Goal: Information Seeking & Learning: Learn about a topic

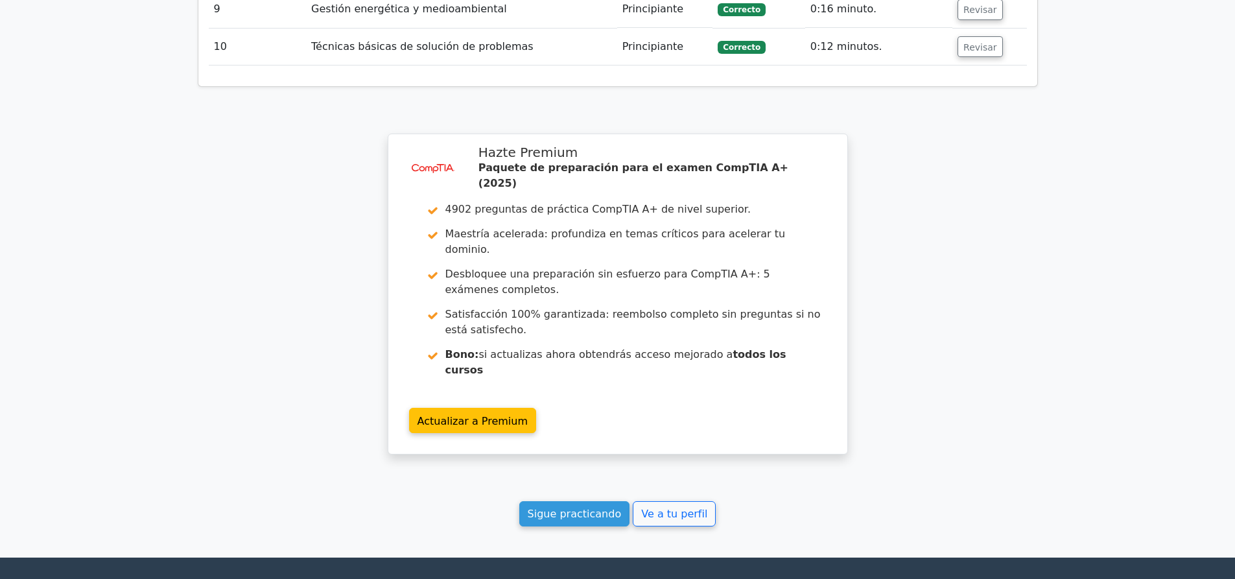
scroll to position [2070, 0]
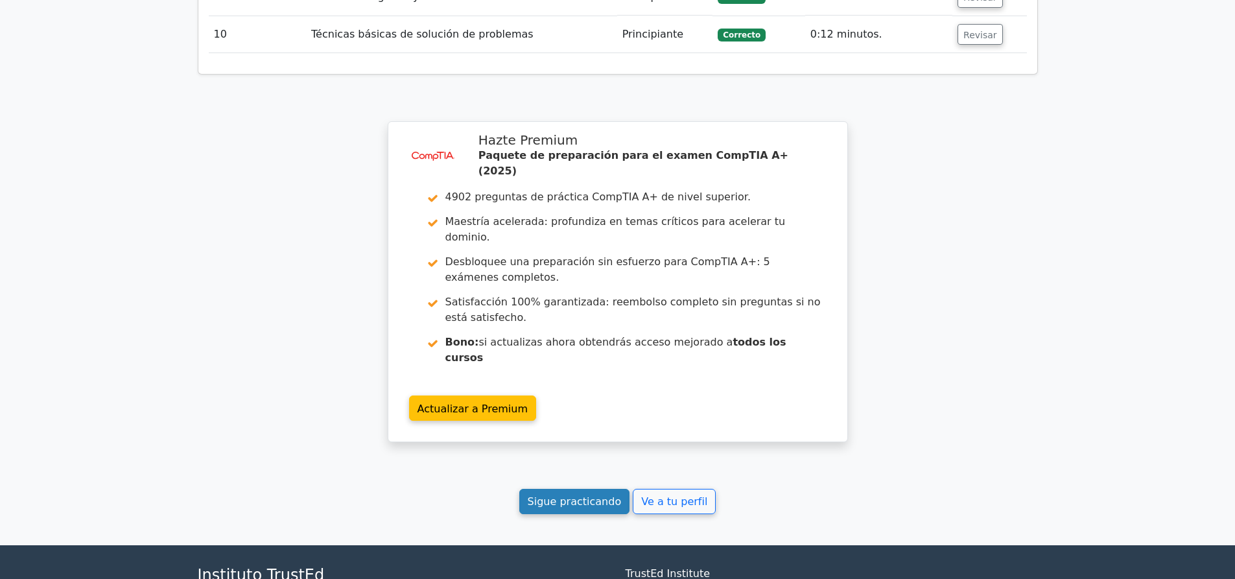
click at [580, 495] on font "Sigue practicando" at bounding box center [575, 501] width 94 height 12
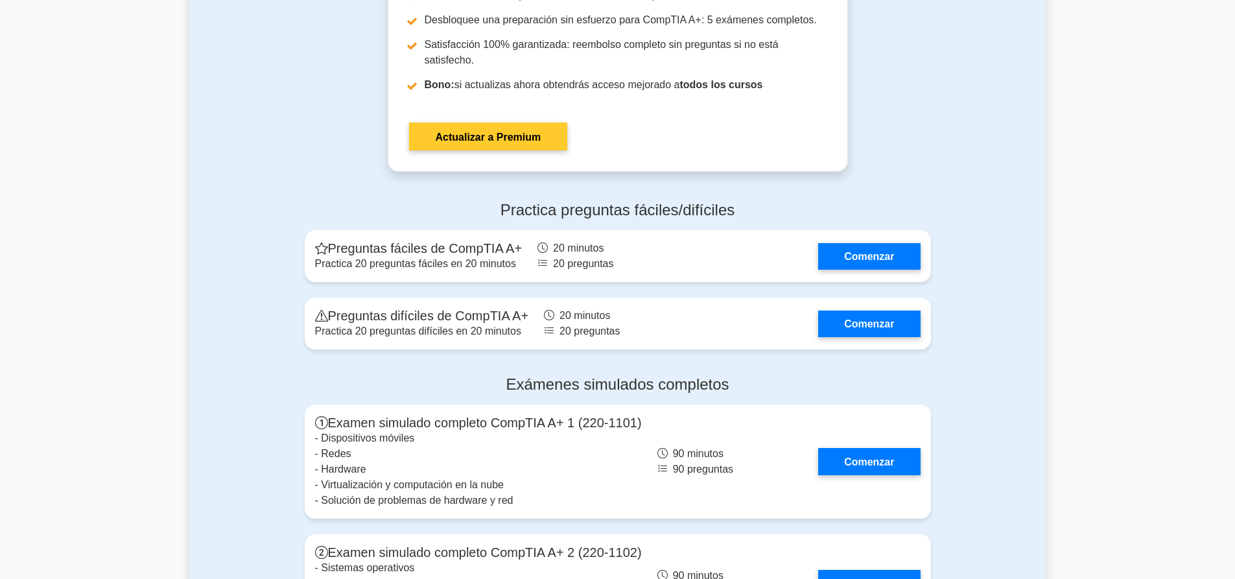
scroll to position [3307, 0]
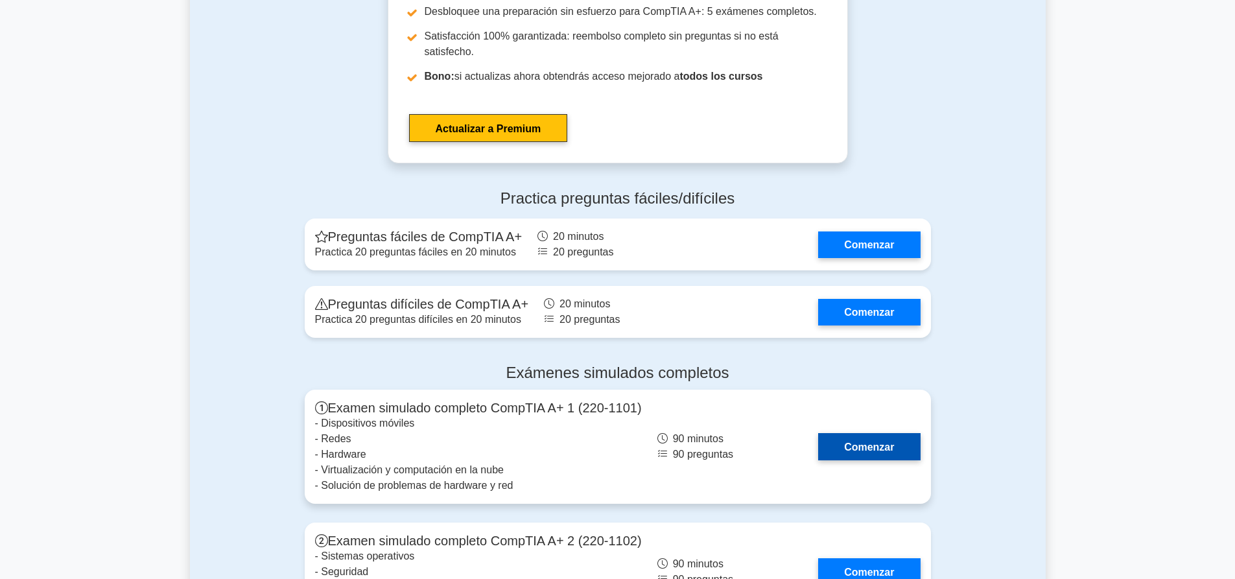
click at [863, 433] on link "Comenzar" at bounding box center [869, 446] width 102 height 27
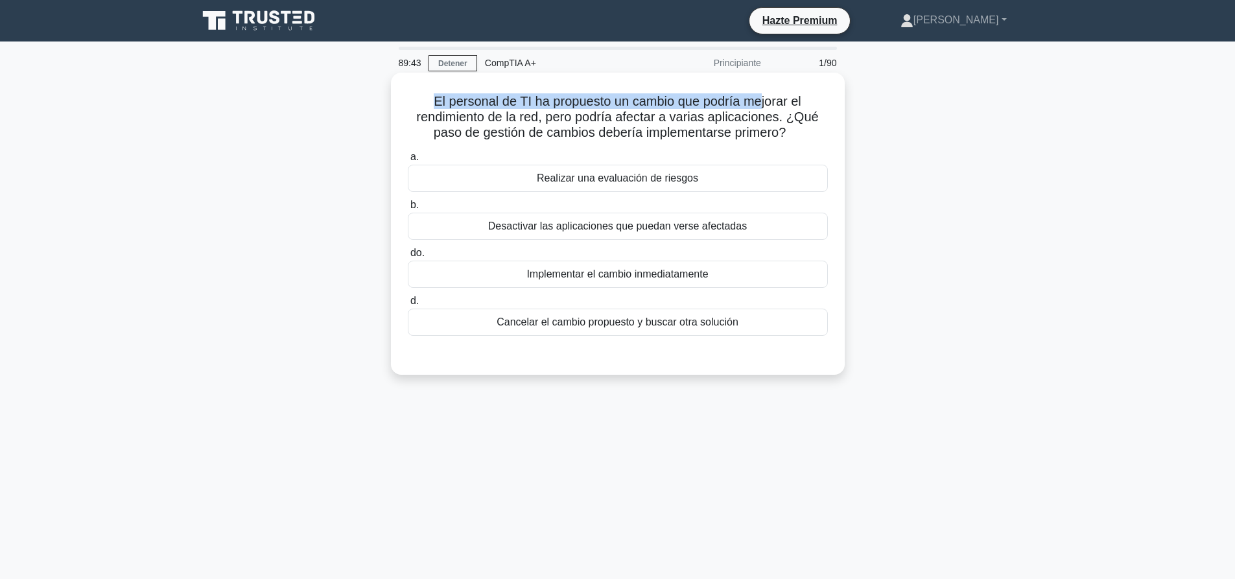
drag, startPoint x: 465, startPoint y: 93, endPoint x: 763, endPoint y: 102, distance: 298.4
click at [763, 102] on h5 "El personal de TI ha propuesto un cambio que podría mejorar el rendimiento de l…" at bounding box center [618, 117] width 423 height 48
click at [763, 102] on font "El personal de TI ha propuesto un cambio que podría mejorar el rendimiento de l…" at bounding box center [617, 116] width 402 height 45
click at [626, 176] on font "Realizar una evaluación de riesgos" at bounding box center [617, 177] width 161 height 11
click at [408, 161] on input "a. Realizar una evaluación de riesgos" at bounding box center [408, 157] width 0 height 8
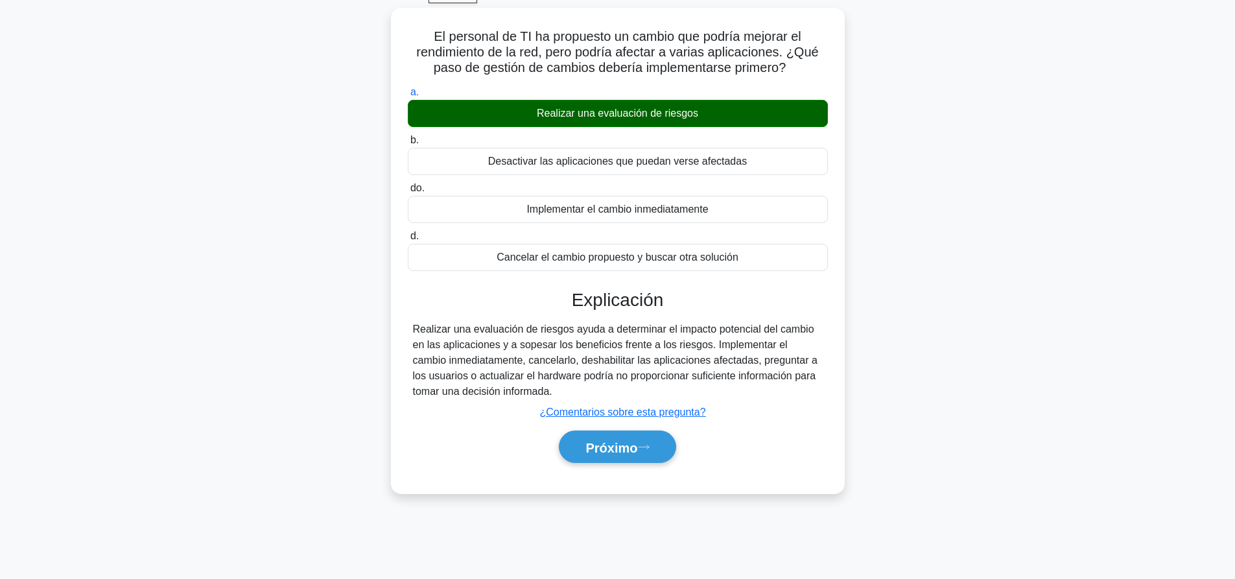
scroll to position [121, 0]
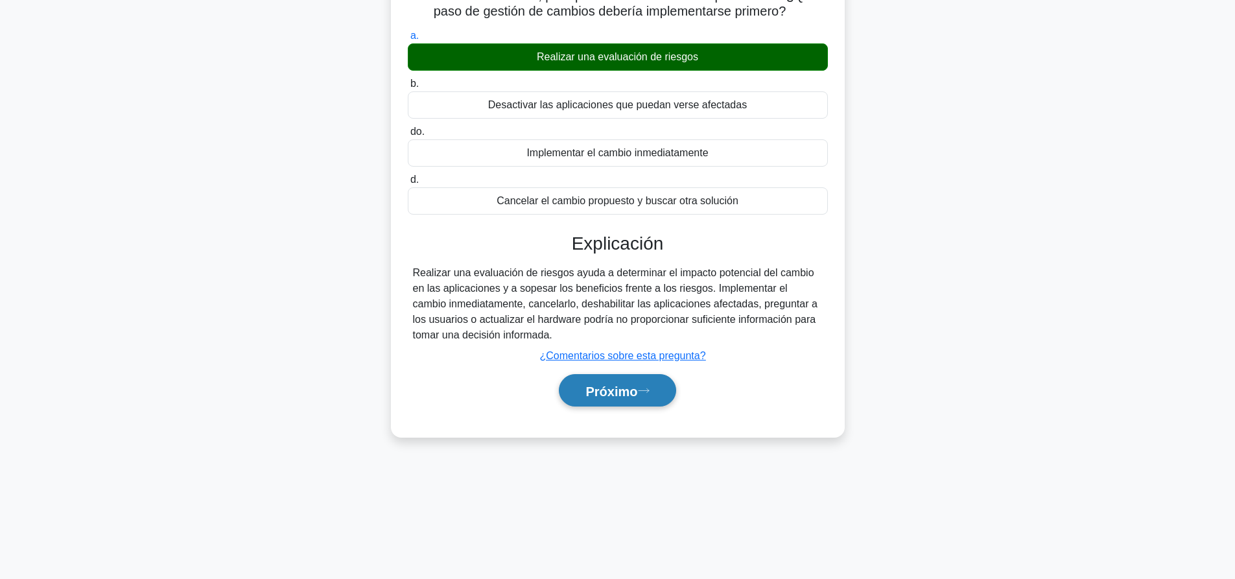
click at [637, 383] on button "Próximo" at bounding box center [617, 390] width 117 height 33
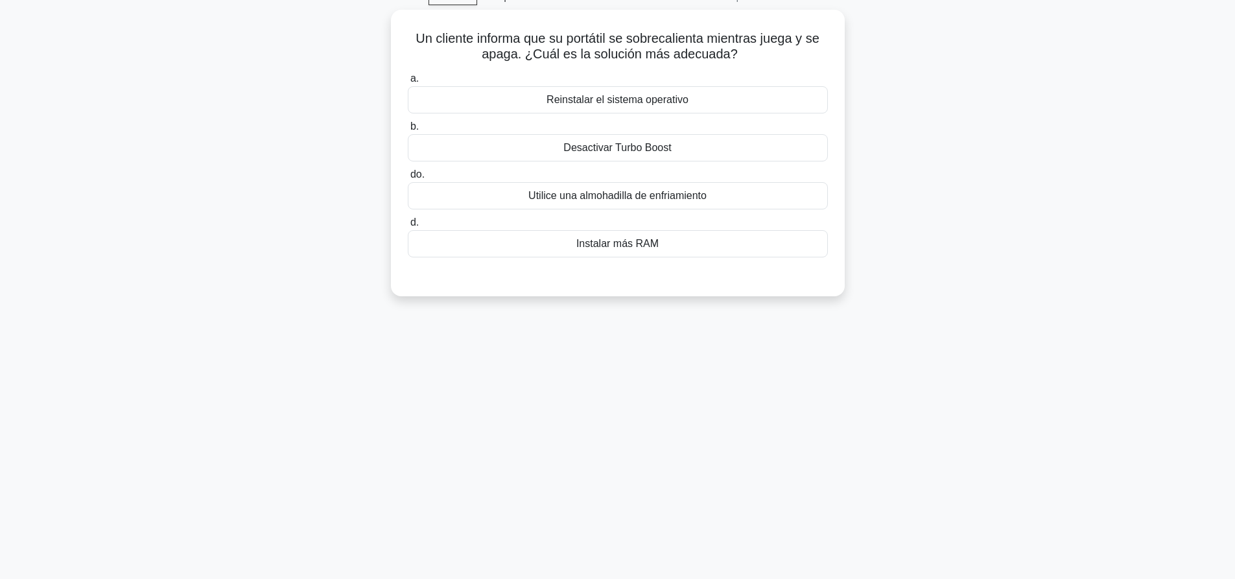
scroll to position [0, 0]
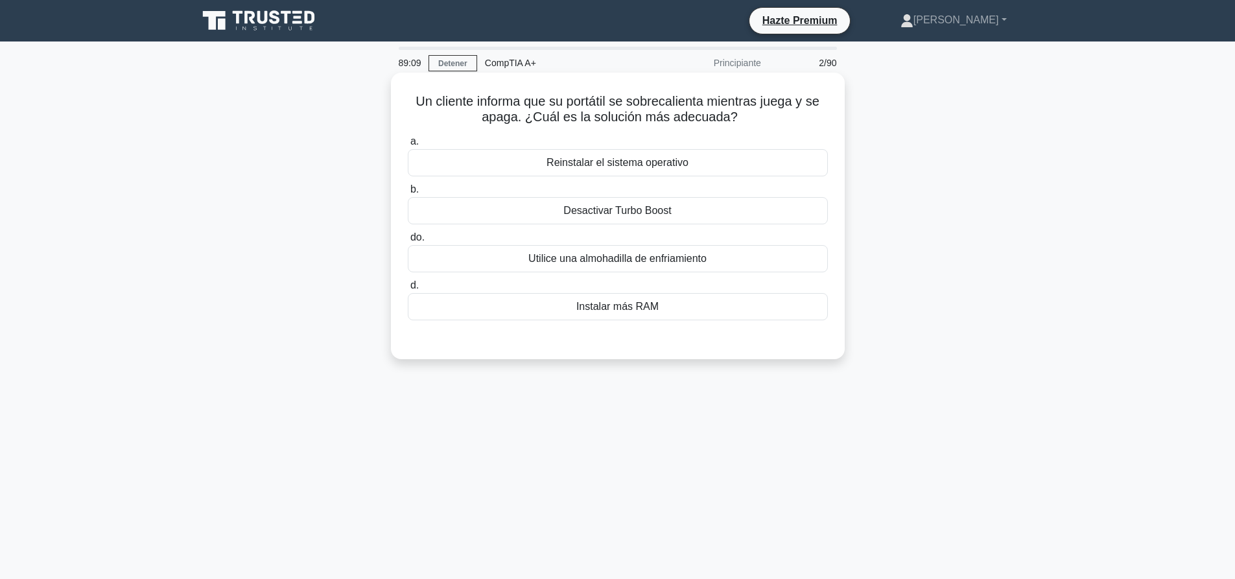
click at [633, 263] on font "Utilice una almohadilla de enfriamiento" at bounding box center [617, 258] width 178 height 11
click at [408, 242] on input "do. Utilice una almohadilla de enfriamiento" at bounding box center [408, 237] width 0 height 8
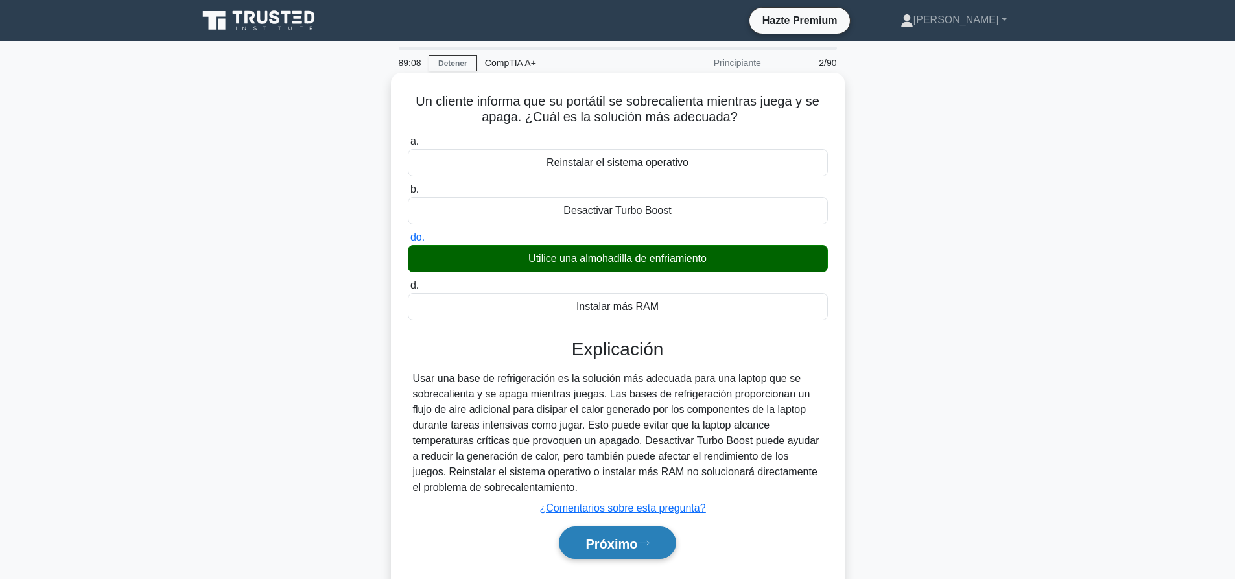
click at [605, 538] on font "Próximo" at bounding box center [612, 543] width 52 height 14
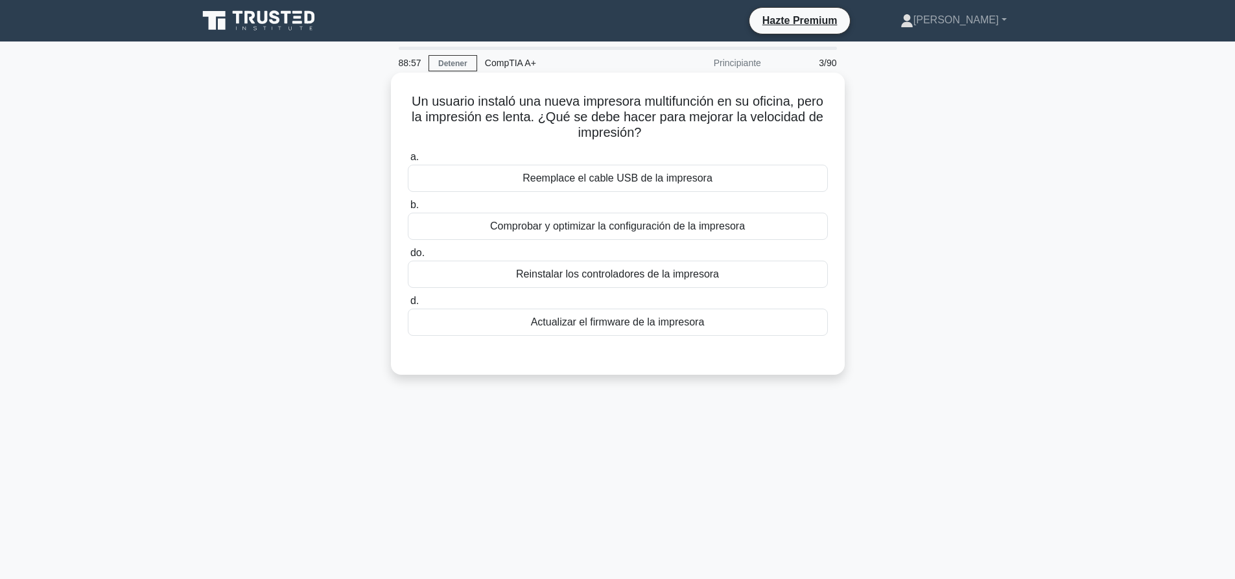
click at [584, 231] on font "Comprobar y optimizar la configuración de la impresora" at bounding box center [617, 225] width 255 height 11
click at [408, 209] on input "b. Comprobar y optimizar la configuración de la impresora" at bounding box center [408, 205] width 0 height 8
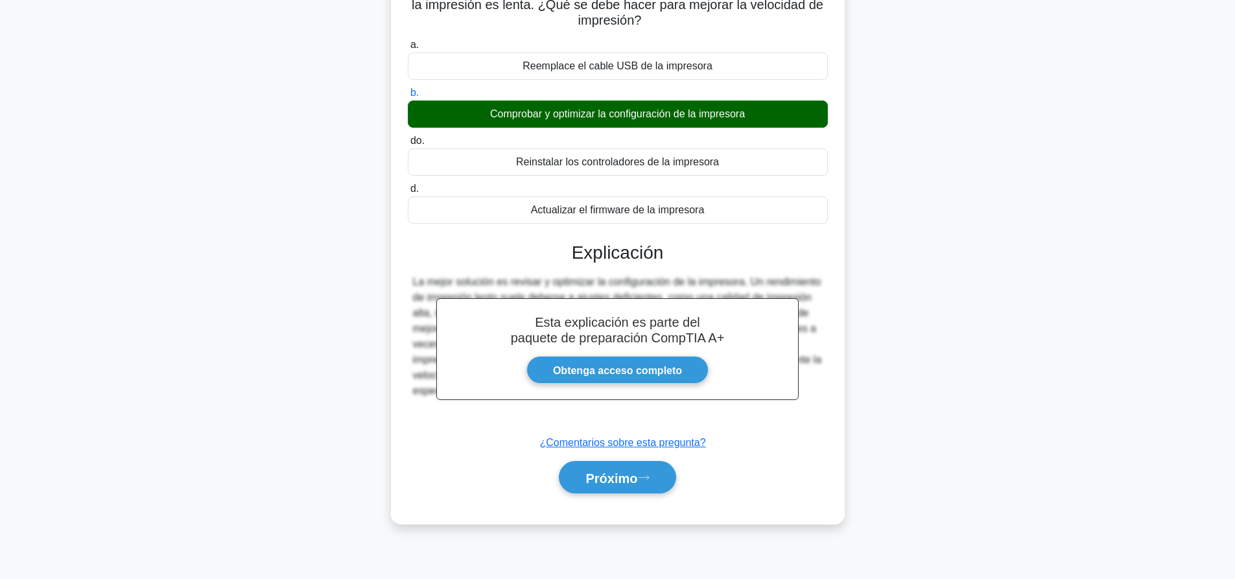
scroll to position [121, 0]
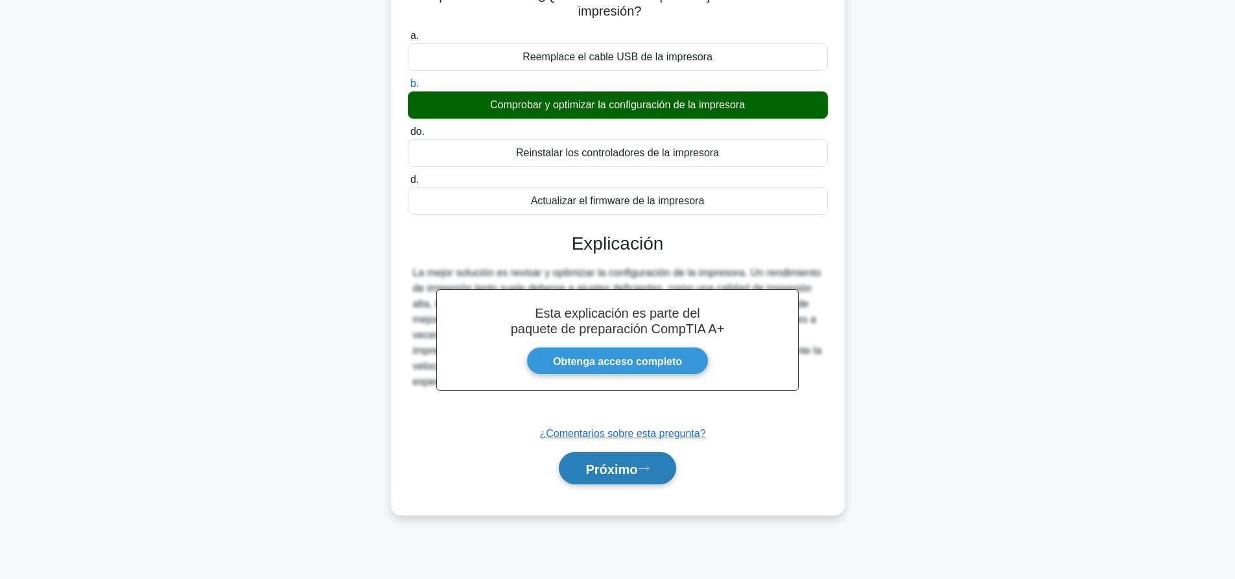
click at [614, 486] on div "Próximo" at bounding box center [618, 468] width 420 height 43
click at [650, 471] on icon at bounding box center [644, 468] width 12 height 7
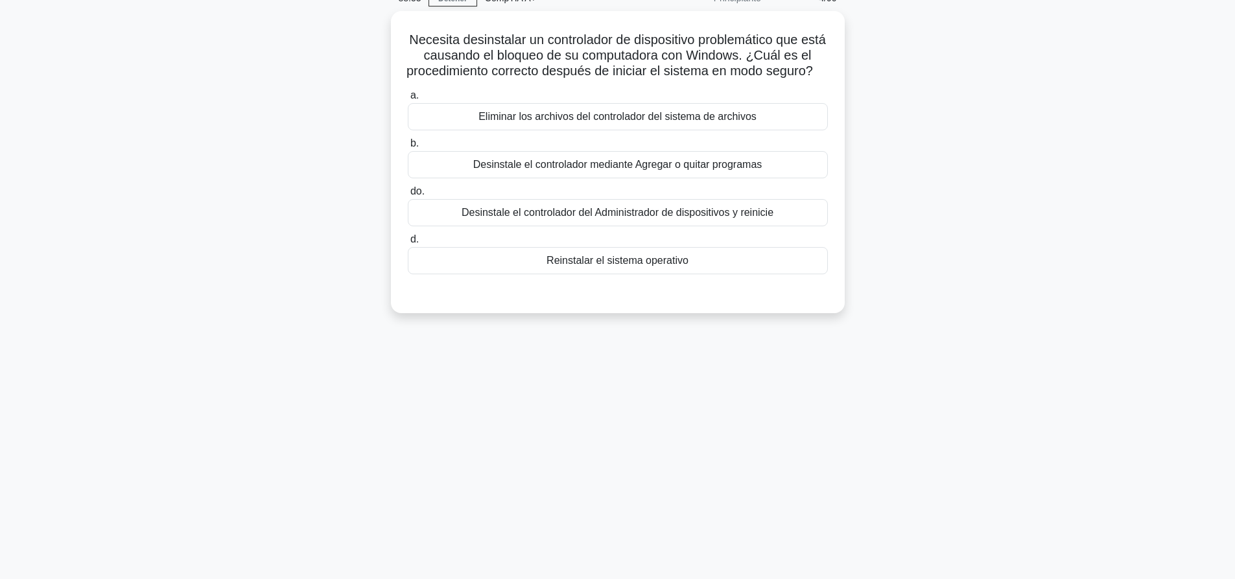
scroll to position [0, 0]
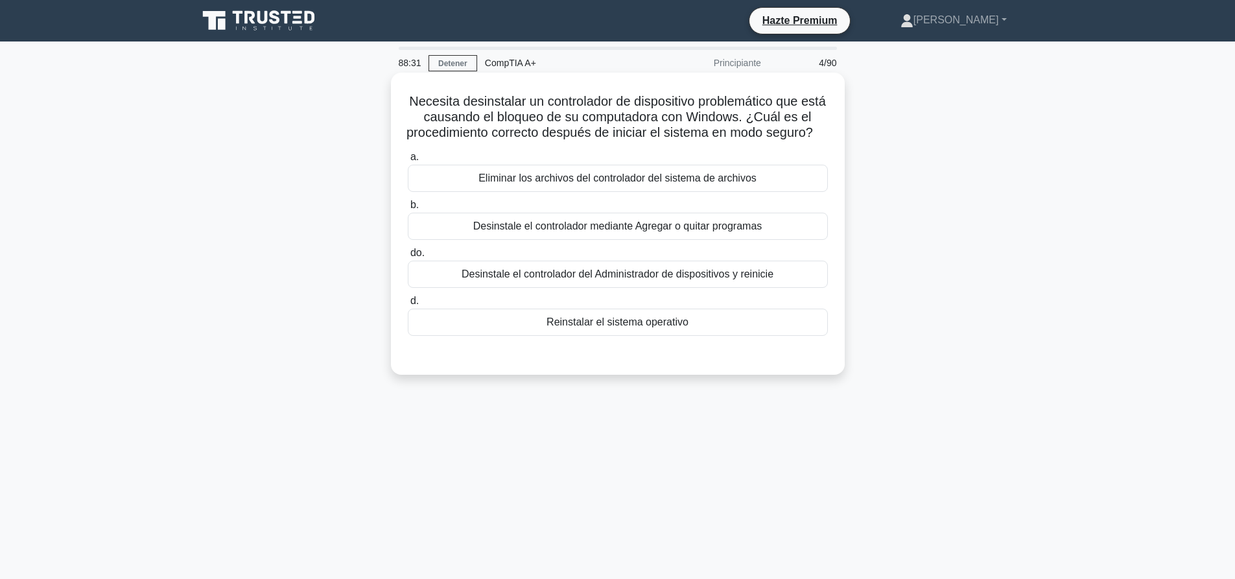
click at [591, 279] on font "Desinstale el controlador del Administrador de dispositivos y reinicie" at bounding box center [618, 273] width 312 height 11
click at [408, 257] on input "do. Desinstale el controlador del Administrador de dispositivos y reinicie" at bounding box center [408, 253] width 0 height 8
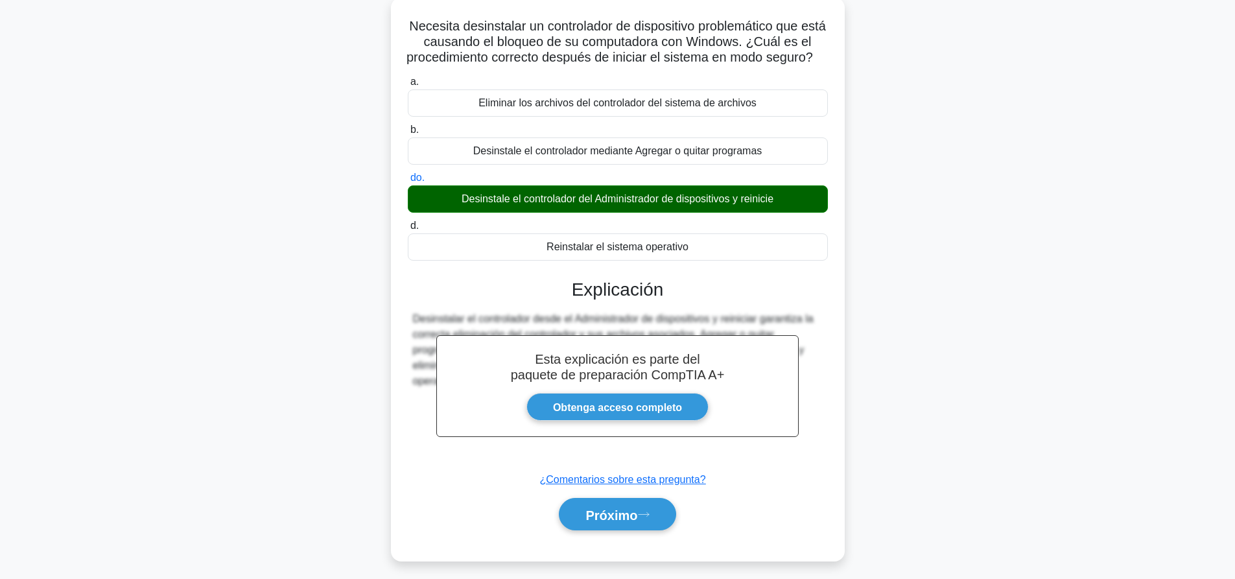
scroll to position [121, 0]
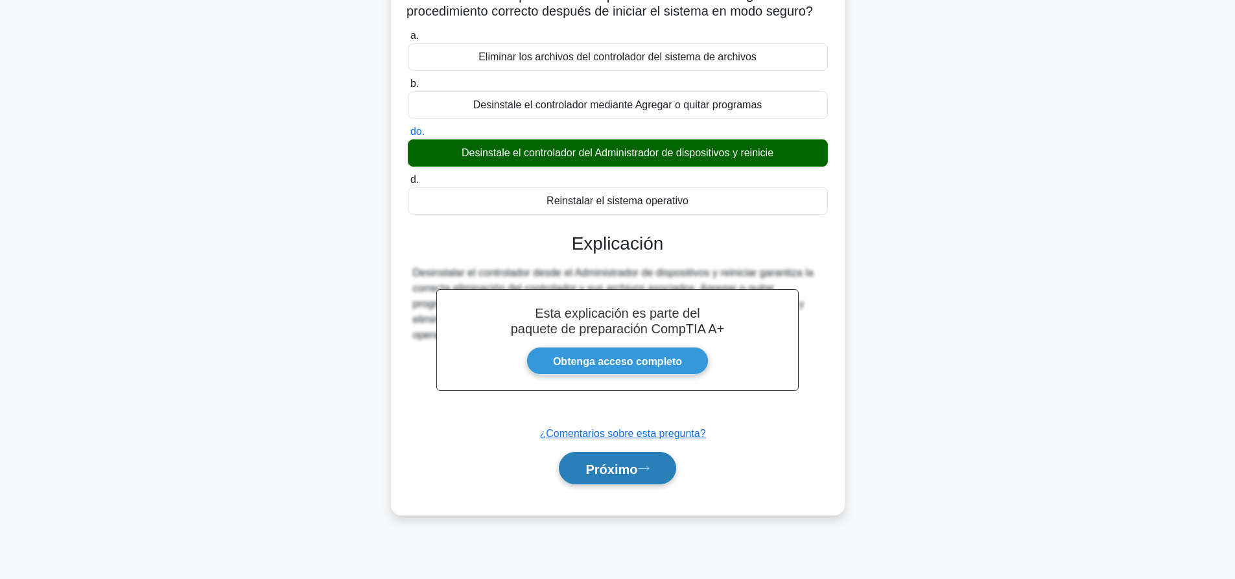
click at [605, 476] on font "Próximo" at bounding box center [612, 469] width 52 height 14
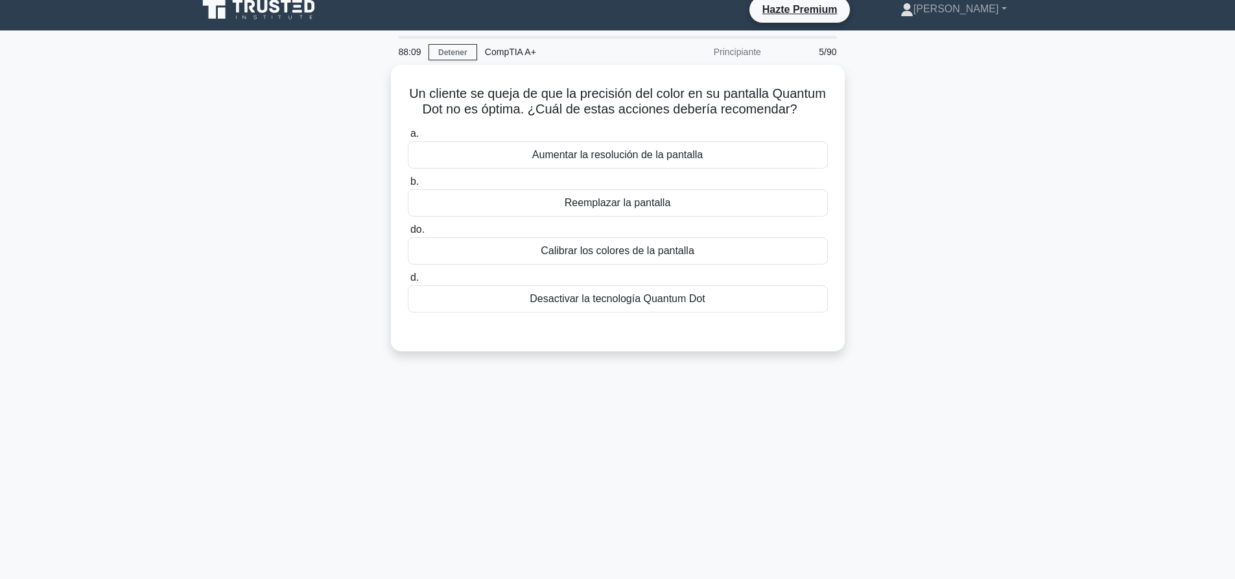
scroll to position [0, 0]
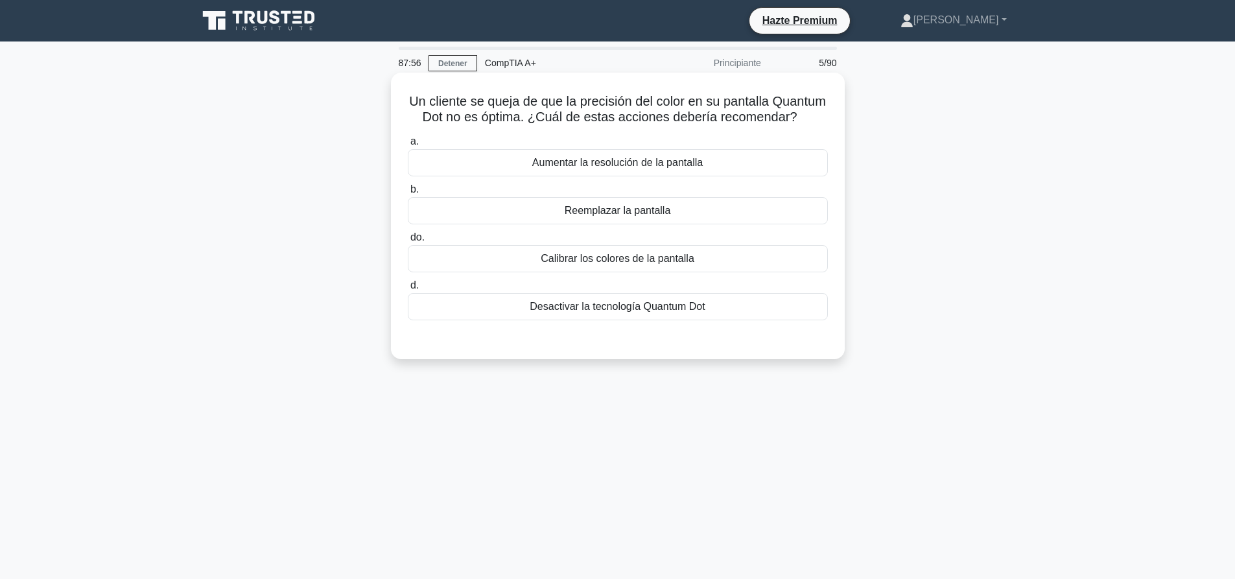
click at [672, 264] on font "Calibrar los colores de la pantalla" at bounding box center [618, 258] width 154 height 11
click at [408, 242] on input "do. Calibrar los colores de la pantalla" at bounding box center [408, 237] width 0 height 8
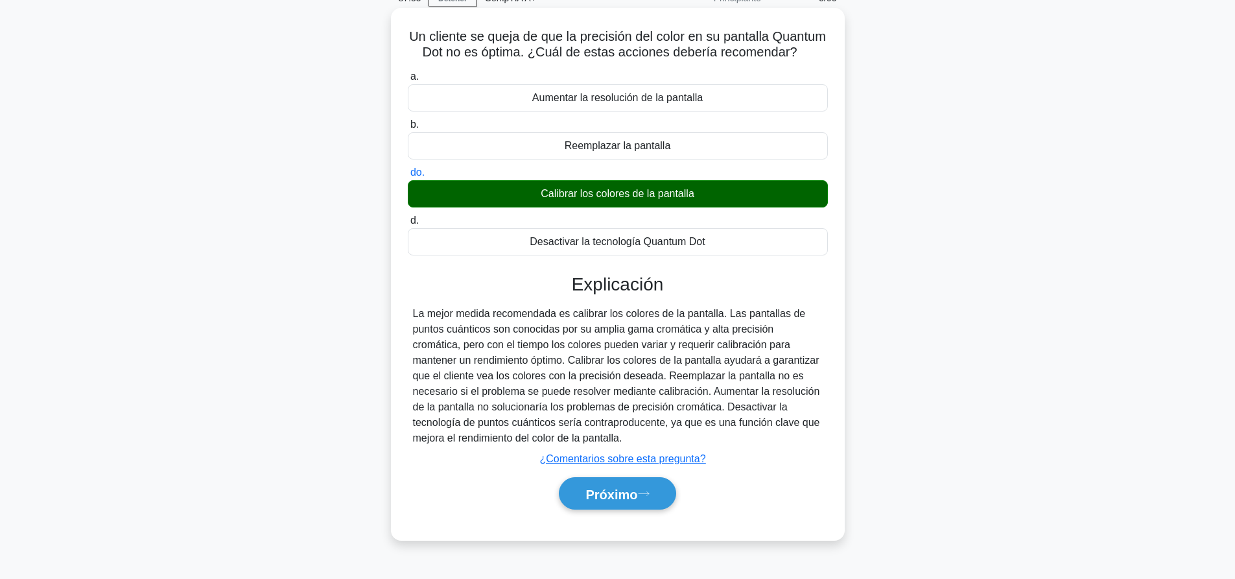
scroll to position [121, 0]
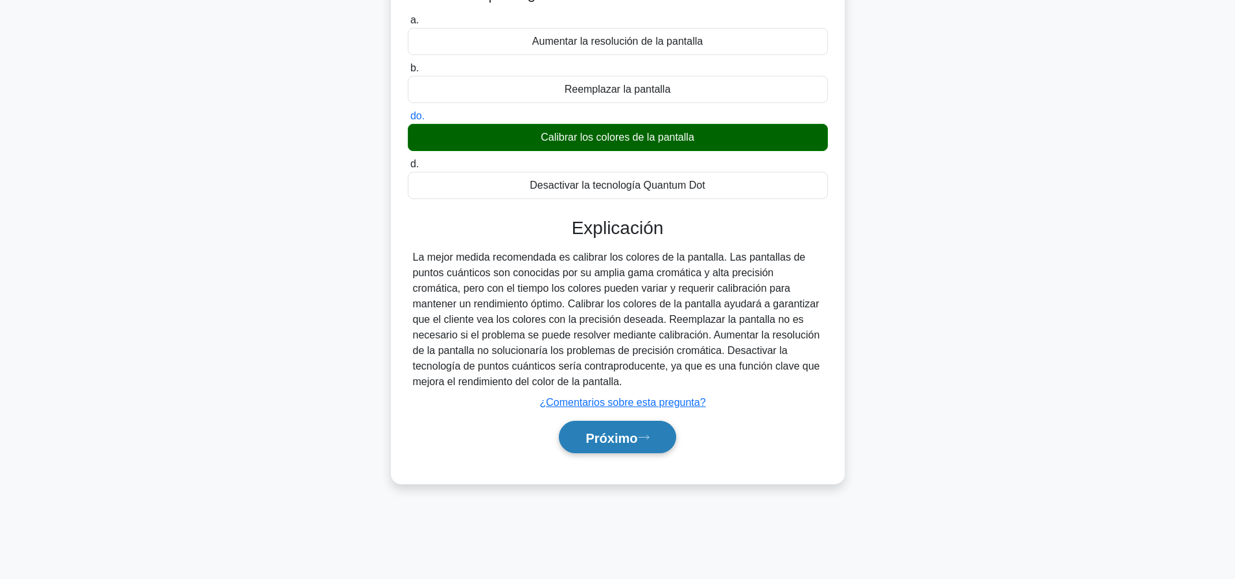
click at [649, 454] on button "Próximo" at bounding box center [617, 437] width 117 height 33
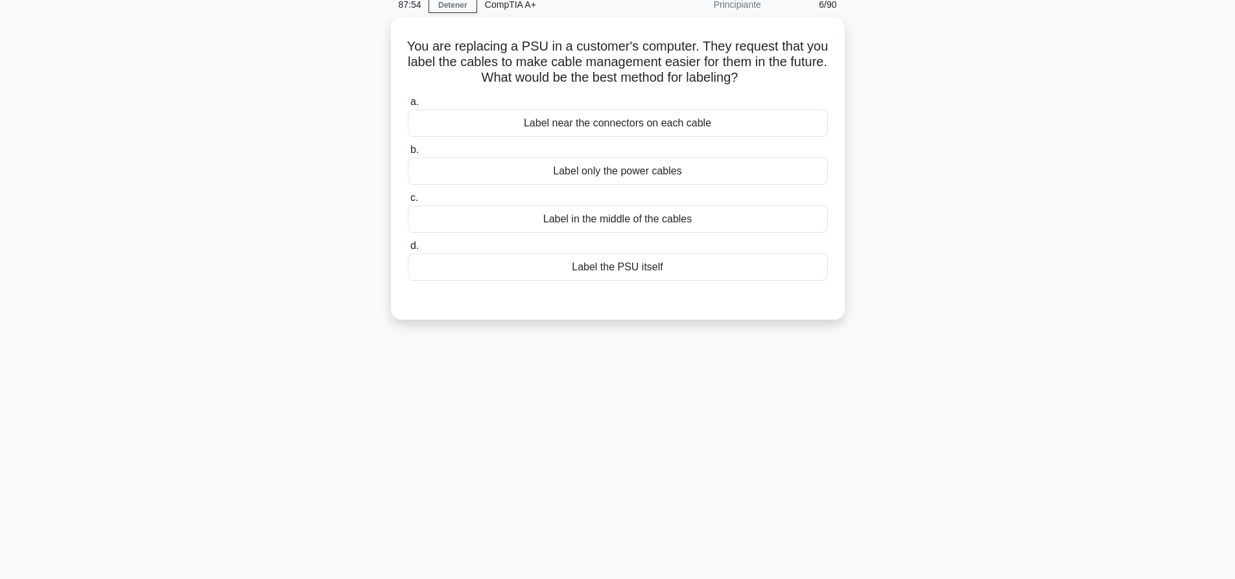
scroll to position [0, 0]
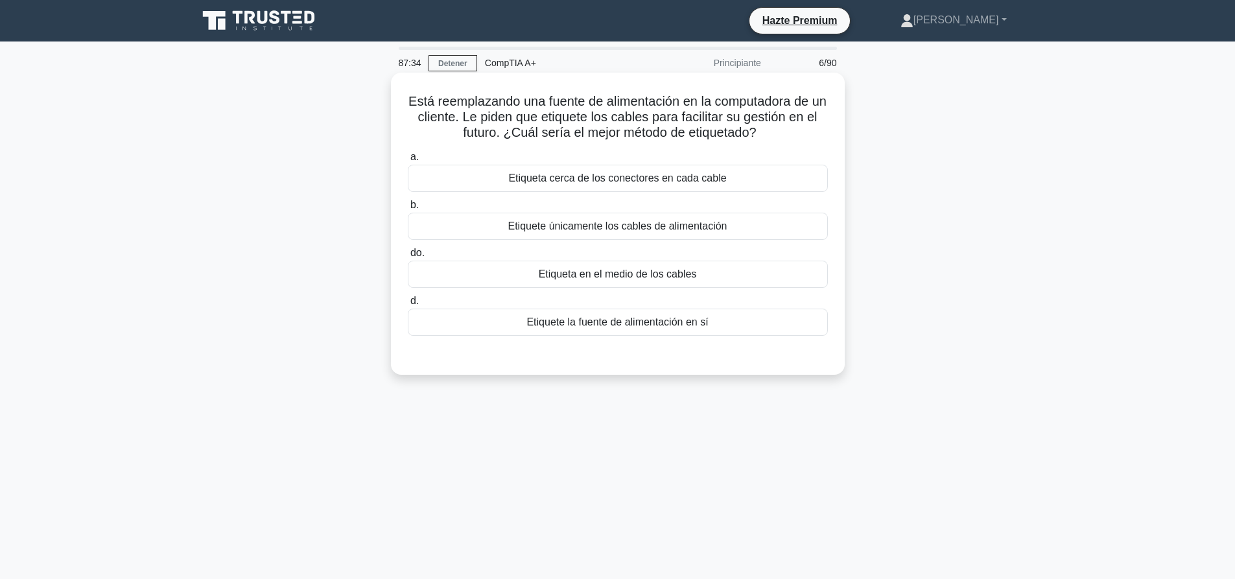
click at [667, 180] on font "Etiqueta cerca de los conectores en cada cable" at bounding box center [617, 177] width 218 height 11
click at [408, 161] on input "a. Etiqueta cerca de los conectores en cada cable" at bounding box center [408, 157] width 0 height 8
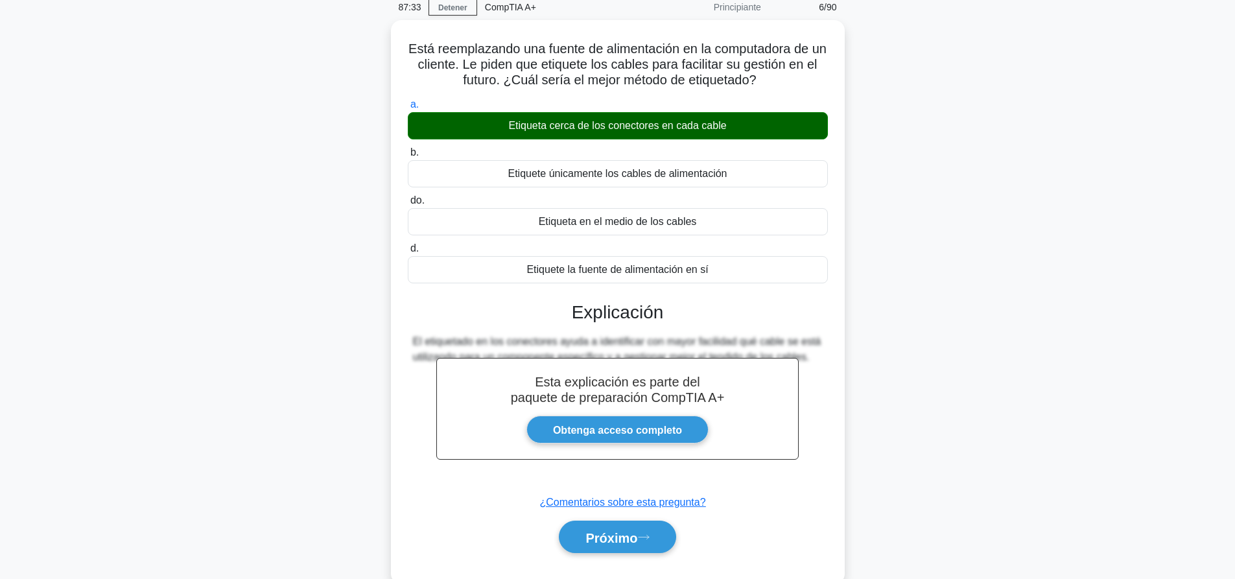
scroll to position [121, 0]
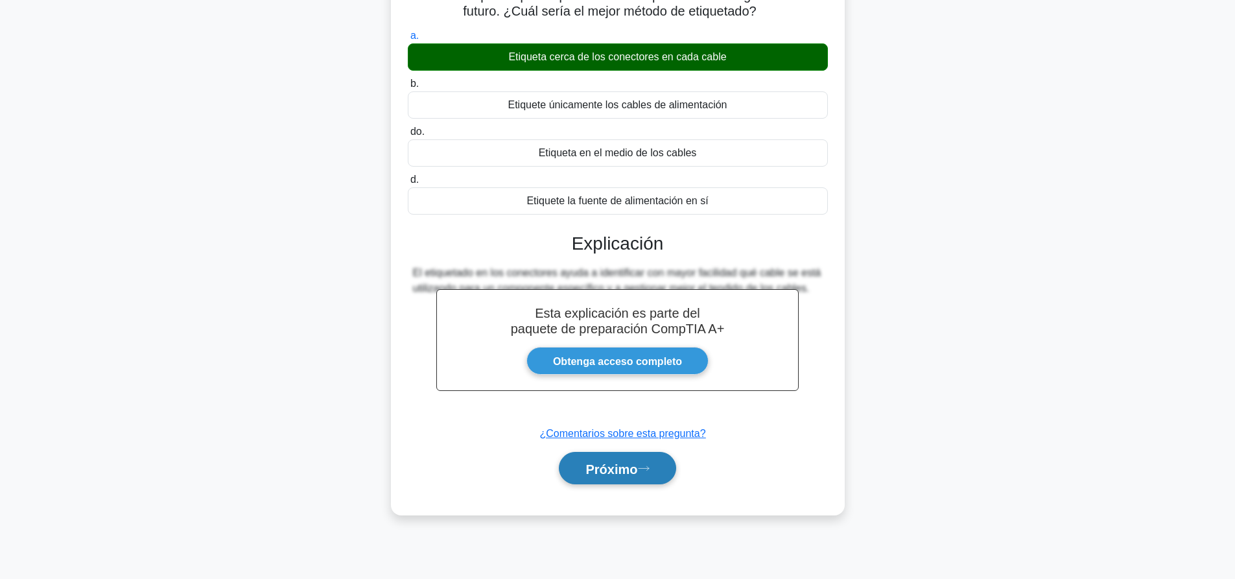
click at [632, 472] on font "Próximo" at bounding box center [612, 469] width 52 height 14
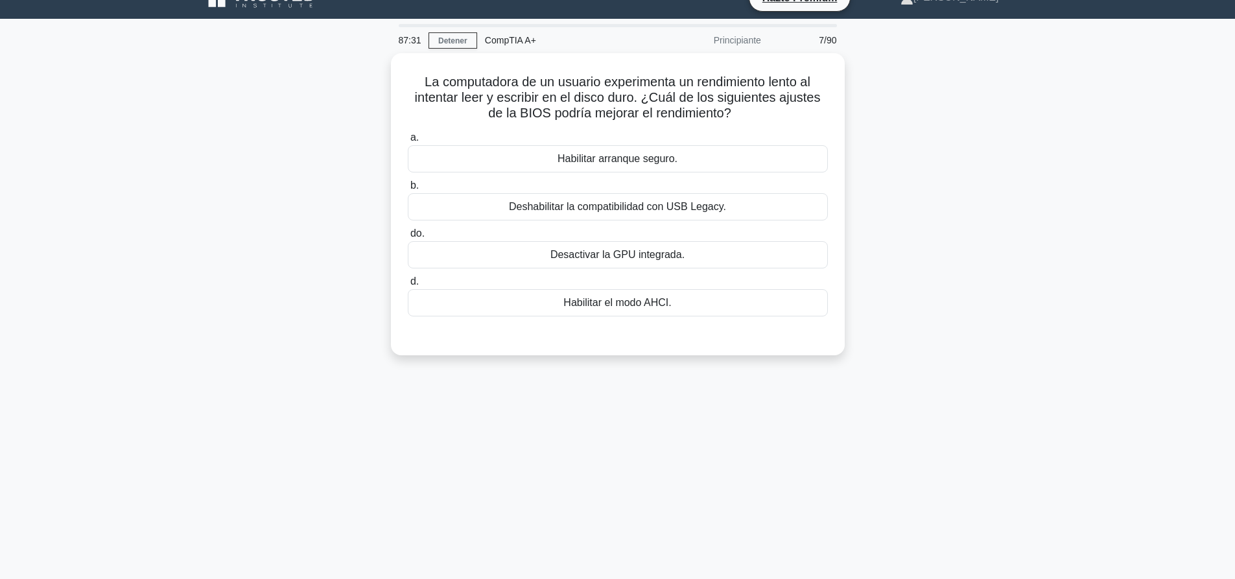
scroll to position [0, 0]
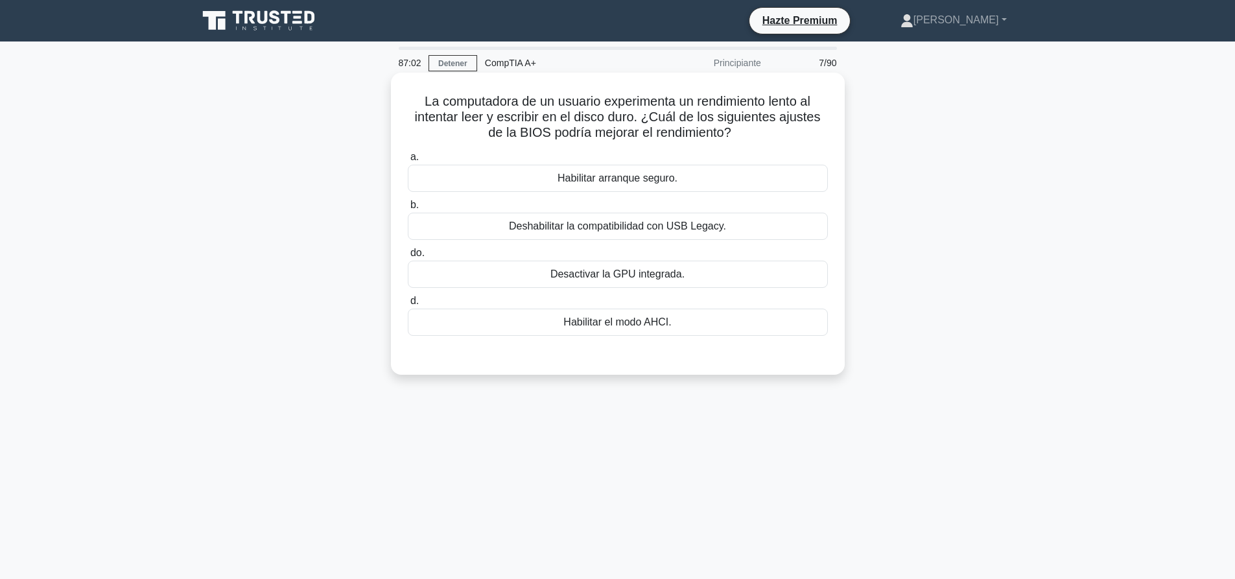
click at [667, 330] on font "Habilitar el modo AHCI." at bounding box center [618, 322] width 108 height 16
click at [408, 305] on input "d. Habilitar el modo AHCI." at bounding box center [408, 301] width 0 height 8
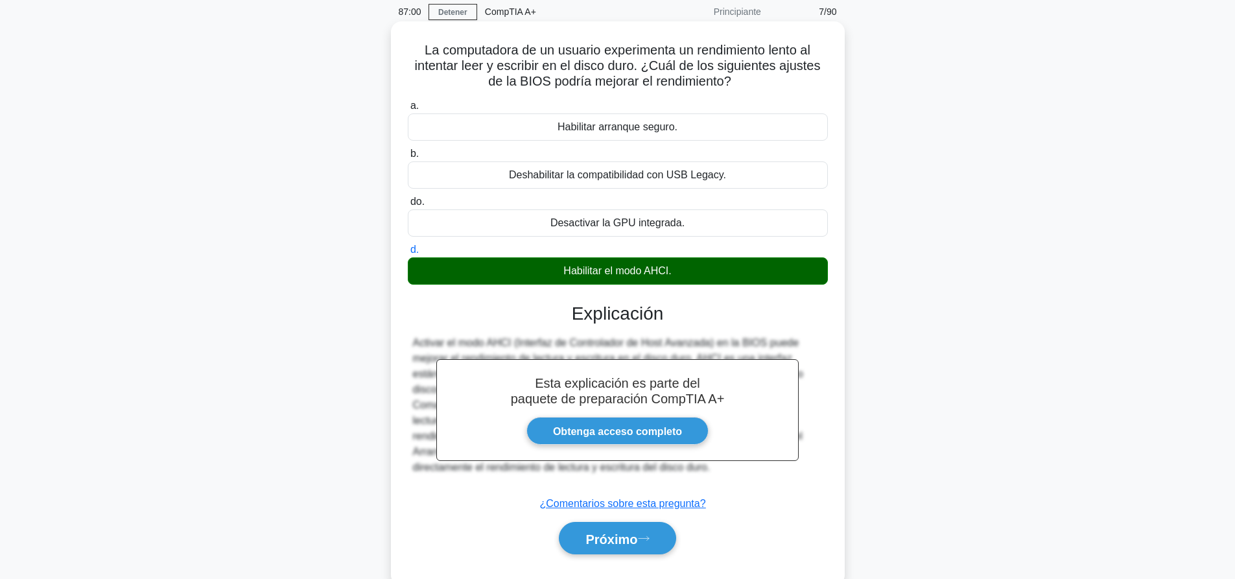
scroll to position [121, 0]
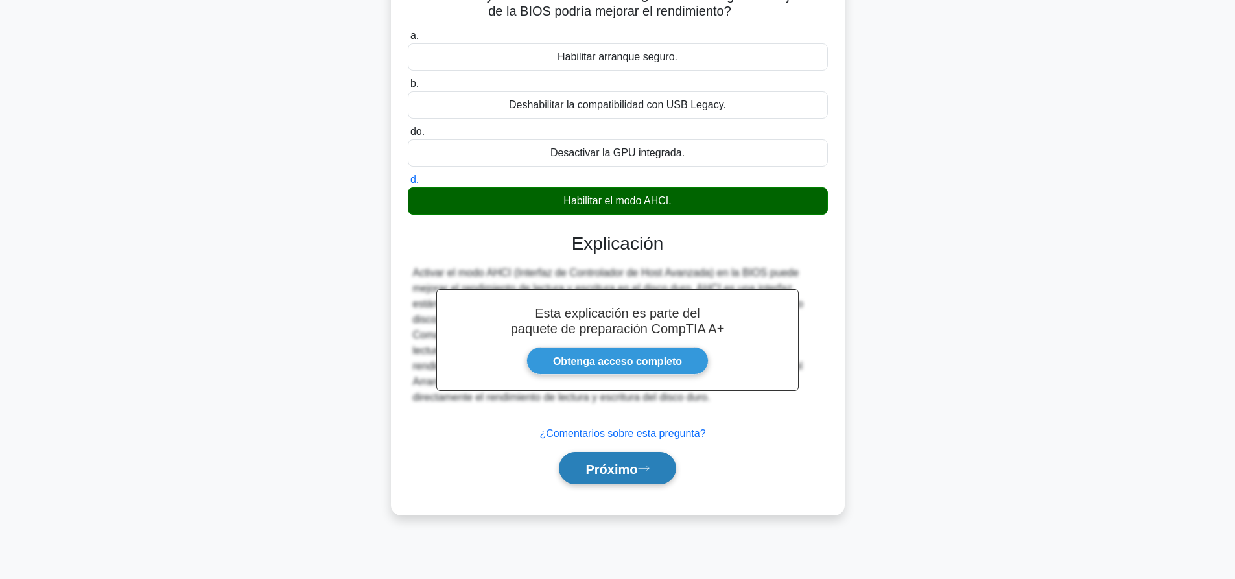
click at [649, 468] on icon at bounding box center [644, 468] width 12 height 7
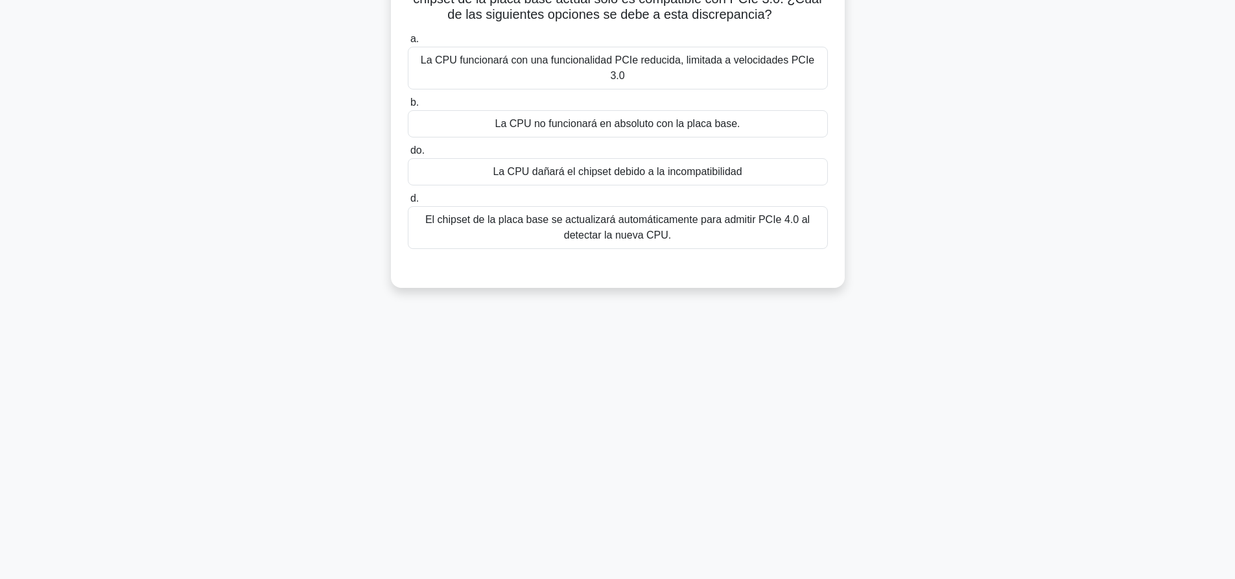
scroll to position [0, 0]
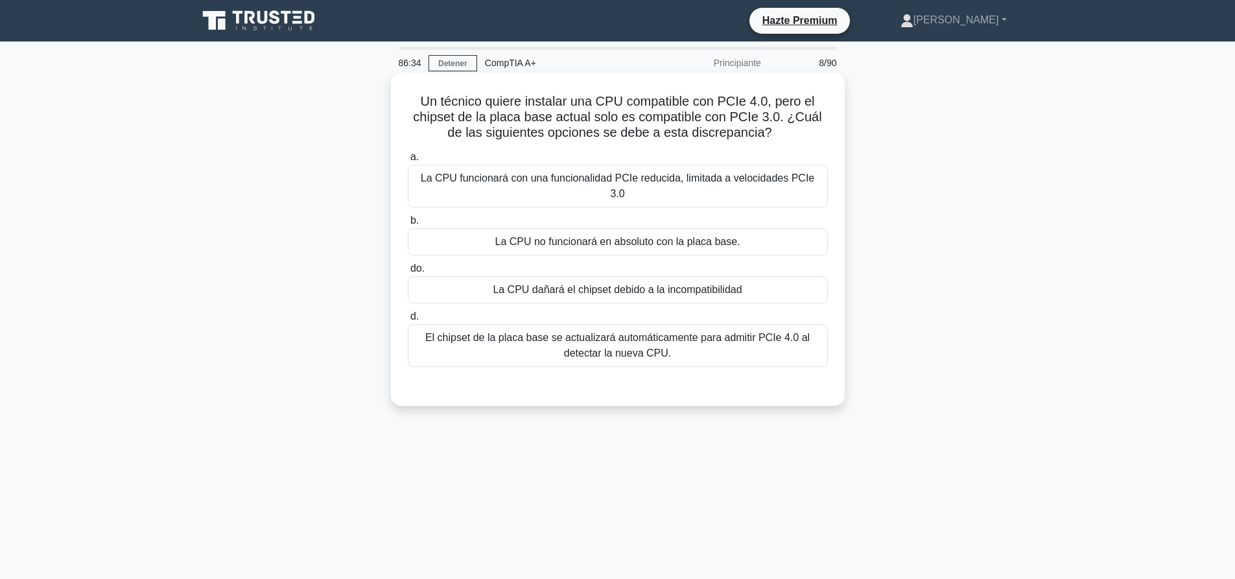
click at [615, 182] on font "La CPU funcionará con una funcionalidad PCIe reducida, limitada a velocidades P…" at bounding box center [618, 185] width 394 height 27
click at [408, 161] on input "a. La CPU funcionará con una funcionalidad PCIe reducida, limitada a velocidade…" at bounding box center [408, 157] width 0 height 8
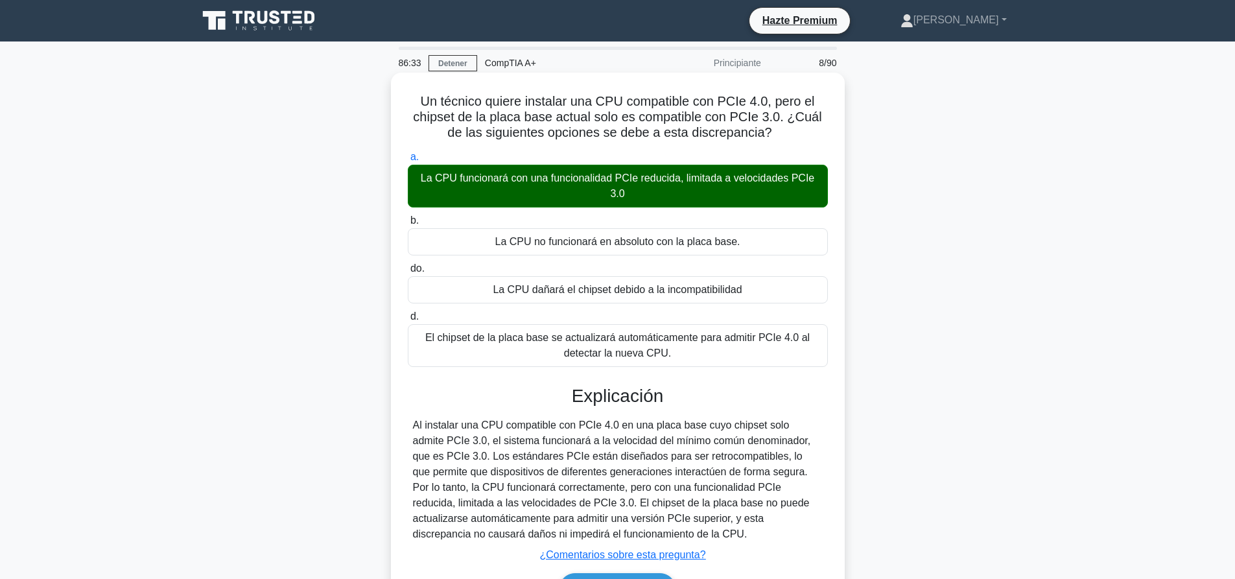
scroll to position [121, 0]
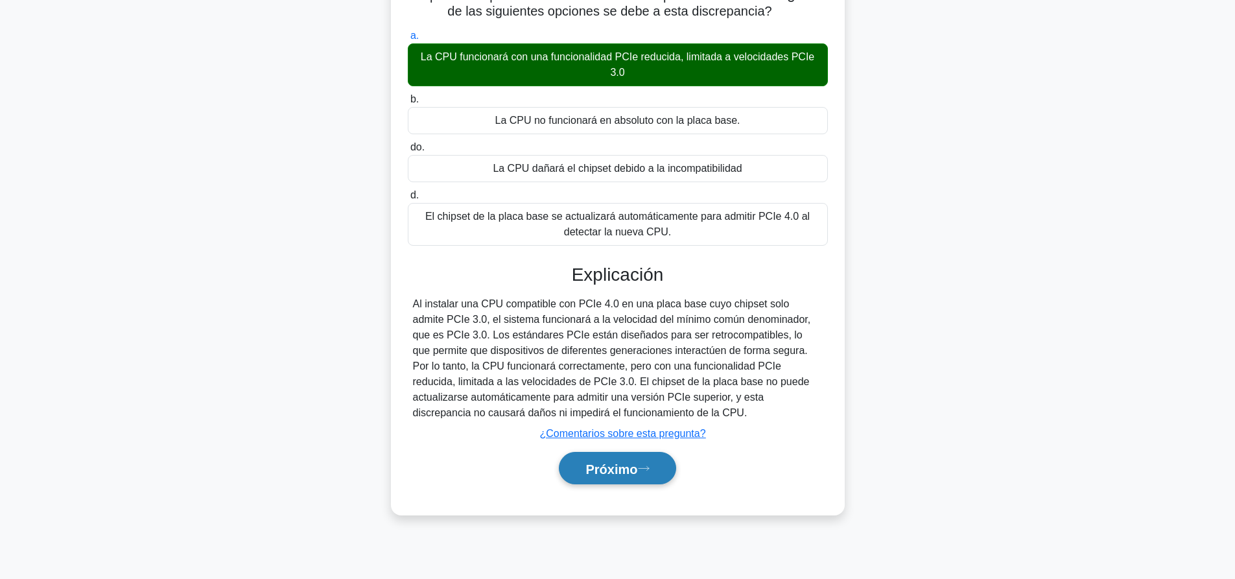
click at [665, 464] on button "Próximo" at bounding box center [617, 468] width 117 height 33
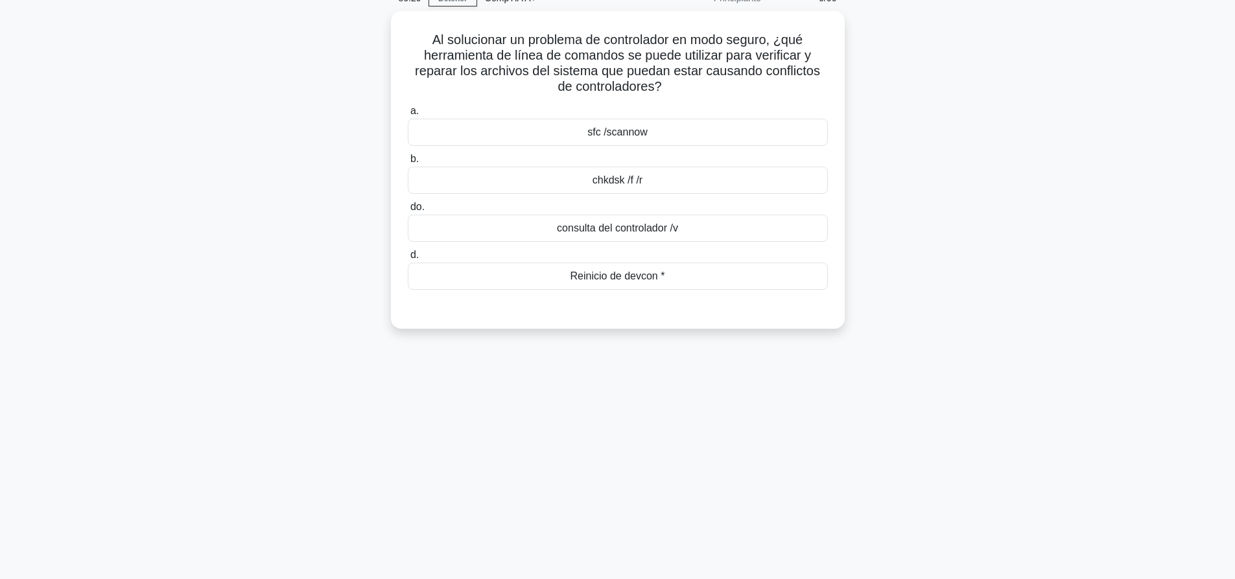
scroll to position [0, 0]
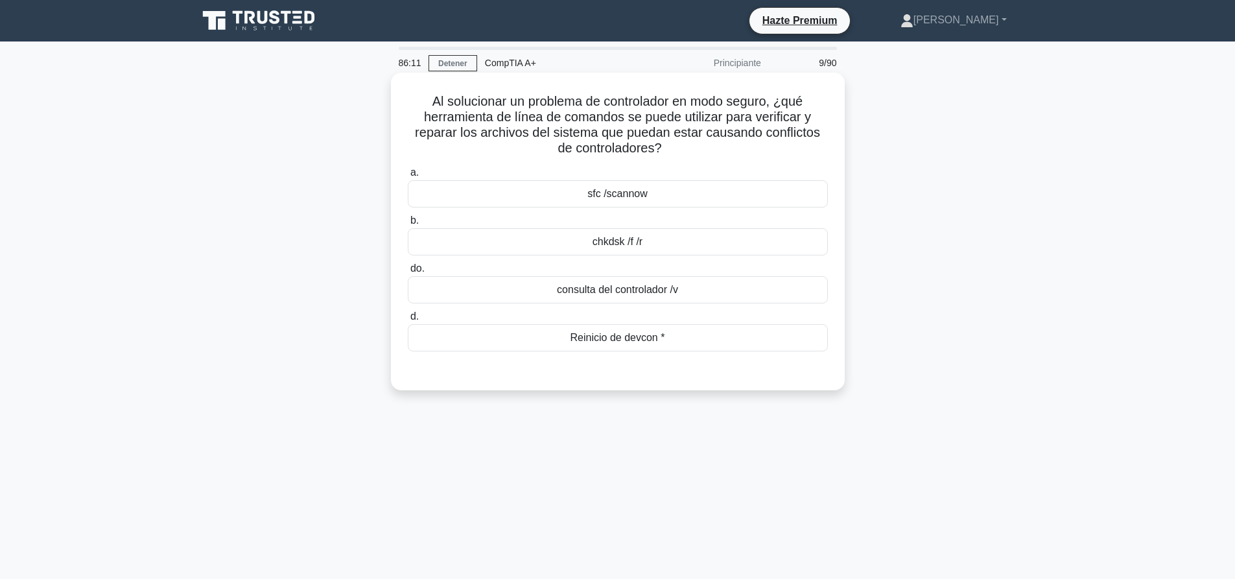
click at [654, 198] on div "sfc /scannow" at bounding box center [618, 193] width 420 height 27
click at [408, 177] on input "a. sfc /scannow" at bounding box center [408, 173] width 0 height 8
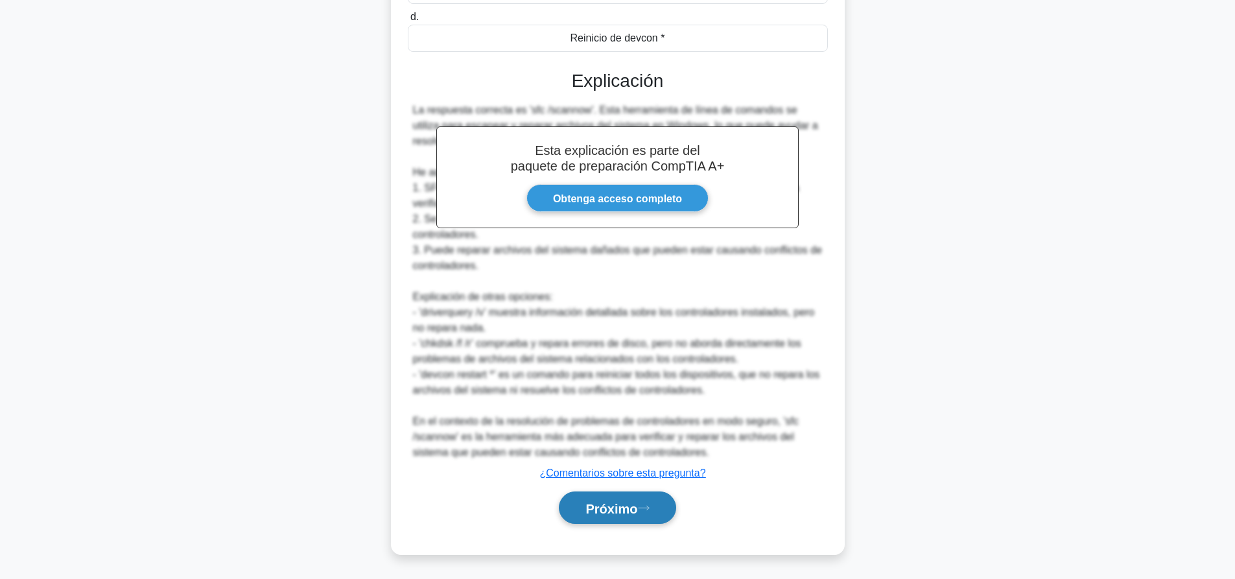
click at [604, 506] on font "Próximo" at bounding box center [612, 508] width 52 height 14
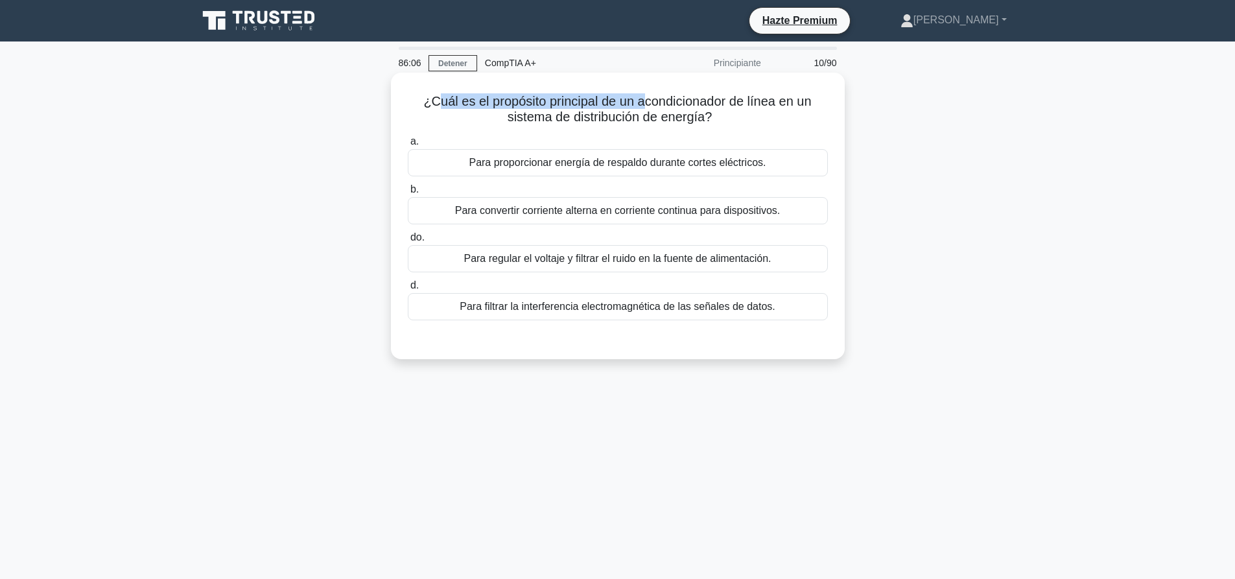
drag, startPoint x: 432, startPoint y: 101, endPoint x: 647, endPoint y: 106, distance: 214.7
click at [647, 106] on font "¿Cuál es el propósito principal de un acondicionador de línea en un sistema de …" at bounding box center [617, 109] width 388 height 30
drag, startPoint x: 427, startPoint y: 101, endPoint x: 707, endPoint y: 121, distance: 280.8
click at [707, 121] on font "¿Cuál es el propósito principal de un acondicionador de línea en un sistema de …" at bounding box center [617, 109] width 388 height 30
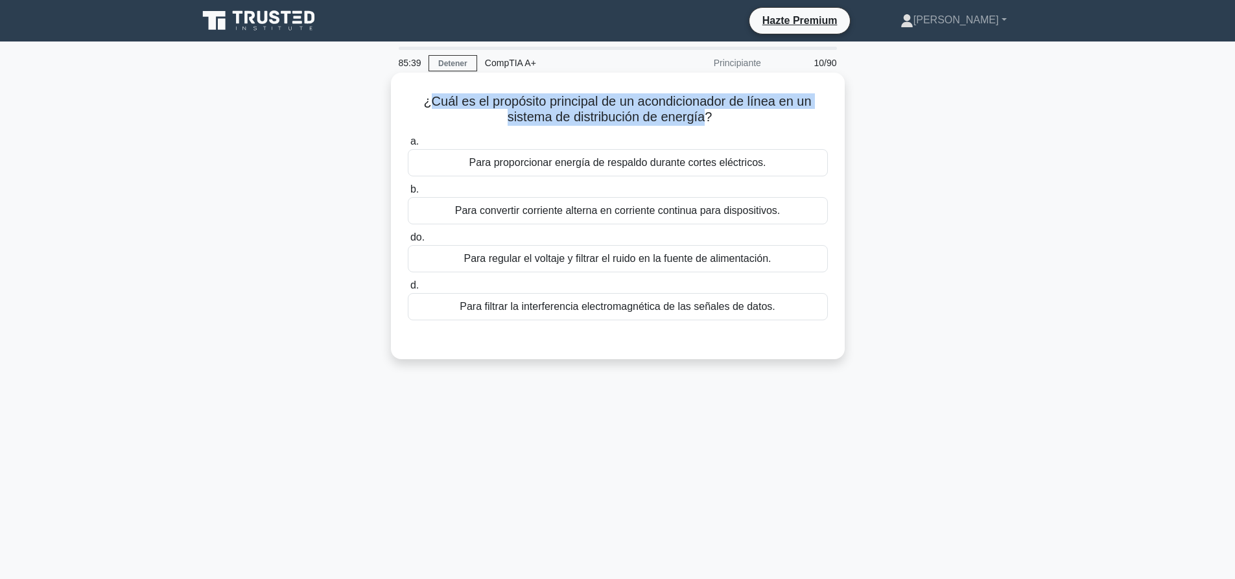
copy font "Cuál es el propósito principal de un acondicionador de línea en un sistema de d…"
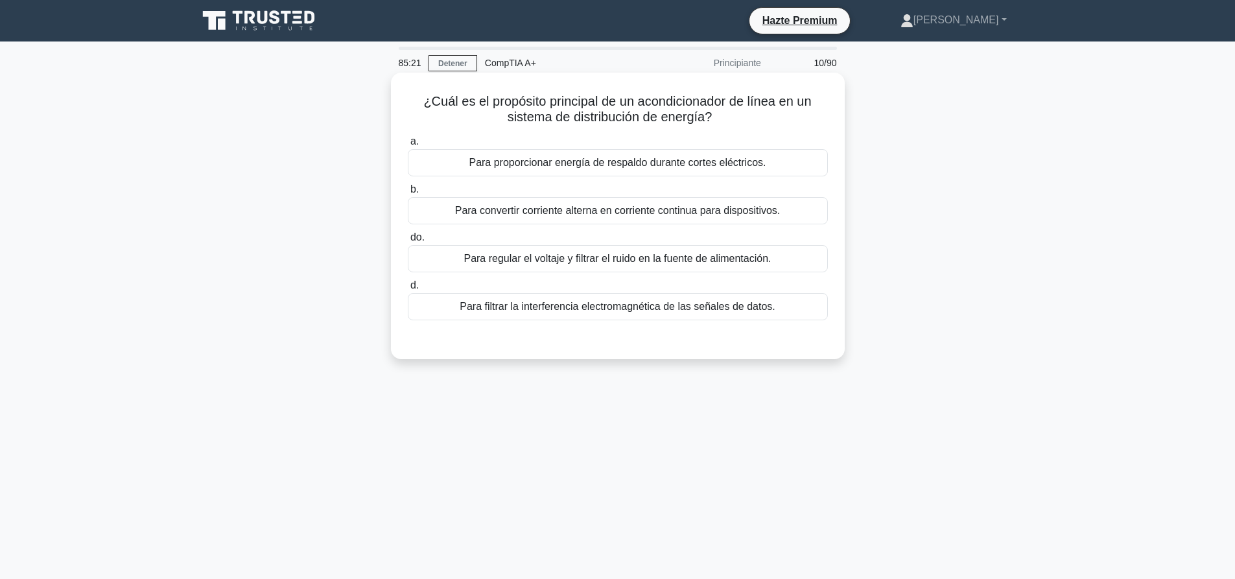
click at [651, 219] on font "Para convertir corriente alterna en corriente continua para dispositivos." at bounding box center [618, 211] width 326 height 16
click at [408, 194] on input "b. Para convertir corriente alterna en corriente continua para dispositivos." at bounding box center [408, 189] width 0 height 8
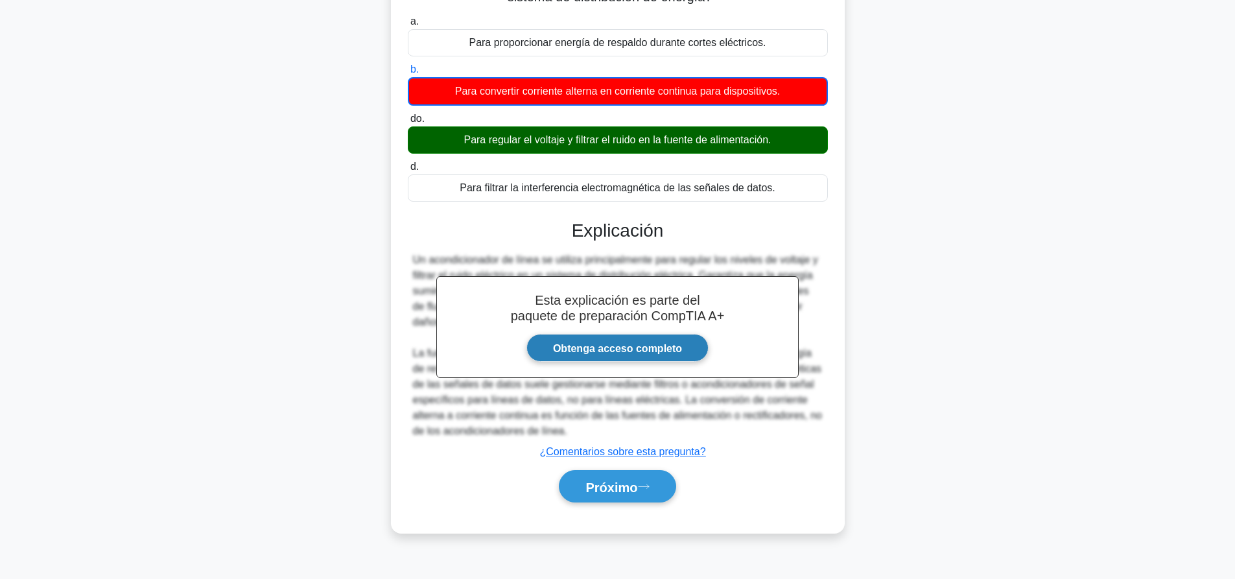
scroll to position [121, 0]
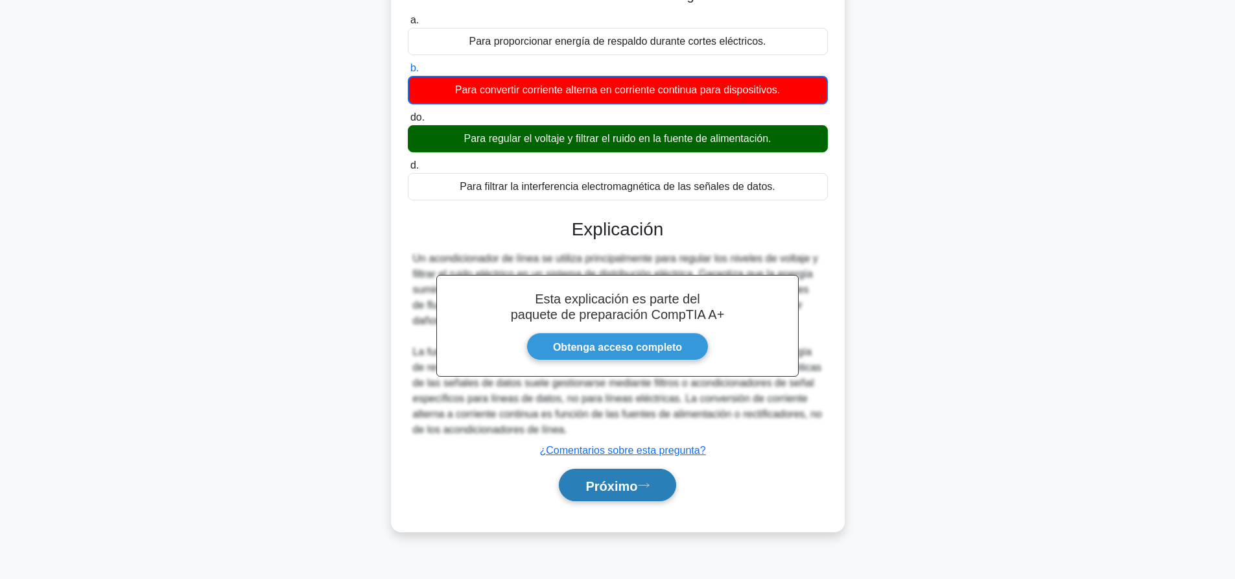
click at [625, 499] on button "Próximo" at bounding box center [617, 485] width 117 height 33
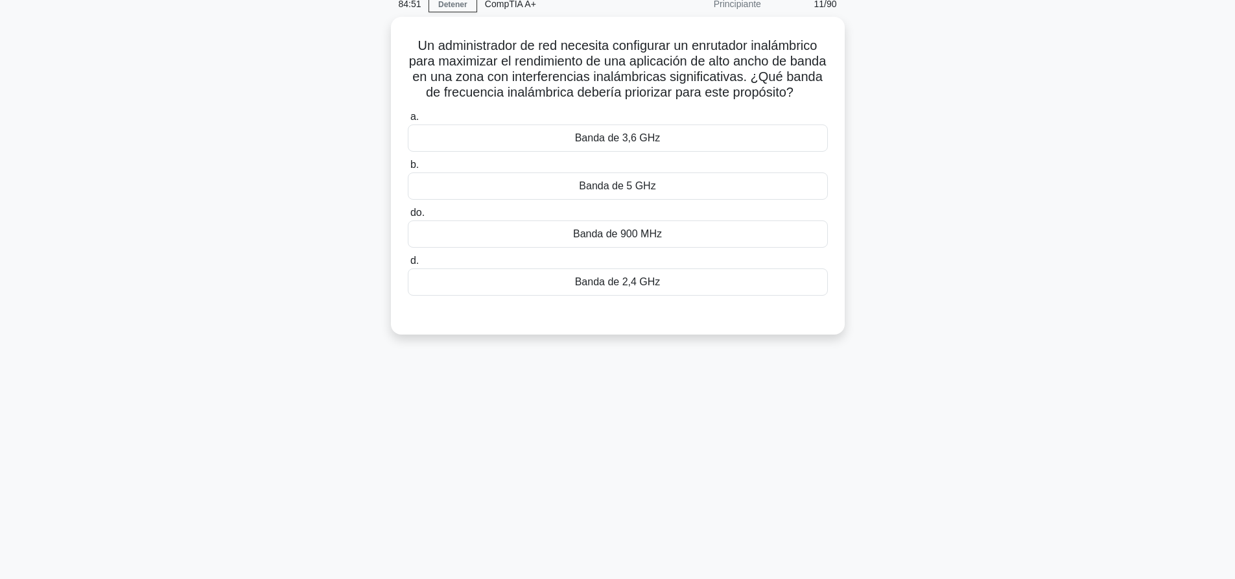
scroll to position [0, 0]
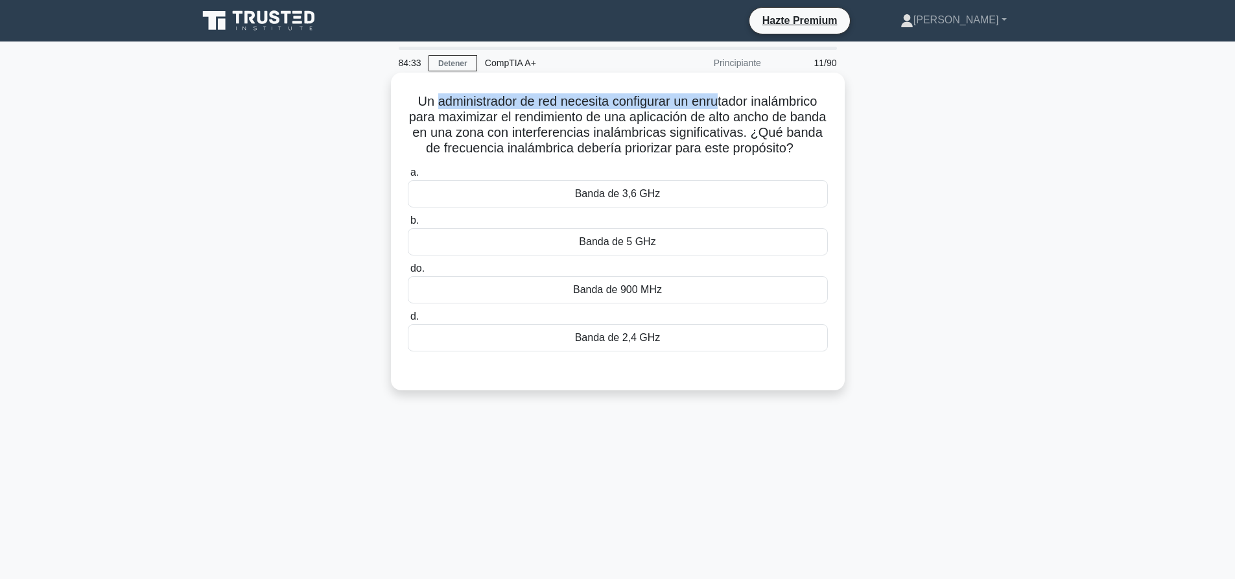
drag, startPoint x: 429, startPoint y: 104, endPoint x: 722, endPoint y: 109, distance: 292.5
click at [718, 109] on font "Un administrador de red necesita configurar un enrutador inalámbrico para maxim…" at bounding box center [618, 124] width 418 height 61
click at [722, 109] on font "Un administrador de red necesita configurar un enrutador inalámbrico para maxim…" at bounding box center [618, 124] width 418 height 61
click at [692, 255] on div "Banda de 5 GHz" at bounding box center [618, 241] width 420 height 27
click at [408, 225] on input "b. Banda de 5 GHz" at bounding box center [408, 221] width 0 height 8
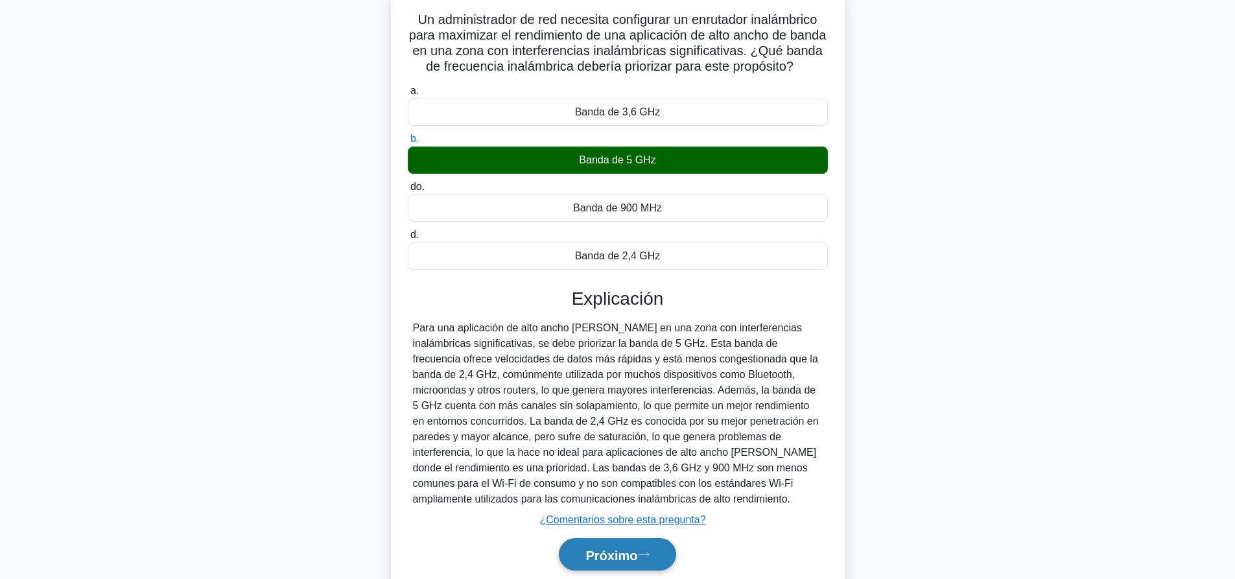
scroll to position [145, 0]
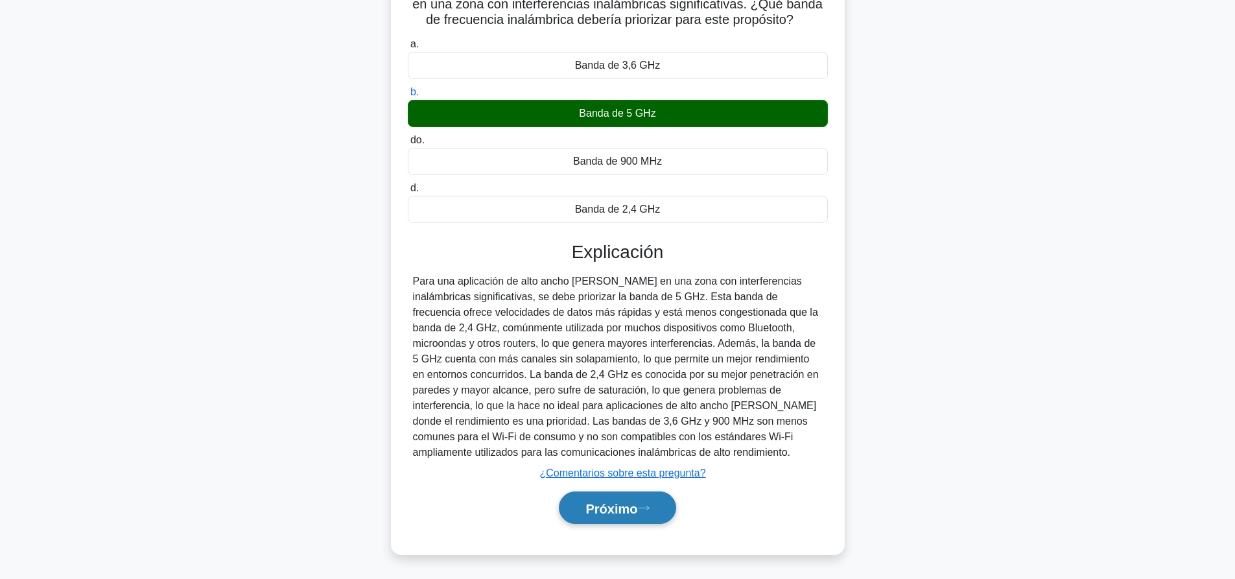
click at [629, 509] on font "Próximo" at bounding box center [612, 508] width 52 height 14
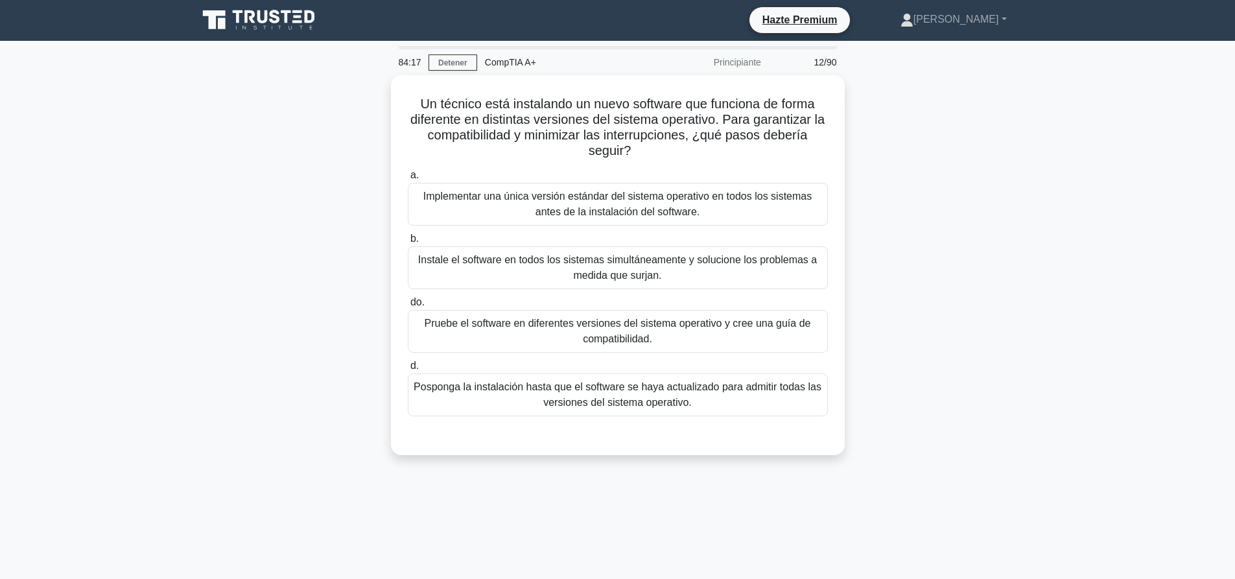
scroll to position [0, 0]
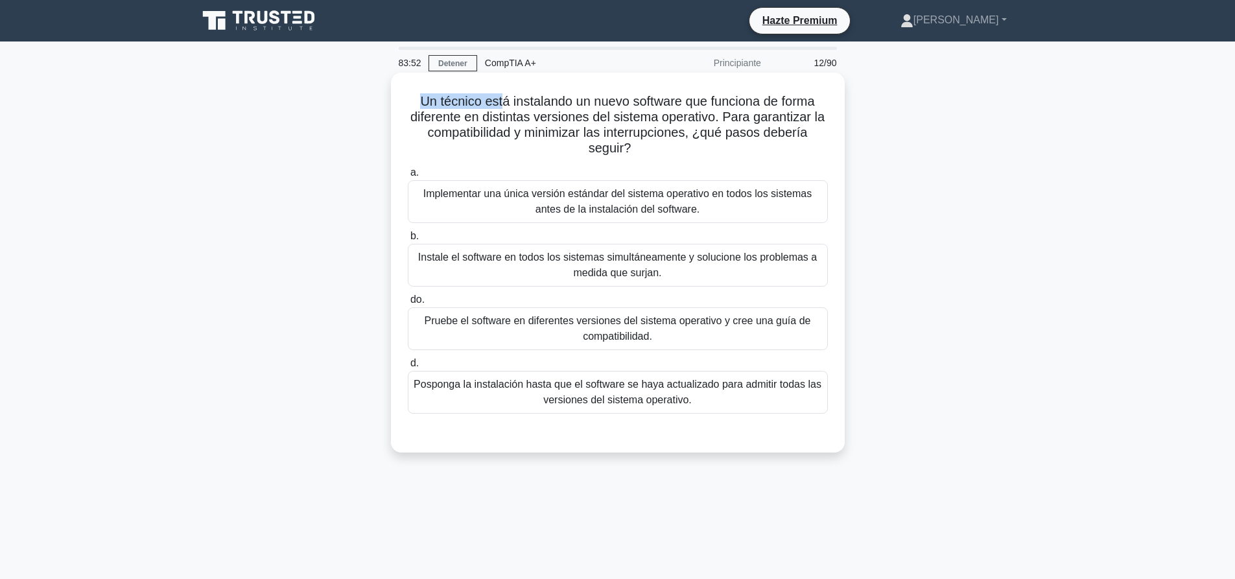
drag, startPoint x: 419, startPoint y: 104, endPoint x: 501, endPoint y: 106, distance: 82.4
click at [501, 106] on font "Un técnico está instalando un nuevo software que funciona de forma diferente en…" at bounding box center [617, 124] width 414 height 61
click at [519, 105] on font "Un técnico está instalando un nuevo software que funciona de forma diferente en…" at bounding box center [617, 124] width 414 height 61
click at [702, 327] on font "Pruebe el software en diferentes versiones del sistema operativo y cree una guí…" at bounding box center [618, 328] width 386 height 27
click at [408, 304] on input "do. Pruebe el software en diferentes versiones del sistema operativo y cree una…" at bounding box center [408, 300] width 0 height 8
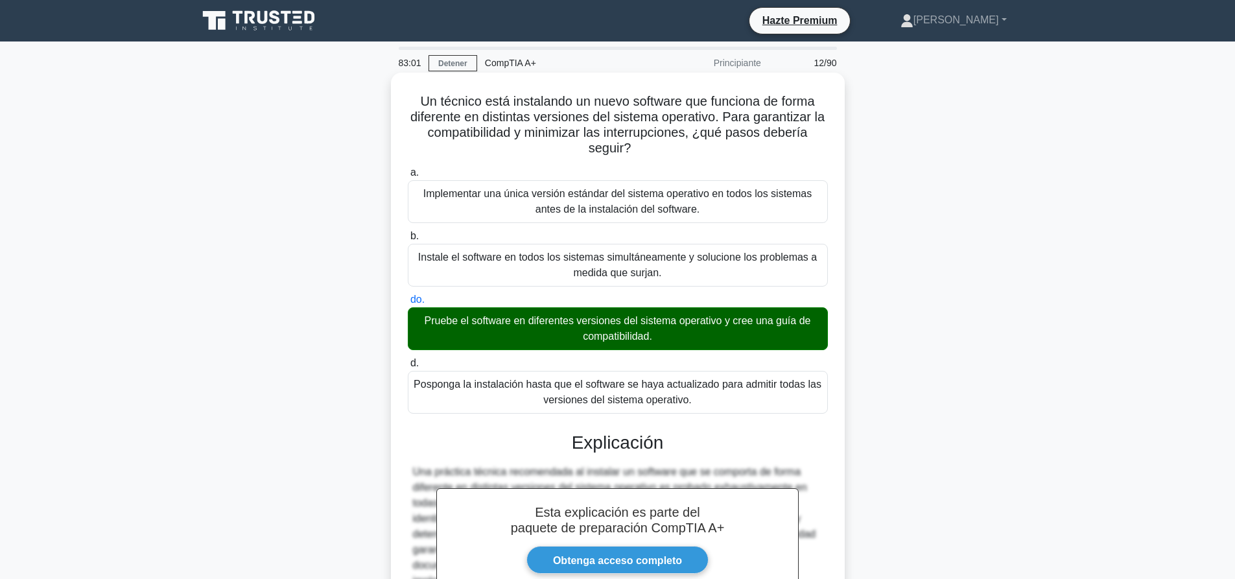
scroll to position [254, 0]
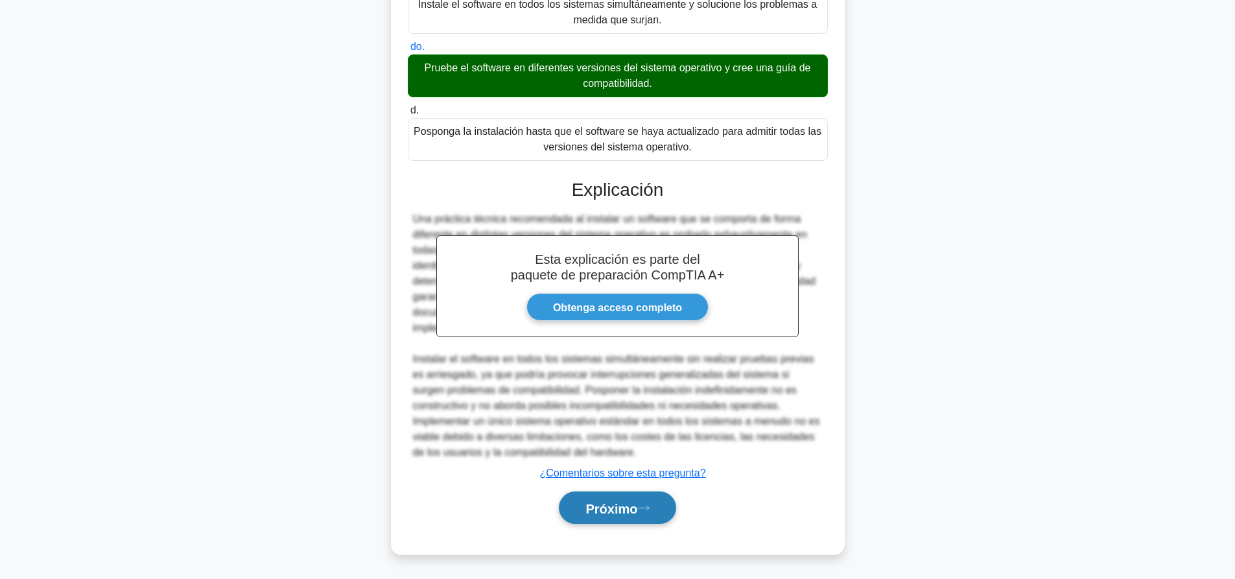
click at [645, 519] on button "Próximo" at bounding box center [617, 508] width 117 height 33
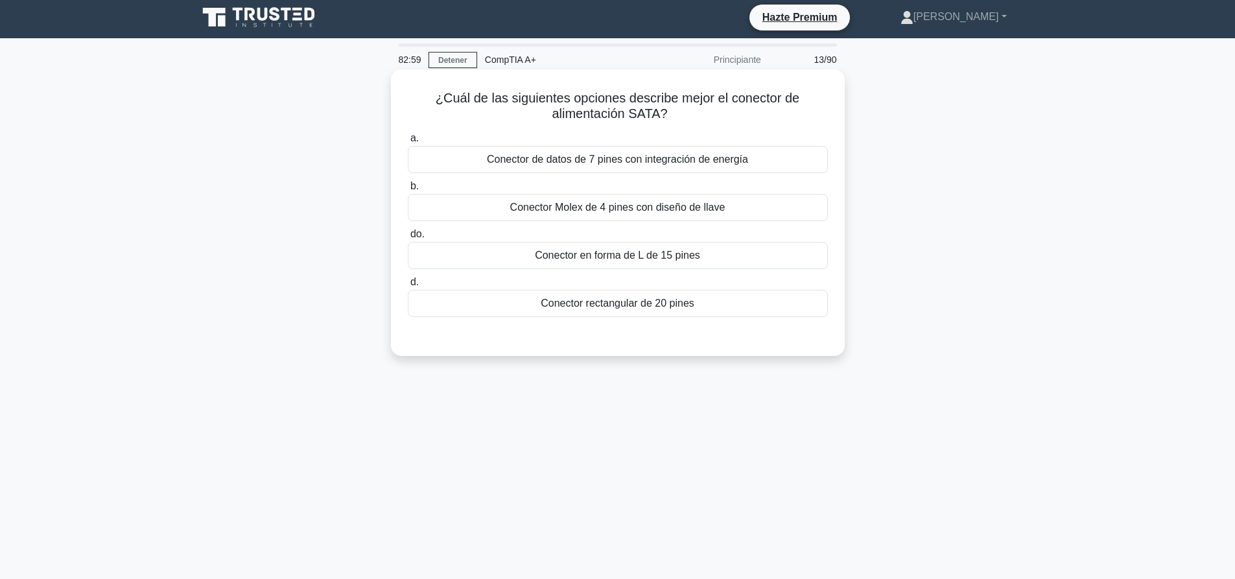
scroll to position [0, 0]
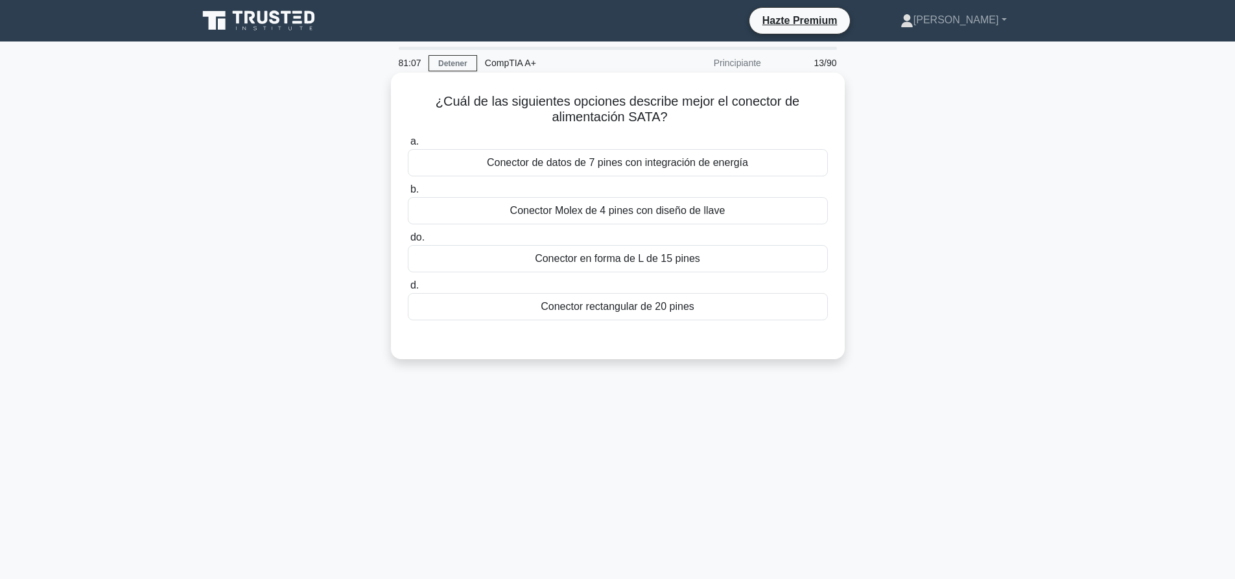
click at [685, 252] on font "Conector en forma de L de 15 pines" at bounding box center [617, 259] width 165 height 16
click at [408, 242] on input "do. Conector en forma de L de 15 pines" at bounding box center [408, 237] width 0 height 8
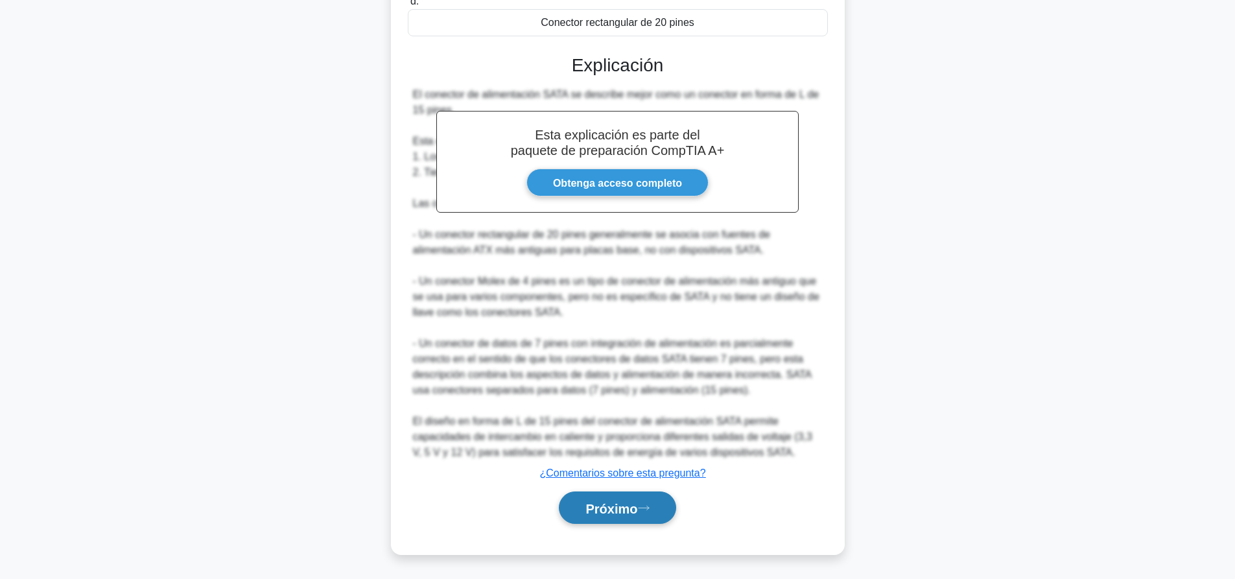
click at [650, 505] on icon at bounding box center [644, 507] width 12 height 7
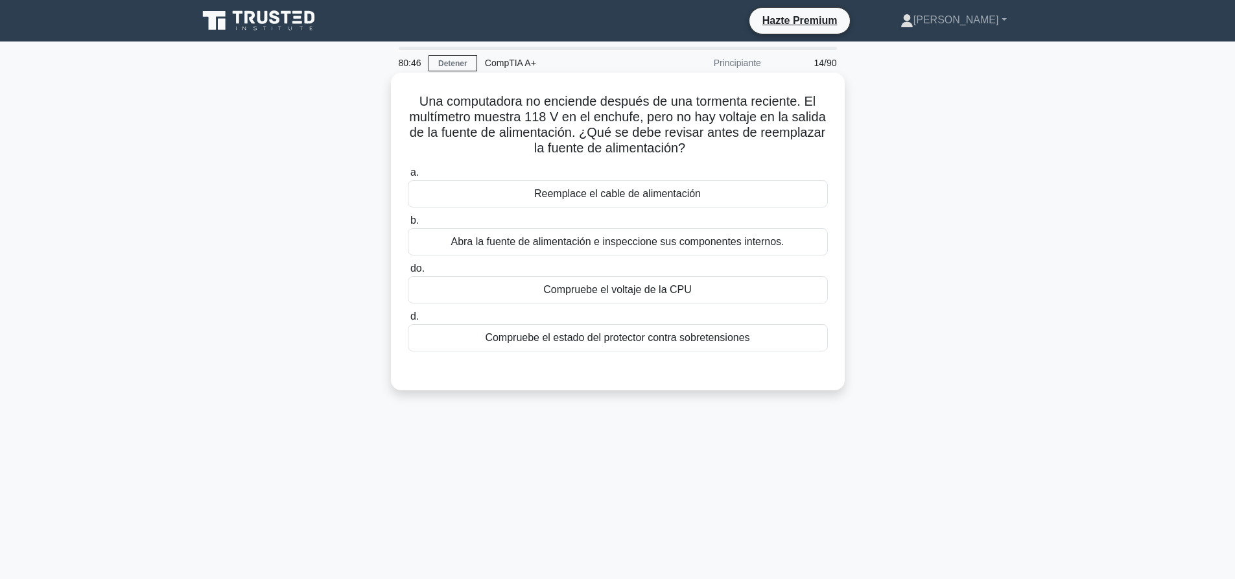
click at [706, 338] on font "Compruebe el estado del protector contra sobretensiones" at bounding box center [617, 337] width 265 height 11
click at [408, 321] on input "d. Compruebe el estado del protector contra sobretensiones" at bounding box center [408, 317] width 0 height 8
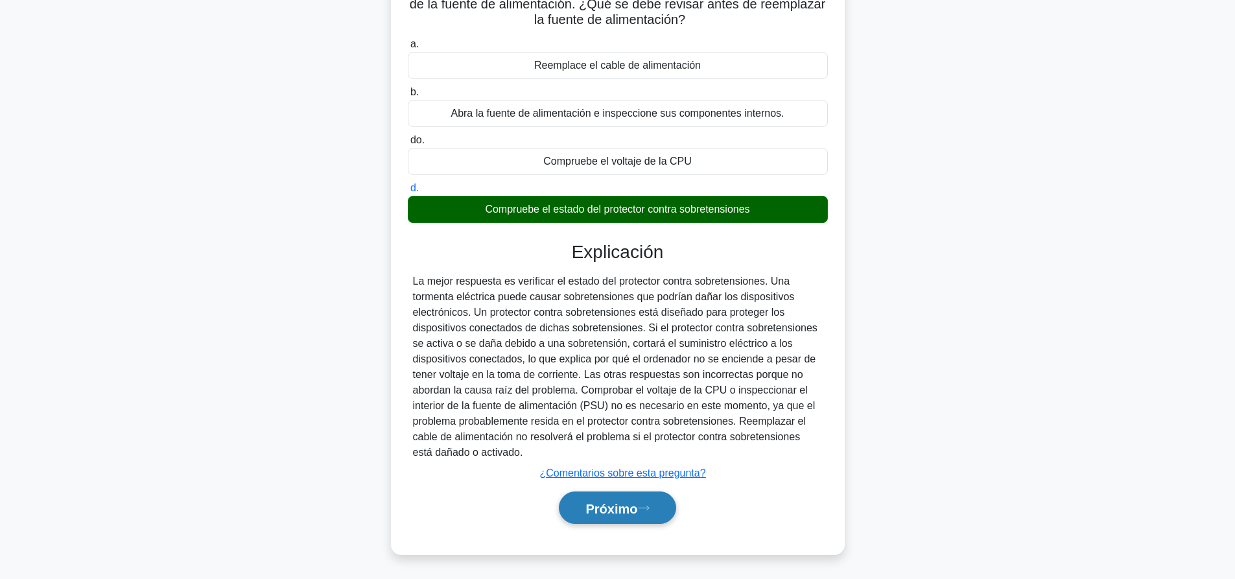
click at [628, 517] on button "Próximo" at bounding box center [617, 508] width 117 height 33
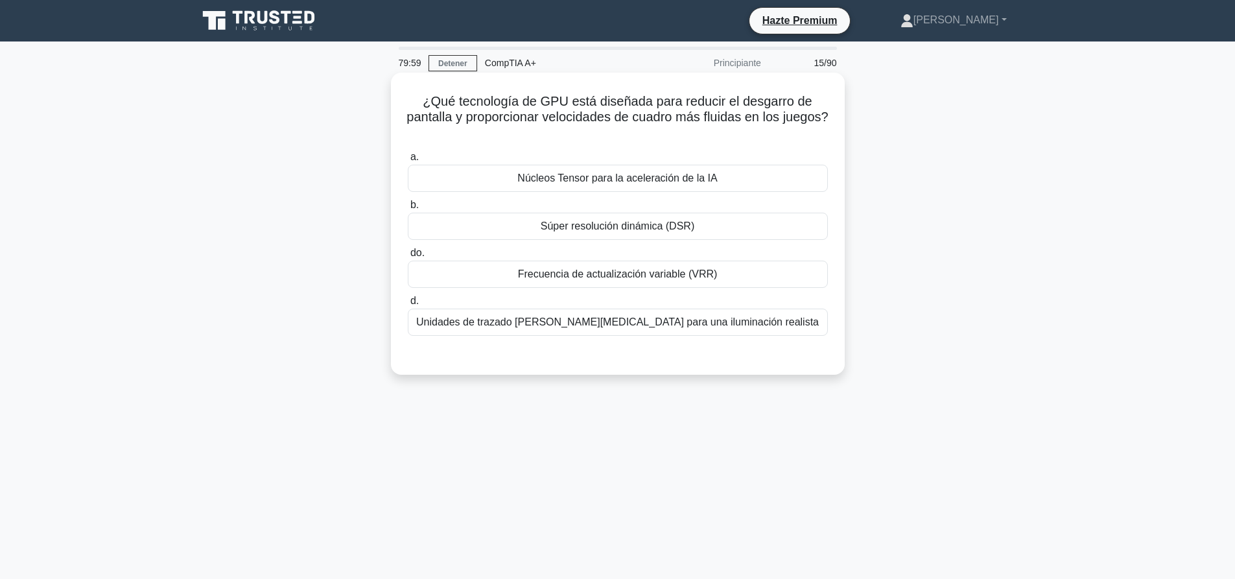
click at [645, 272] on font "Frecuencia de actualización variable (VRR)" at bounding box center [618, 273] width 200 height 11
click at [408, 257] on input "do. Frecuencia de actualización variable (VRR)" at bounding box center [408, 253] width 0 height 8
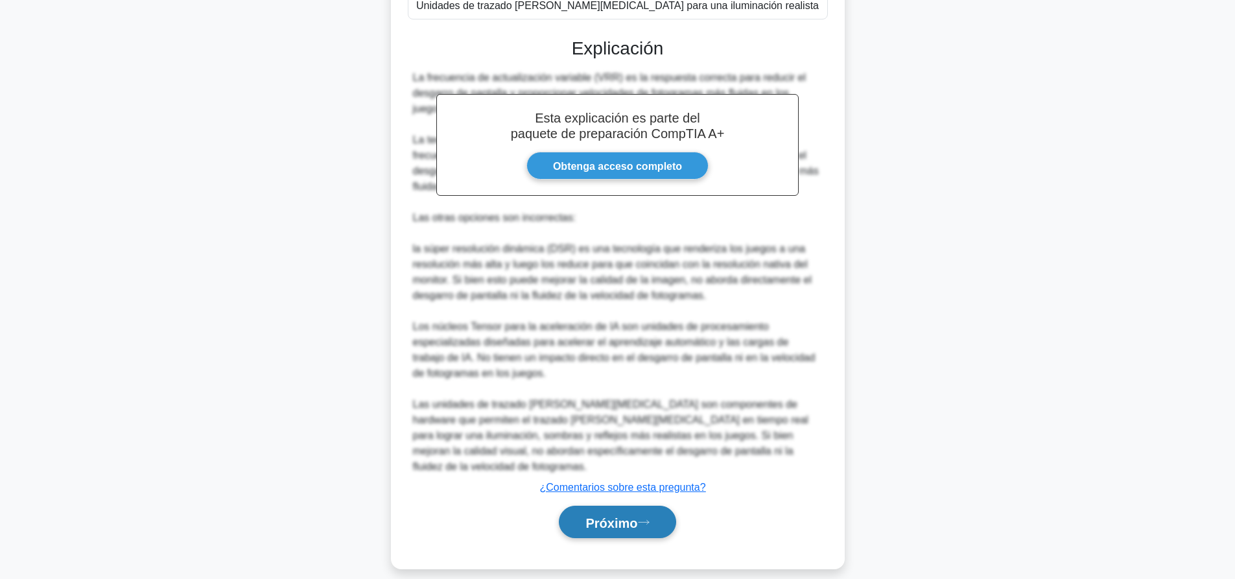
click at [647, 513] on button "Próximo" at bounding box center [617, 522] width 117 height 33
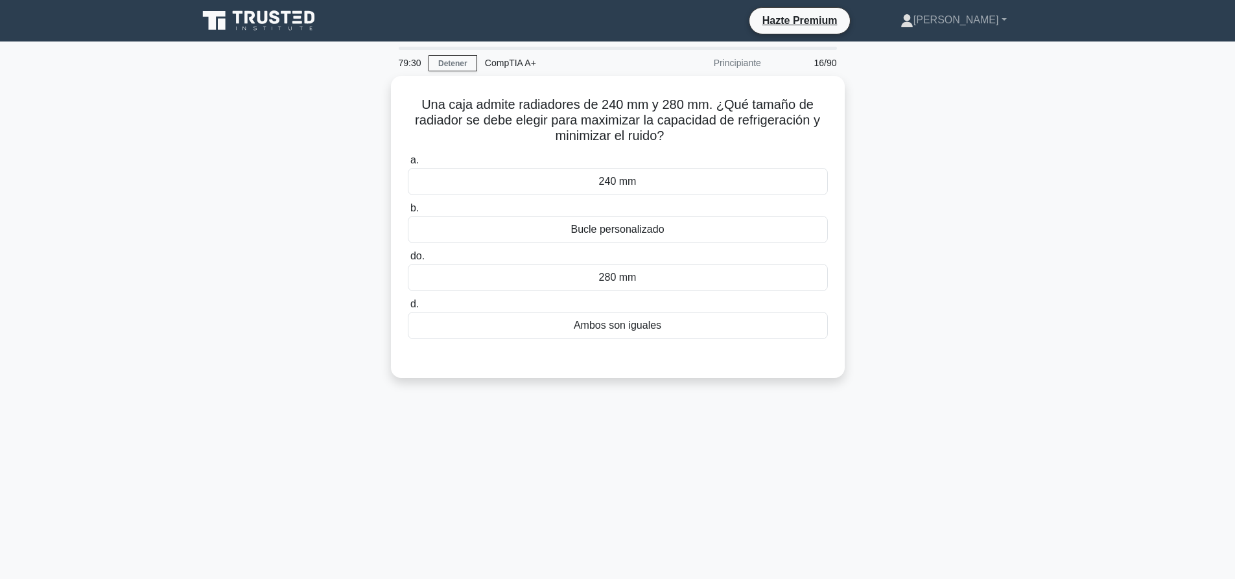
drag, startPoint x: 597, startPoint y: 170, endPoint x: 579, endPoint y: 420, distance: 250.9
click at [597, 174] on div "240 mm" at bounding box center [618, 181] width 420 height 27
click at [408, 165] on input "a. 240 mm" at bounding box center [408, 160] width 0 height 8
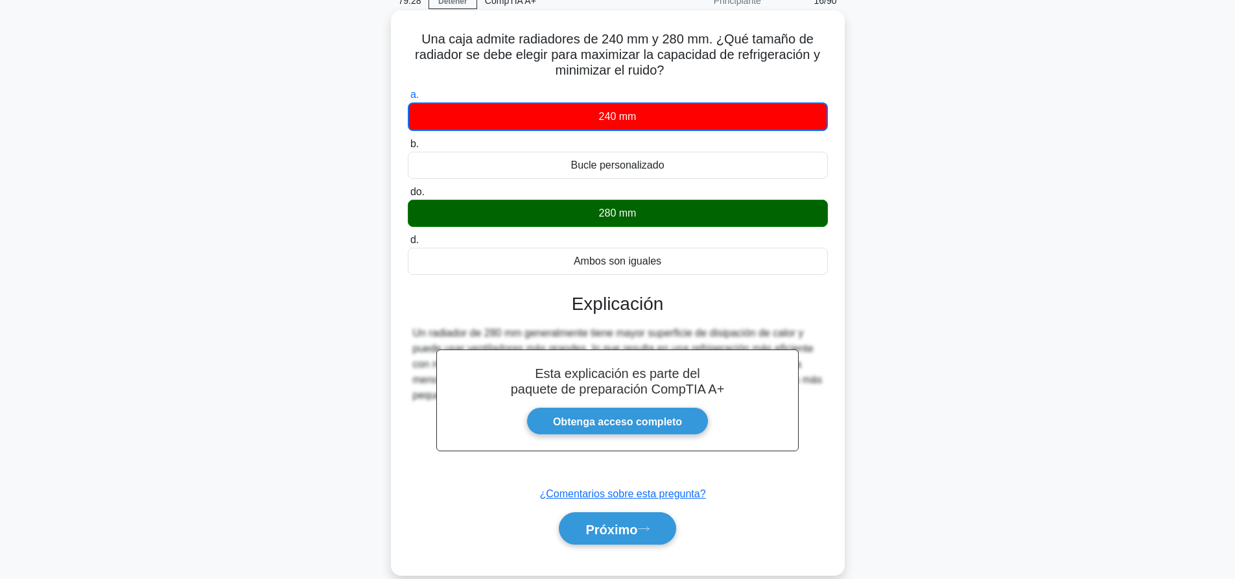
scroll to position [121, 0]
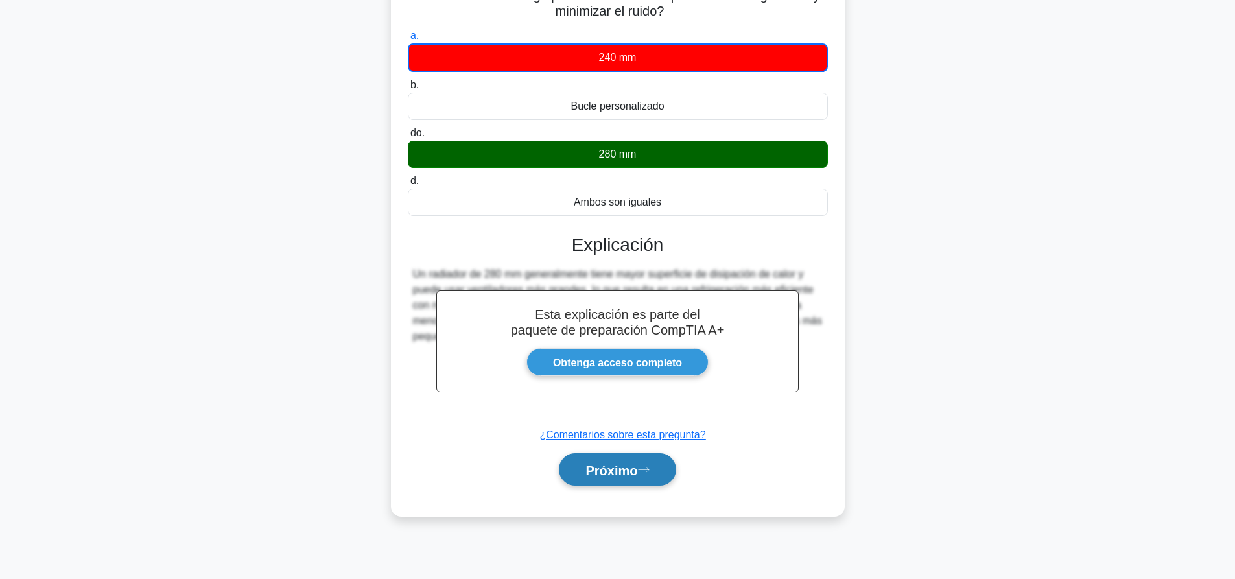
click at [605, 472] on font "Próximo" at bounding box center [612, 470] width 52 height 14
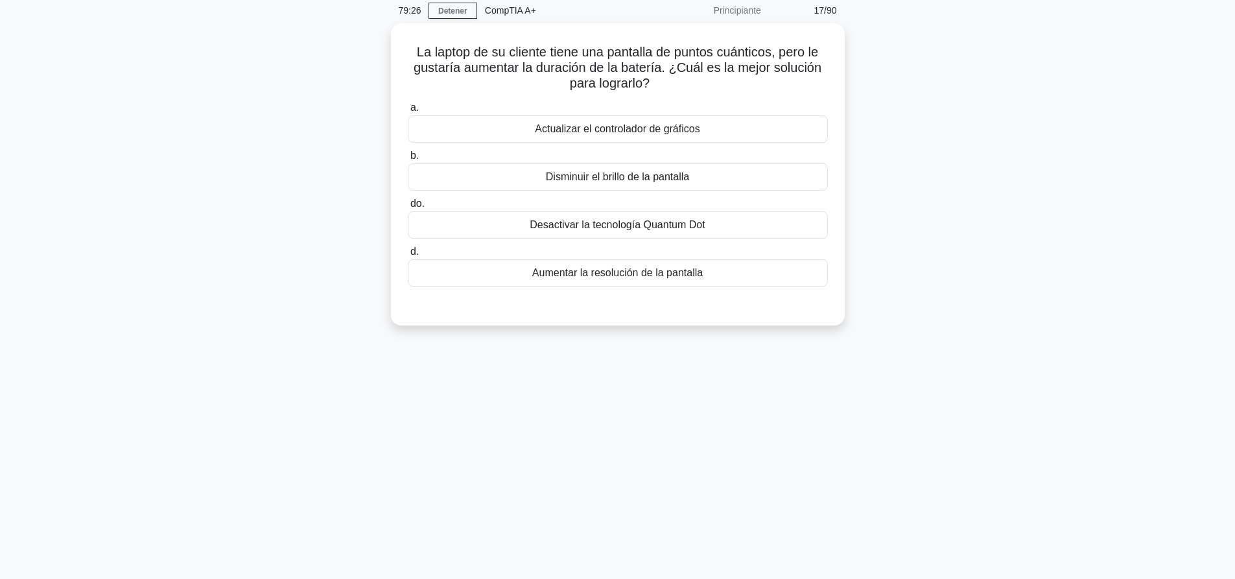
scroll to position [0, 0]
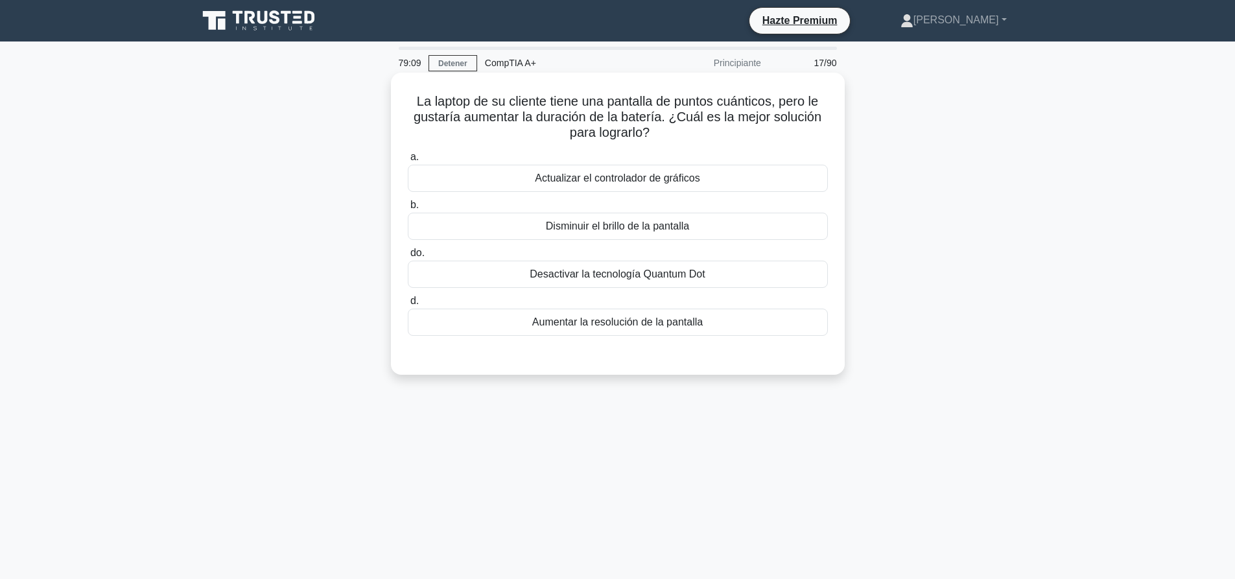
click at [725, 232] on div "Disminuir el brillo de la pantalla" at bounding box center [618, 226] width 420 height 27
click at [408, 209] on input "b. Disminuir el brillo de la pantalla" at bounding box center [408, 205] width 0 height 8
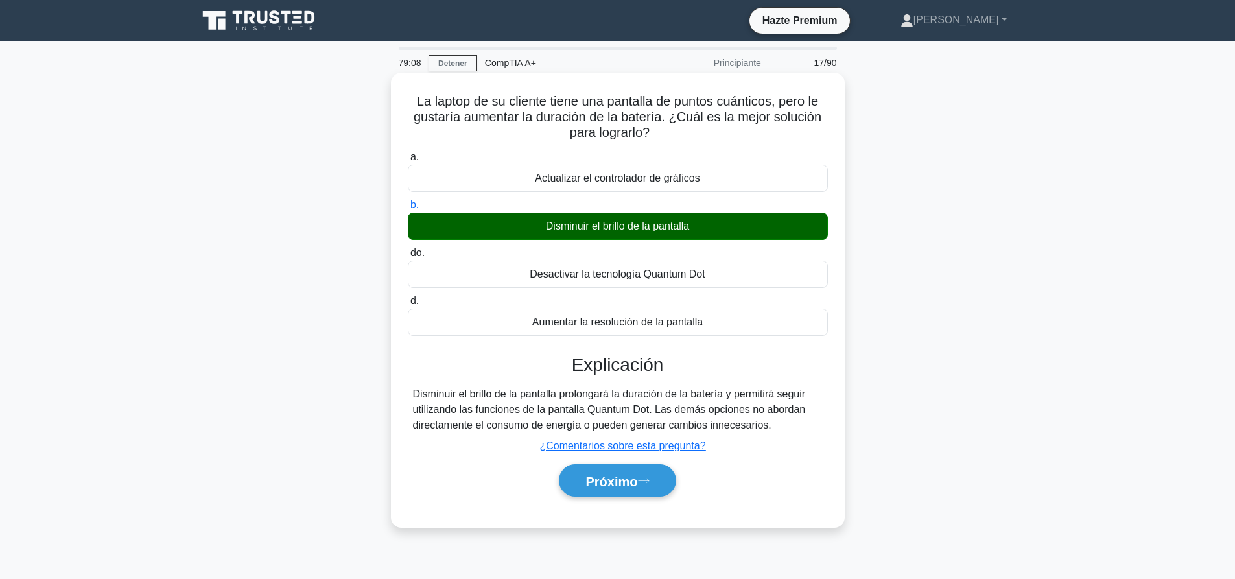
scroll to position [121, 0]
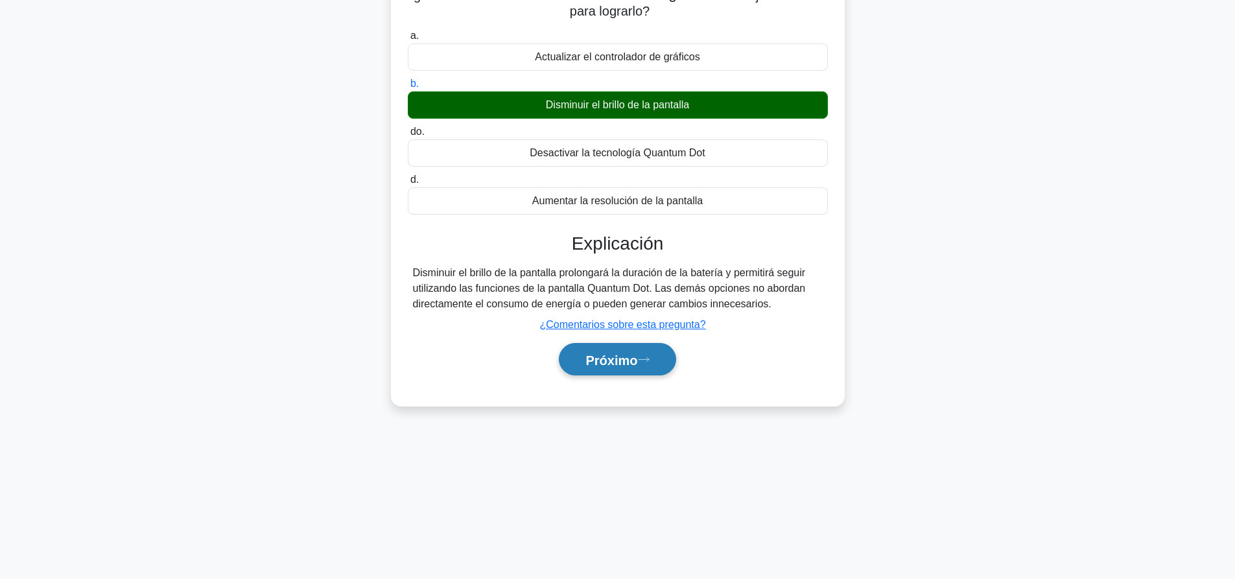
click at [639, 372] on button "Próximo" at bounding box center [617, 359] width 117 height 33
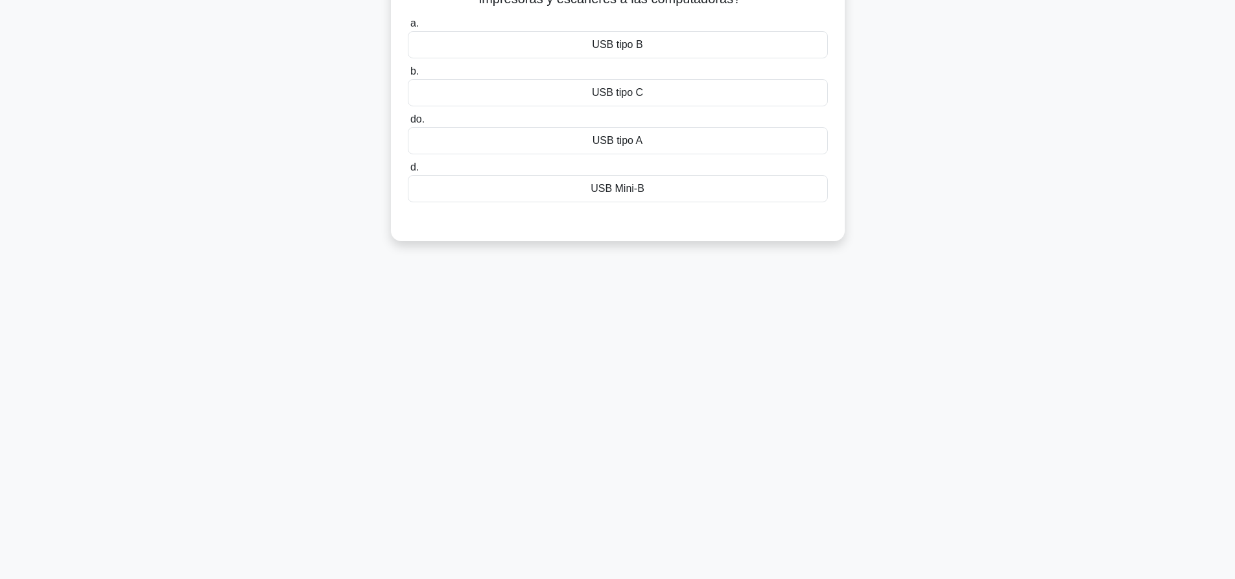
scroll to position [0, 0]
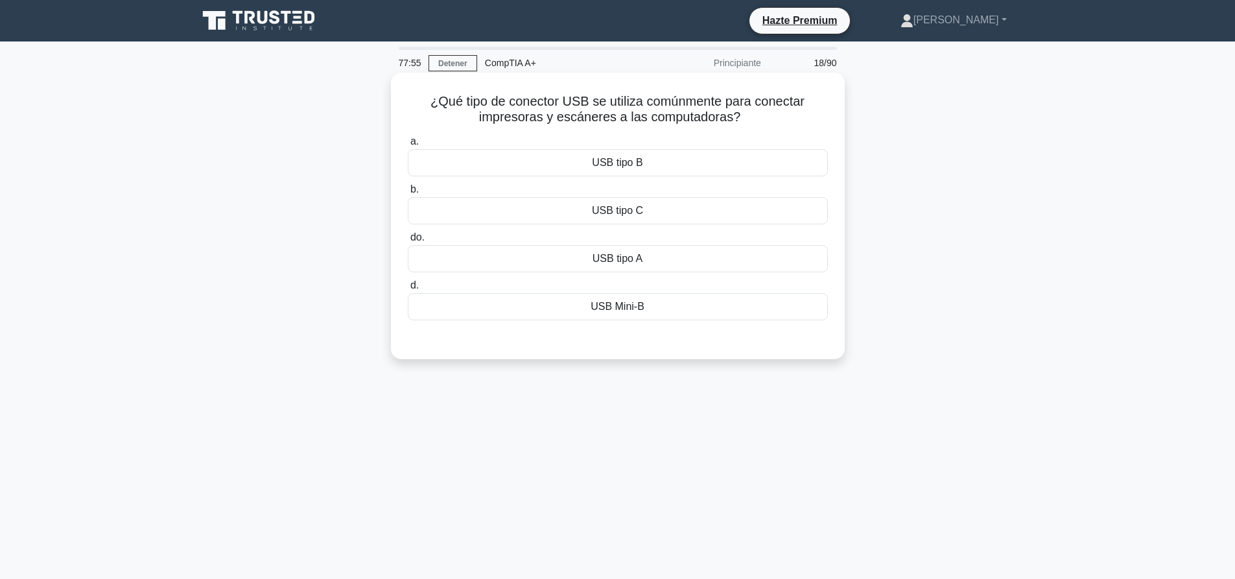
drag, startPoint x: 742, startPoint y: 121, endPoint x: 421, endPoint y: 93, distance: 322.2
click at [421, 93] on div "¿Qué tipo de conector USB se utiliza comúnmente para conectar impresoras y escá…" at bounding box center [618, 216] width 444 height 276
copy font "¿Qué tipo de conector USB se utiliza comúnmente para conectar impresoras y escá…"
click at [690, 392] on div "77:49 Detener CompTIA A+ Principiante 18/90 ¿Qué tipo de conector USB se utiliz…" at bounding box center [618, 371] width 856 height 648
click at [648, 257] on div "USB tipo A" at bounding box center [618, 258] width 420 height 27
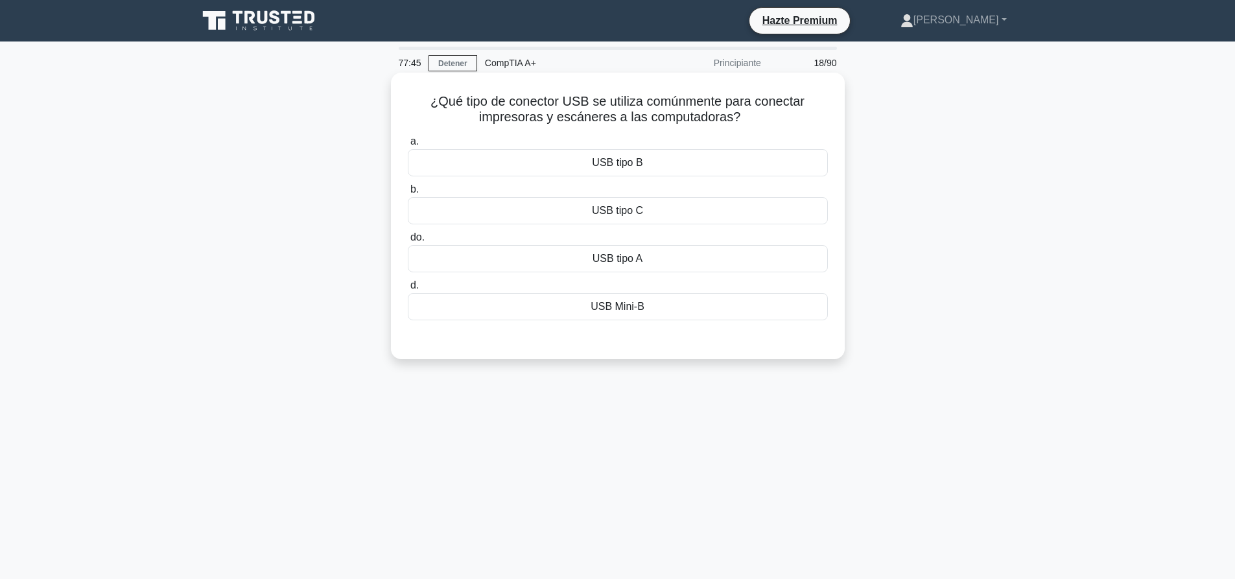
click at [408, 242] on input "do. USB tipo A" at bounding box center [408, 237] width 0 height 8
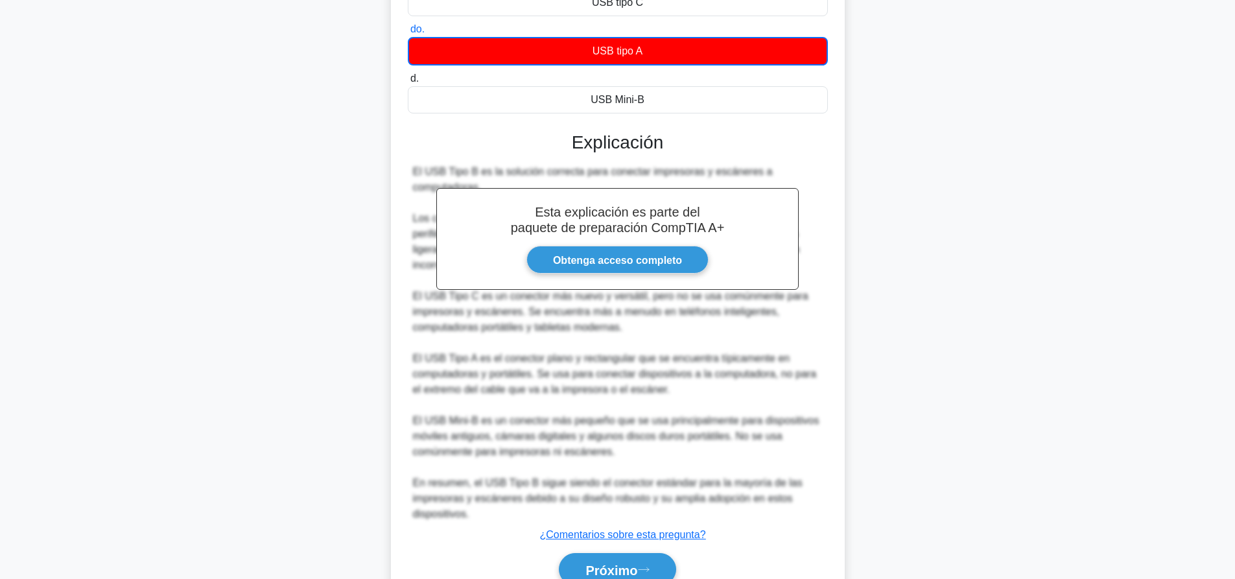
scroll to position [255, 0]
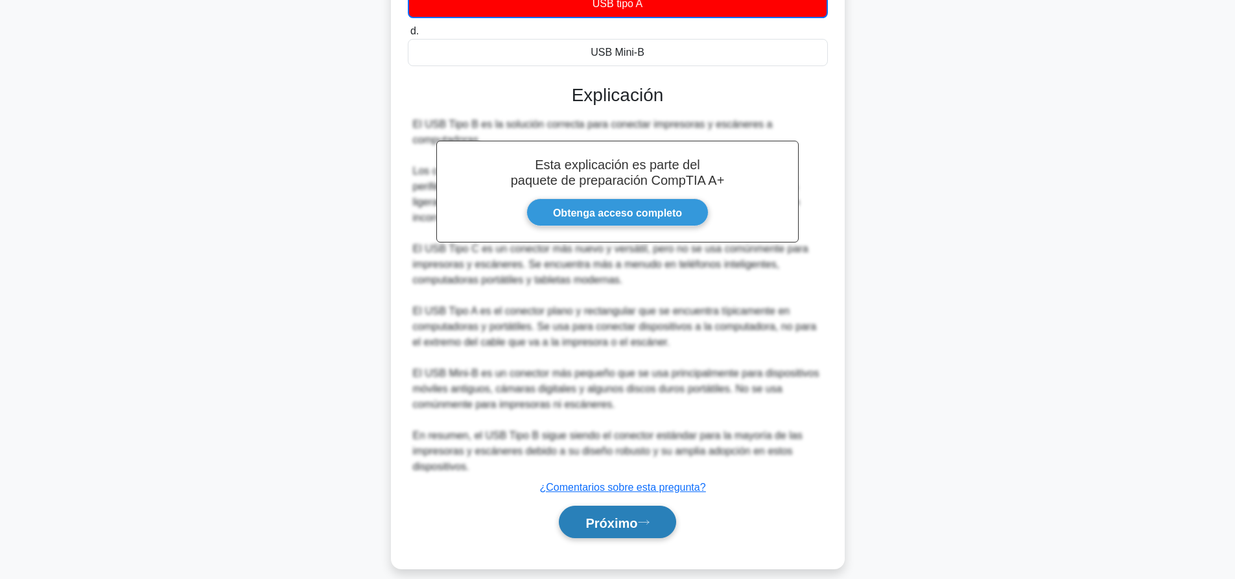
click at [634, 516] on font "Próximo" at bounding box center [612, 523] width 52 height 14
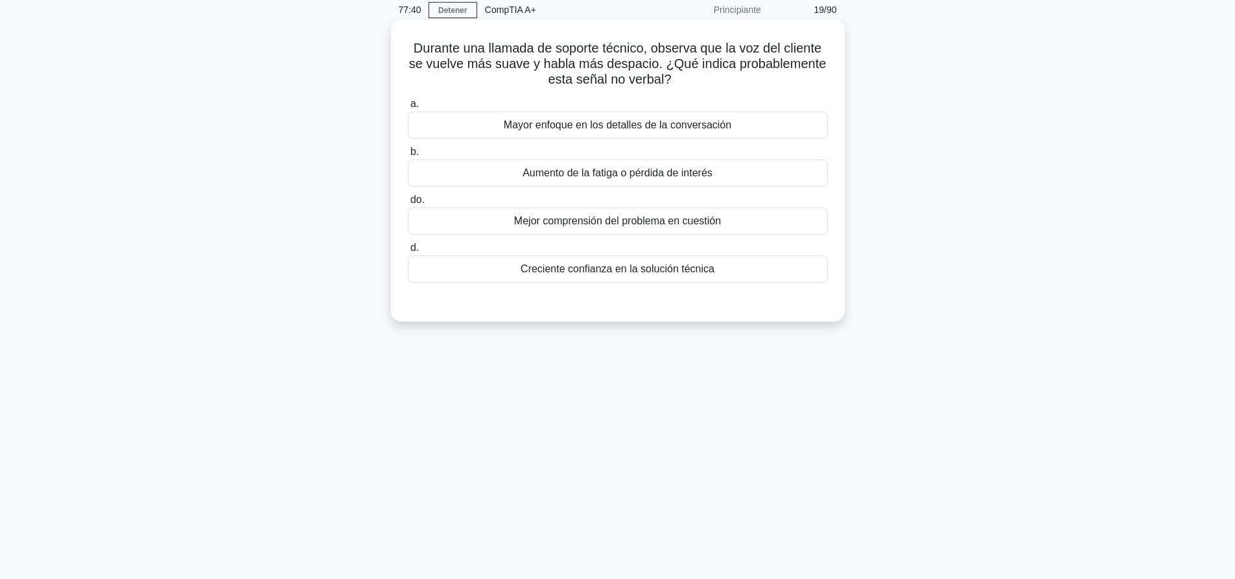
scroll to position [0, 0]
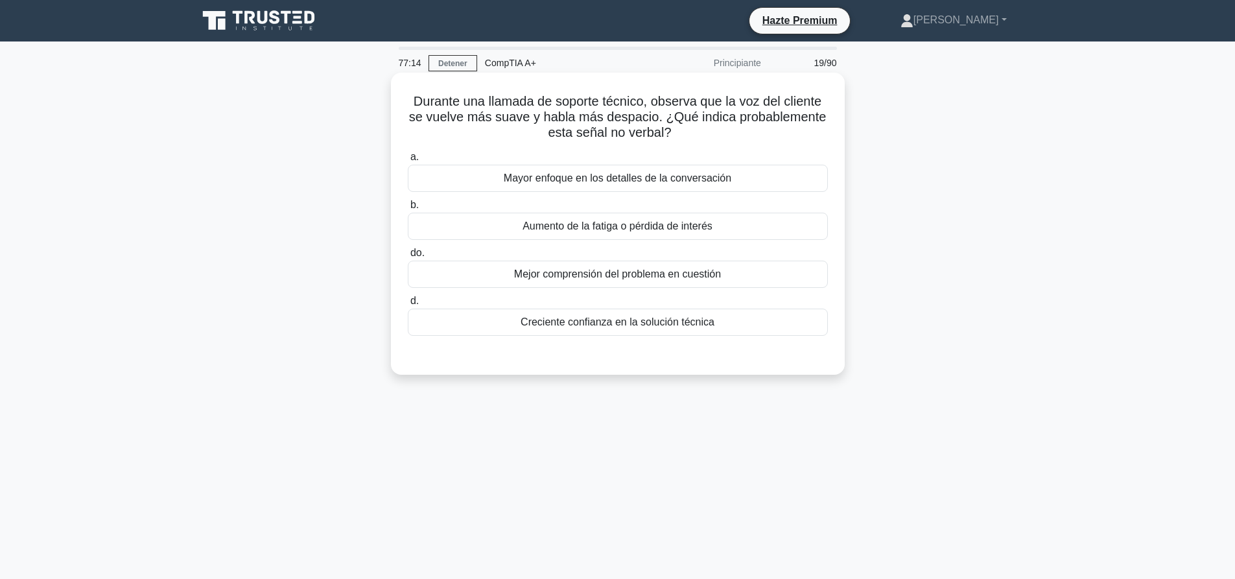
click at [616, 230] on font "Aumento de la fatiga o pérdida de interés" at bounding box center [618, 225] width 190 height 11
click at [408, 209] on input "b. Aumento de la fatiga o pérdida de interés" at bounding box center [408, 205] width 0 height 8
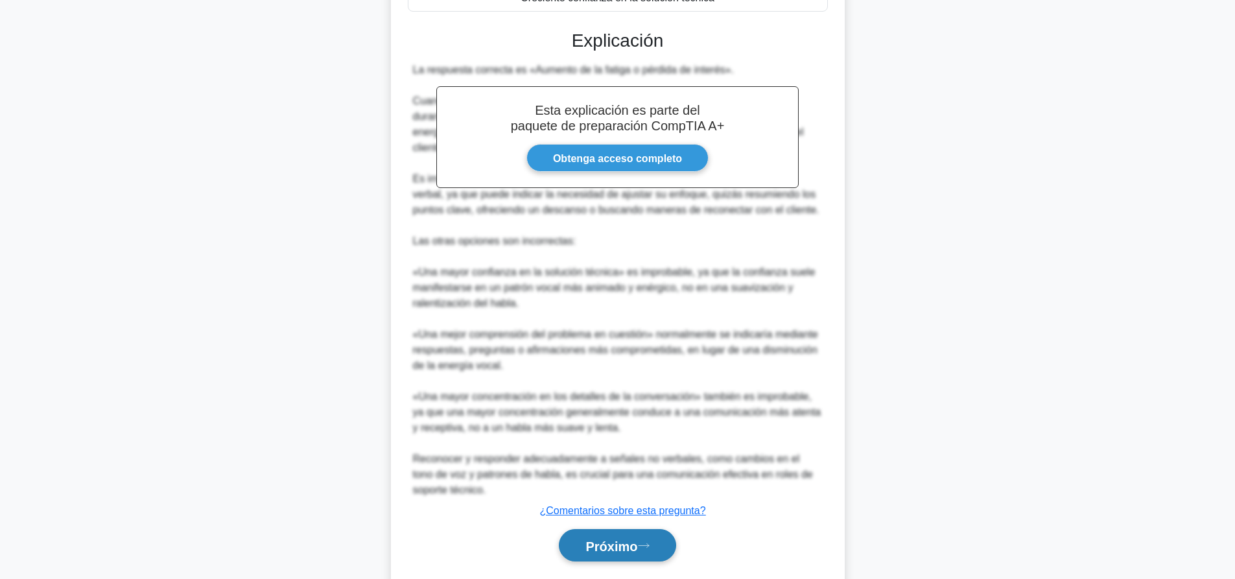
click at [633, 538] on button "Próximo" at bounding box center [617, 545] width 117 height 33
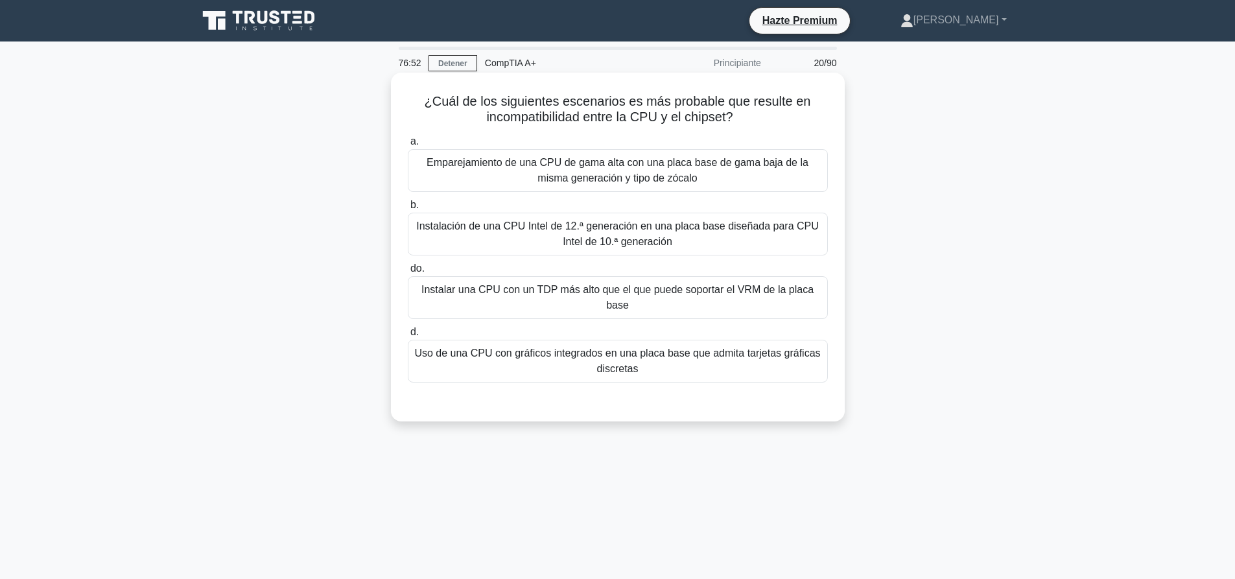
click at [687, 235] on font "Instalación de una CPU Intel de 12.ª generación en una placa base diseñada para…" at bounding box center [618, 234] width 409 height 31
click at [408, 209] on input "b. Instalación de una CPU Intel de 12.ª generación en una placa base diseñada p…" at bounding box center [408, 205] width 0 height 8
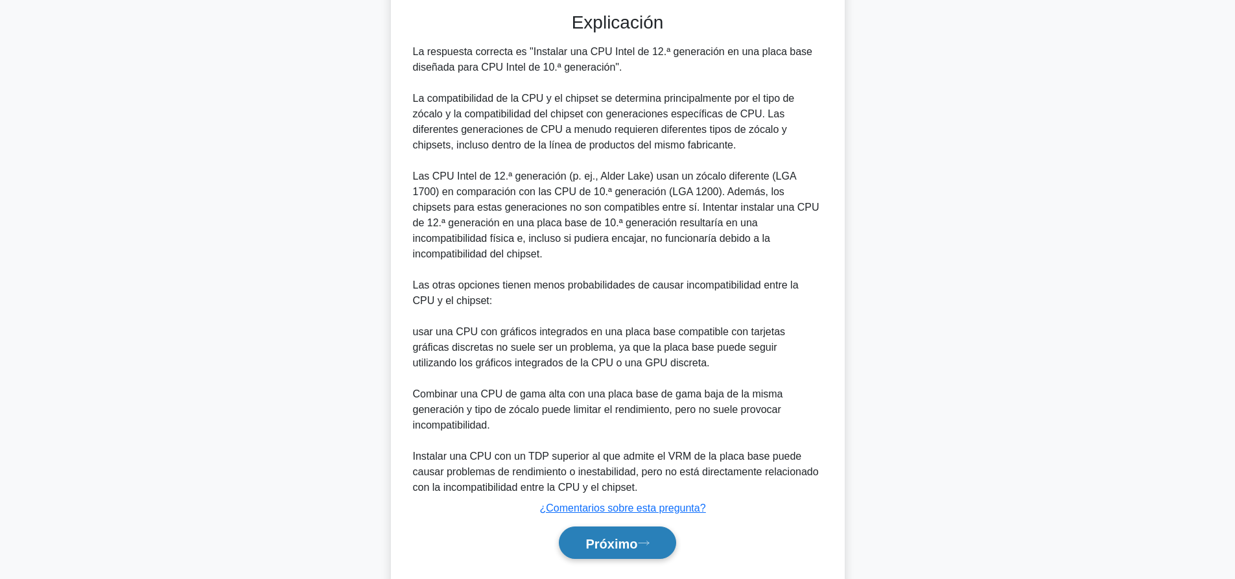
click at [665, 527] on button "Próximo" at bounding box center [617, 543] width 117 height 33
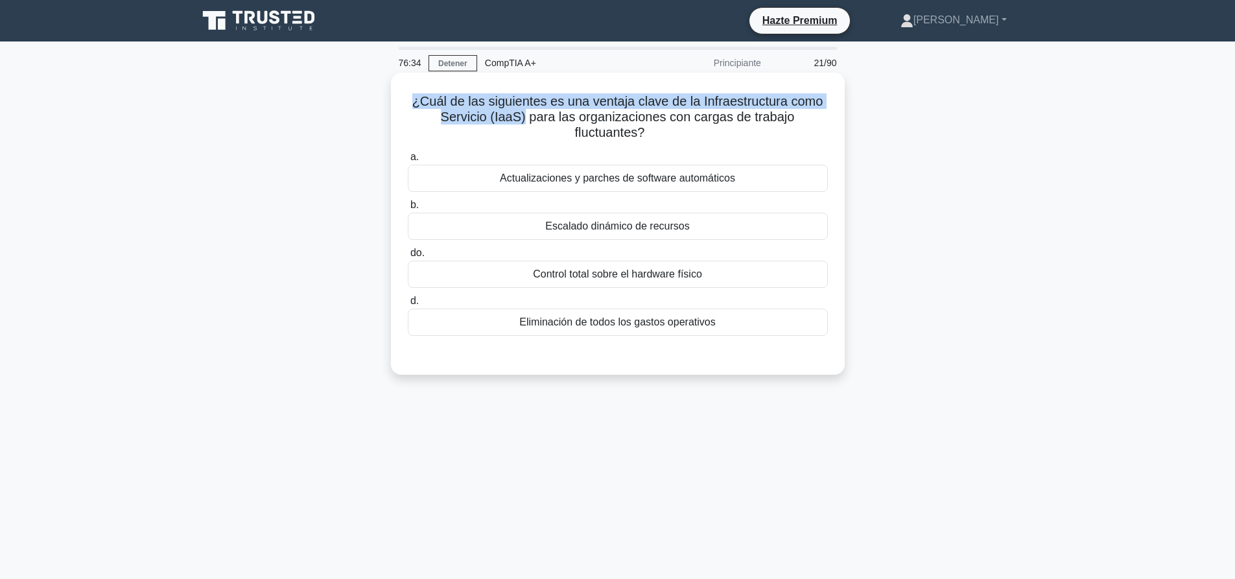
drag, startPoint x: 407, startPoint y: 96, endPoint x: 525, endPoint y: 113, distance: 118.6
click at [525, 113] on h5 "¿Cuál de las siguientes es una ventaja clave de la Infraestructura como Servici…" at bounding box center [618, 117] width 423 height 48
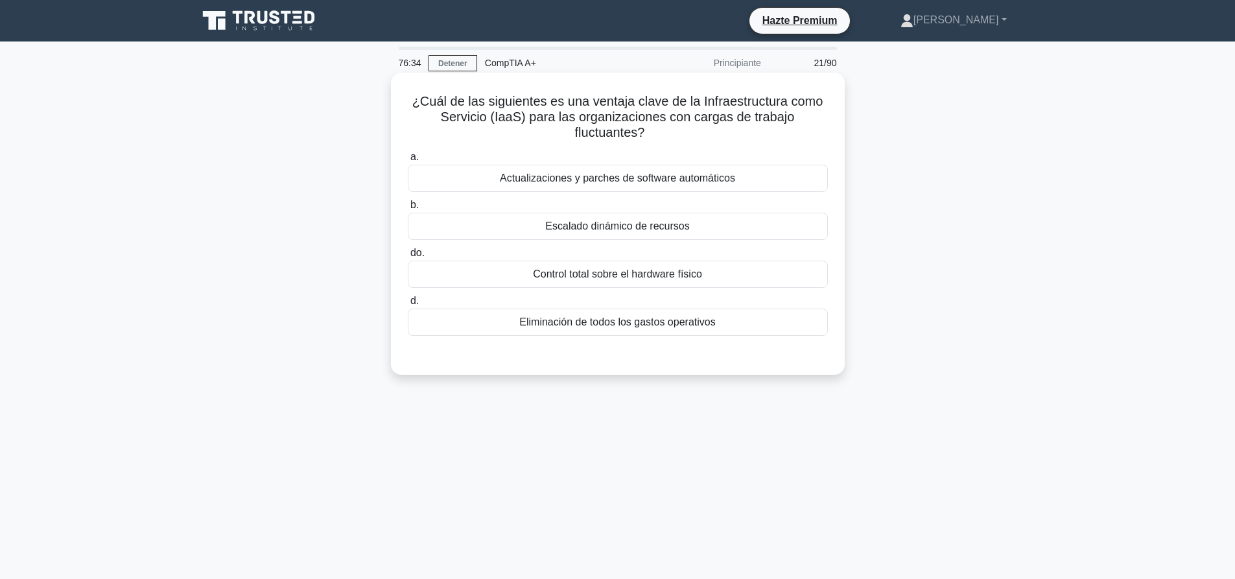
click at [549, 121] on font "¿Cuál de las siguientes es una ventaja clave de la Infraestructura como Servici…" at bounding box center [617, 116] width 411 height 45
click at [571, 230] on font "Escalado dinámico de recursos" at bounding box center [617, 225] width 144 height 11
click at [408, 209] on input "b. Escalado dinámico de recursos" at bounding box center [408, 205] width 0 height 8
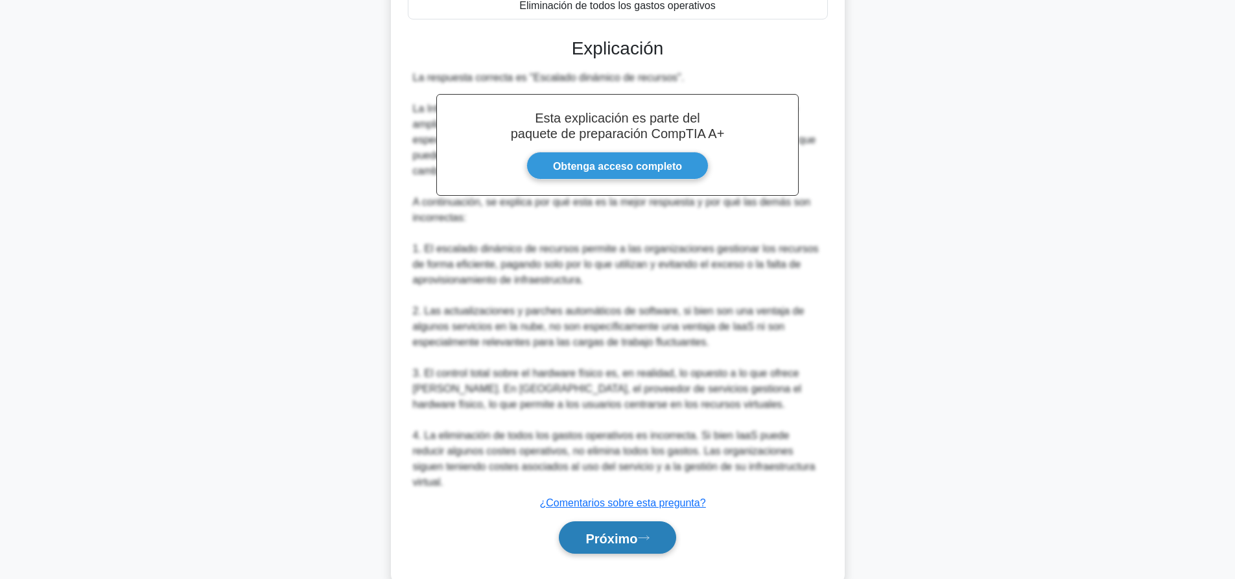
click at [634, 531] on font "Próximo" at bounding box center [612, 538] width 52 height 14
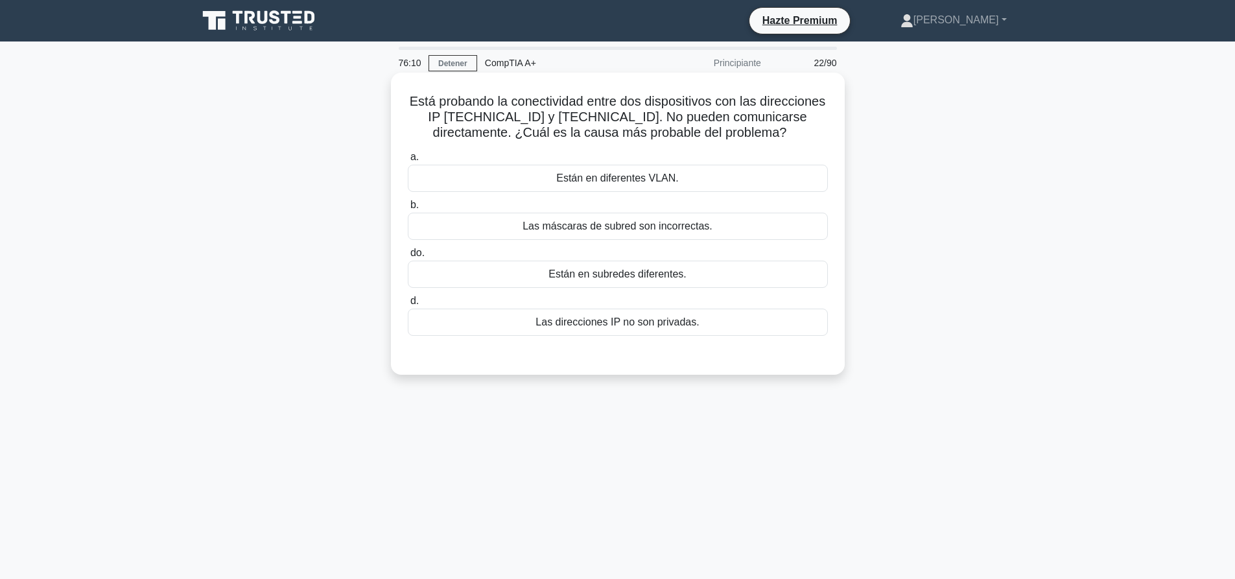
click at [739, 279] on div "Están en subredes diferentes." at bounding box center [618, 274] width 420 height 27
click at [408, 257] on input "do. Están en subredes diferentes." at bounding box center [408, 253] width 0 height 8
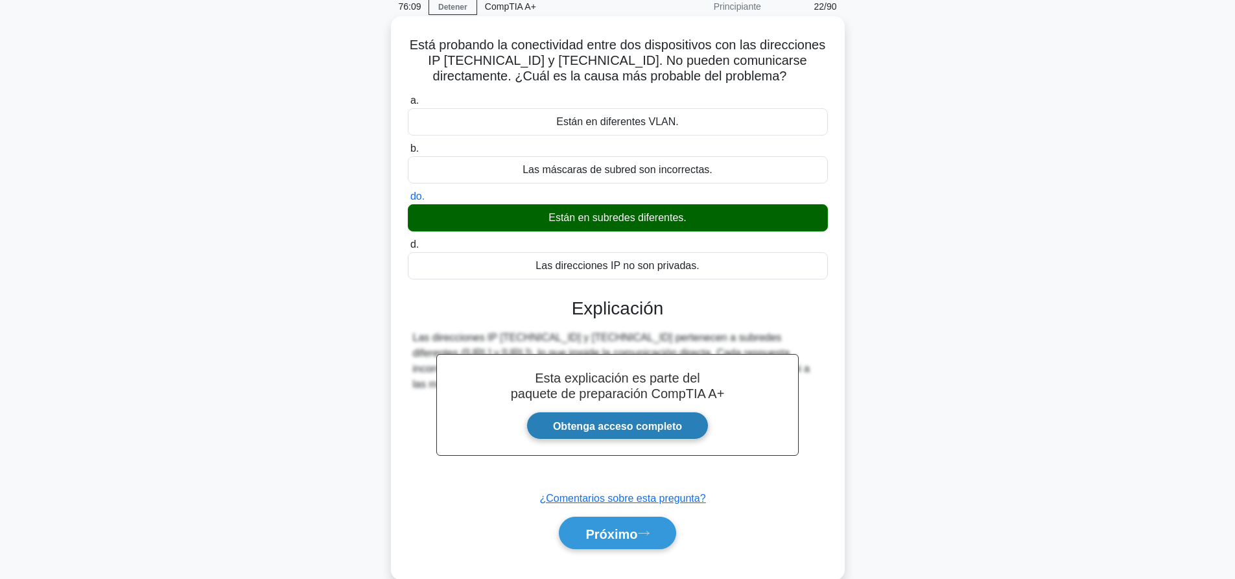
scroll to position [121, 0]
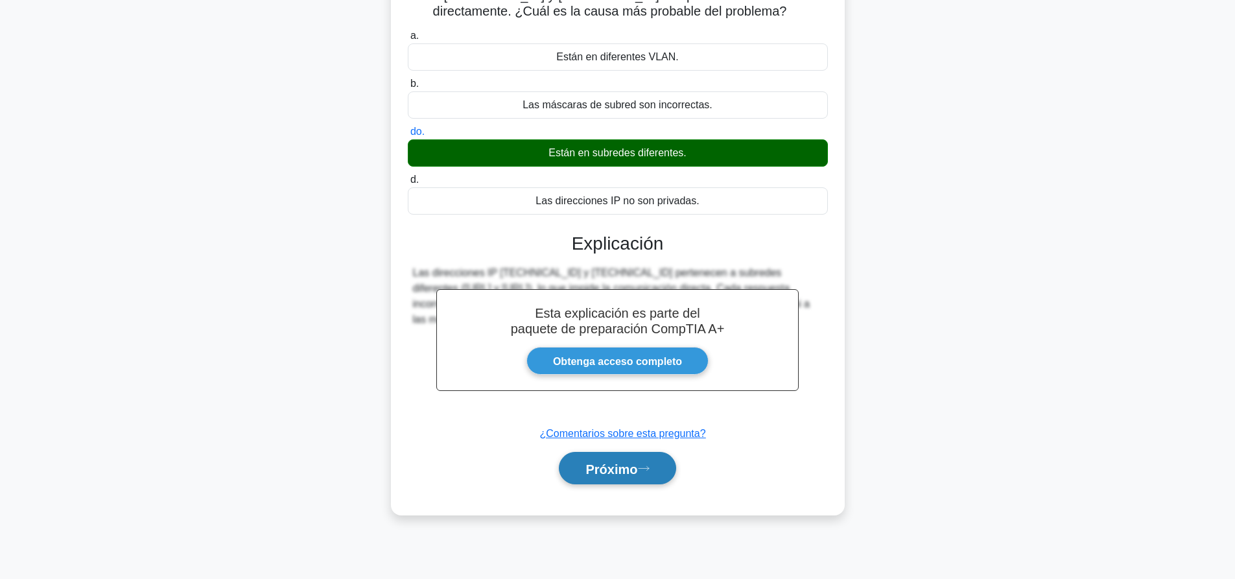
click at [665, 466] on button "Próximo" at bounding box center [617, 468] width 117 height 33
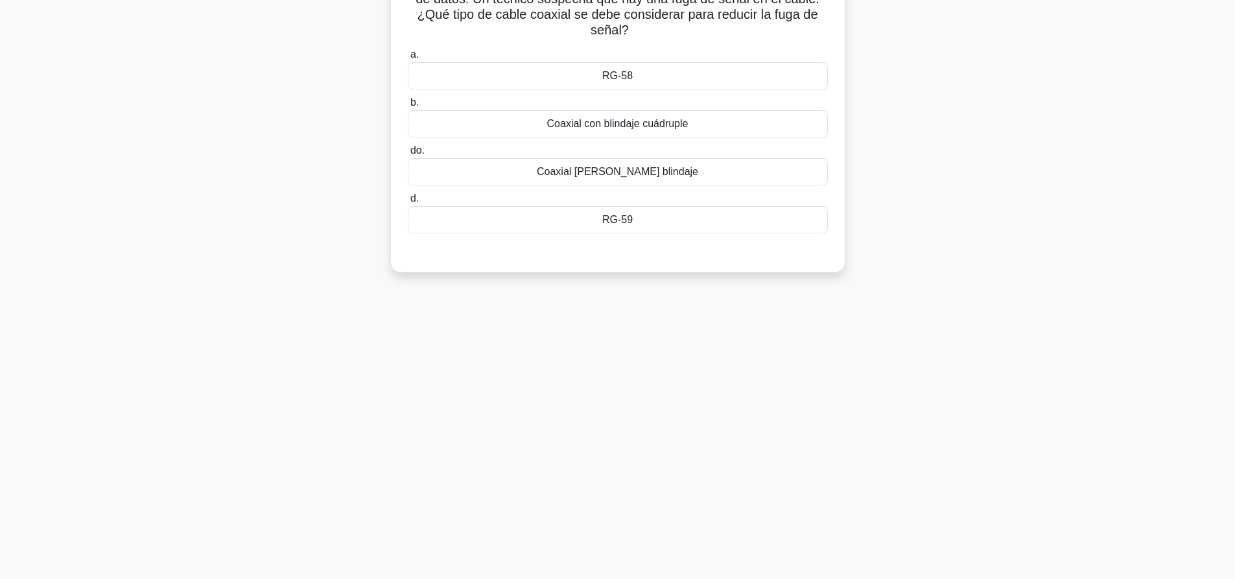
scroll to position [0, 0]
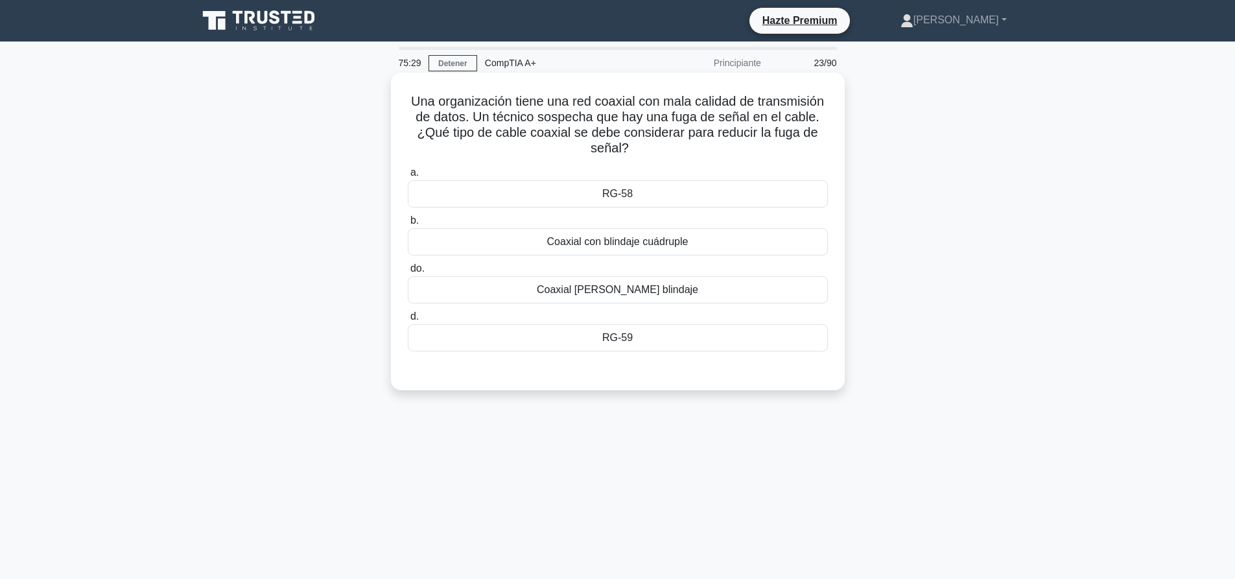
click at [630, 246] on font "Coaxial con blindaje cuádruple" at bounding box center [617, 241] width 141 height 11
click at [408, 225] on input "b. Coaxial con blindaje cuádruple" at bounding box center [408, 221] width 0 height 8
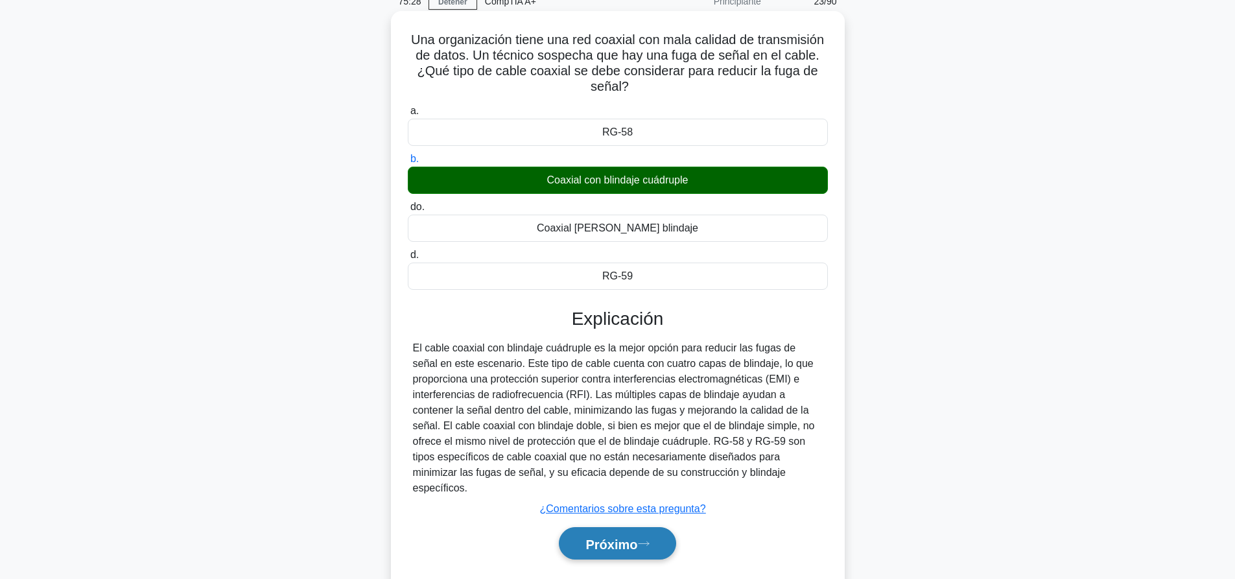
scroll to position [121, 0]
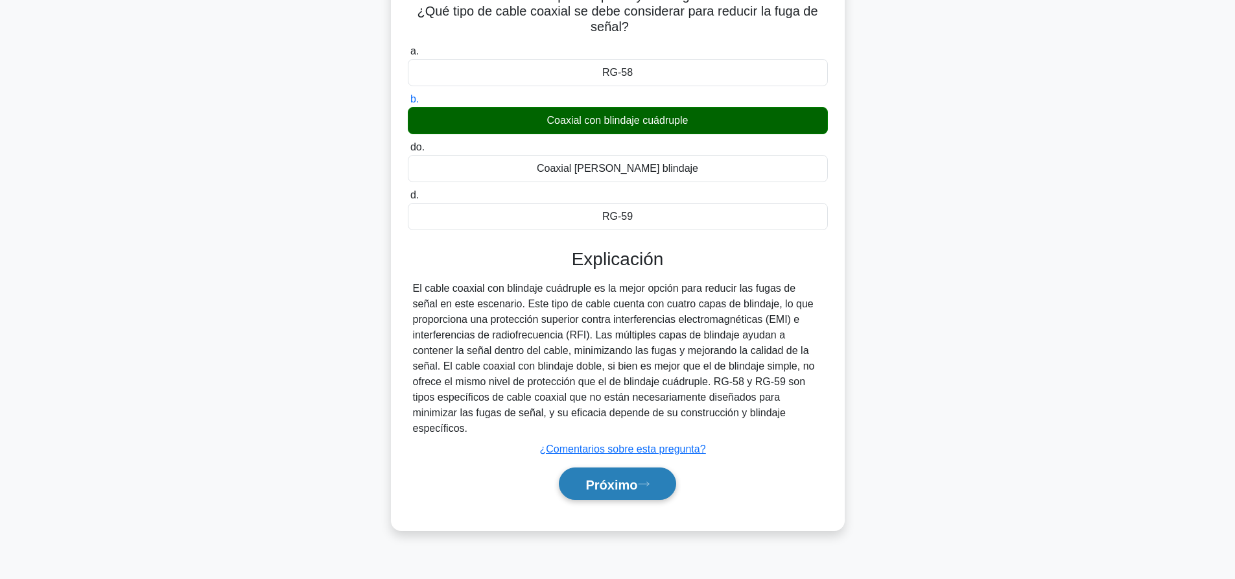
click at [622, 477] on font "Próximo" at bounding box center [612, 484] width 52 height 14
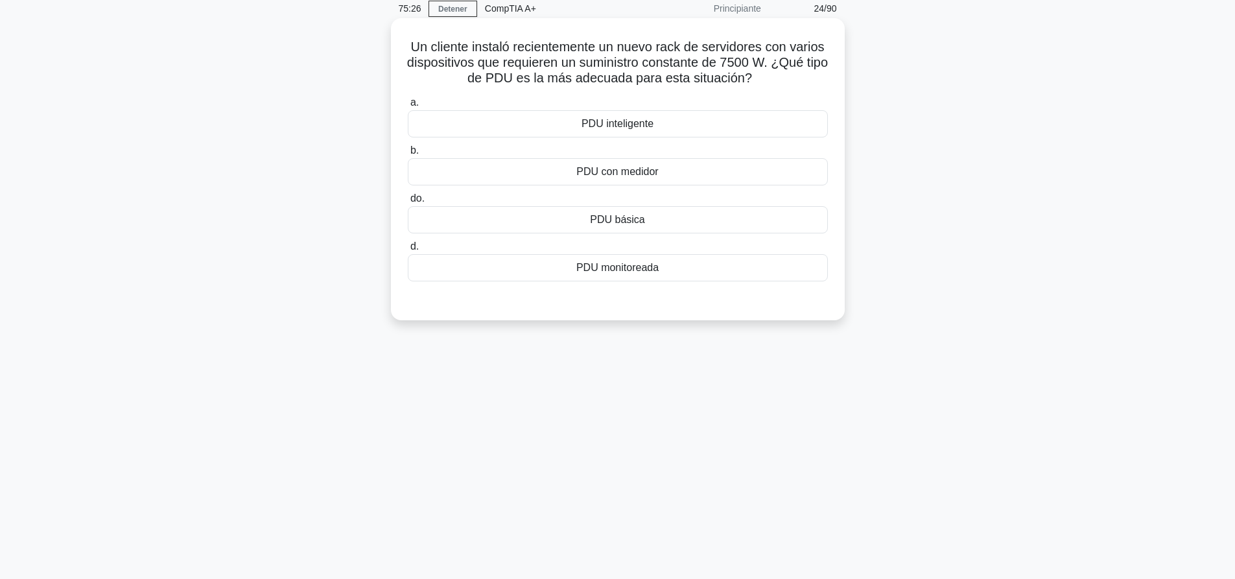
scroll to position [0, 0]
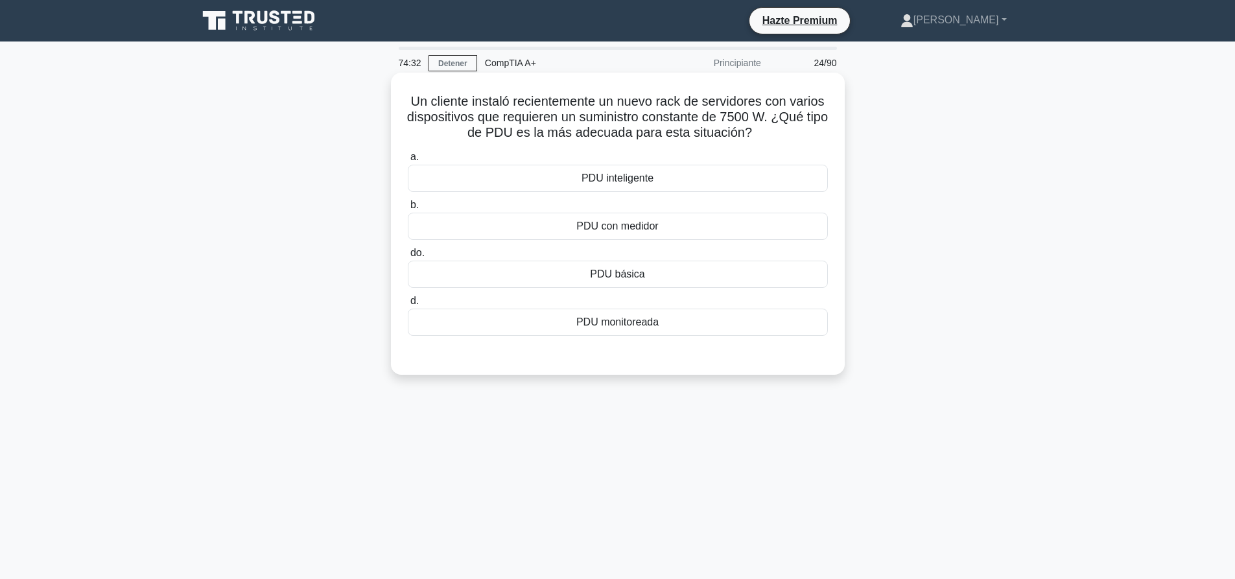
click at [693, 218] on div "PDU con medidor" at bounding box center [618, 226] width 420 height 27
click at [408, 209] on input "b. PDU con medidor" at bounding box center [408, 205] width 0 height 8
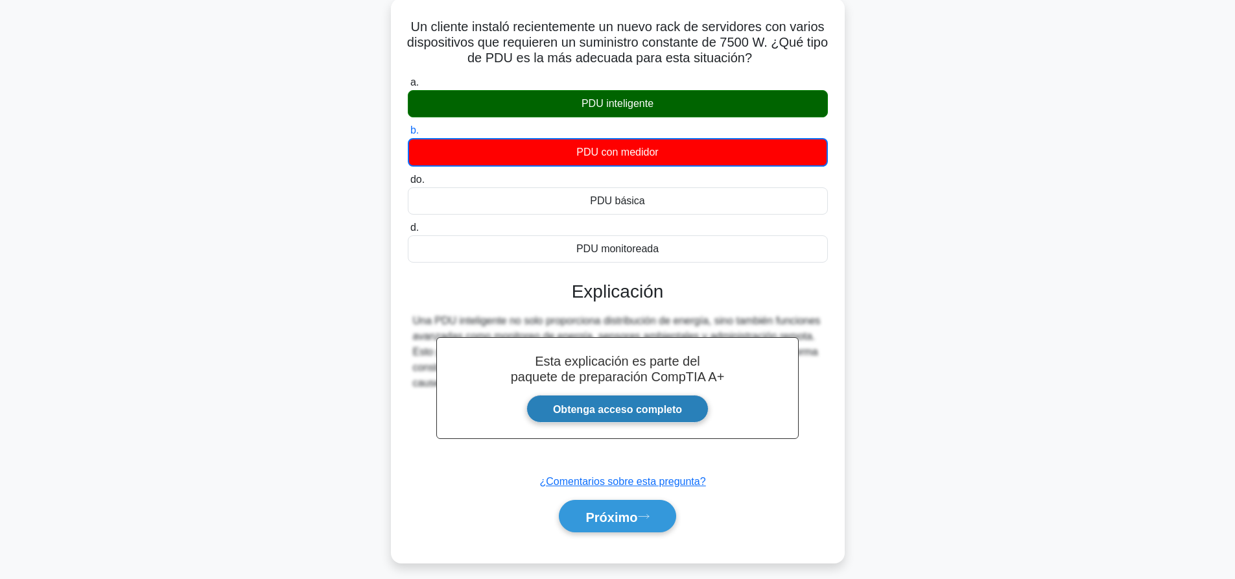
scroll to position [121, 0]
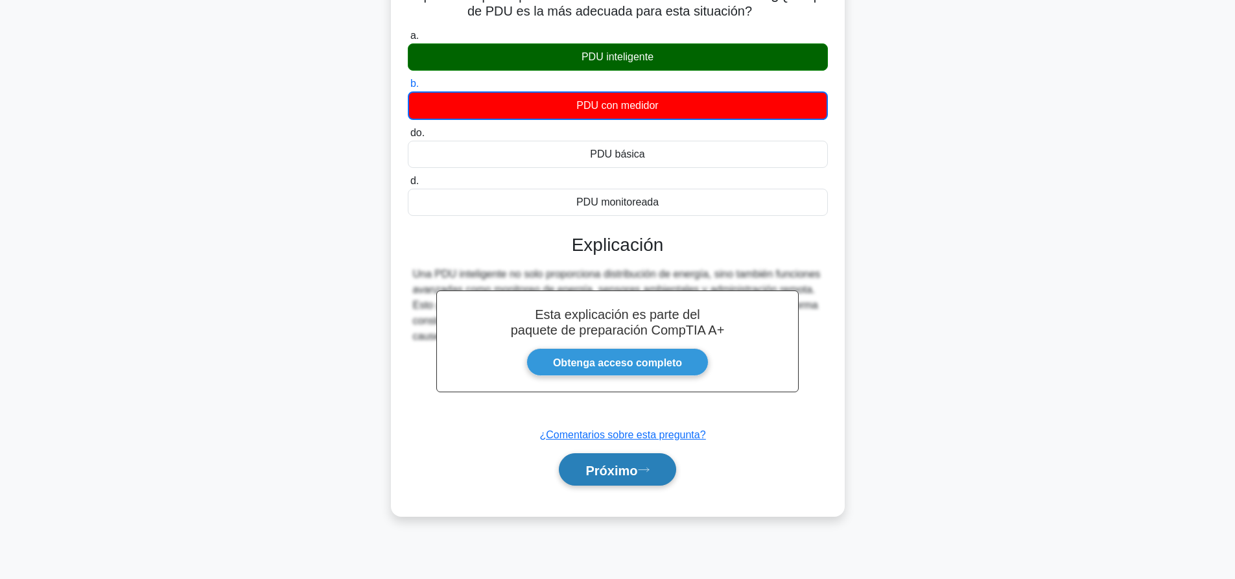
click at [646, 466] on button "Próximo" at bounding box center [617, 469] width 117 height 33
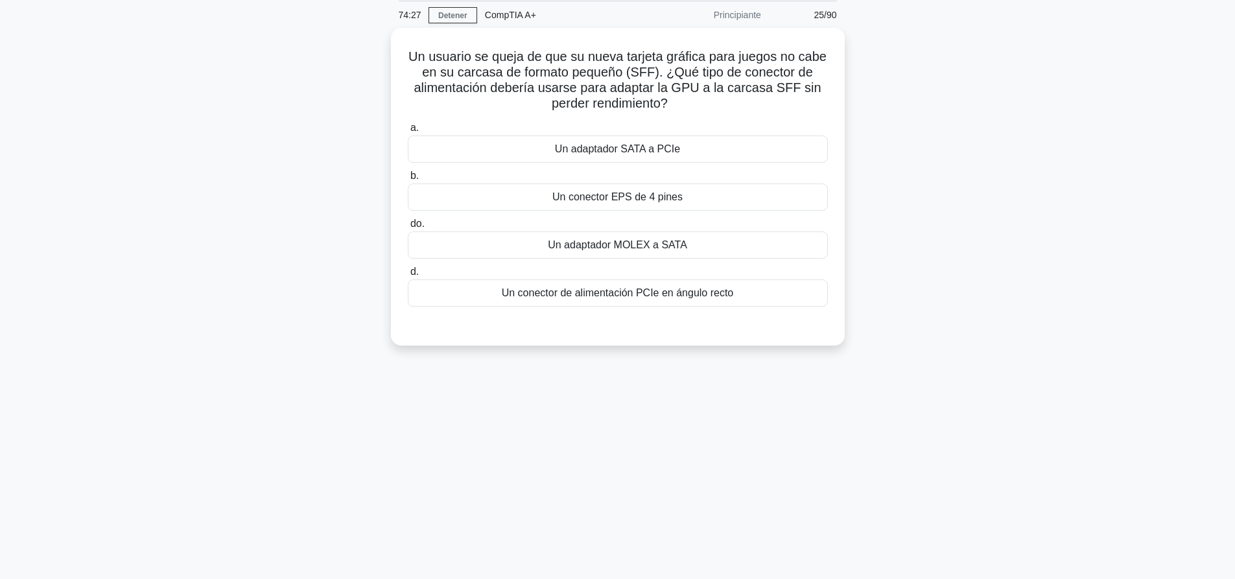
scroll to position [0, 0]
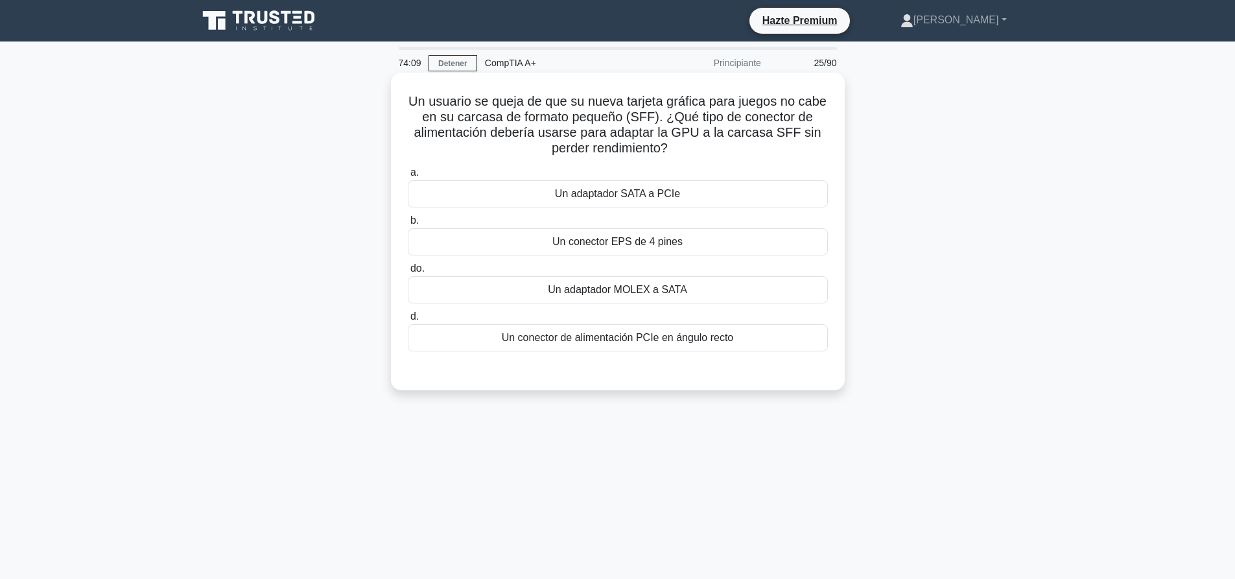
drag, startPoint x: 688, startPoint y: 185, endPoint x: 688, endPoint y: 199, distance: 13.6
click at [688, 186] on div "Un adaptador SATA a PCIe" at bounding box center [618, 193] width 420 height 27
click at [408, 177] on input "a. Un adaptador SATA a PCIe" at bounding box center [408, 173] width 0 height 8
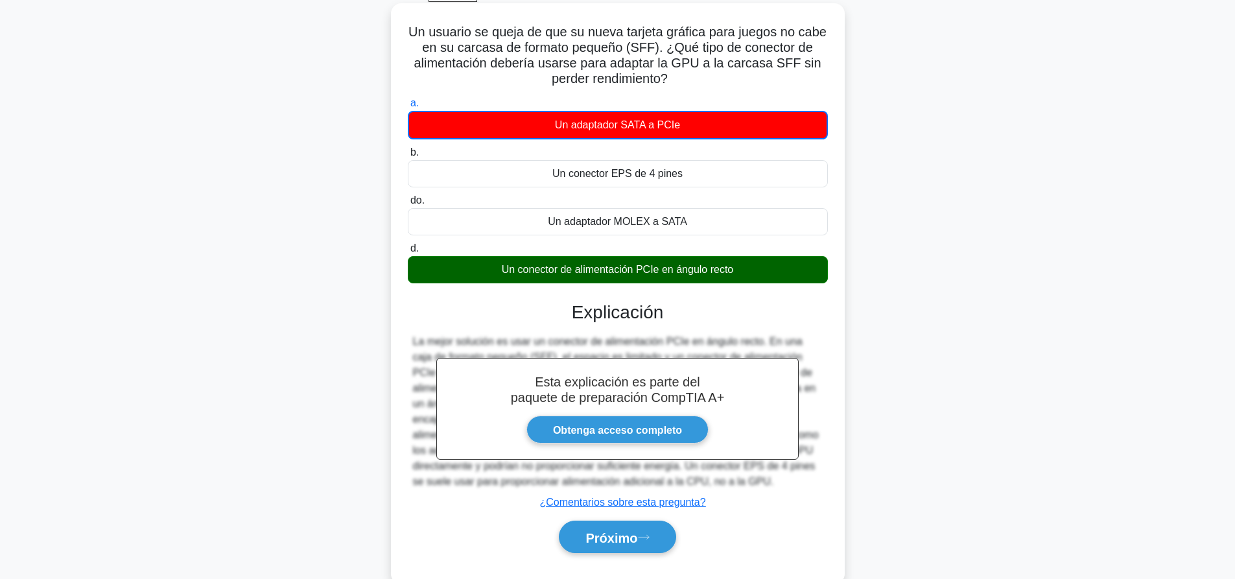
scroll to position [121, 0]
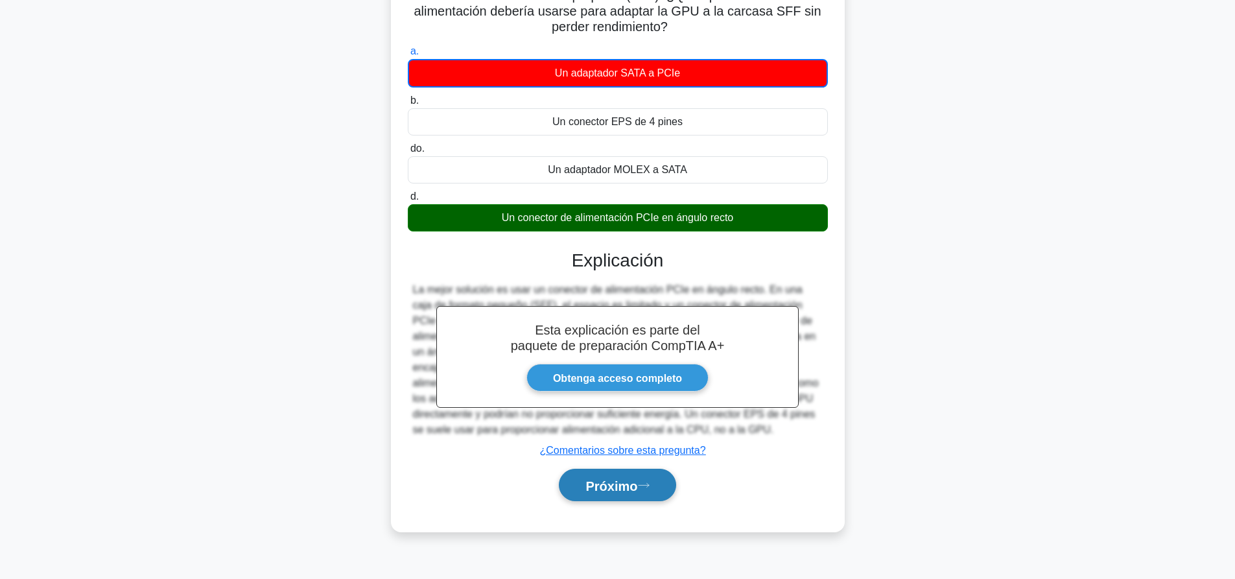
click at [648, 497] on button "Próximo" at bounding box center [617, 485] width 117 height 33
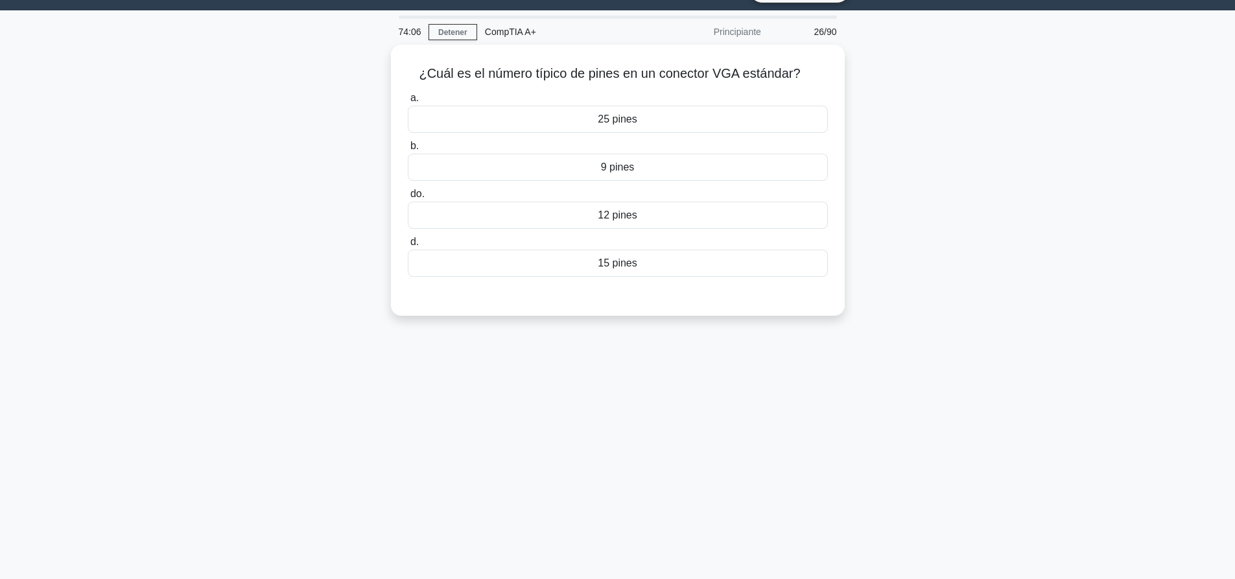
scroll to position [0, 0]
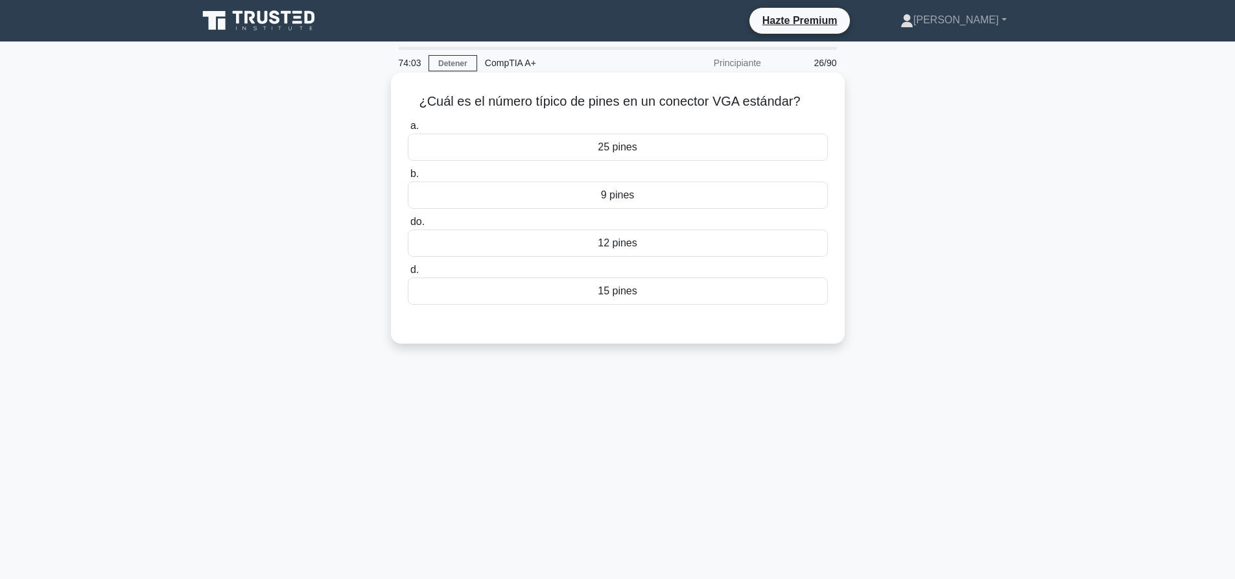
click at [647, 298] on div "15 pines" at bounding box center [618, 291] width 420 height 27
click at [408, 274] on input "d. 15 pines" at bounding box center [408, 270] width 0 height 8
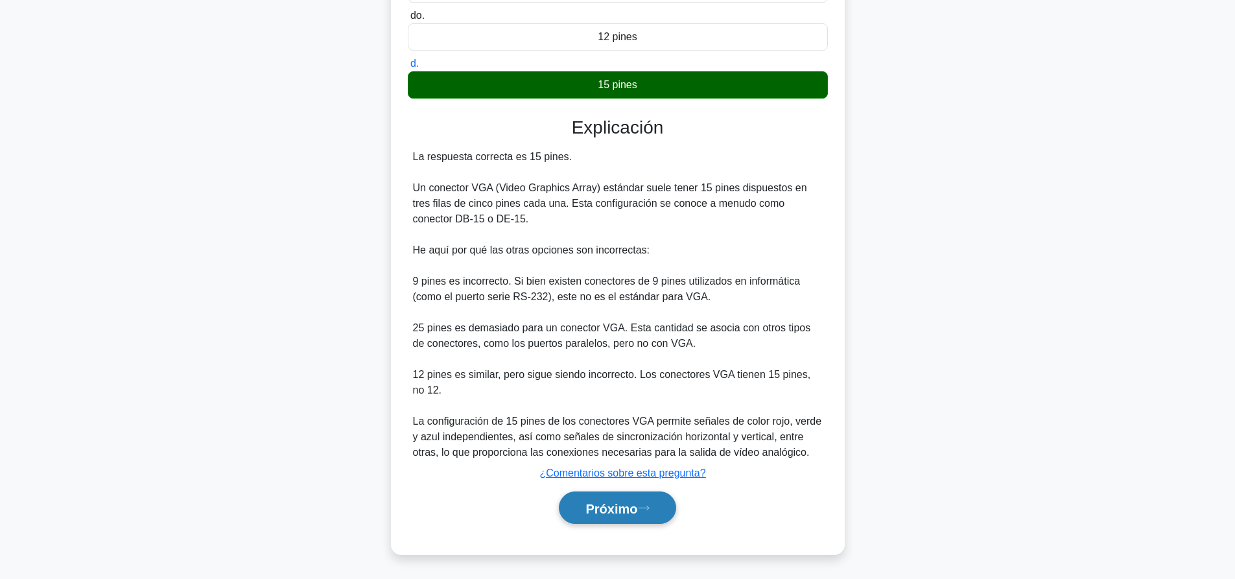
click at [663, 501] on button "Próximo" at bounding box center [617, 508] width 117 height 33
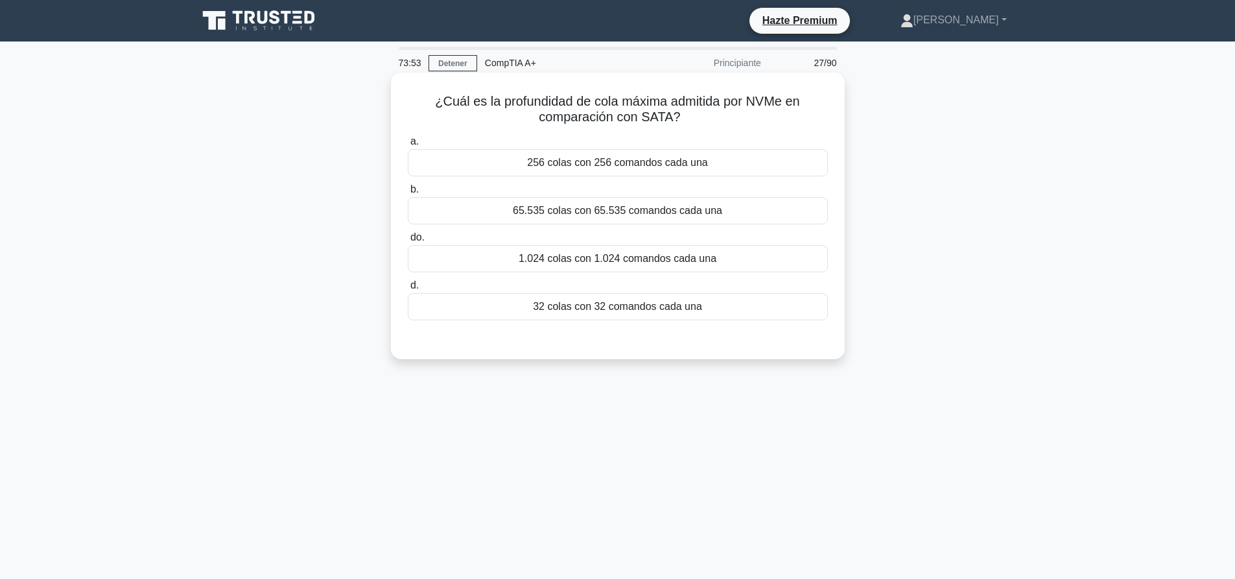
click at [570, 215] on font "65.535 colas con 65.535 comandos cada una" at bounding box center [617, 210] width 209 height 11
click at [408, 194] on input "b. 65.535 colas con 65.535 comandos cada una" at bounding box center [408, 189] width 0 height 8
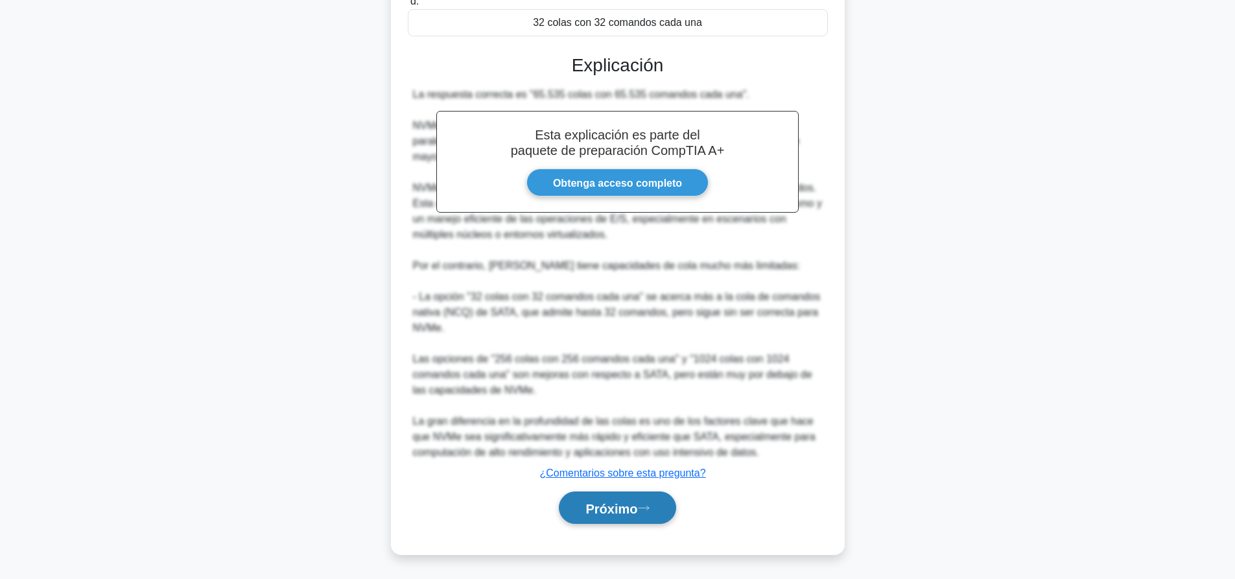
click at [627, 516] on button "Próximo" at bounding box center [617, 508] width 117 height 33
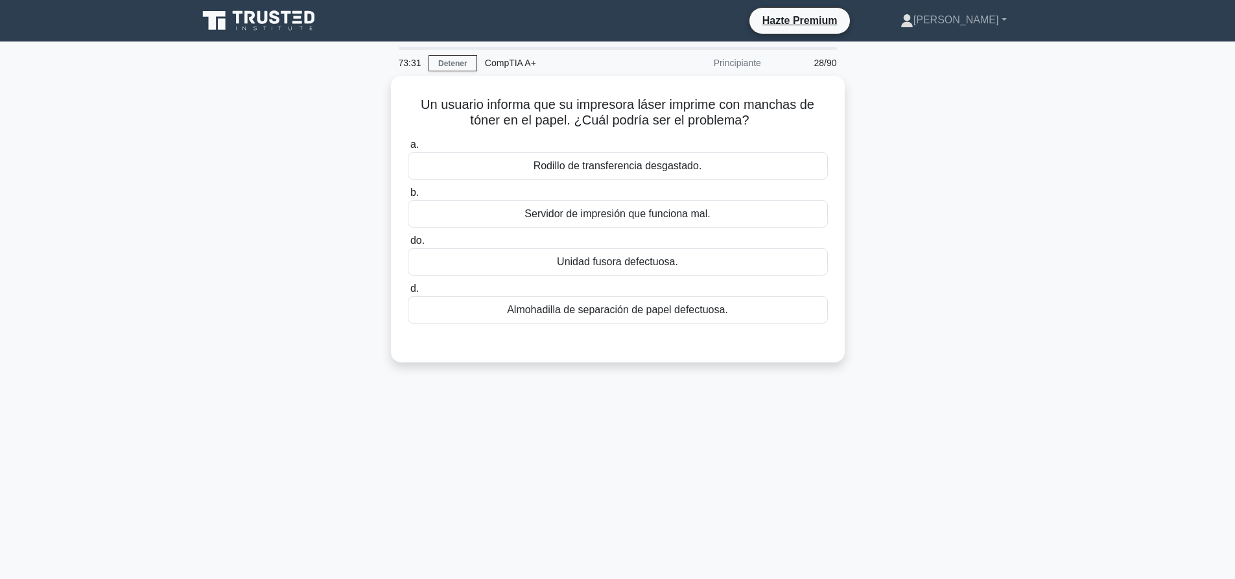
click at [1065, 264] on main "73:31 Detener CompTIA A+ Principiante 28/90 Un usuario informa que su impresora…" at bounding box center [617, 371] width 1235 height 659
drag, startPoint x: 884, startPoint y: 213, endPoint x: 796, endPoint y: 494, distance: 294.3
click at [796, 494] on div "73:04 Detener CompTIA A+ Principiante 28/90 Un usuario informa que su impresora…" at bounding box center [618, 371] width 856 height 648
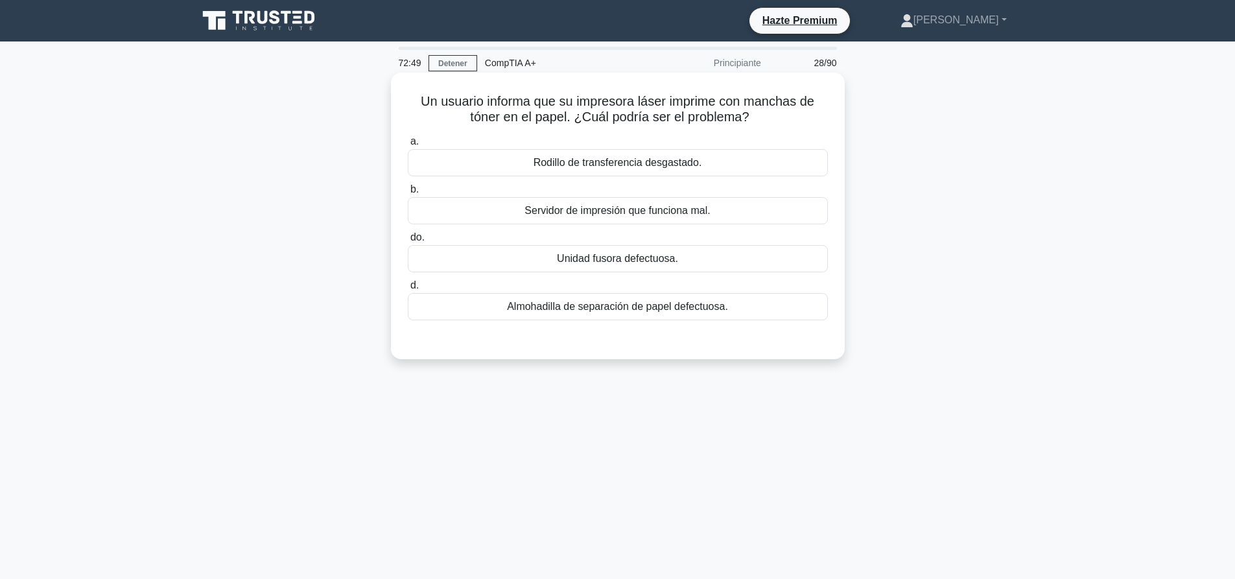
click at [621, 168] on font "Rodillo de transferencia desgastado." at bounding box center [618, 162] width 169 height 11
click at [408, 146] on input "a. Rodillo de transferencia desgastado." at bounding box center [408, 141] width 0 height 8
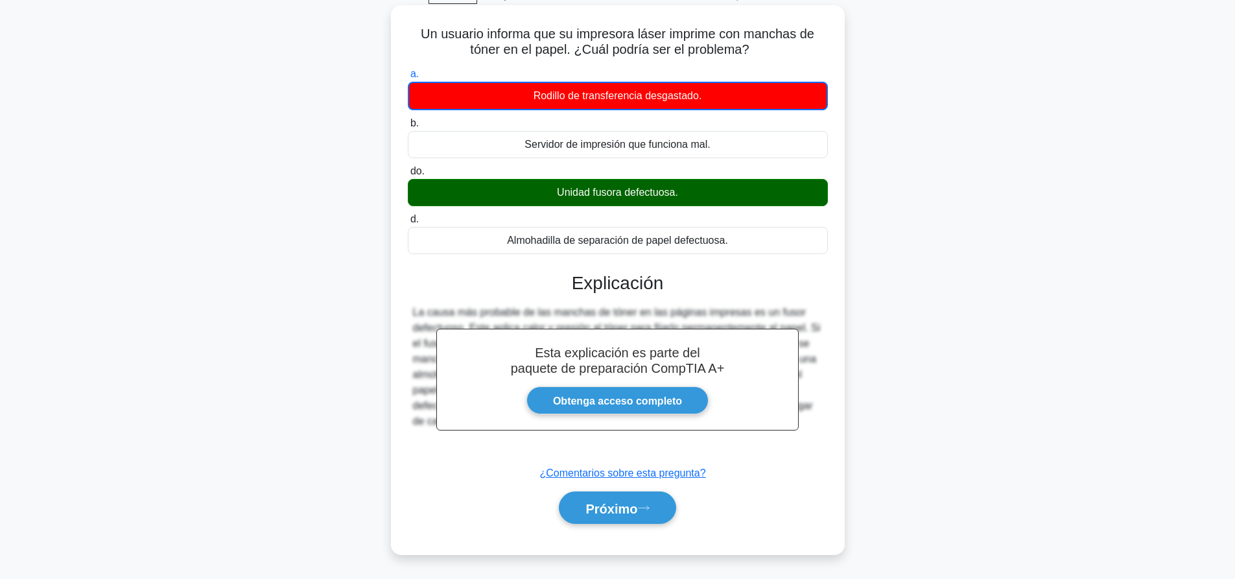
scroll to position [121, 0]
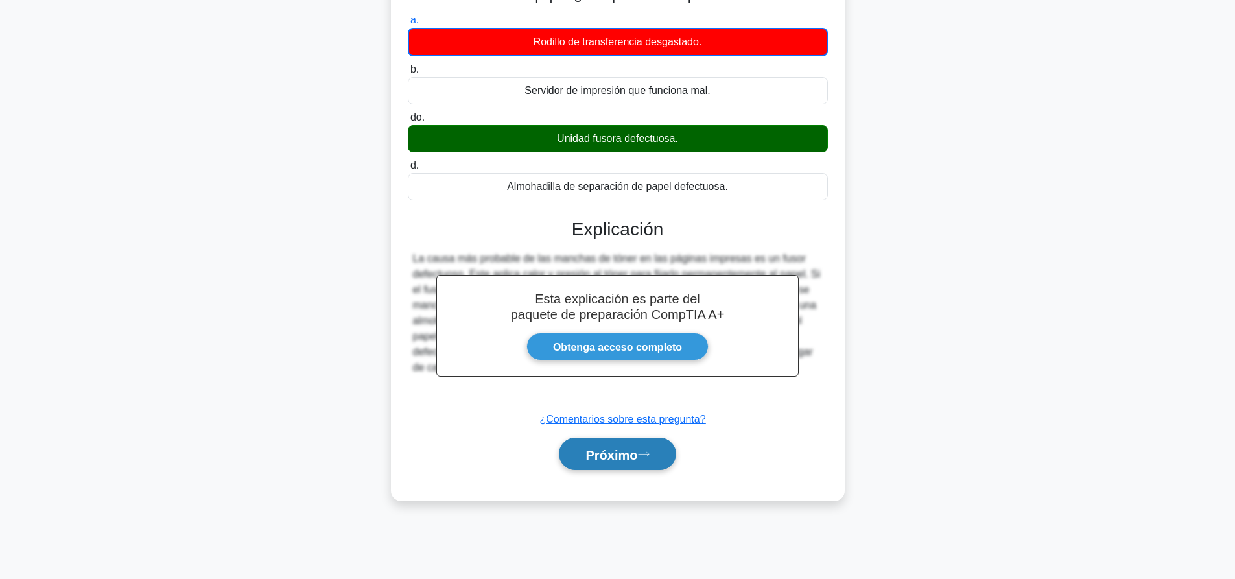
click at [632, 457] on font "Próximo" at bounding box center [612, 454] width 52 height 14
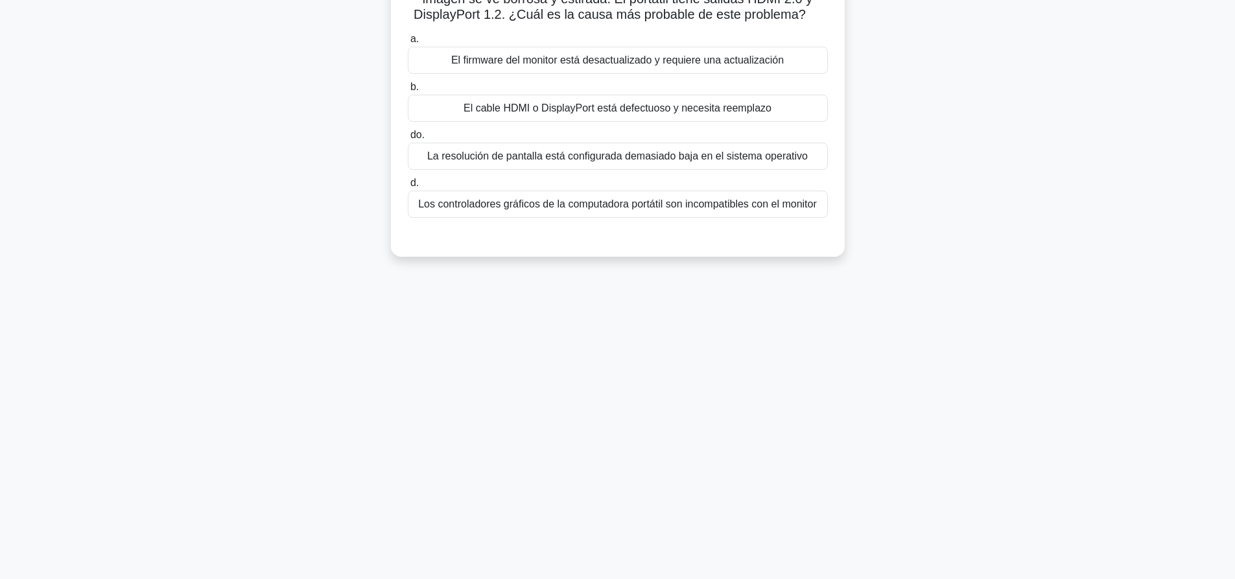
scroll to position [0, 0]
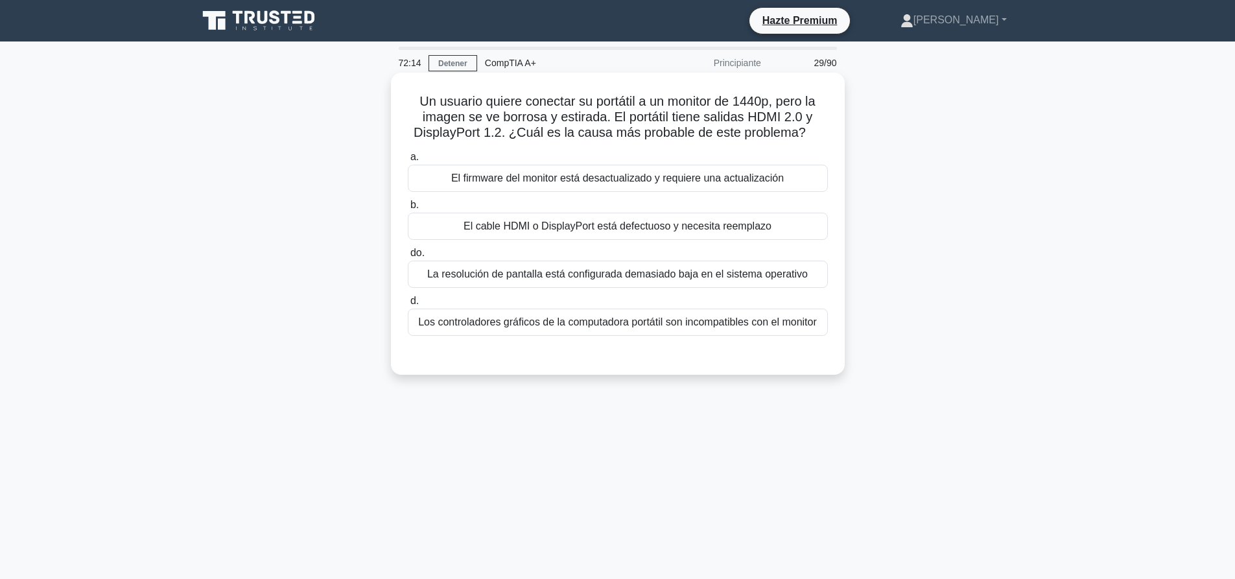
click at [750, 278] on font "La resolución de pantalla está configurada demasiado baja en el sistema operati…" at bounding box center [617, 273] width 381 height 11
click at [408, 257] on input "do. La resolución de pantalla está configurada demasiado baja en el sistema ope…" at bounding box center [408, 253] width 0 height 8
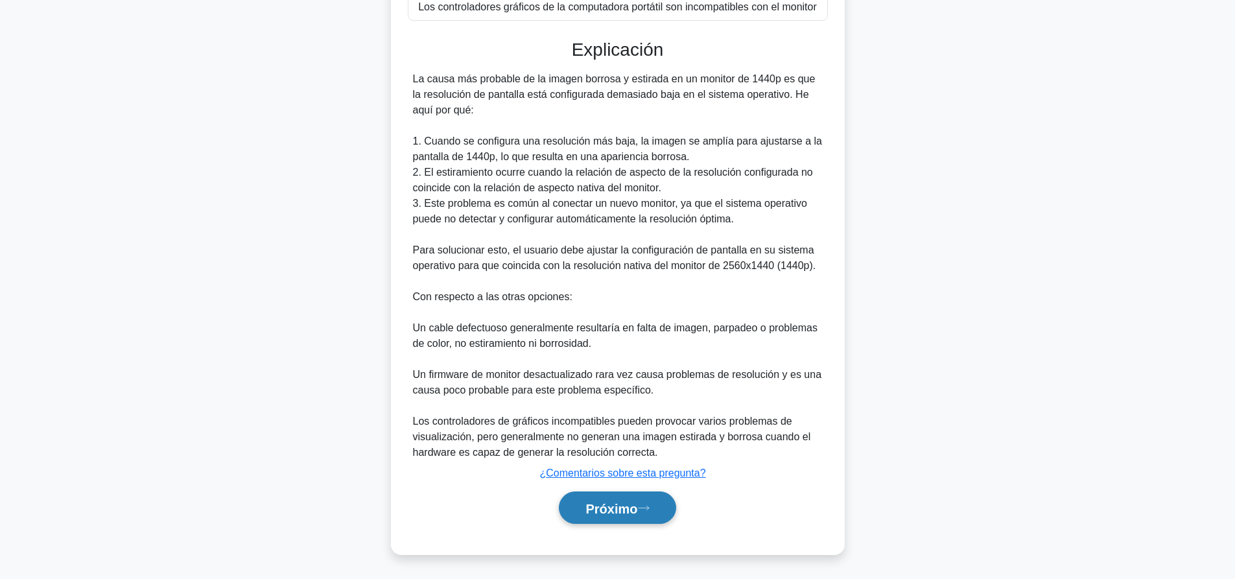
click at [647, 500] on button "Próximo" at bounding box center [617, 508] width 117 height 33
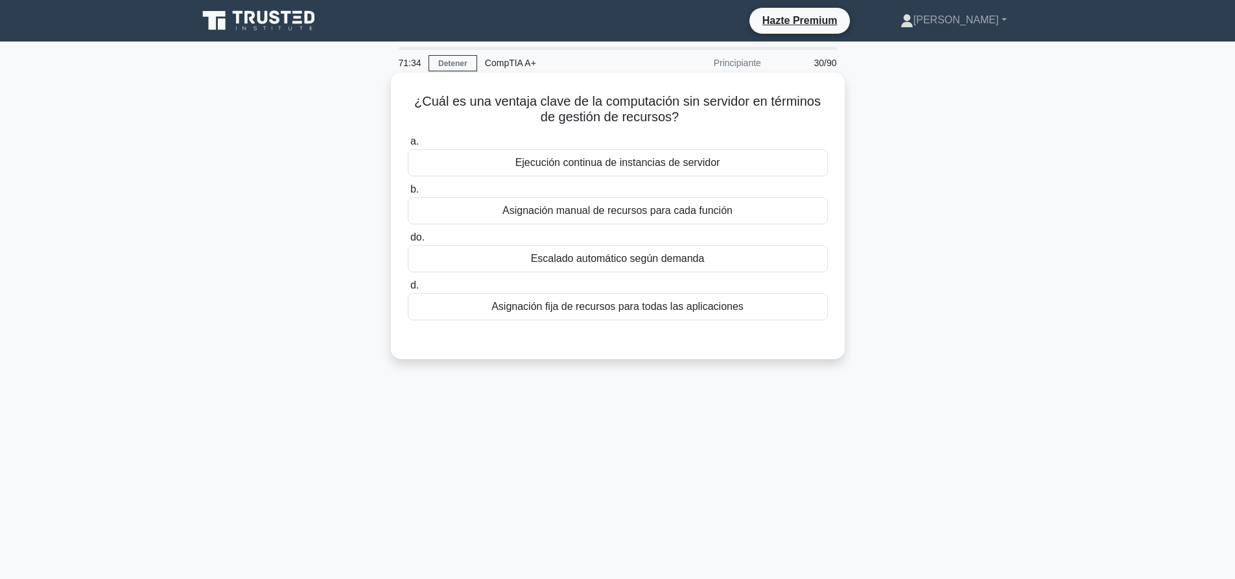
click at [577, 206] on font "Asignación manual de recursos para cada función" at bounding box center [618, 210] width 230 height 11
click at [408, 194] on input "b. Asignación manual de recursos para cada función" at bounding box center [408, 189] width 0 height 8
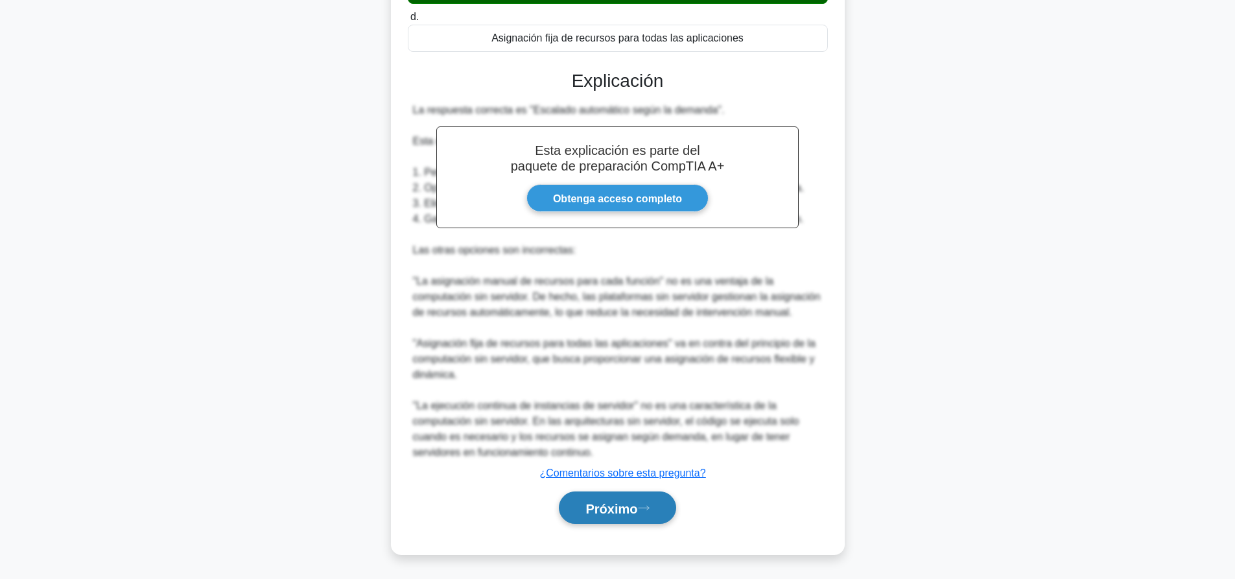
click at [637, 510] on font "Próximo" at bounding box center [612, 508] width 52 height 14
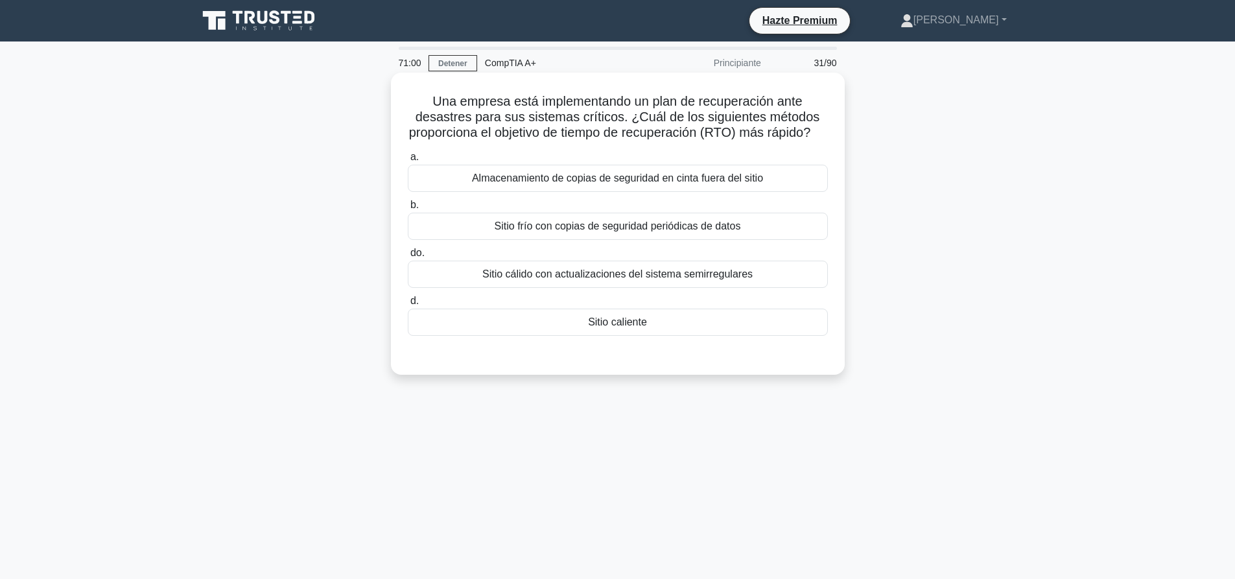
click at [682, 231] on font "Sitio frío con copias de seguridad periódicas de datos" at bounding box center [618, 225] width 246 height 11
click at [408, 209] on input "b. Sitio frío con copias de seguridad periódicas de datos" at bounding box center [408, 205] width 0 height 8
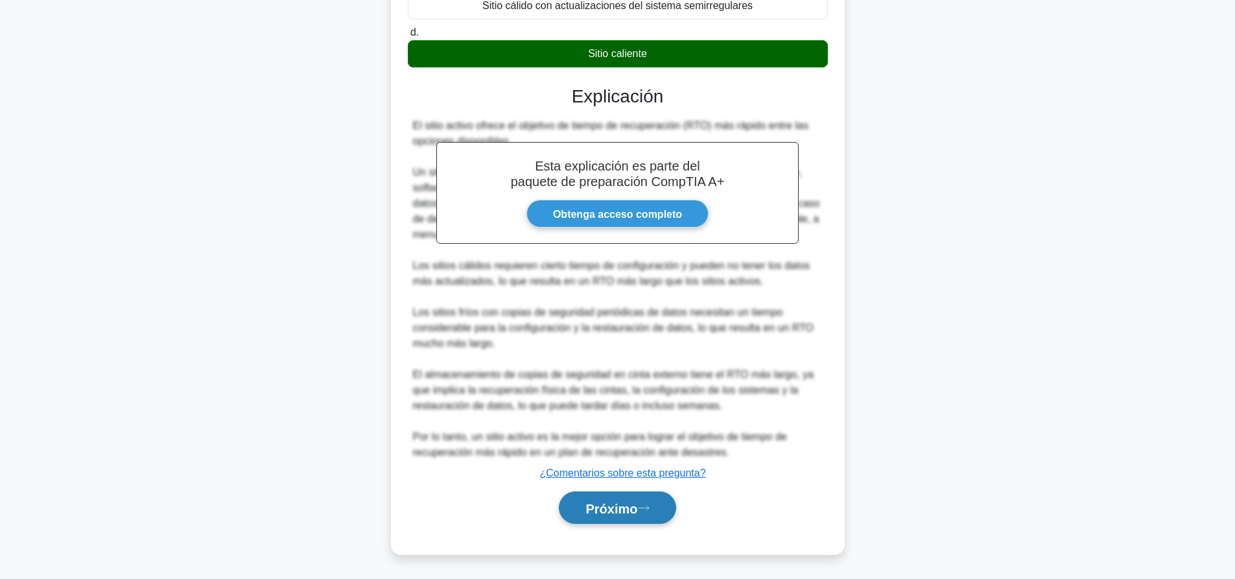
click at [623, 504] on font "Próximo" at bounding box center [612, 508] width 52 height 14
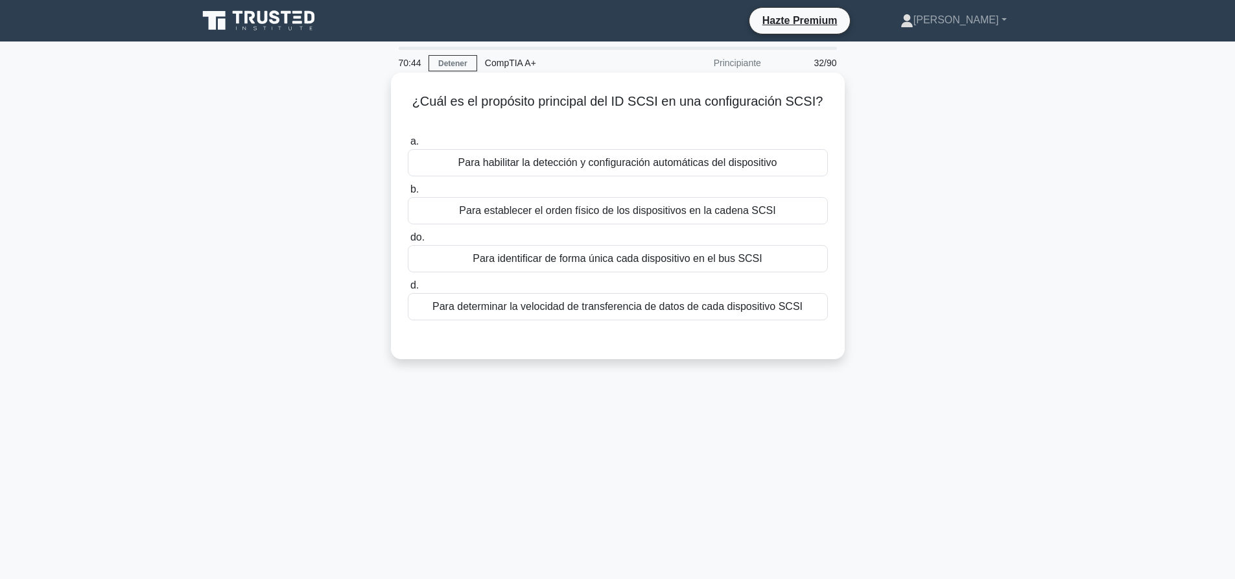
click at [692, 257] on font "Para identificar de forma única cada dispositivo en el bus SCSI" at bounding box center [617, 258] width 289 height 11
click at [408, 242] on input "do. Para identificar de forma única cada dispositivo en el bus SCSI" at bounding box center [408, 237] width 0 height 8
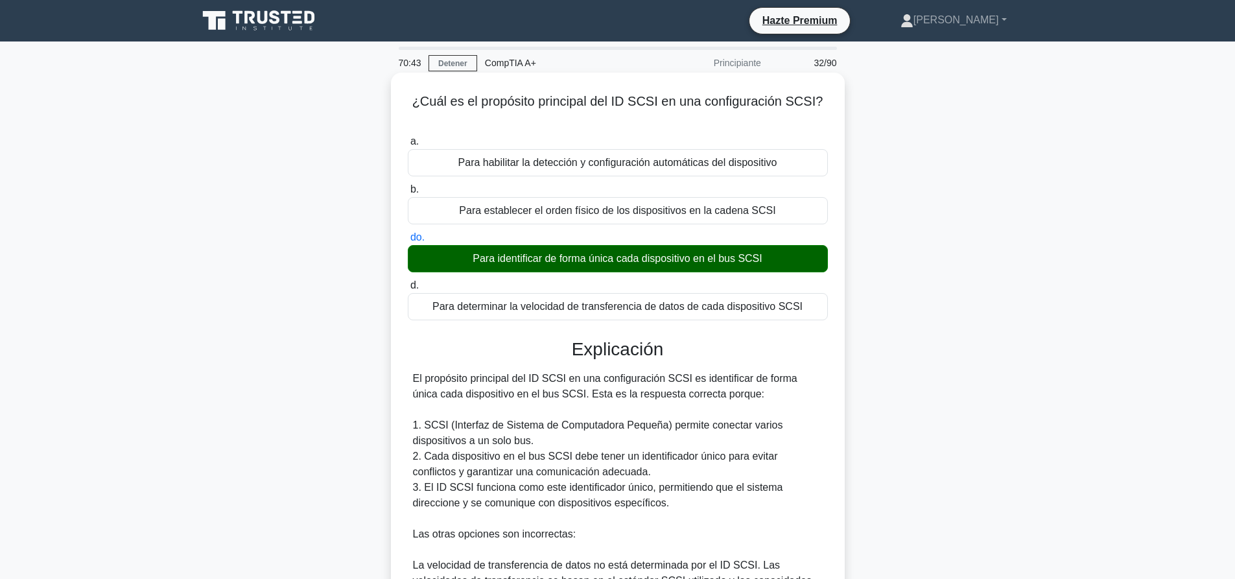
scroll to position [316, 0]
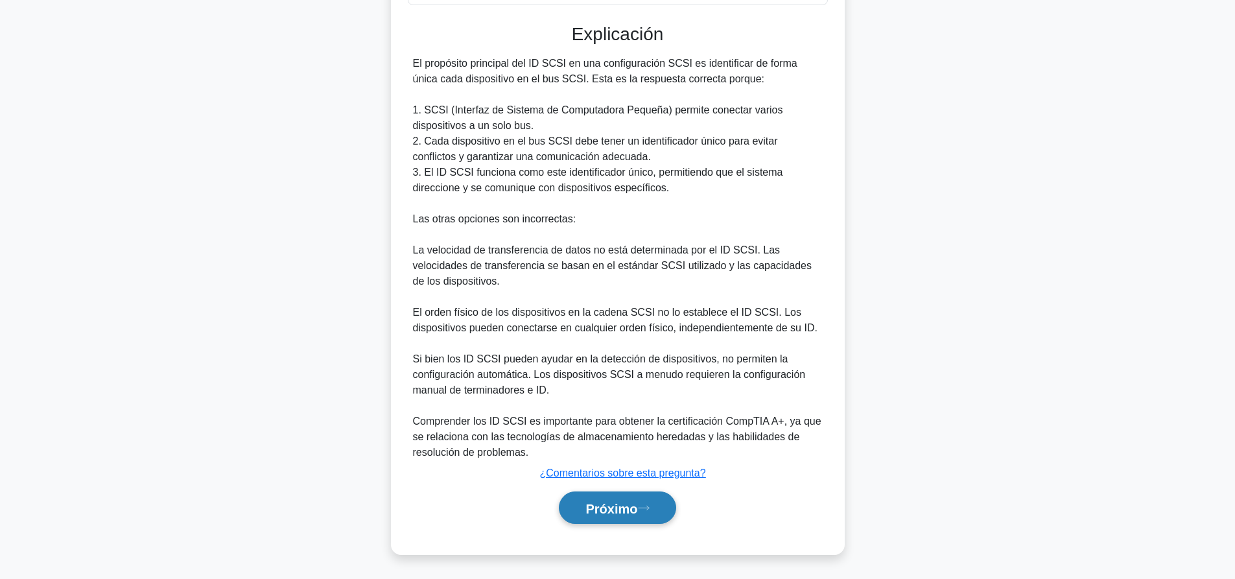
click at [626, 504] on font "Próximo" at bounding box center [612, 508] width 52 height 14
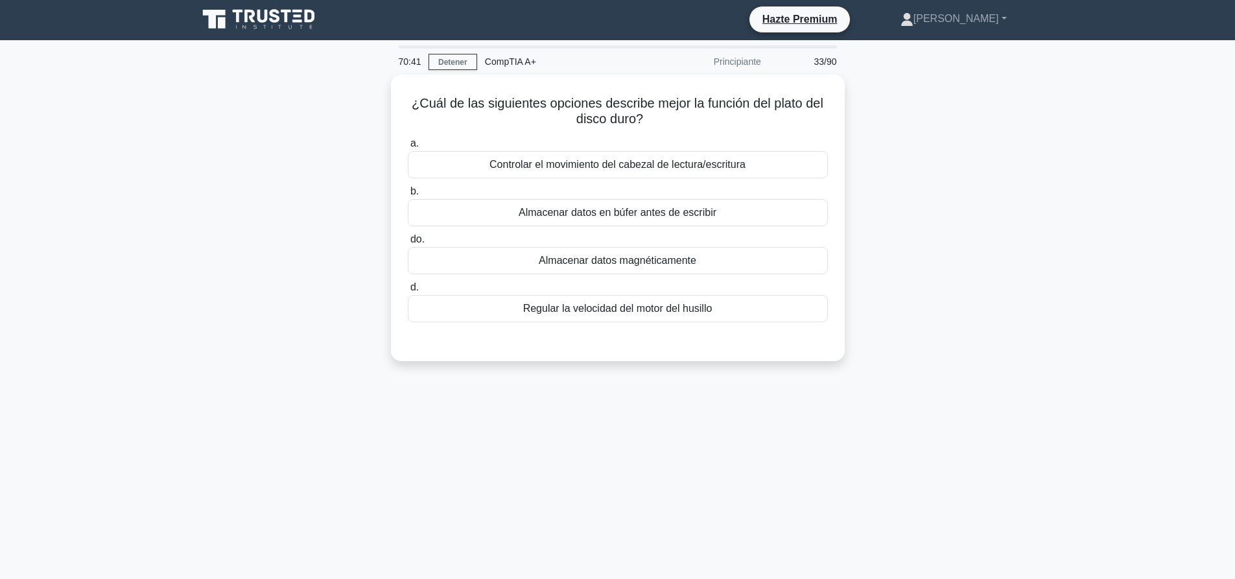
scroll to position [0, 0]
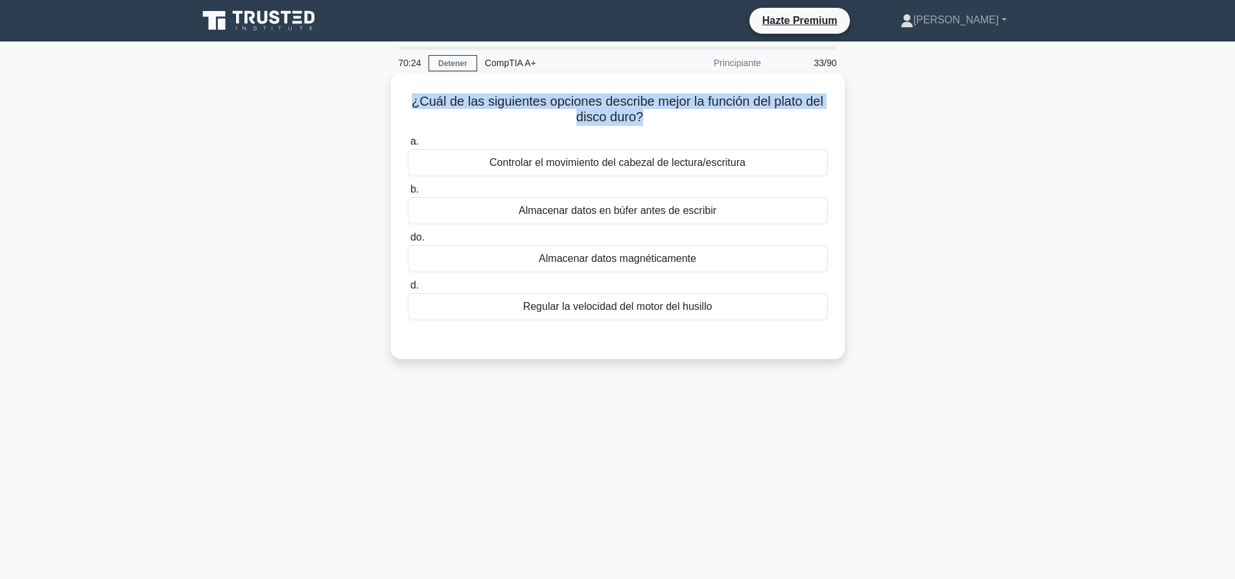
drag, startPoint x: 641, startPoint y: 127, endPoint x: 409, endPoint y: 82, distance: 236.5
click at [409, 82] on div "¿Cuál de las siguientes opciones describe mejor la función del plato del disco …" at bounding box center [618, 216] width 444 height 276
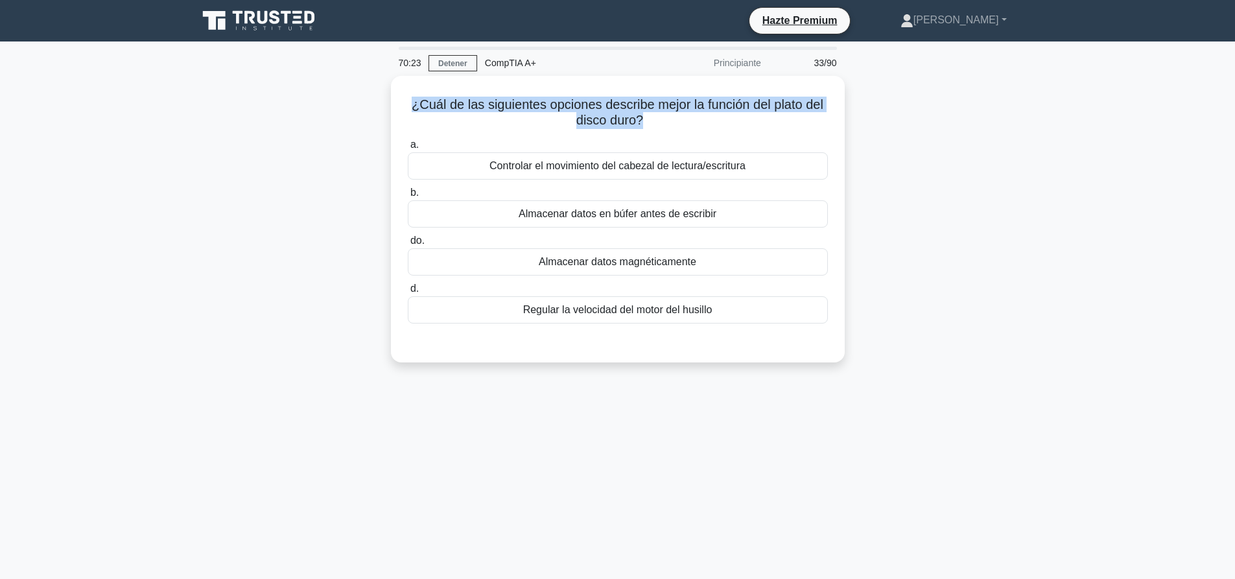
copy font "¿Cuál de las siguientes opciones describe mejor la función del plato del disco …"
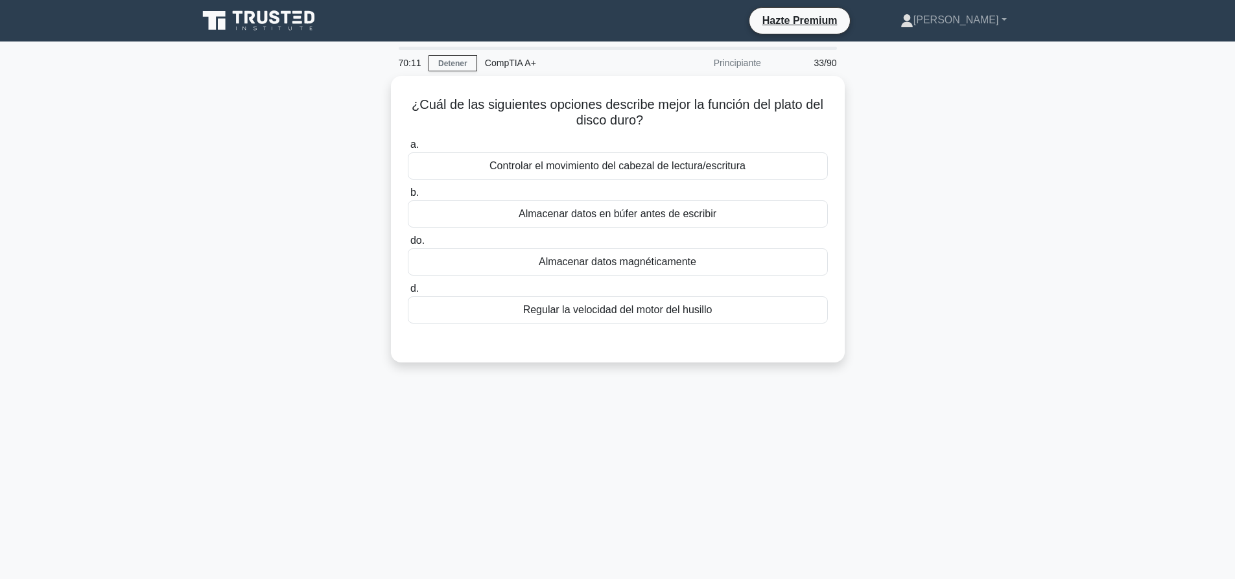
click at [880, 222] on div "¿Cuál de las siguientes opciones describe mejor la función del plato del disco …" at bounding box center [618, 227] width 856 height 302
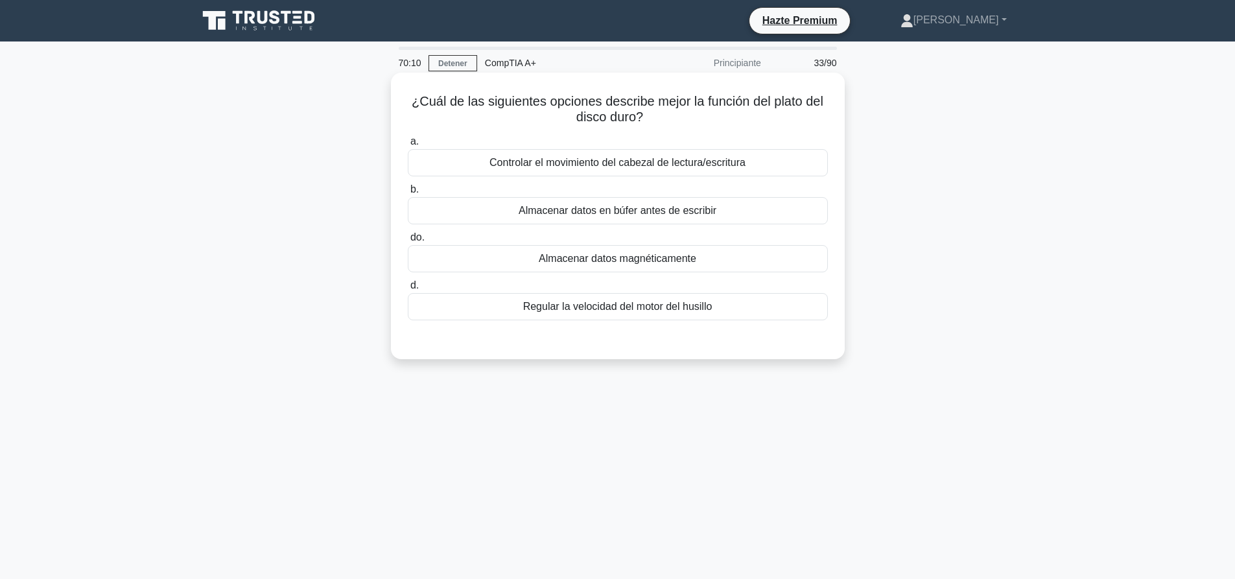
click at [722, 262] on div "Almacenar datos magnéticamente" at bounding box center [618, 258] width 420 height 27
click at [408, 242] on input "do. Almacenar datos magnéticamente" at bounding box center [408, 237] width 0 height 8
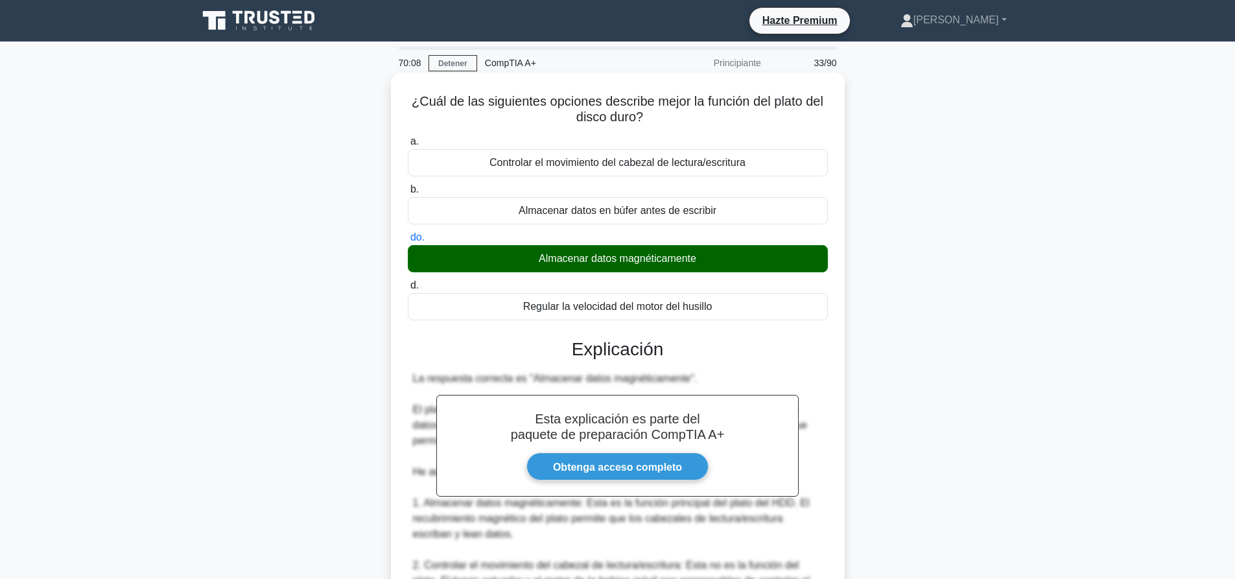
scroll to position [301, 0]
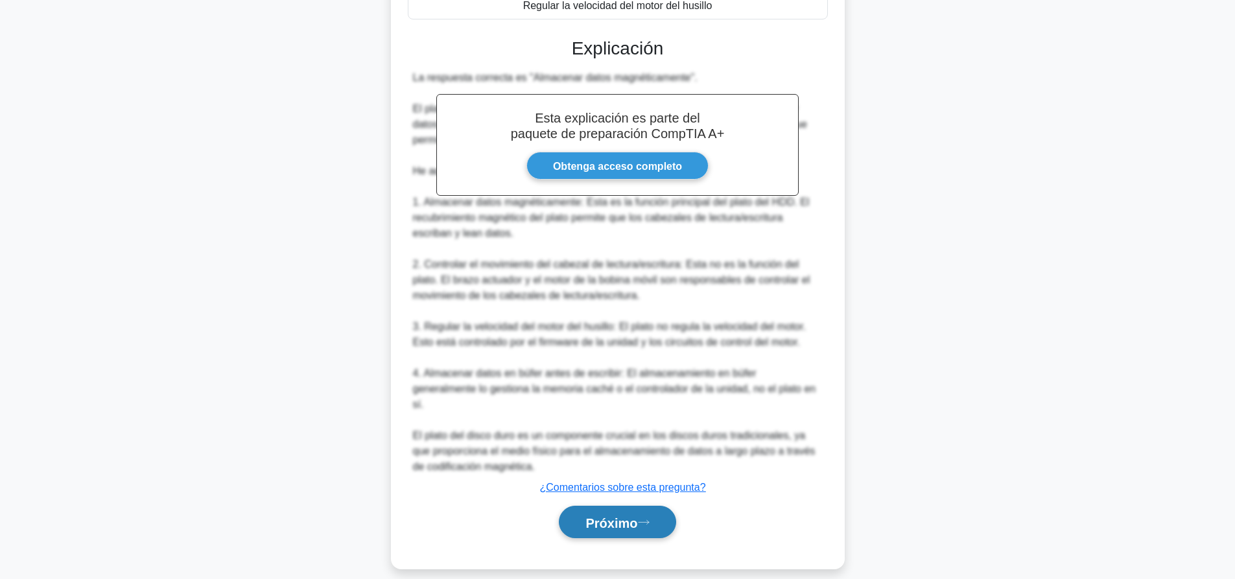
click at [637, 516] on button "Próximo" at bounding box center [617, 522] width 117 height 33
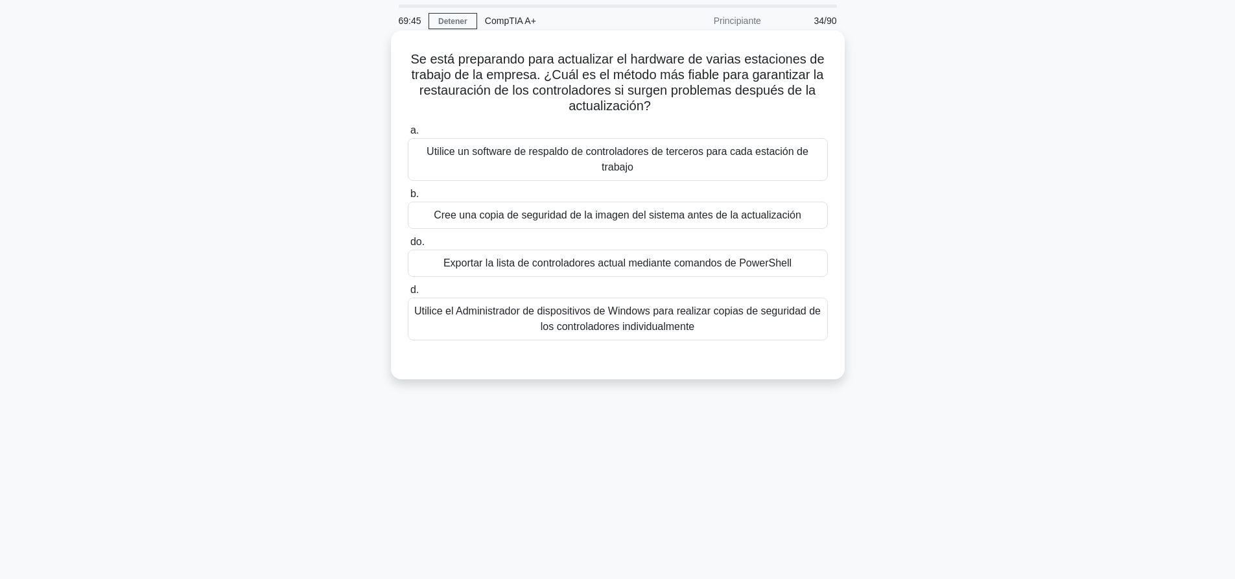
scroll to position [65, 0]
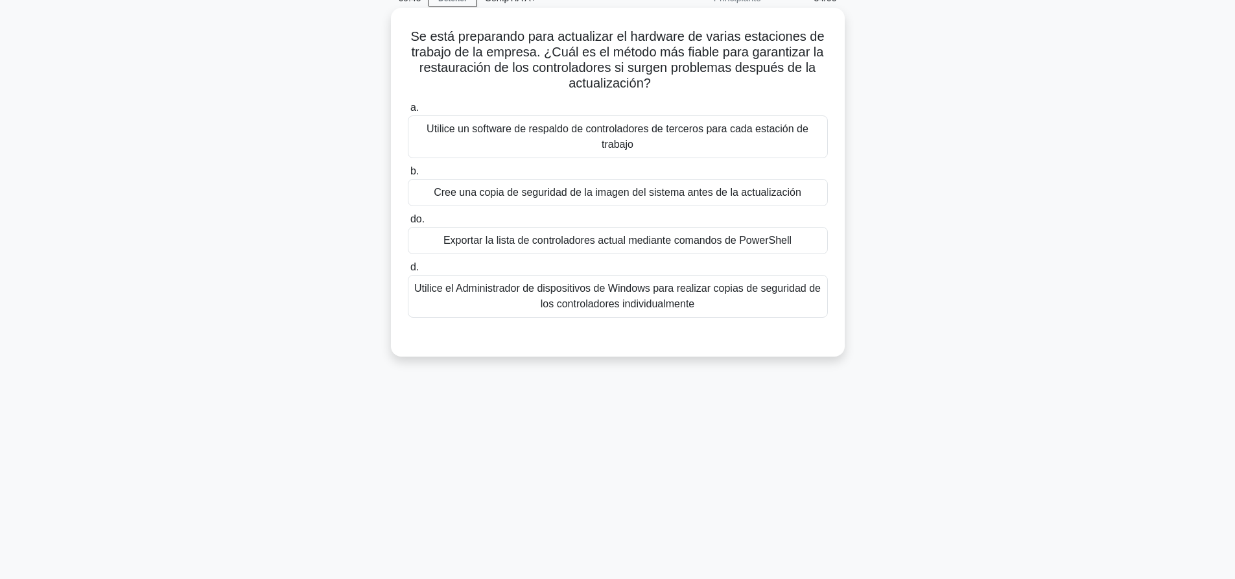
click at [689, 312] on font "Utilice el Administrador de dispositivos de Windows para realizar copias de seg…" at bounding box center [618, 296] width 409 height 31
click at [408, 272] on input "d. Utilice el Administrador de dispositivos de Windows para realizar copias de …" at bounding box center [408, 267] width 0 height 8
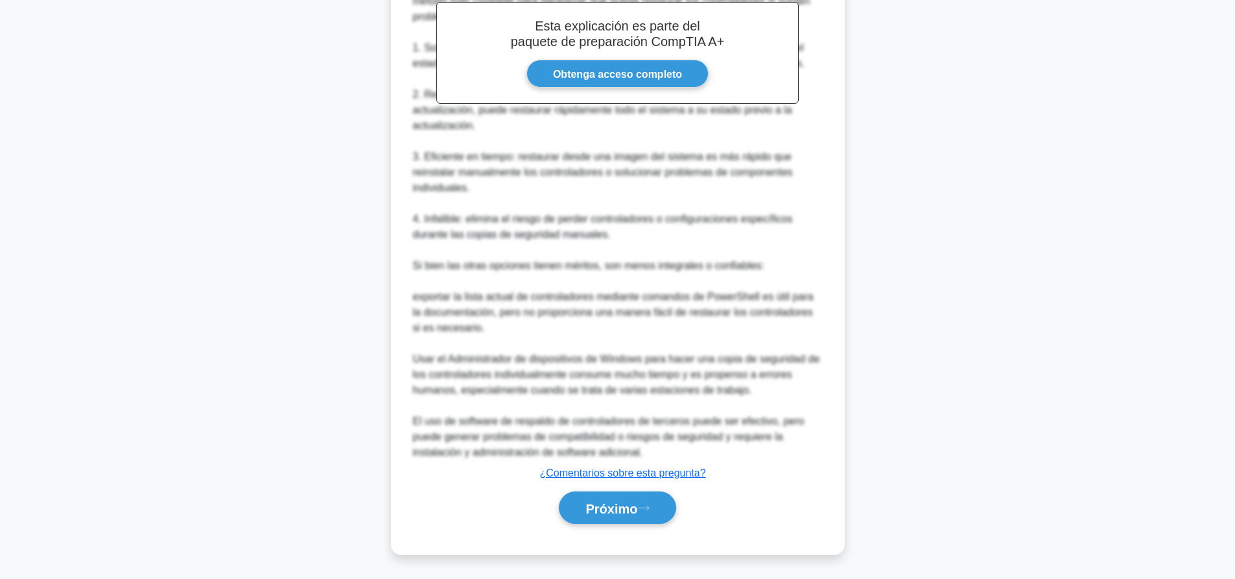
scroll to position [458, 0]
click at [636, 509] on font "Próximo" at bounding box center [612, 508] width 52 height 14
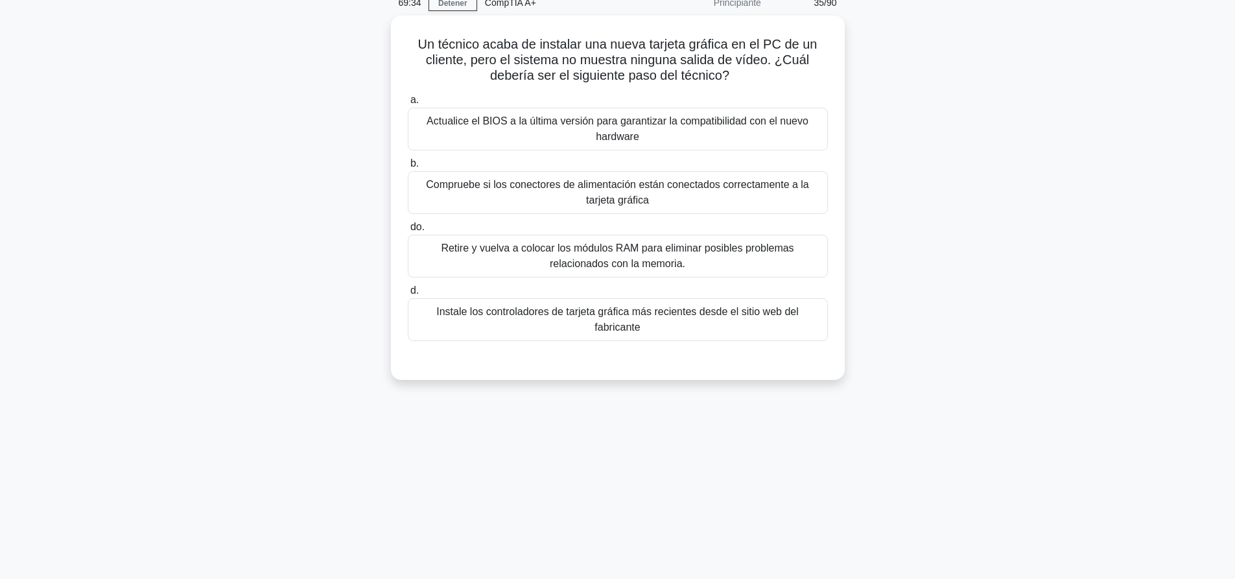
scroll to position [0, 0]
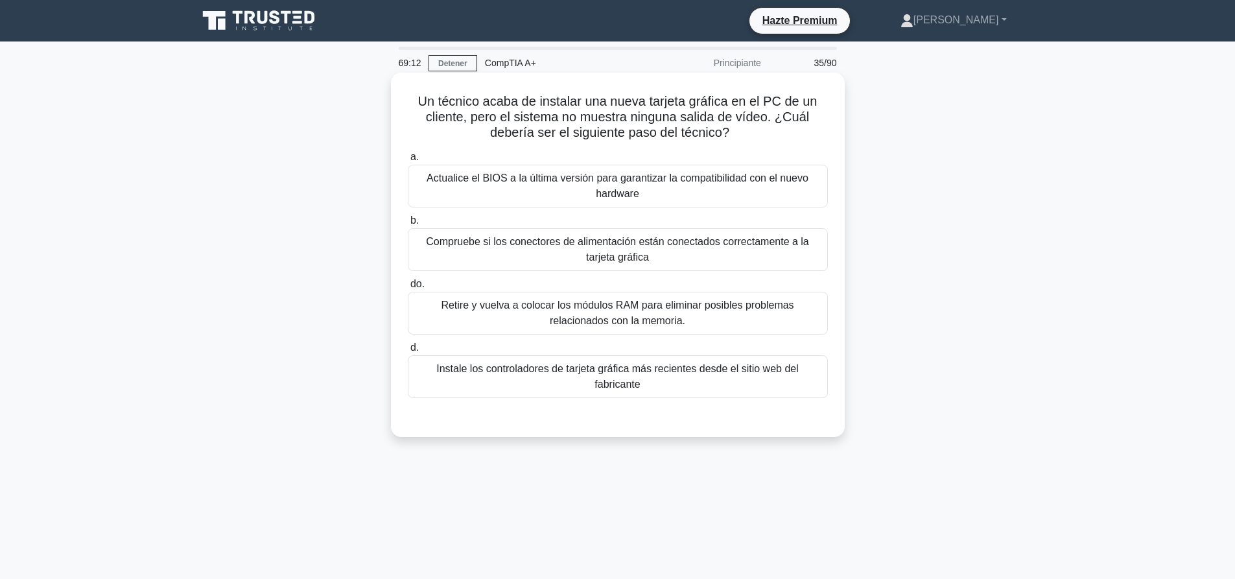
drag, startPoint x: 658, startPoint y: 236, endPoint x: 731, endPoint y: 211, distance: 77.3
click at [731, 211] on div "a. Actualice el BIOS a la última versión para garantizar la compatibilidad con …" at bounding box center [618, 274] width 436 height 254
click at [732, 214] on label "b. Compruebe si los conectores de alimentación están conectados correctamente a…" at bounding box center [618, 242] width 420 height 58
click at [408, 217] on input "b. Compruebe si los conectores de alimentación están conectados correctamente a…" at bounding box center [408, 221] width 0 height 8
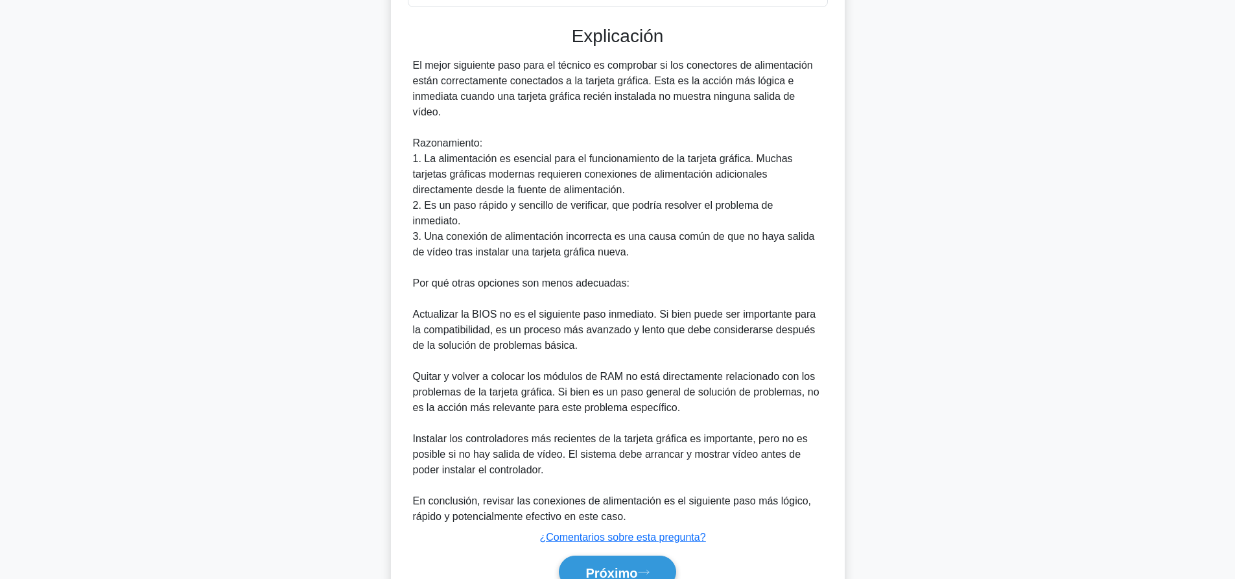
scroll to position [425, 0]
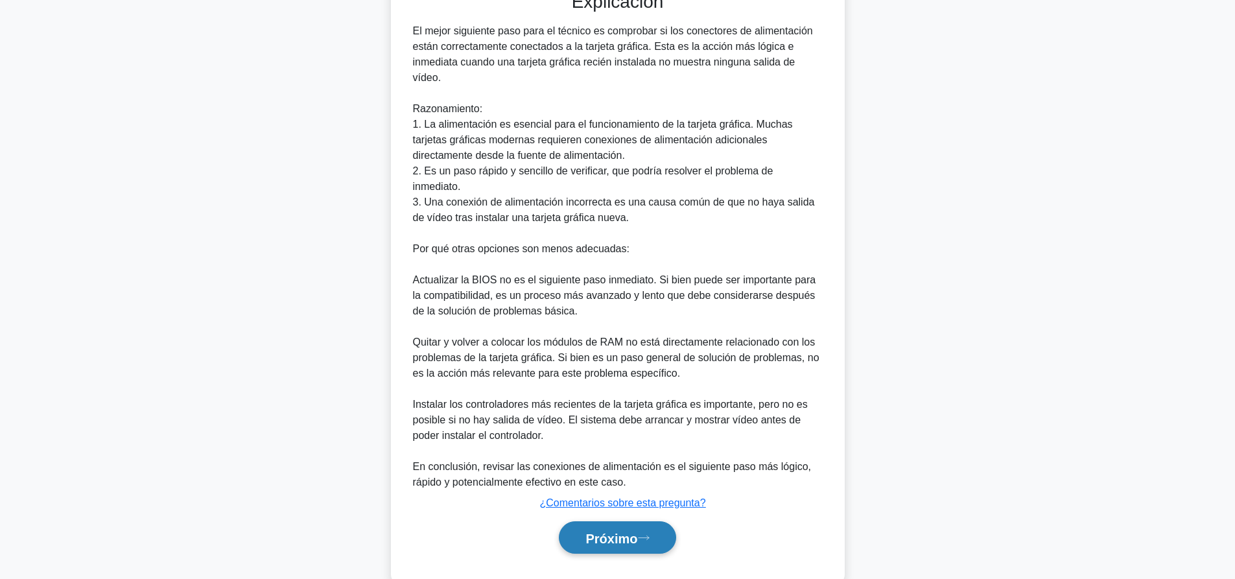
click at [659, 521] on button "Próximo" at bounding box center [617, 537] width 117 height 33
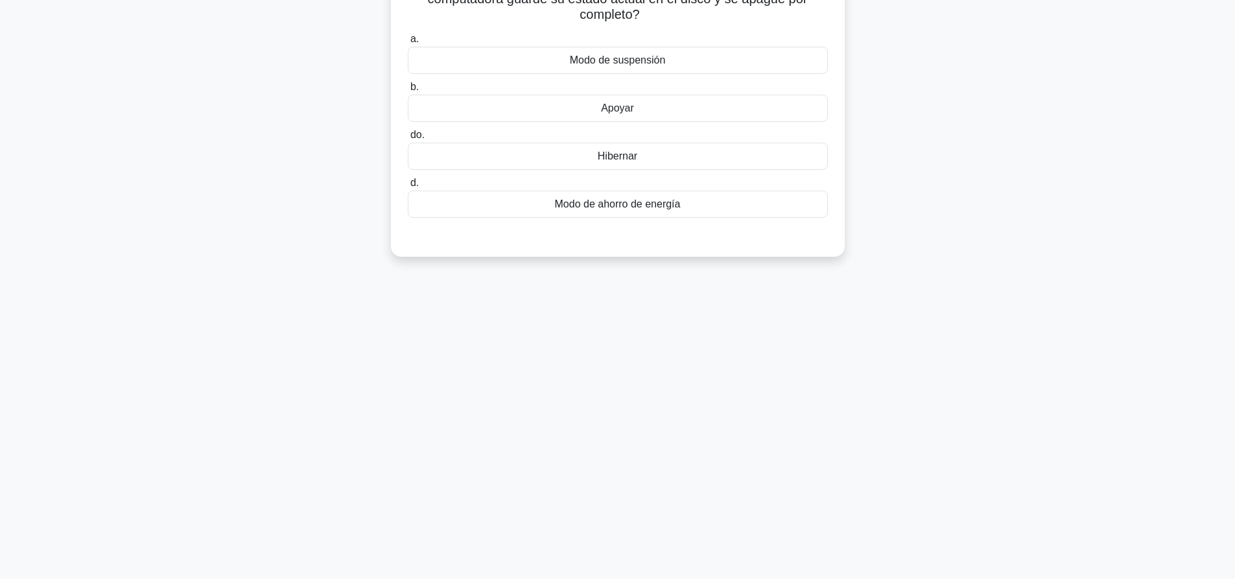
scroll to position [0, 0]
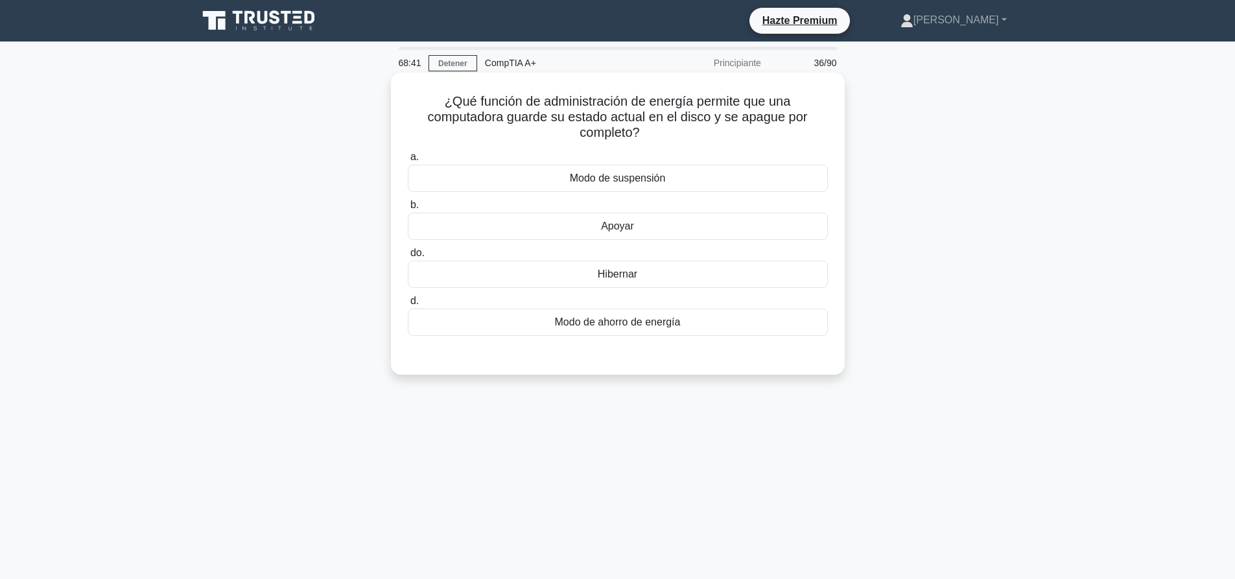
click at [670, 274] on div "Hibernar" at bounding box center [618, 274] width 420 height 27
click at [408, 257] on input "do. Hibernar" at bounding box center [408, 253] width 0 height 8
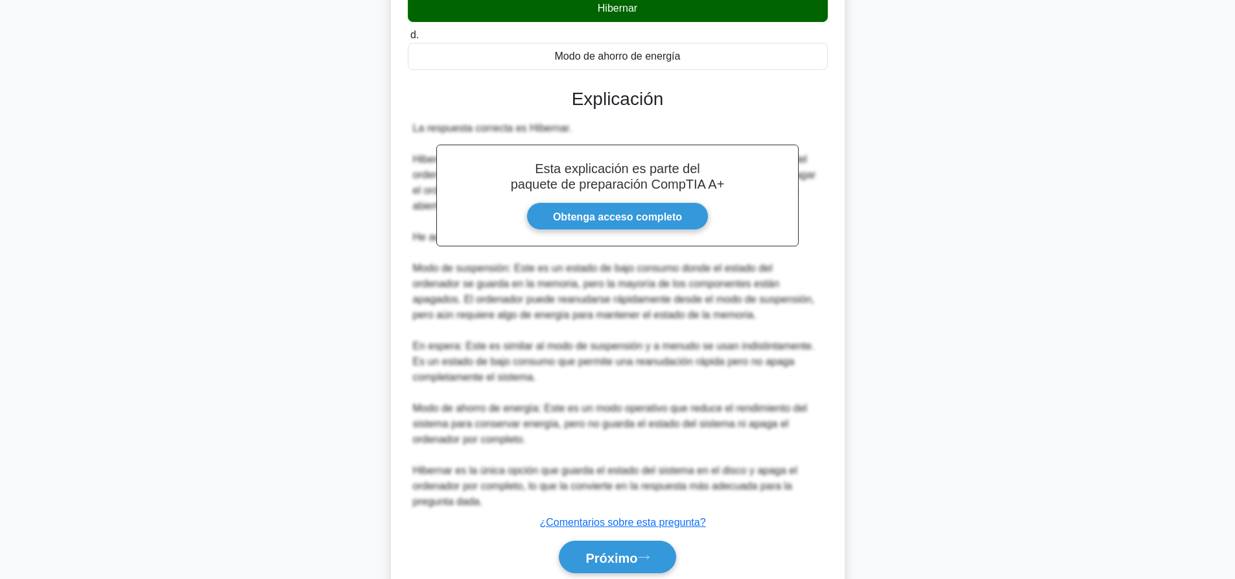
scroll to position [316, 0]
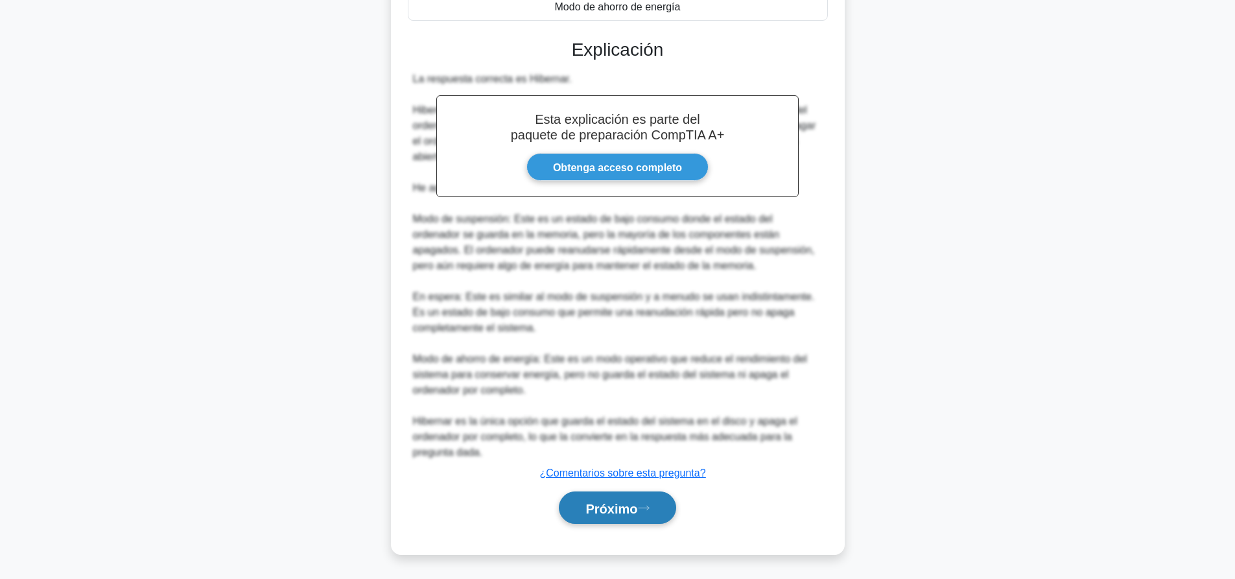
click at [634, 505] on font "Próximo" at bounding box center [612, 508] width 52 height 14
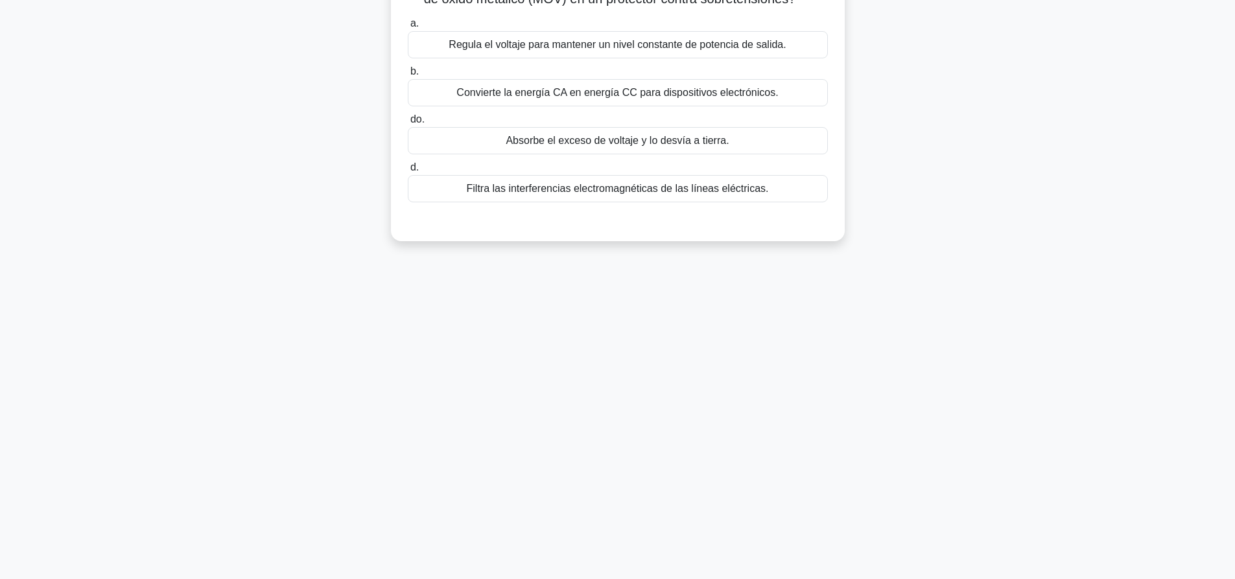
scroll to position [0, 0]
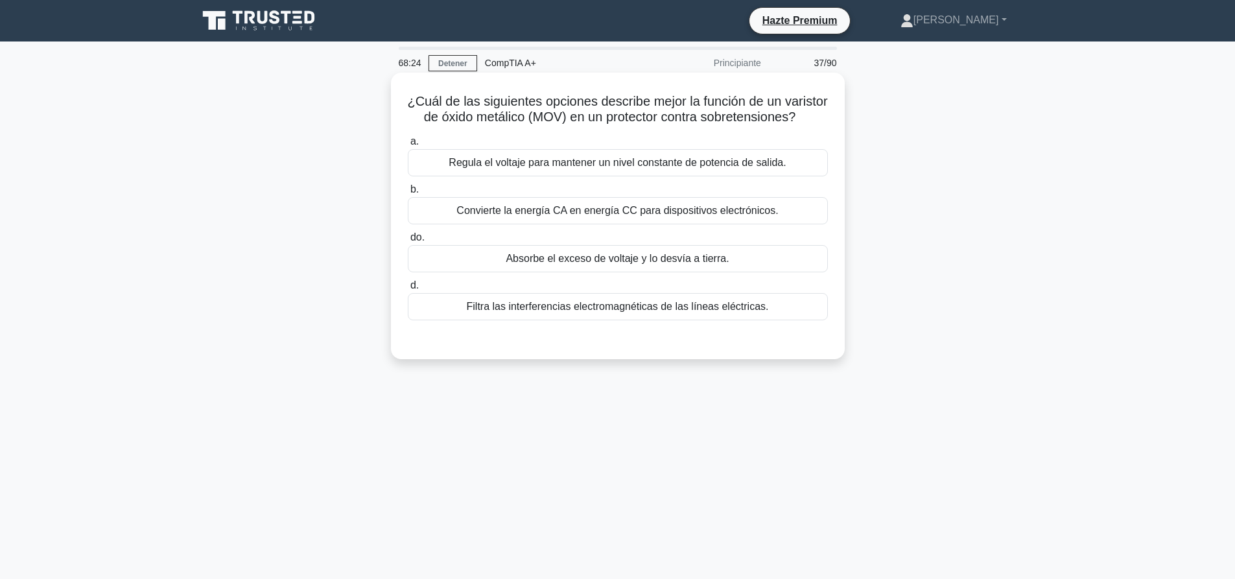
click at [763, 272] on div "Absorbe el exceso de voltaje y lo desvía a tierra." at bounding box center [618, 258] width 420 height 27
click at [408, 242] on input "do. Absorbe el exceso de voltaje y lo desvía a tierra." at bounding box center [408, 237] width 0 height 8
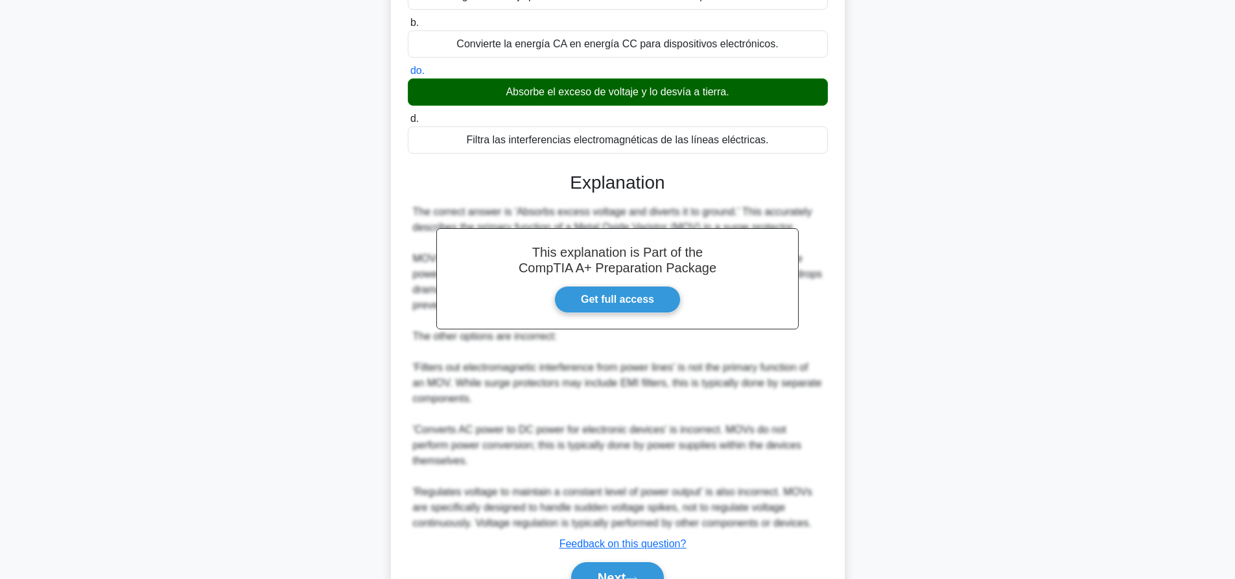
scroll to position [252, 0]
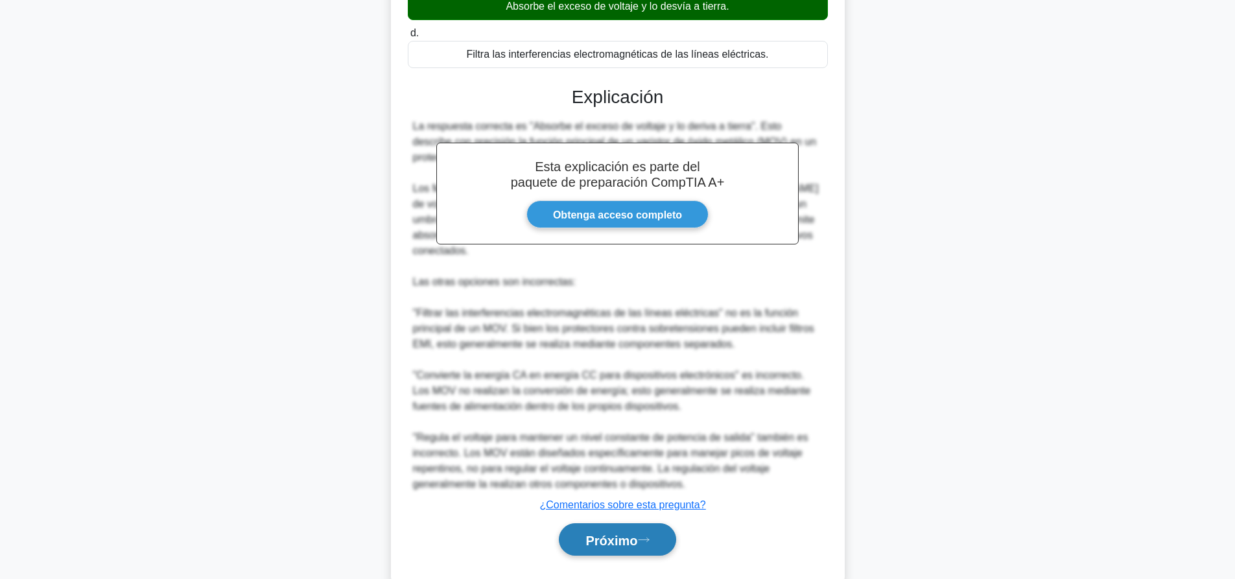
click at [629, 544] on font "Próximo" at bounding box center [612, 540] width 52 height 14
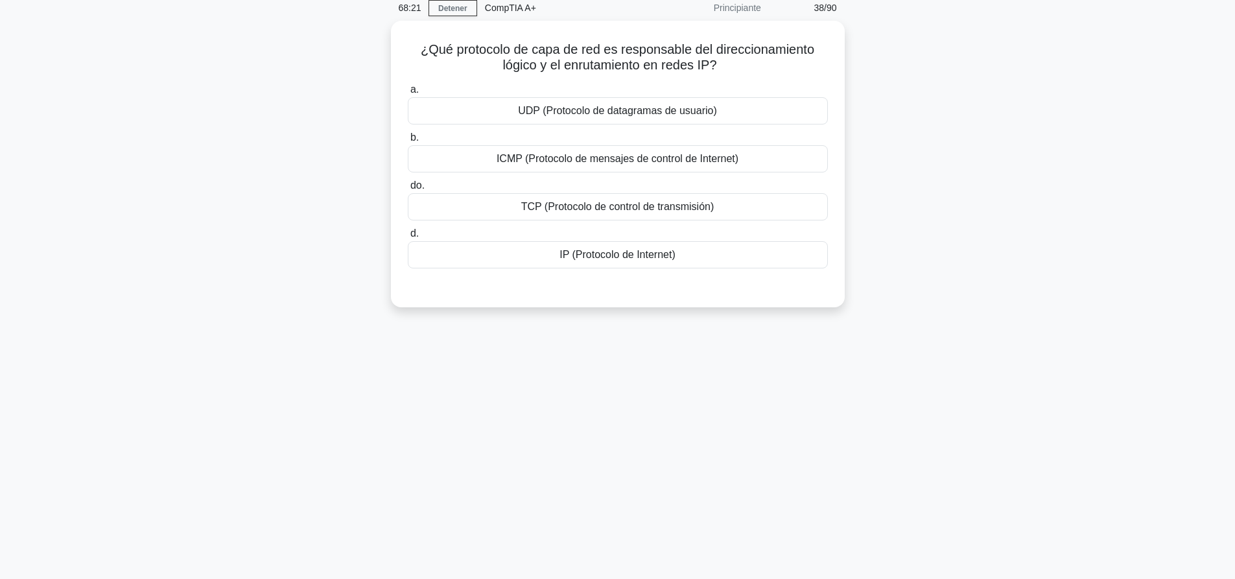
scroll to position [0, 0]
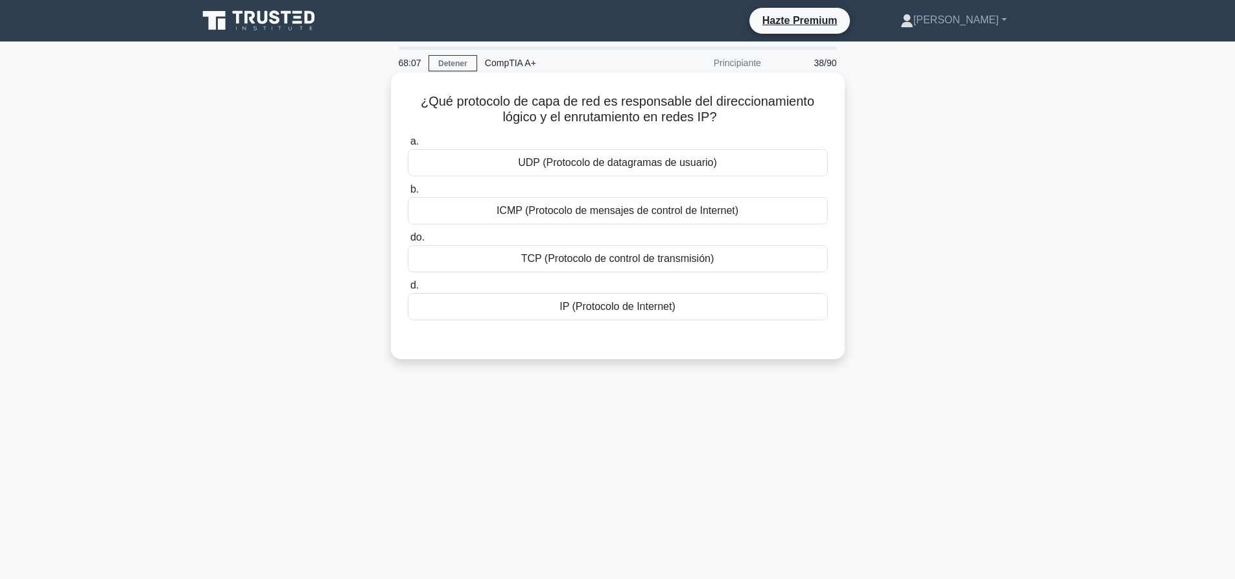
click at [567, 267] on font "TCP (Protocolo de control de transmisión)" at bounding box center [617, 259] width 193 height 16
click at [408, 242] on input "do. TCP (Protocolo de control de transmisión)" at bounding box center [408, 237] width 0 height 8
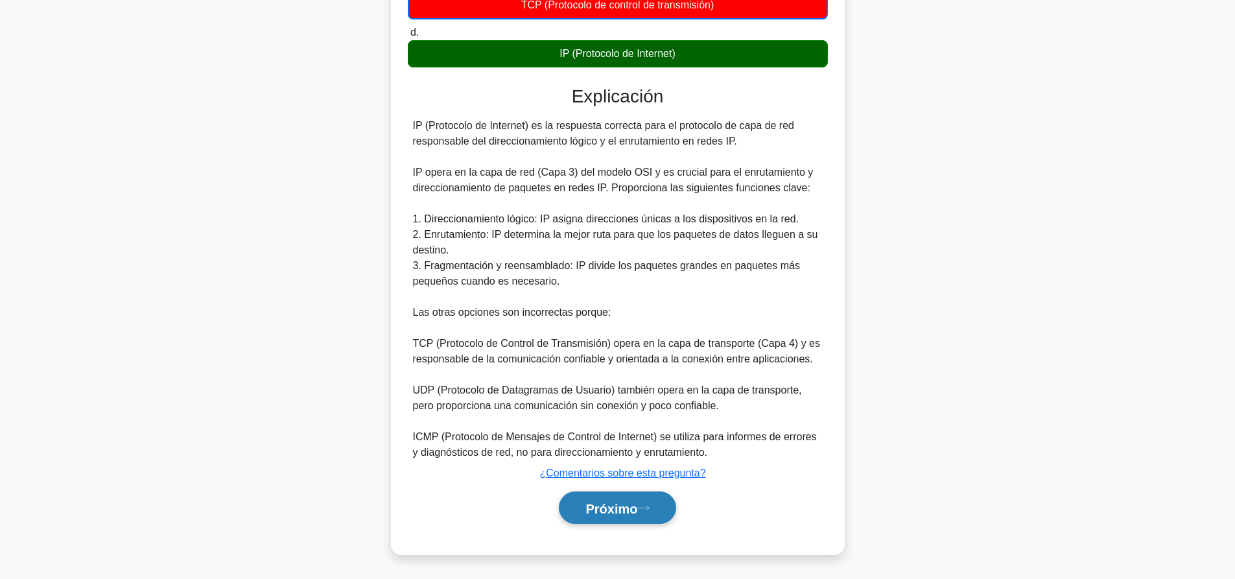
click at [667, 507] on button "Próximo" at bounding box center [617, 508] width 117 height 33
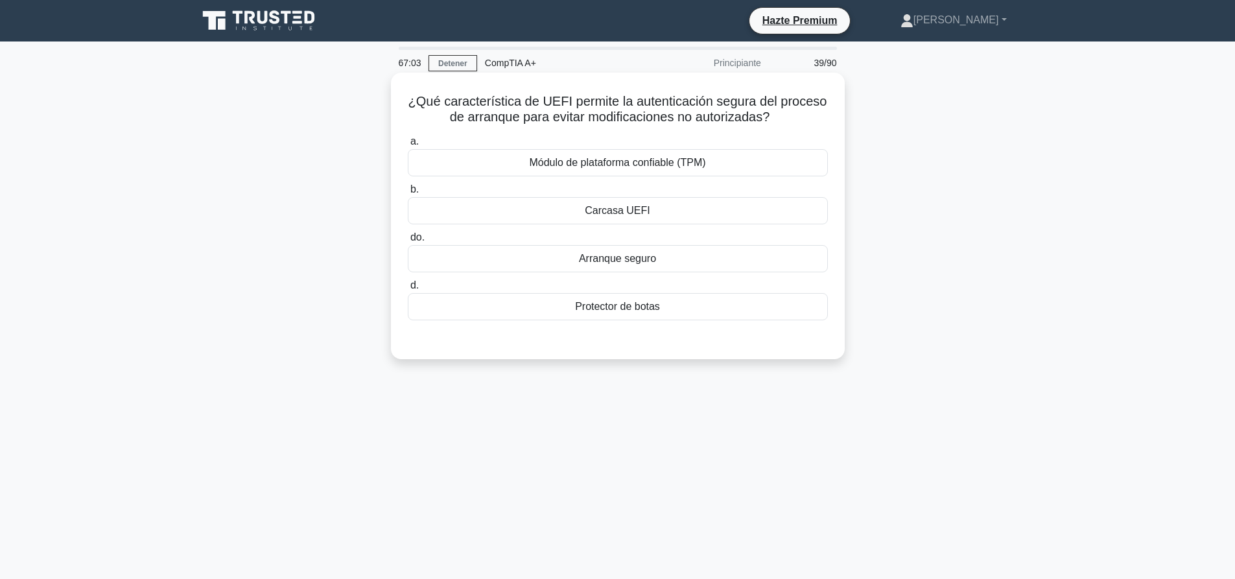
click at [632, 156] on font "Módulo de plataforma confiable (TPM)" at bounding box center [617, 163] width 176 height 16
click at [408, 146] on input "a. Módulo de plataforma confiable (TPM)" at bounding box center [408, 141] width 0 height 8
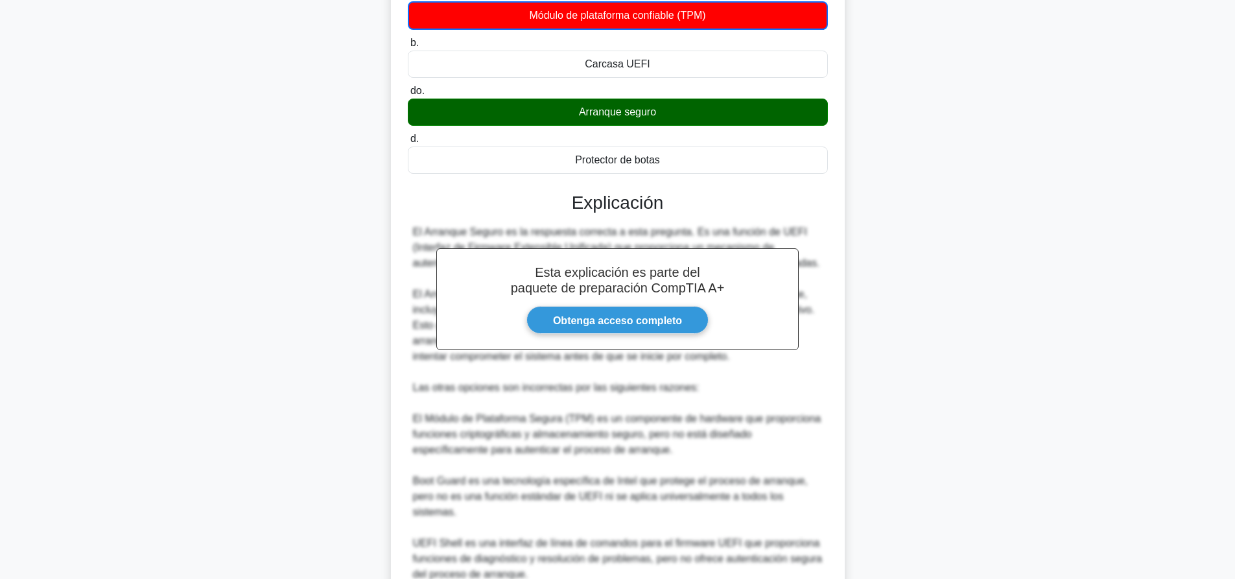
scroll to position [255, 0]
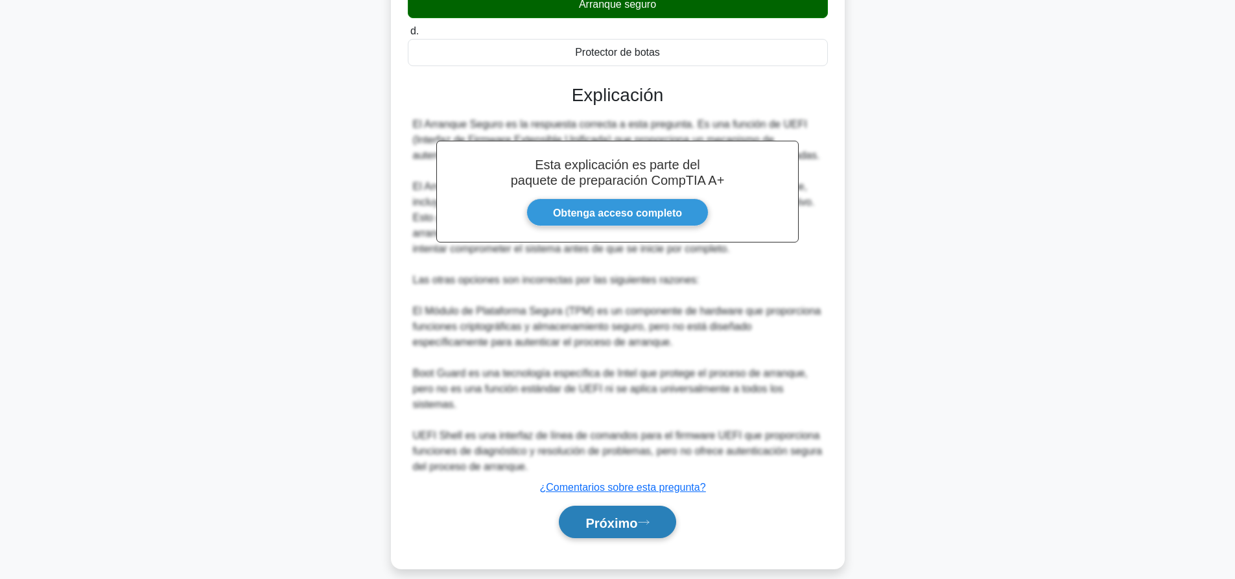
click at [643, 519] on icon at bounding box center [644, 522] width 12 height 7
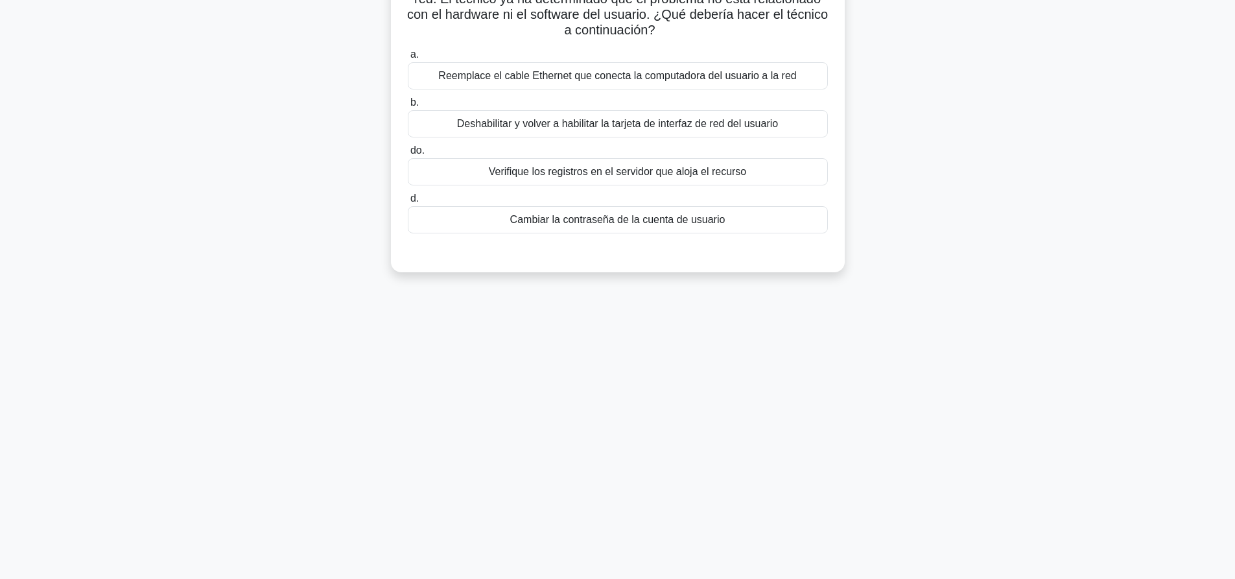
scroll to position [0, 0]
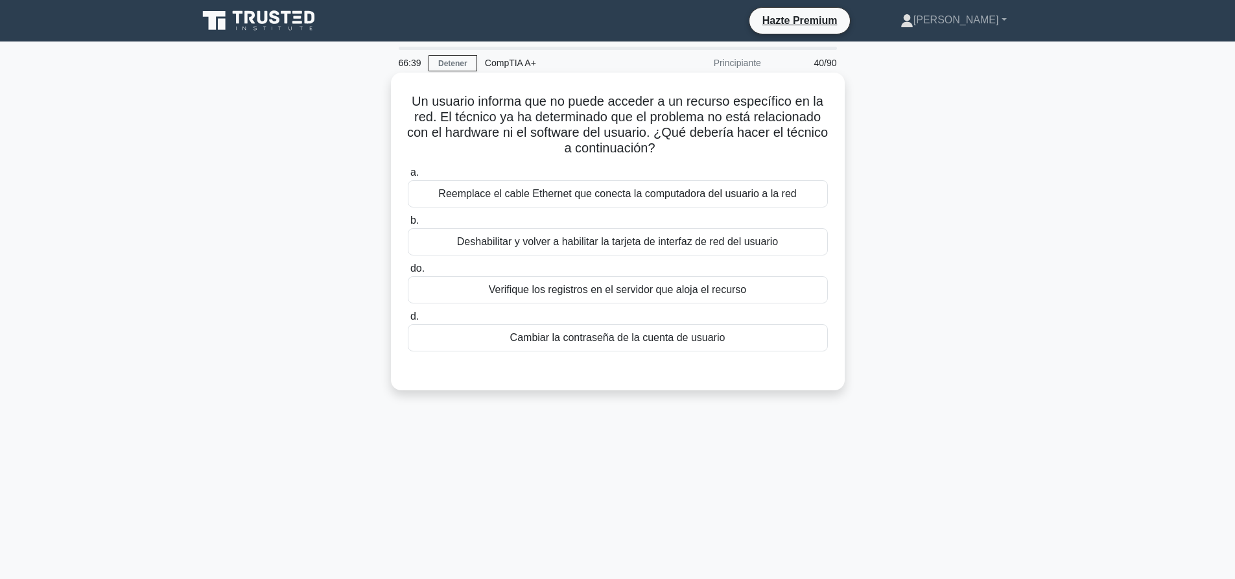
click at [672, 303] on div "Verifique los registros en el servidor que aloja el recurso" at bounding box center [618, 289] width 420 height 27
click at [408, 273] on input "do. Verifique los registros en el servidor que aloja el recurso" at bounding box center [408, 269] width 0 height 8
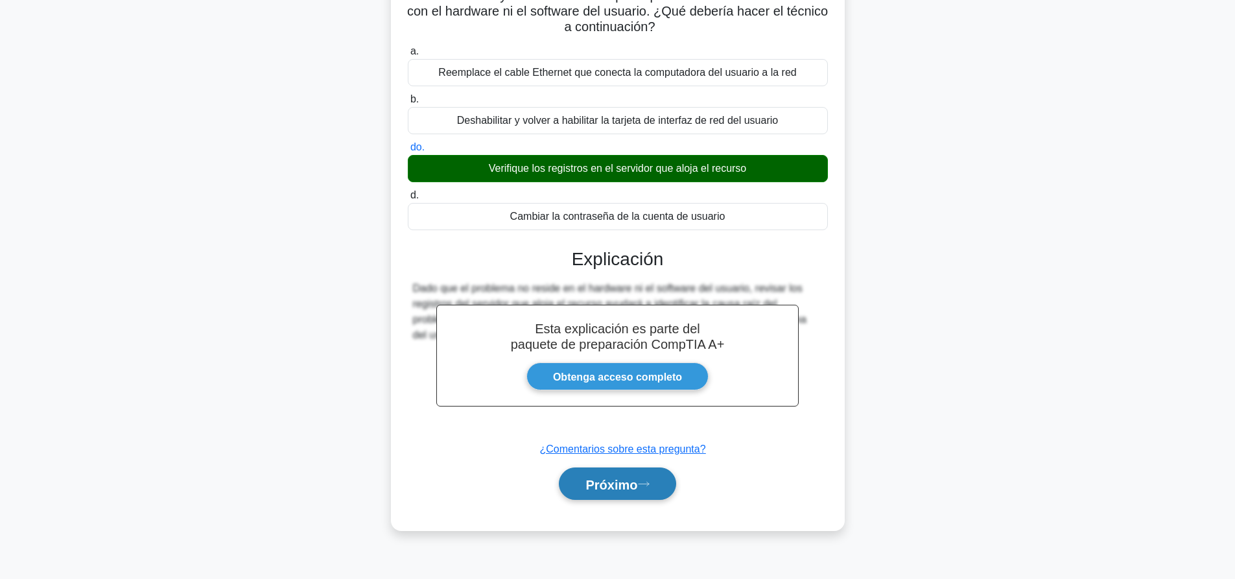
click at [669, 486] on button "Próximo" at bounding box center [617, 484] width 117 height 33
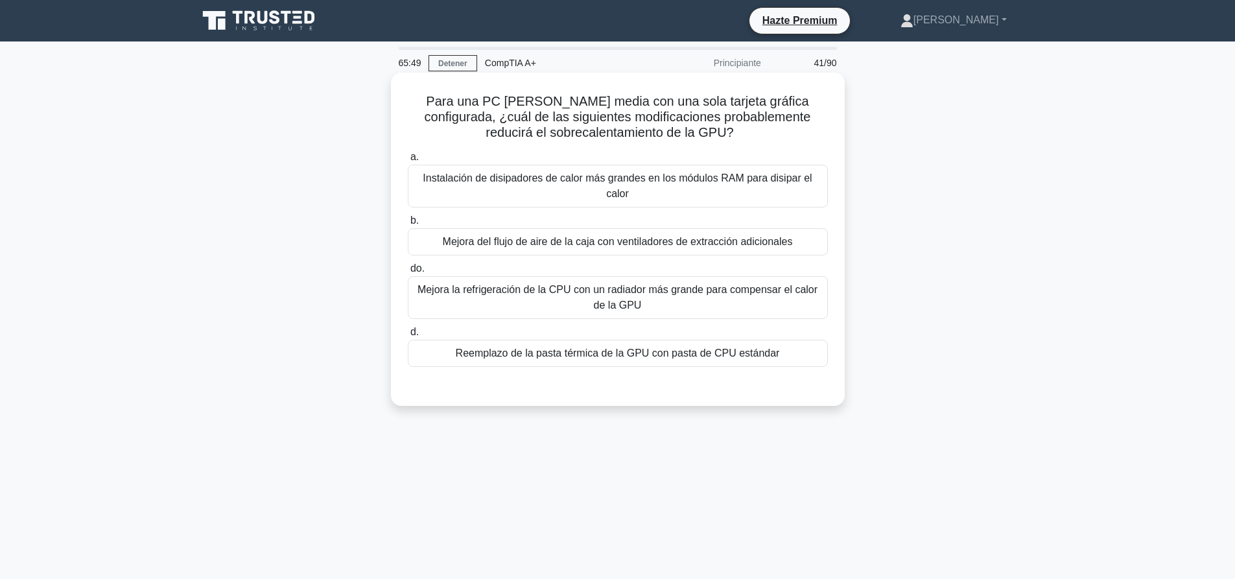
click at [602, 244] on font "Mejora del flujo de aire de la caja con ventiladores de extracción adicionales" at bounding box center [618, 241] width 350 height 11
click at [408, 225] on input "b. Mejora del flujo de aire de la caja con ventiladores de extracción adicional…" at bounding box center [408, 221] width 0 height 8
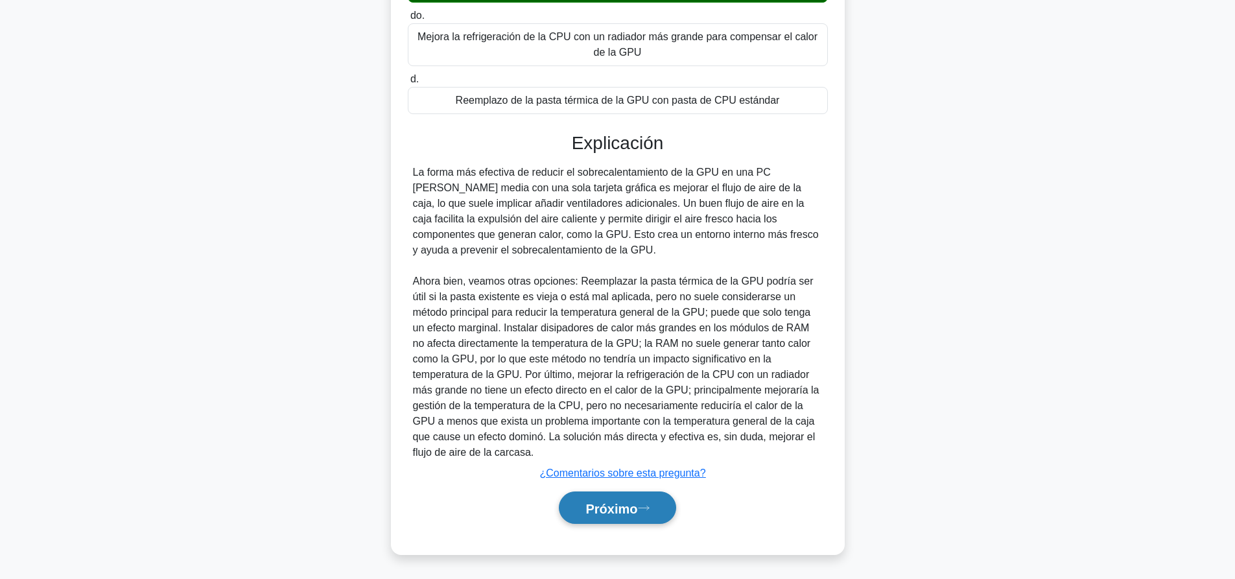
click at [655, 511] on button "Próximo" at bounding box center [617, 508] width 117 height 33
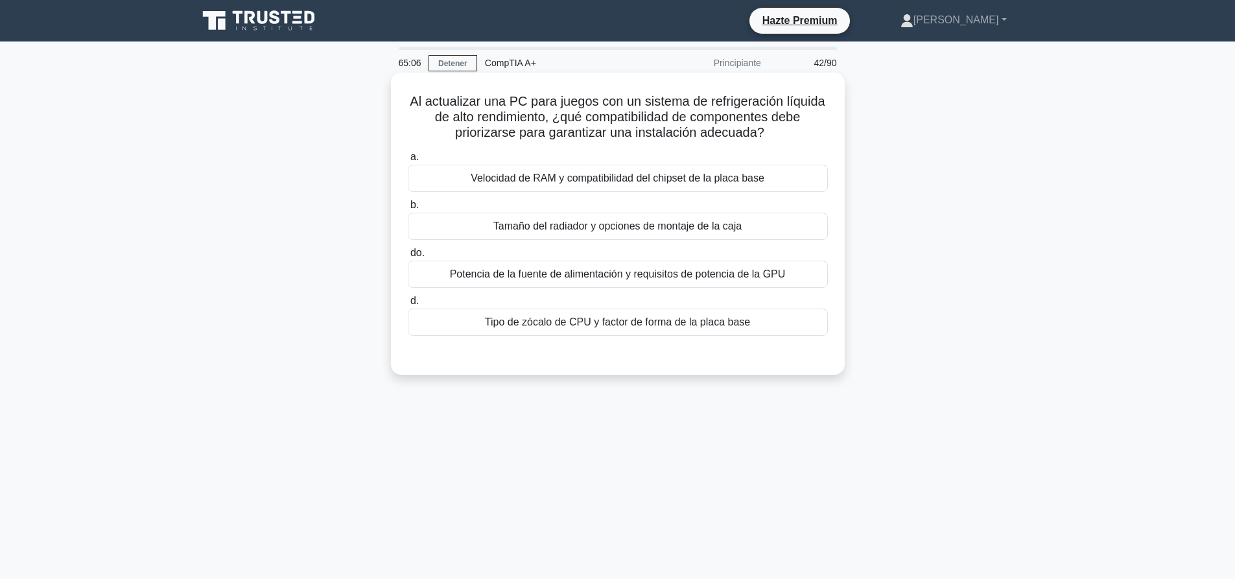
click at [621, 325] on font "Tipo de zócalo de CPU y factor de forma de la placa base" at bounding box center [617, 321] width 265 height 11
click at [408, 305] on input "d. Tipo de zócalo de CPU y factor de forma de la placa base" at bounding box center [408, 301] width 0 height 8
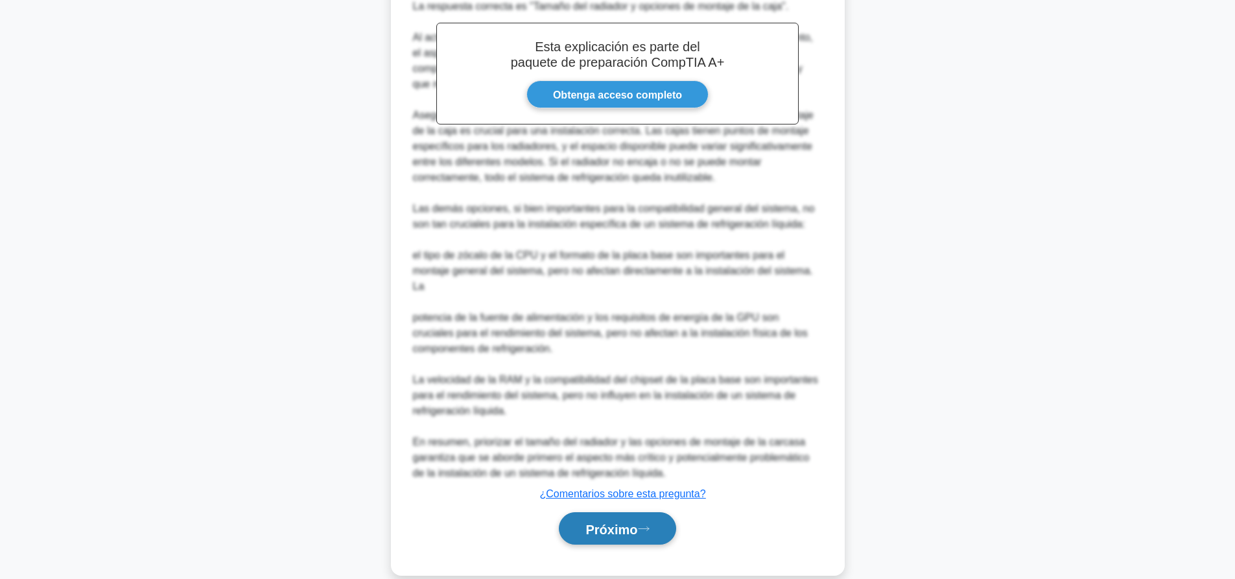
click at [670, 527] on button "Próximo" at bounding box center [617, 528] width 117 height 33
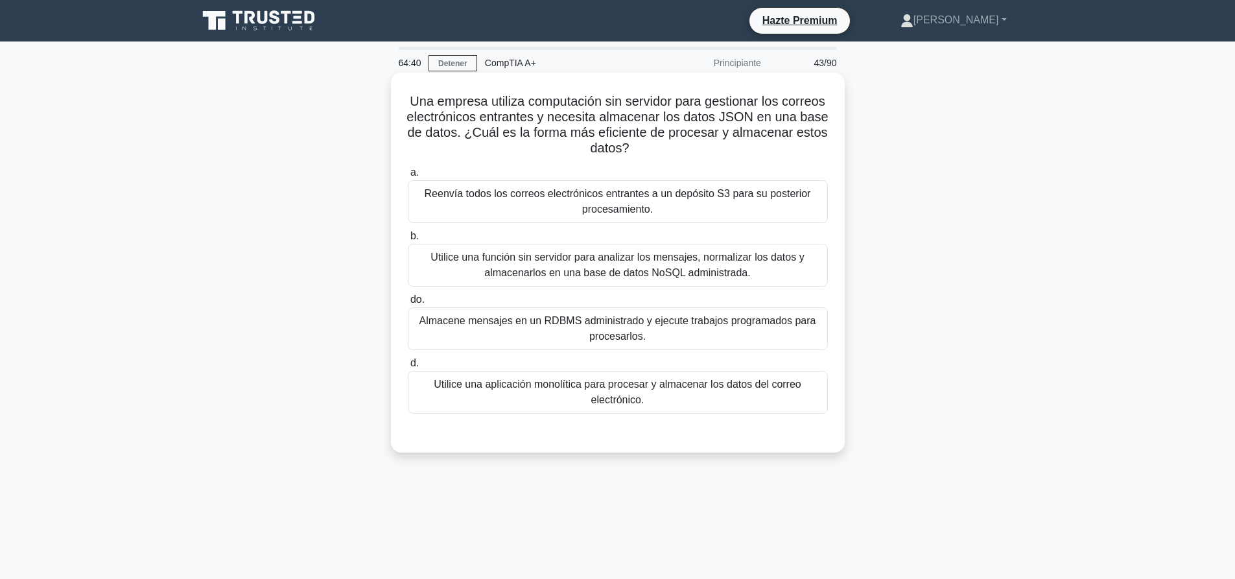
click at [748, 281] on font "Utilice una función sin servidor para analizar los mensajes, normalizar los dat…" at bounding box center [618, 265] width 409 height 31
click at [408, 241] on input "b. Utilice una función sin servidor para analizar los mensajes, normalizar los …" at bounding box center [408, 236] width 0 height 8
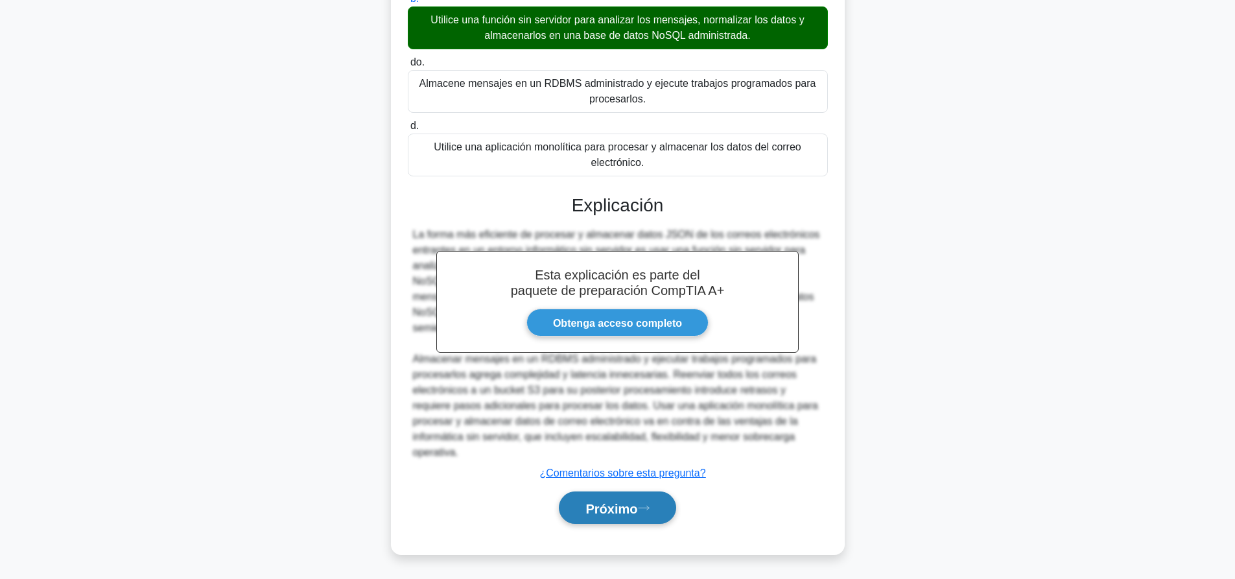
click at [653, 496] on button "Próximo" at bounding box center [617, 508] width 117 height 33
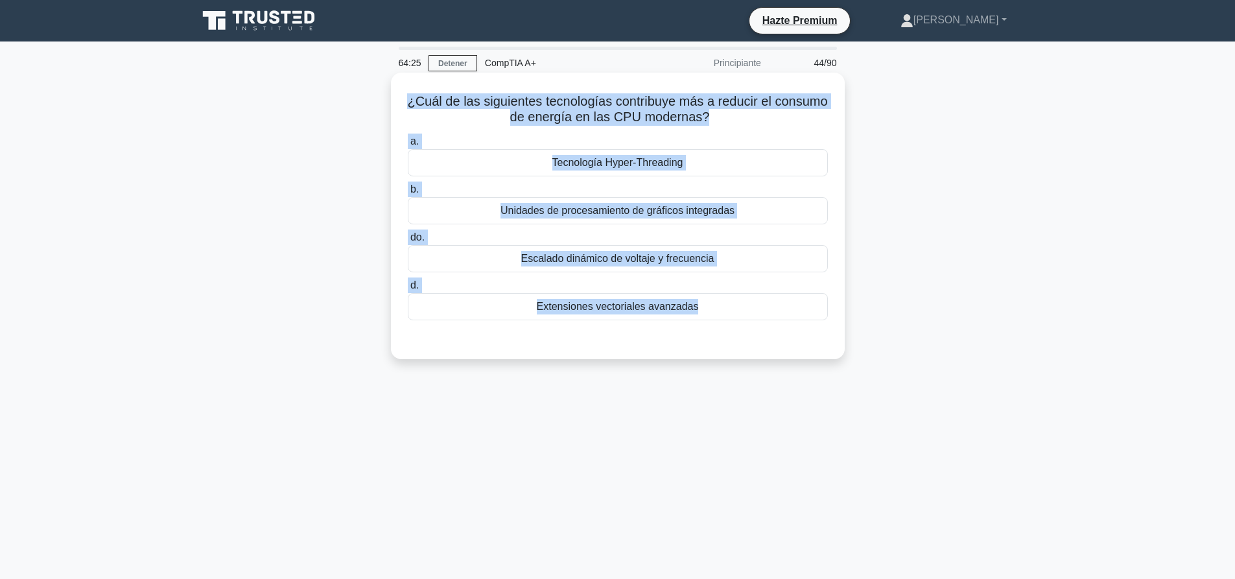
drag, startPoint x: 472, startPoint y: 127, endPoint x: 725, endPoint y: 330, distance: 324.3
click at [725, 330] on div "¿Cuál de las siguientes tecnologías contribuye más a reducir el consumo de ener…" at bounding box center [618, 216] width 444 height 276
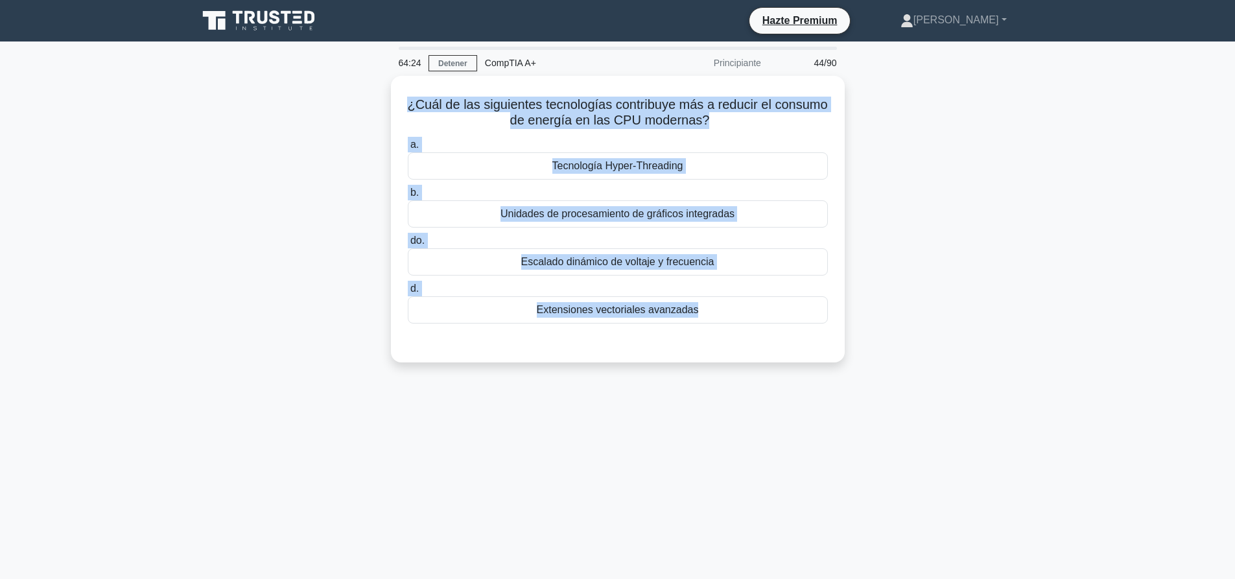
copy div "¿Cuál de las siguientes tecnologías contribuye más a reducir el consumo de ener…"
click at [908, 143] on div "¿Cuál de las siguientes tecnologías contribuye más a reducir el consumo de ener…" at bounding box center [618, 227] width 856 height 302
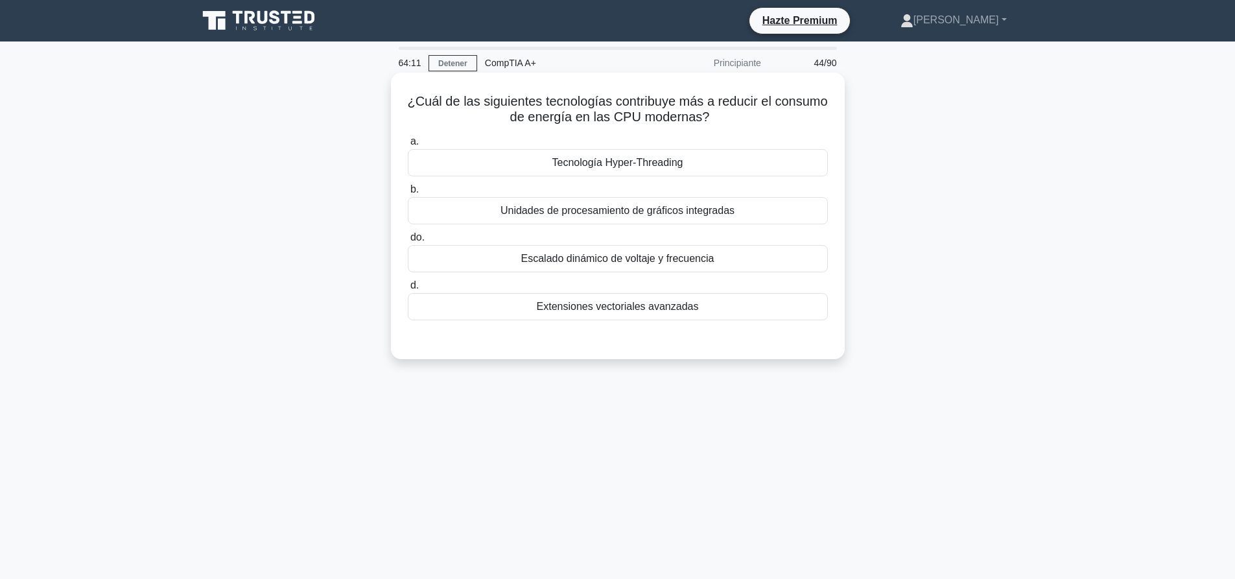
click at [779, 145] on label "a. Tecnología Hyper-Threading" at bounding box center [618, 155] width 420 height 43
click at [408, 145] on input "a. Tecnología Hyper-Threading" at bounding box center [408, 141] width 0 height 8
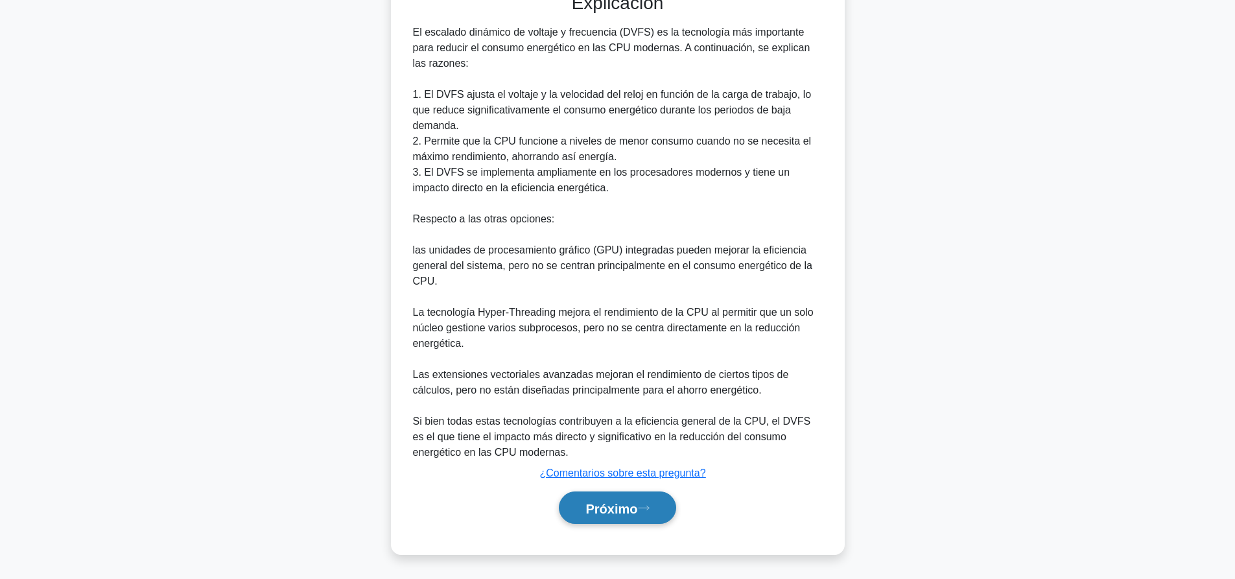
click at [652, 519] on button "Próximo" at bounding box center [617, 508] width 117 height 33
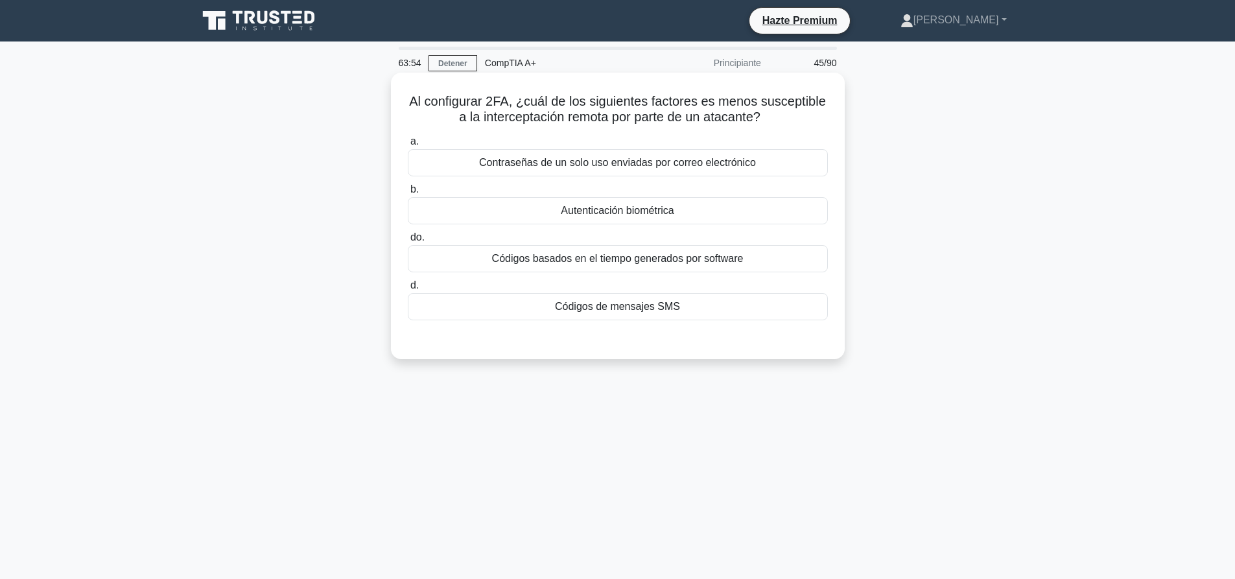
click at [733, 212] on div "Autenticación biométrica" at bounding box center [618, 210] width 420 height 27
click at [408, 194] on input "b. Autenticación biométrica" at bounding box center [408, 189] width 0 height 8
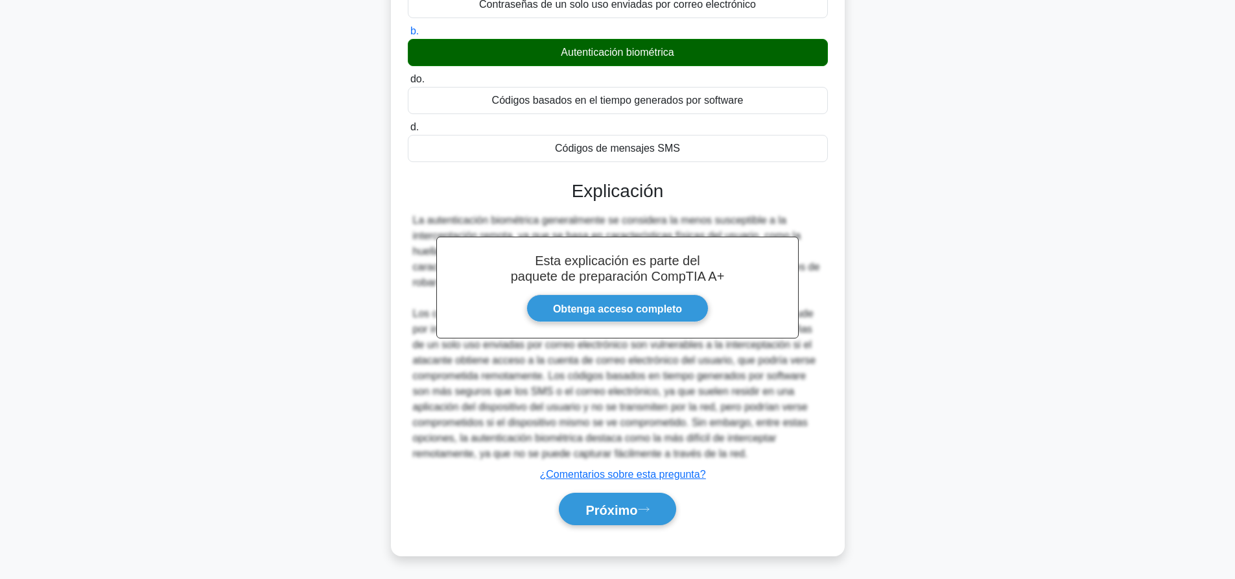
scroll to position [161, 0]
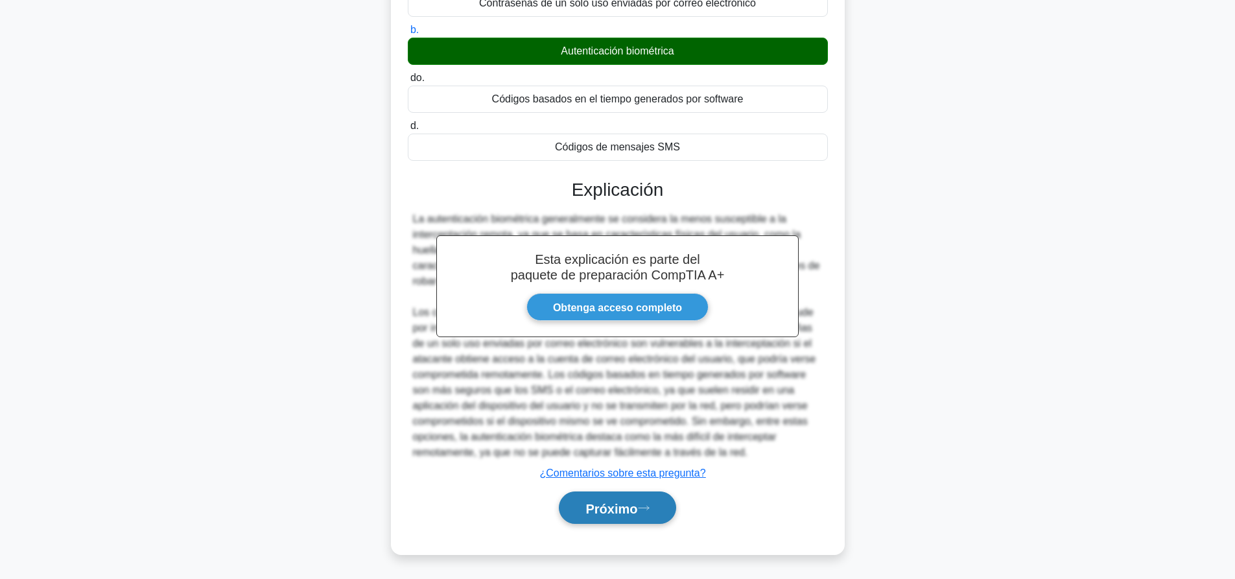
click at [631, 510] on font "Próximo" at bounding box center [612, 508] width 52 height 14
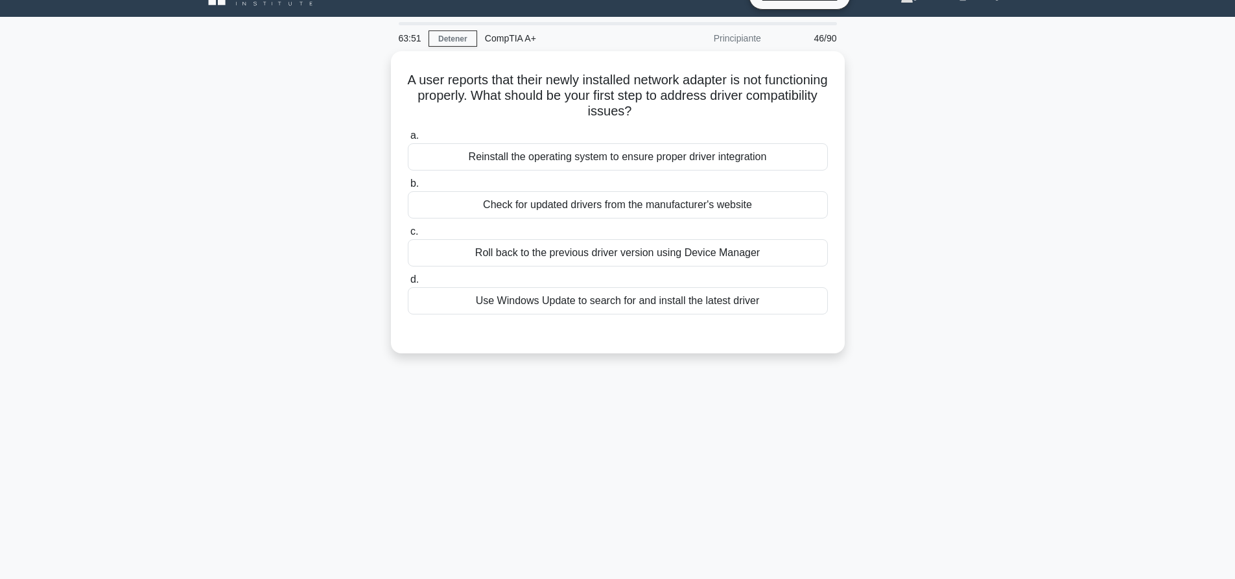
scroll to position [0, 0]
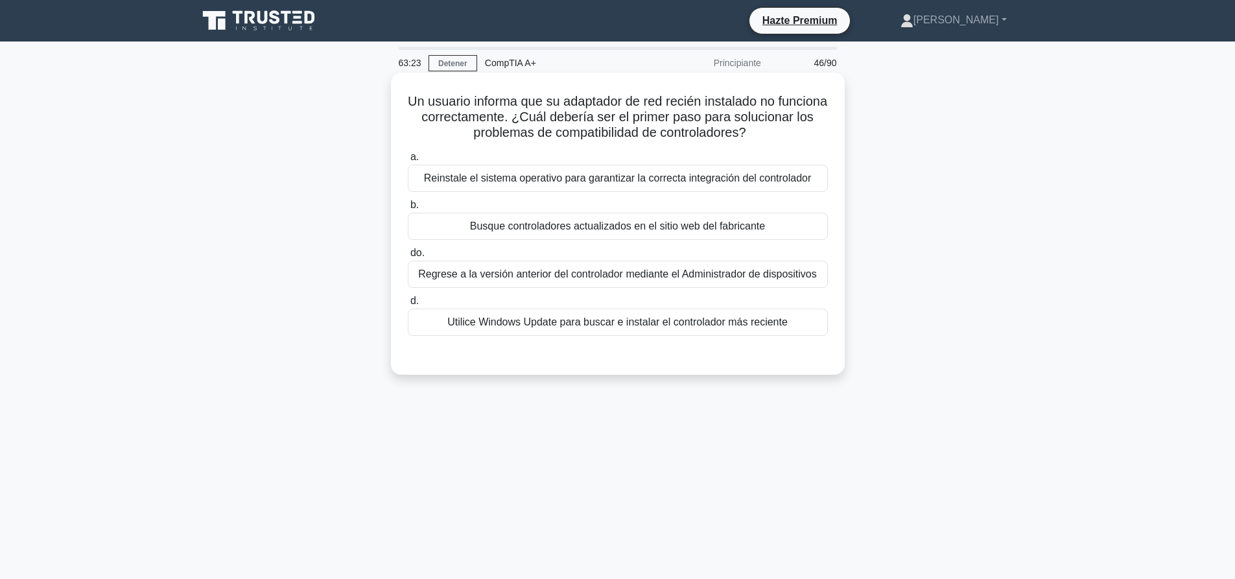
click at [608, 216] on div "Busque controladores actualizados en el sitio web del fabricante" at bounding box center [618, 226] width 420 height 27
click at [408, 209] on input "b. Busque controladores actualizados en el sitio web del fabricante" at bounding box center [408, 205] width 0 height 8
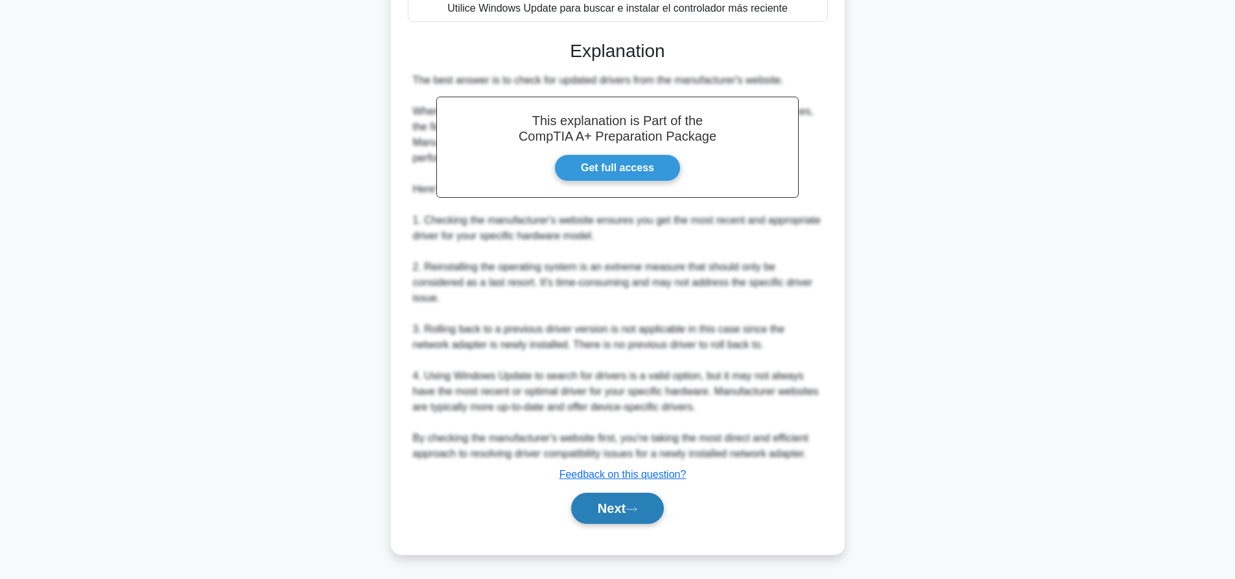
click at [629, 516] on button "Next" at bounding box center [617, 508] width 93 height 31
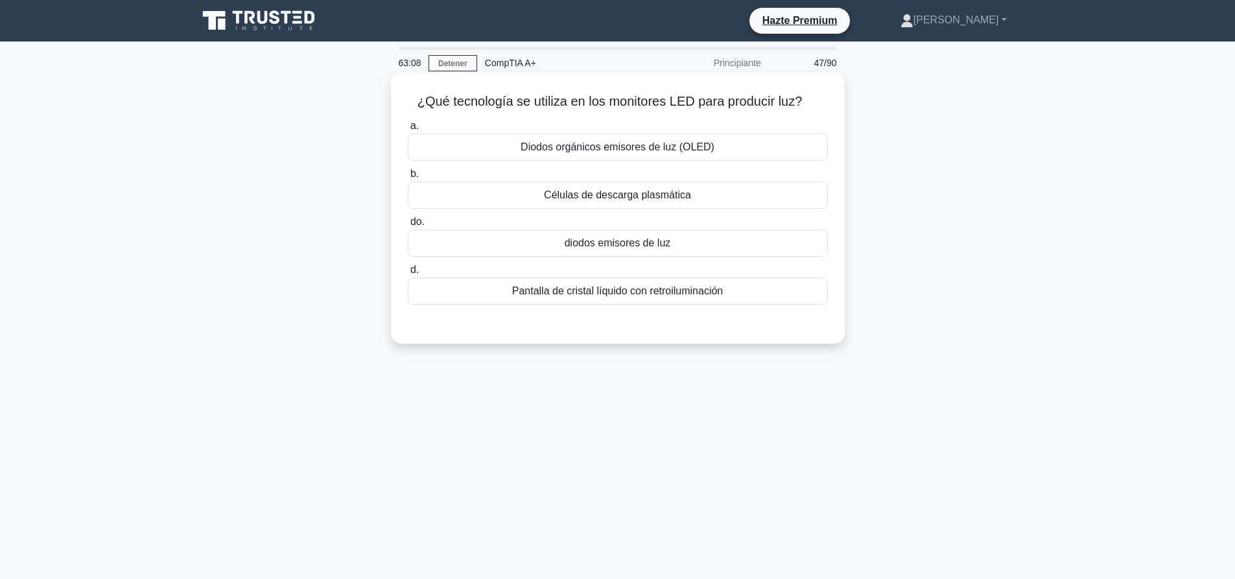
click at [669, 296] on font "Pantalla de cristal líquido con retroiluminación" at bounding box center [617, 290] width 211 height 11
click at [408, 274] on input "d. Pantalla de cristal líquido con retroiluminación" at bounding box center [408, 270] width 0 height 8
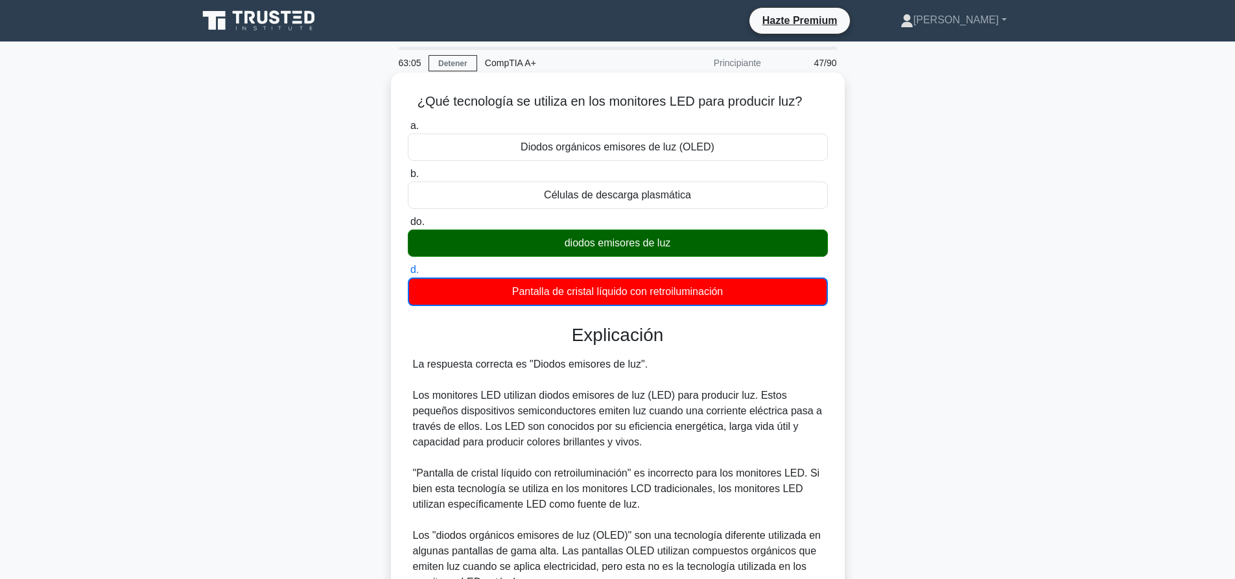
scroll to position [209, 0]
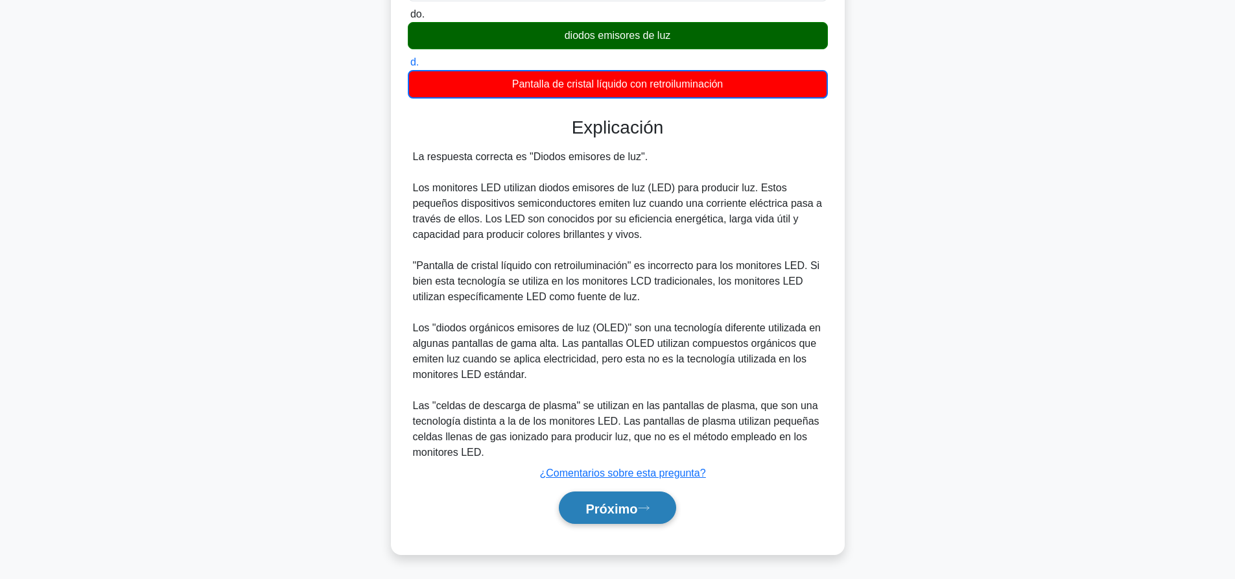
click at [637, 512] on font "Próximo" at bounding box center [612, 508] width 52 height 14
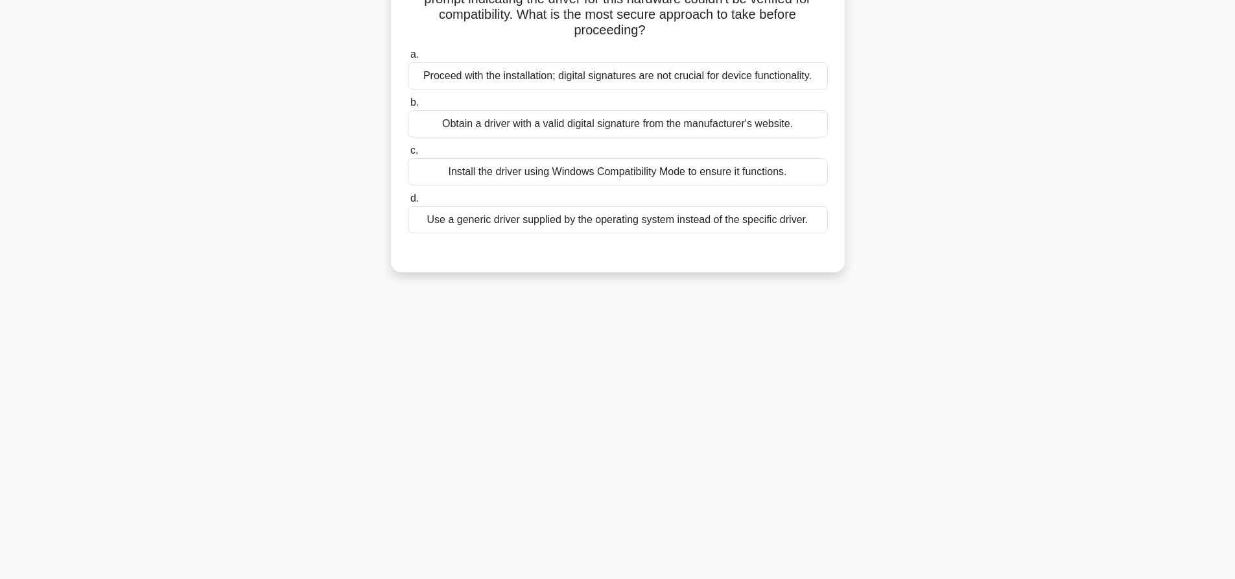
scroll to position [0, 0]
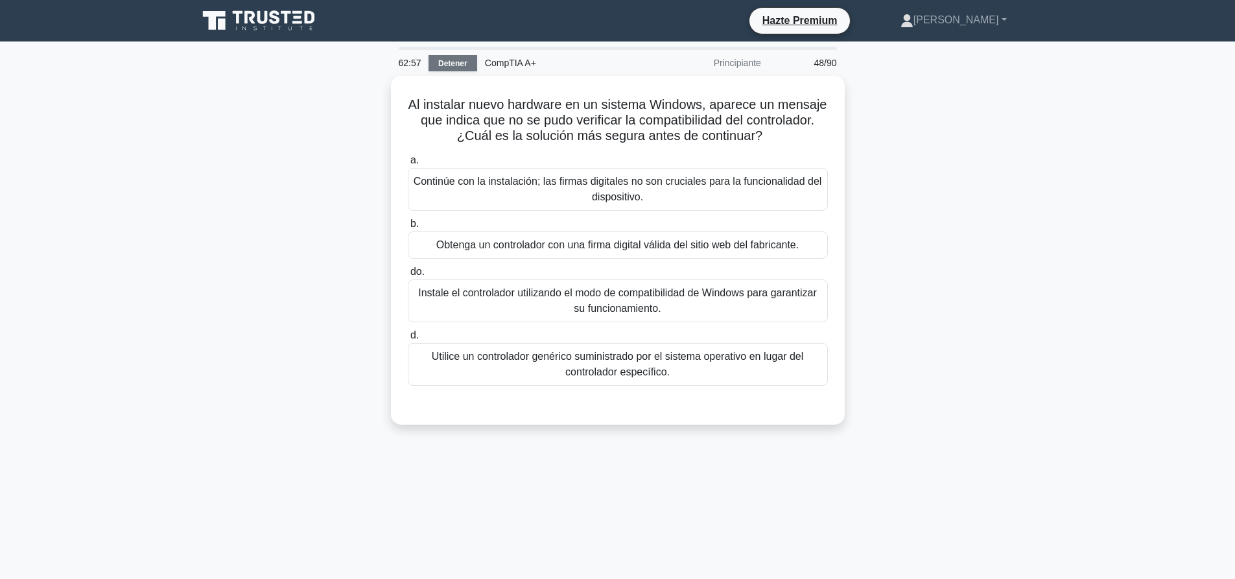
click at [449, 61] on font "Detener" at bounding box center [452, 63] width 29 height 9
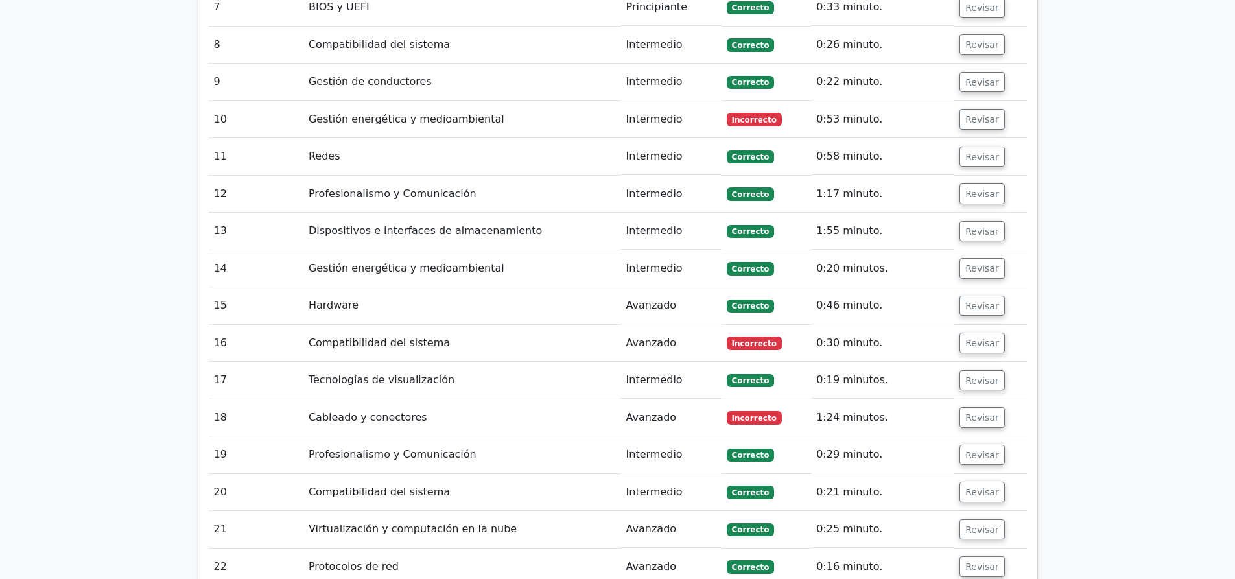
scroll to position [2173, 0]
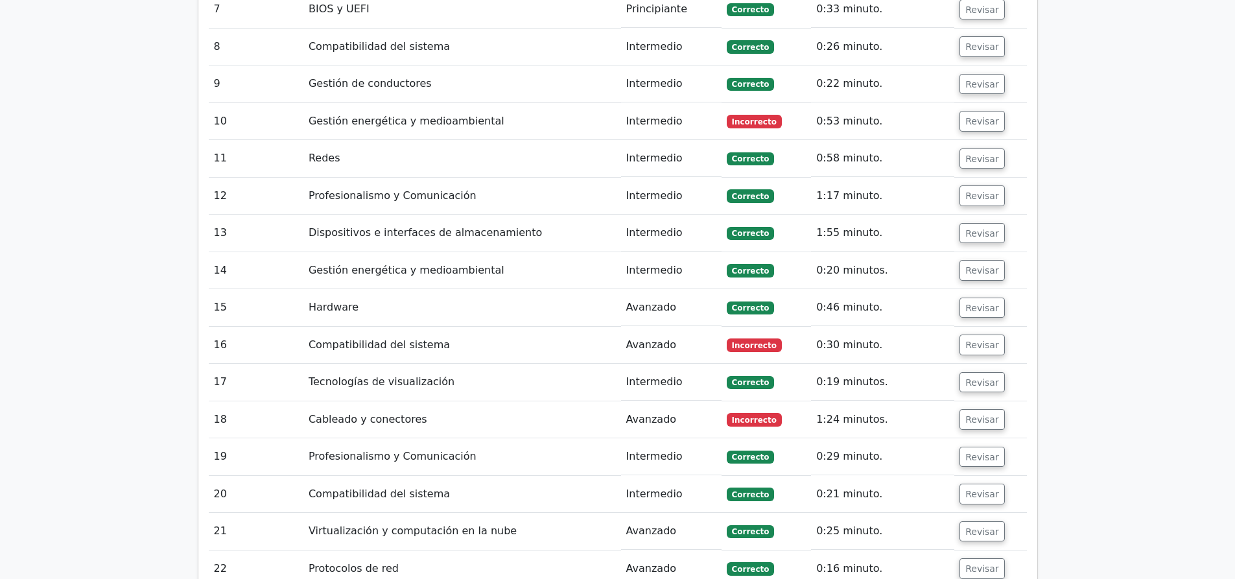
click at [995, 289] on td "Revisar" at bounding box center [991, 307] width 72 height 37
click at [985, 302] on font "Revisar" at bounding box center [983, 307] width 34 height 10
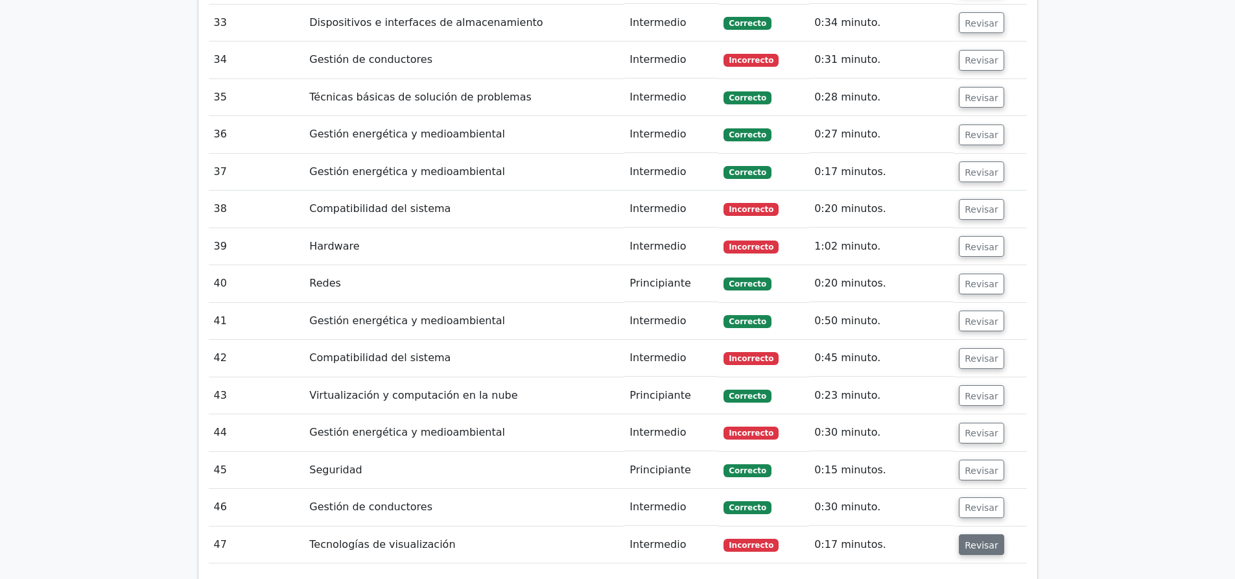
scroll to position [3924, 0]
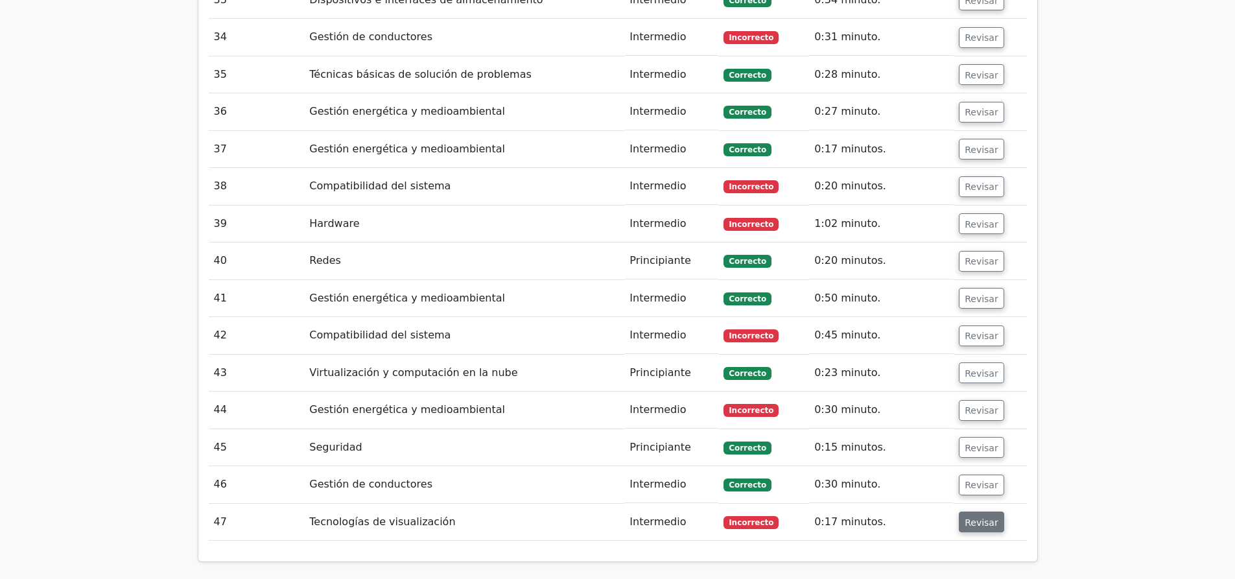
click at [980, 504] on td "Revisar" at bounding box center [990, 522] width 73 height 37
click at [979, 517] on font "Revisar" at bounding box center [982, 522] width 34 height 10
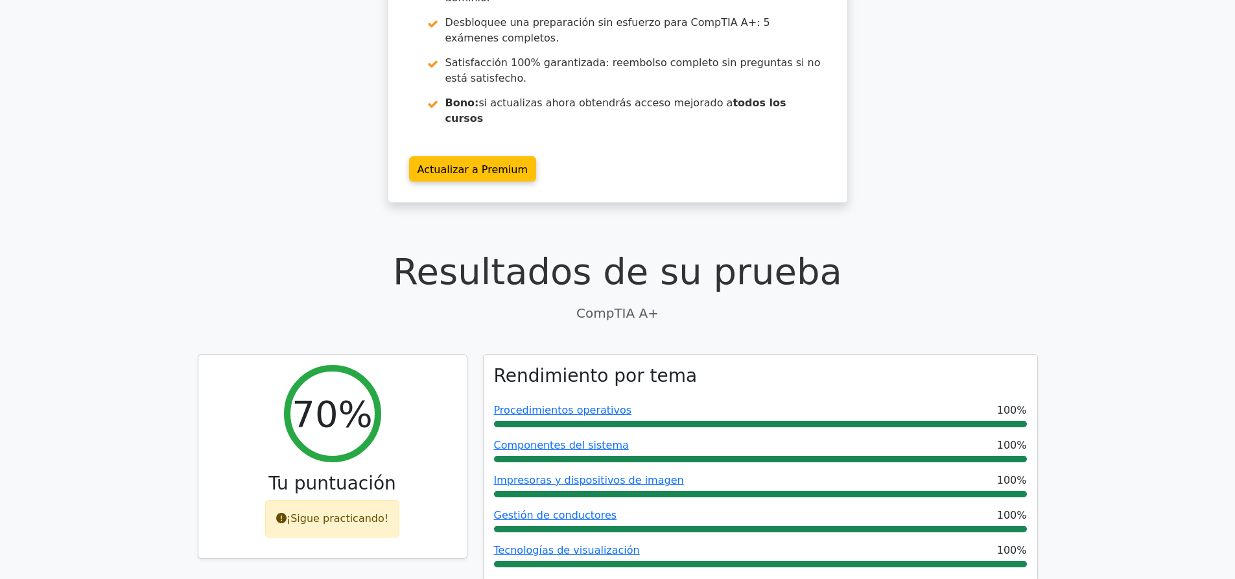
scroll to position [0, 0]
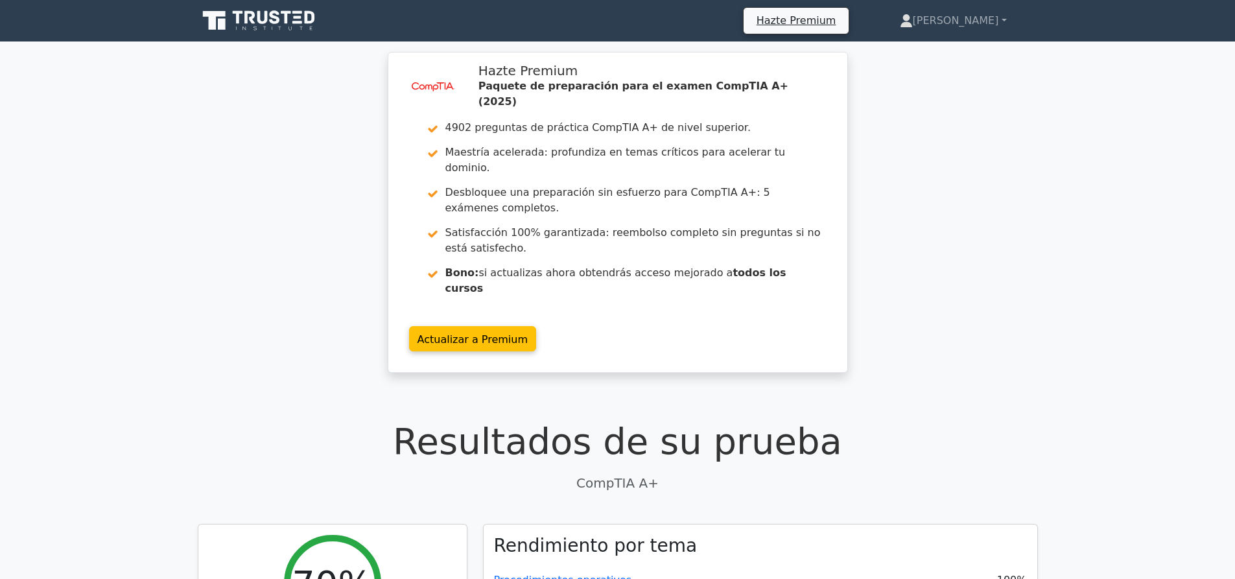
drag, startPoint x: 1244, startPoint y: 536, endPoint x: 1216, endPoint y: -76, distance: 612.8
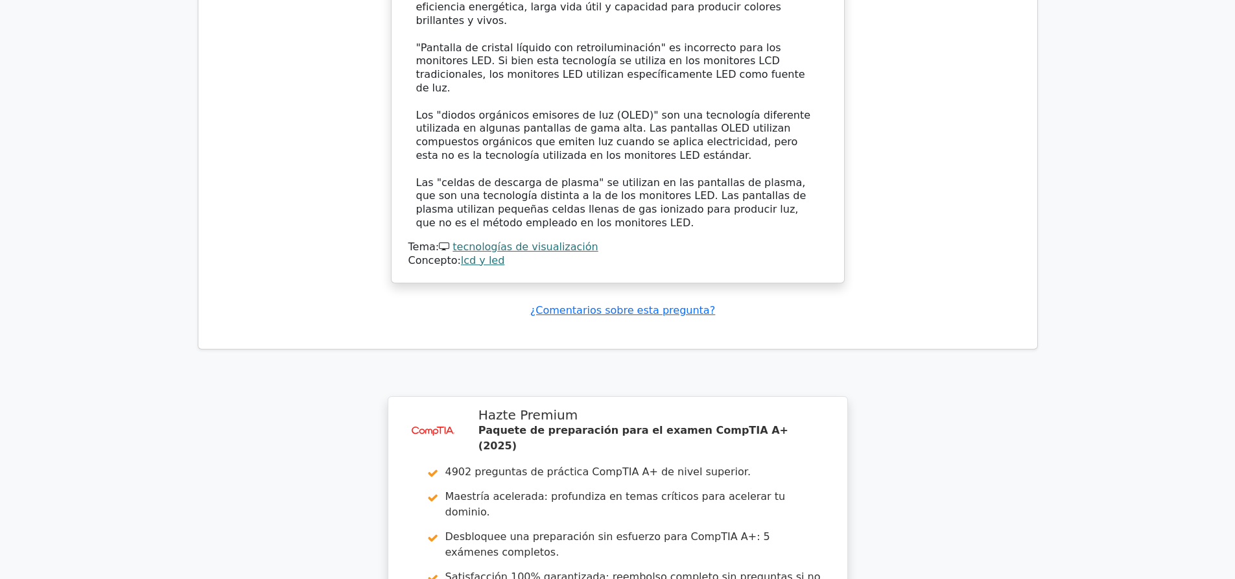
scroll to position [5018, 0]
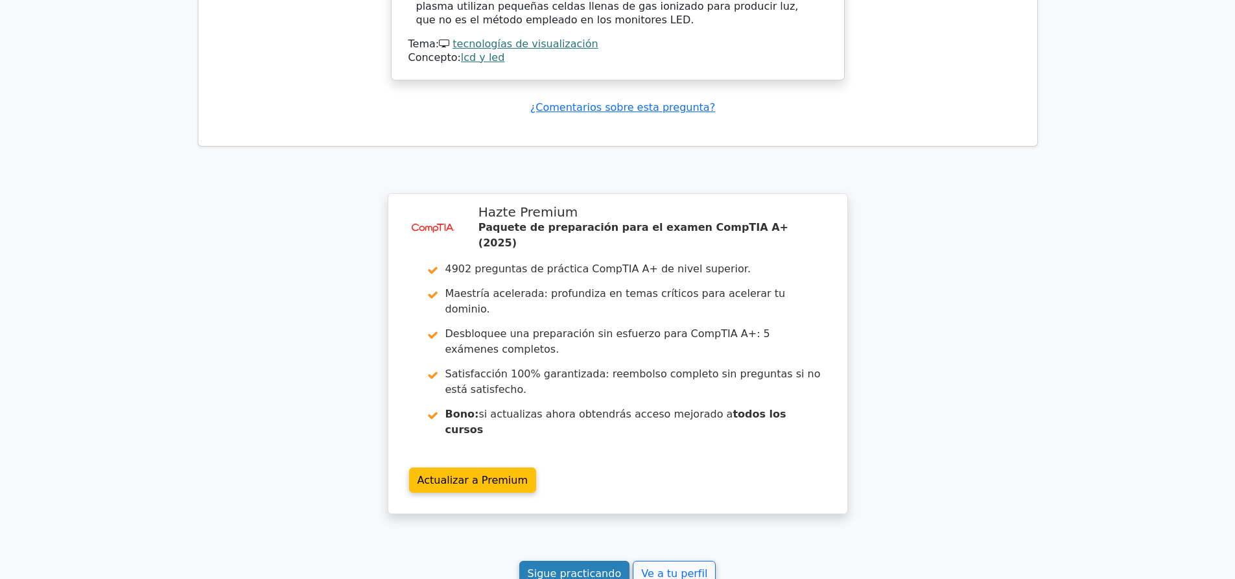
click at [586, 567] on font "Sigue practicando" at bounding box center [575, 573] width 94 height 12
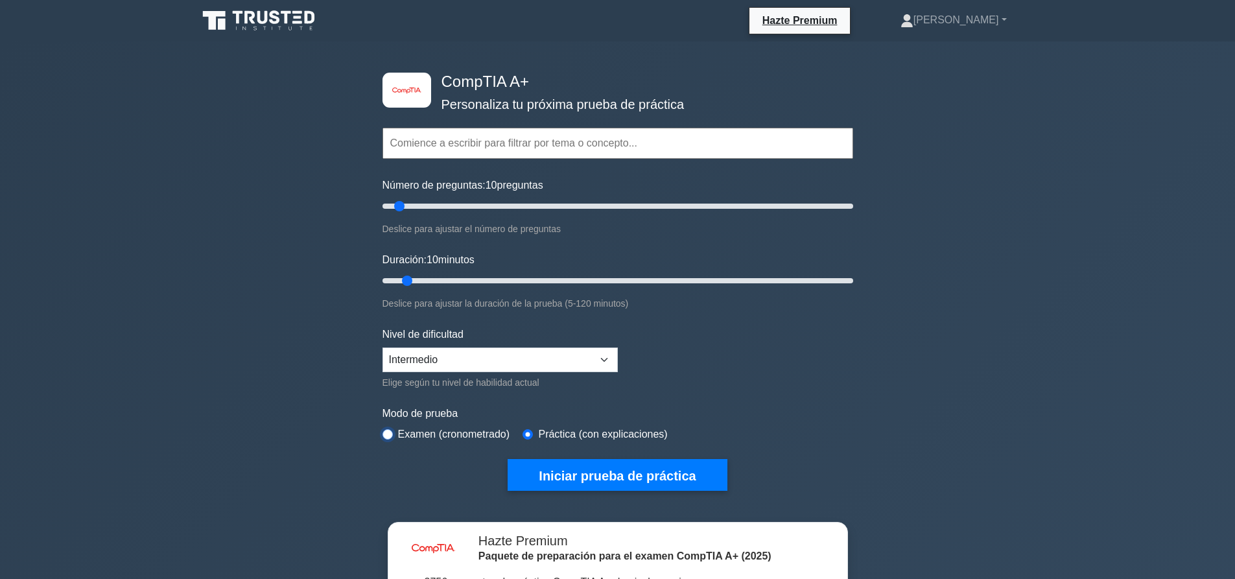
click at [392, 430] on input "radio" at bounding box center [388, 434] width 10 height 10
radio input "true"
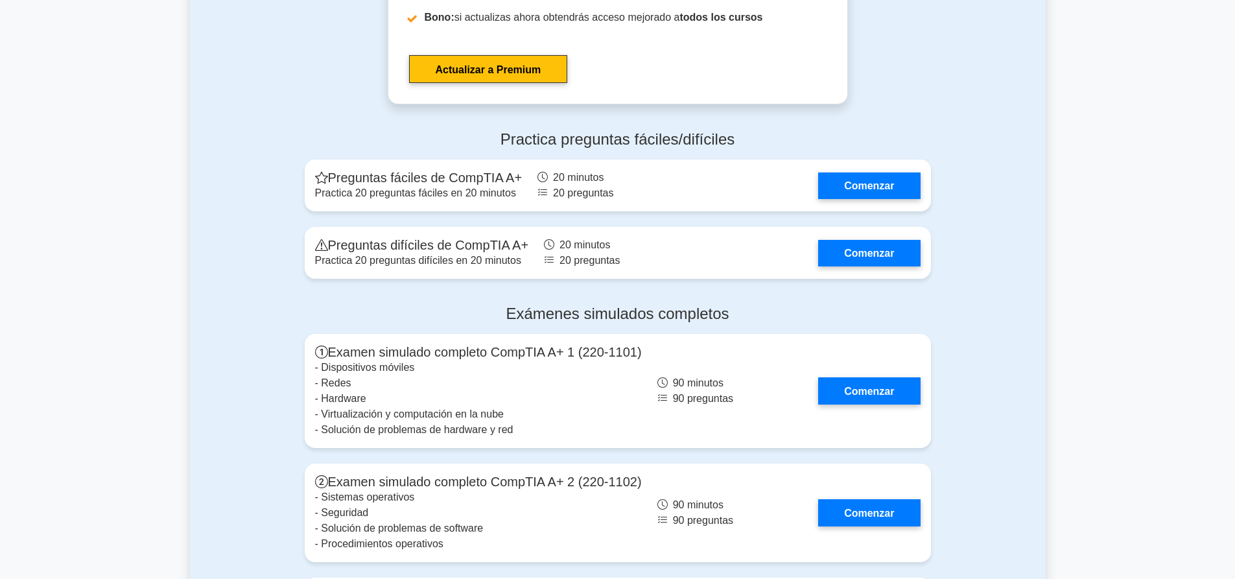
scroll to position [3372, 0]
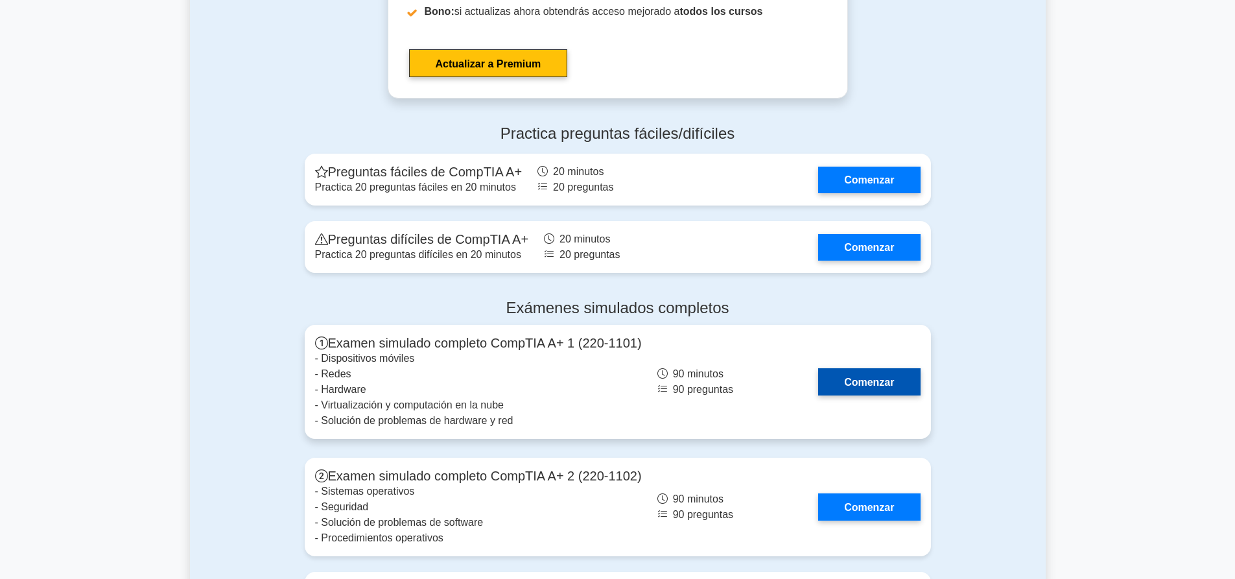
click at [861, 368] on link "Comenzar" at bounding box center [869, 381] width 102 height 27
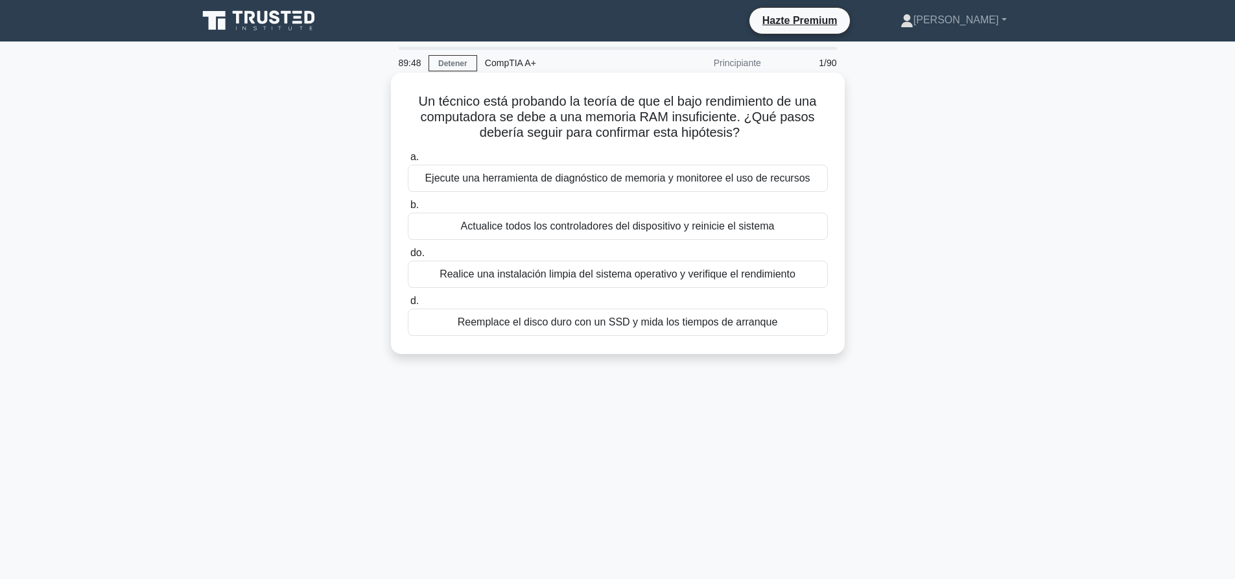
click at [707, 182] on font "Ejecute una herramienta de diagnóstico de memoria y monitoree el uso de recursos" at bounding box center [617, 177] width 385 height 11
click at [408, 161] on input "a. Ejecute una herramienta de diagnóstico de memoria y monitoree el uso de recu…" at bounding box center [408, 157] width 0 height 8
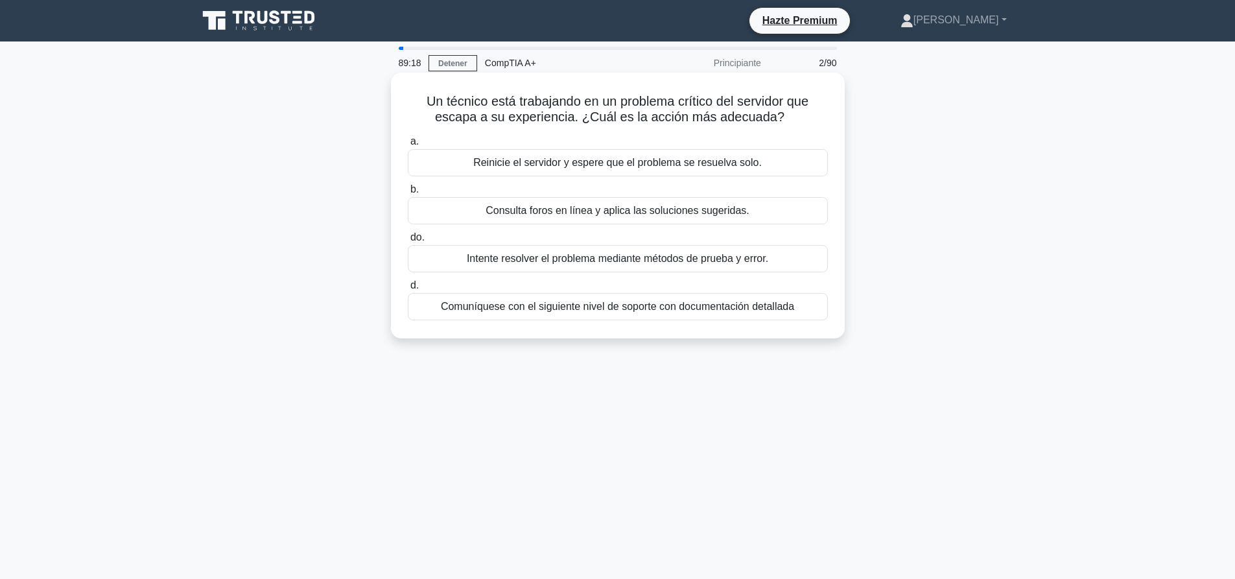
drag, startPoint x: 426, startPoint y: 99, endPoint x: 792, endPoint y: 112, distance: 366.6
click at [792, 112] on h5 "Un técnico está trabajando en un problema crítico del servidor que escapa a su …" at bounding box center [618, 109] width 423 height 32
click at [711, 112] on font "Un técnico está trabajando en un problema crítico del servidor que escapa a su …" at bounding box center [618, 109] width 382 height 30
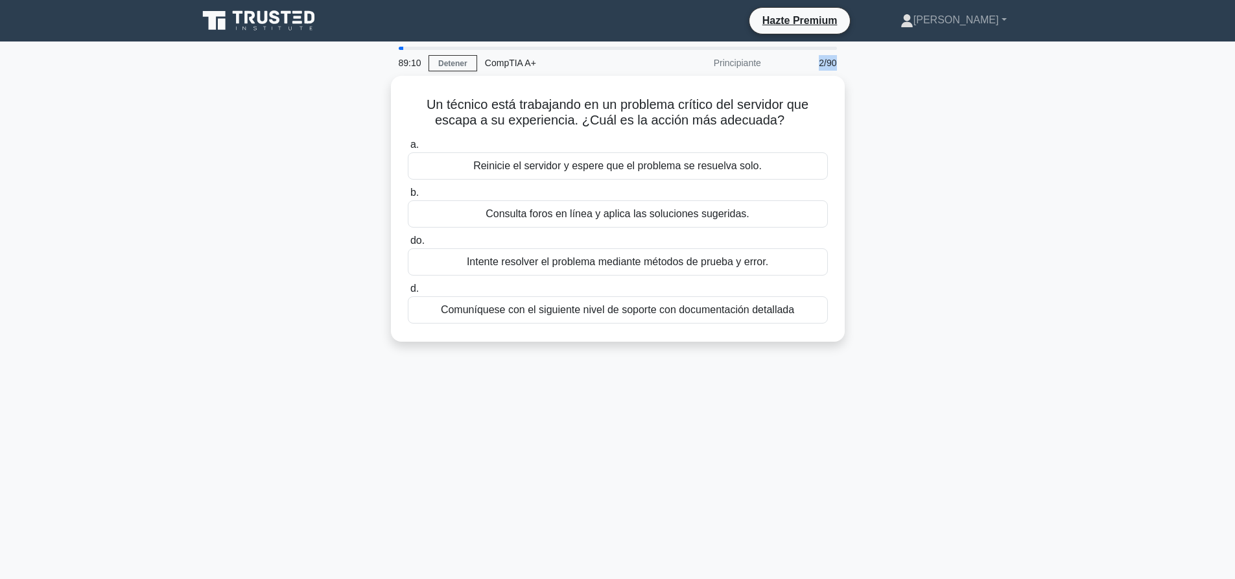
drag, startPoint x: 836, startPoint y: 63, endPoint x: 817, endPoint y: 63, distance: 19.5
click at [817, 63] on div "2/90" at bounding box center [807, 63] width 76 height 26
click at [821, 65] on font "2/90" at bounding box center [828, 63] width 18 height 10
click at [818, 60] on div "2/90" at bounding box center [807, 63] width 76 height 26
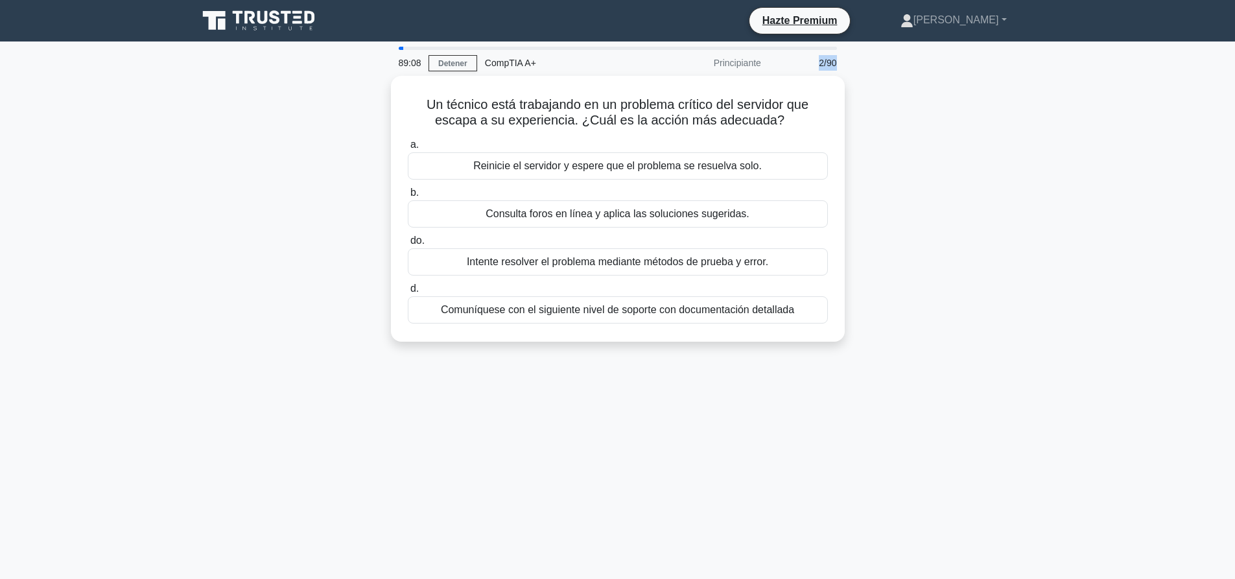
drag, startPoint x: 821, startPoint y: 62, endPoint x: 846, endPoint y: 63, distance: 24.7
click at [846, 63] on div "89:08 Detener CompTIA A+ Principiante 2/90 Un técnico está trabajando en un pro…" at bounding box center [618, 371] width 856 height 648
click at [873, 82] on div "Un técnico está trabajando en un problema crítico del servidor que escapa a su …" at bounding box center [618, 216] width 856 height 281
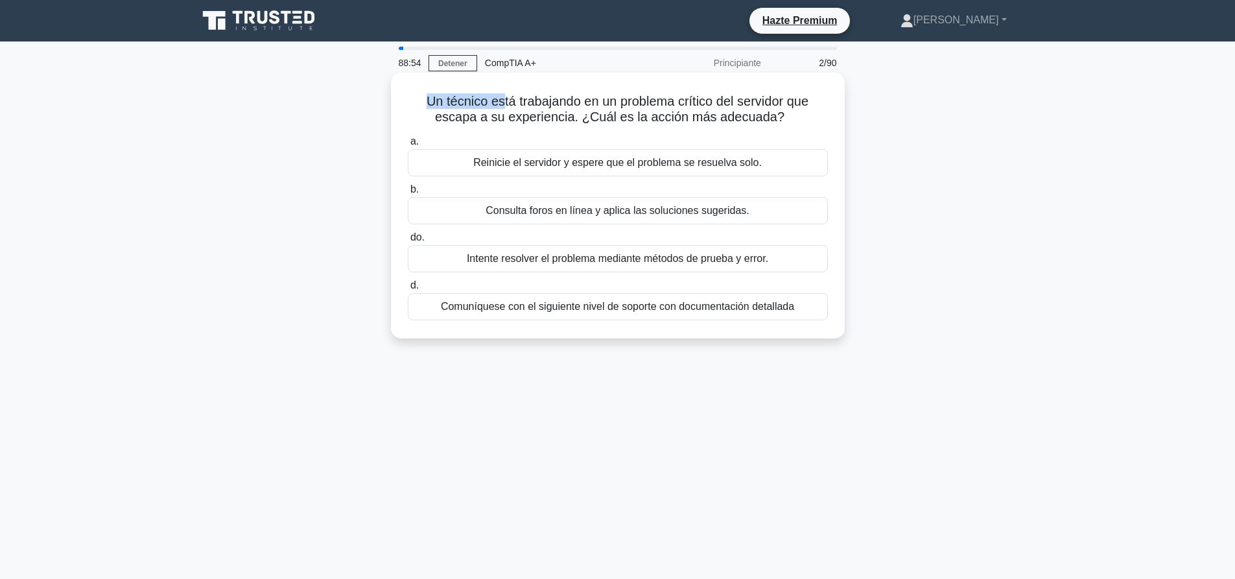
drag, startPoint x: 421, startPoint y: 99, endPoint x: 498, endPoint y: 105, distance: 76.7
click at [498, 105] on font "Un técnico está trabajando en un problema crítico del servidor que escapa a su …" at bounding box center [618, 109] width 382 height 30
click at [600, 308] on font "Comuníquese con el siguiente nivel de soporte con documentación detallada" at bounding box center [617, 306] width 353 height 11
click at [408, 290] on input "d. Comuníquese con el siguiente nivel de soporte con documentación detallada" at bounding box center [408, 285] width 0 height 8
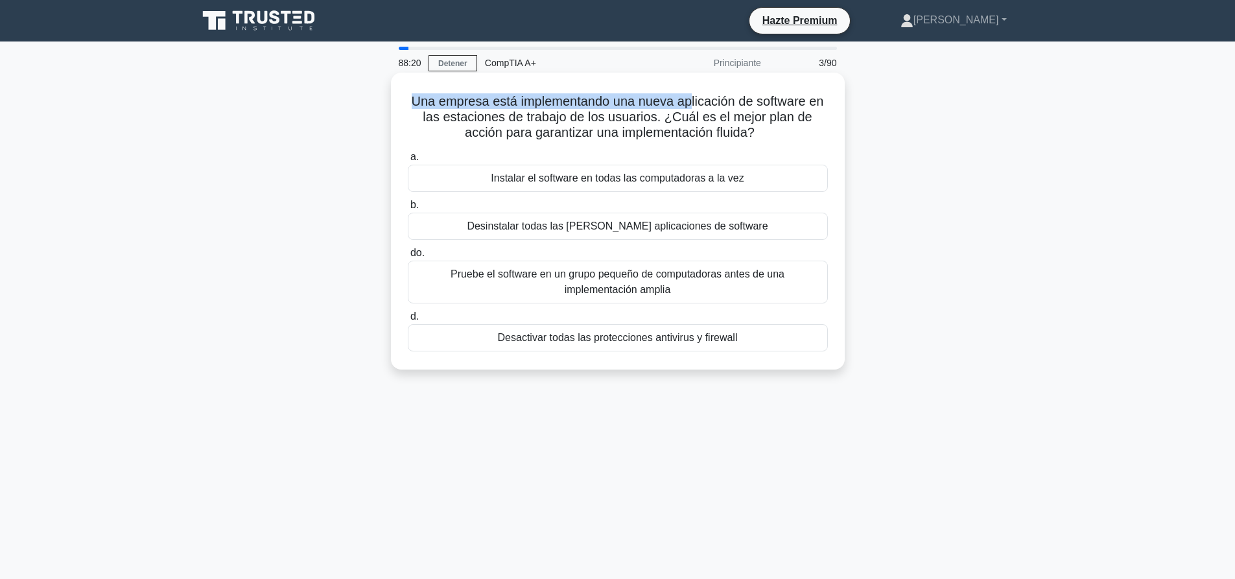
drag, startPoint x: 410, startPoint y: 99, endPoint x: 682, endPoint y: 101, distance: 271.1
click at [685, 101] on font "Una empresa está implementando una nueva aplicación de software en las estacion…" at bounding box center [618, 116] width 412 height 45
click at [681, 101] on font "Una empresa está implementando una nueva aplicación de software en las estacion…" at bounding box center [618, 116] width 412 height 45
click at [602, 117] on font "Una empresa está implementando una nueva aplicación de software en las estacion…" at bounding box center [618, 116] width 412 height 45
click at [789, 303] on div "Pruebe el software en un grupo pequeño de computadoras antes de una implementac…" at bounding box center [618, 282] width 420 height 43
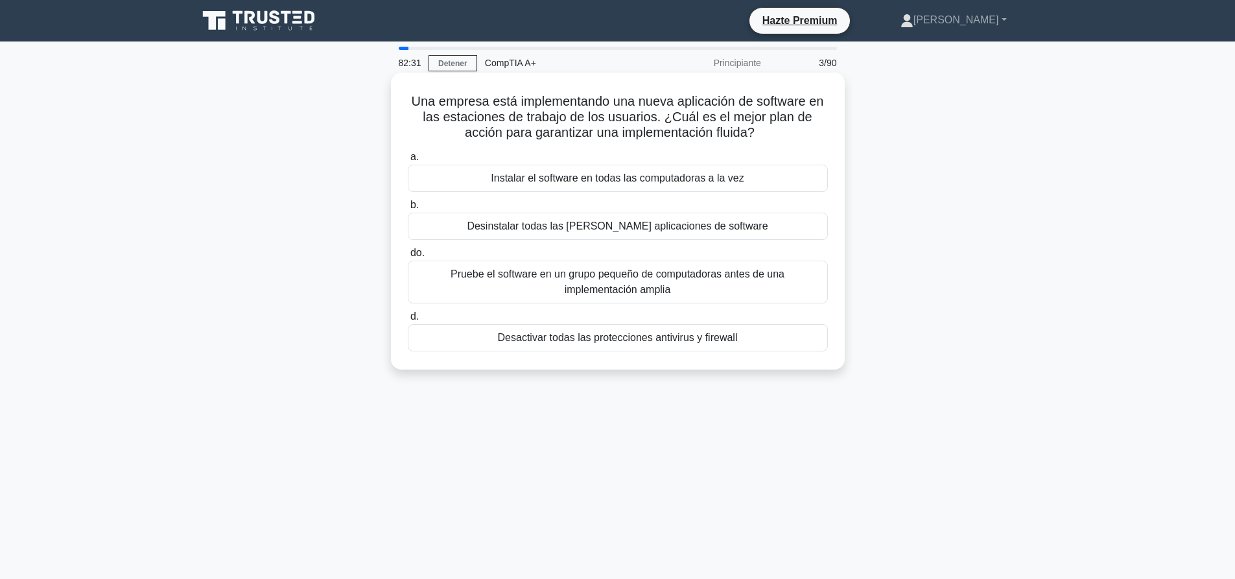
click at [408, 257] on input "do. Pruebe el software en un grupo pequeño de computadoras antes de una impleme…" at bounding box center [408, 253] width 0 height 8
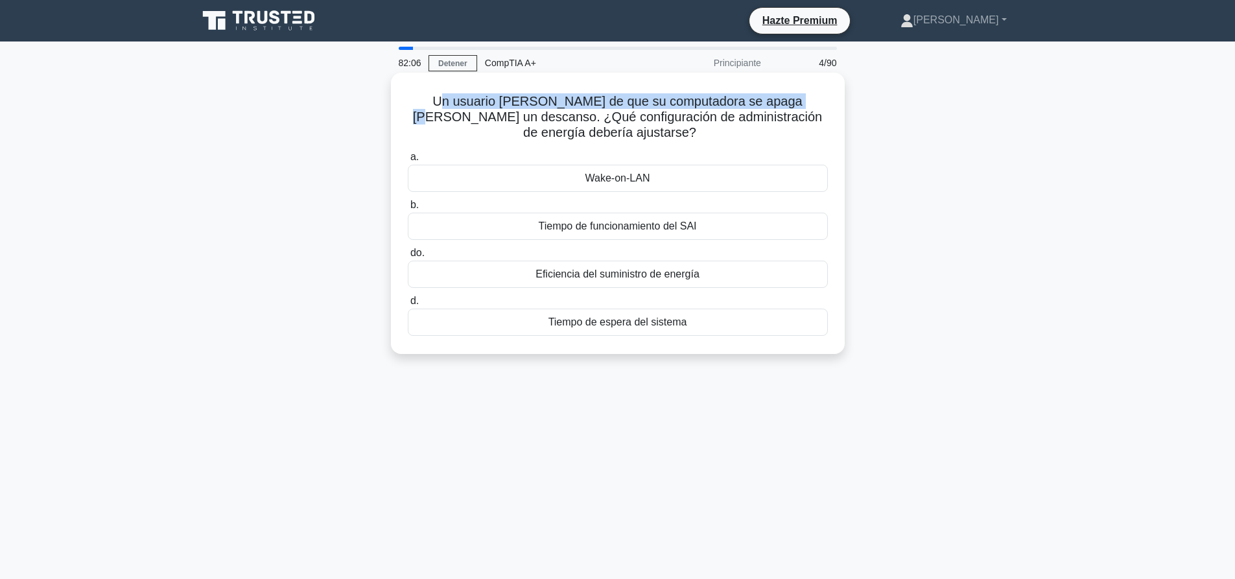
drag, startPoint x: 429, startPoint y: 99, endPoint x: 787, endPoint y: 91, distance: 358.0
click at [787, 91] on div "Un usuario se queja de que su computadora se apaga al tomar un descanso. ¿Qué c…" at bounding box center [618, 213] width 444 height 271
click at [788, 97] on font "Un usuario se queja de que su computadora se apaga al tomar un descanso. ¿Qué c…" at bounding box center [617, 116] width 409 height 45
click at [718, 318] on div "Tiempo de espera del sistema" at bounding box center [618, 322] width 420 height 27
click at [408, 305] on input "d. Tiempo de espera del sistema" at bounding box center [408, 301] width 0 height 8
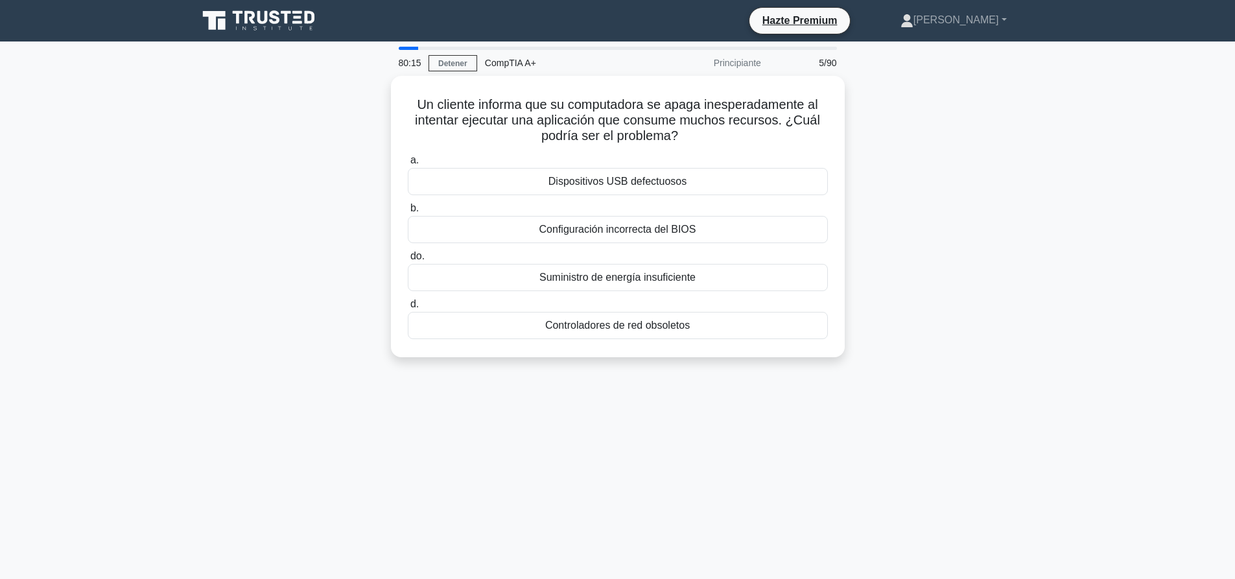
click at [1142, 140] on main "80:15 Detener CompTIA A+ Principiante 5/90 Un cliente informa que su computador…" at bounding box center [617, 371] width 1235 height 659
drag, startPoint x: 417, startPoint y: 101, endPoint x: 477, endPoint y: 107, distance: 60.6
click at [477, 107] on font "Un cliente informa que su computadora se apaga inesperadamente al intentar ejec…" at bounding box center [617, 116] width 405 height 45
click at [477, 108] on font "Un cliente informa que su computadora se apaga inesperadamente al intentar ejec…" at bounding box center [617, 116] width 405 height 45
drag, startPoint x: 415, startPoint y: 94, endPoint x: 528, endPoint y: 106, distance: 113.5
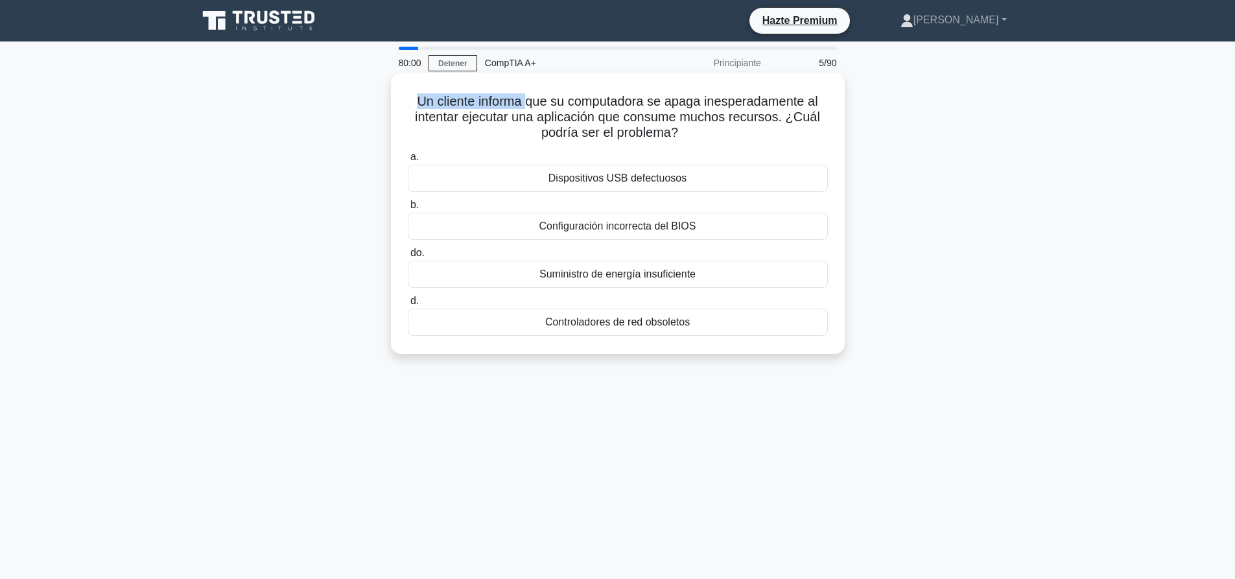
click at [528, 106] on font "Un cliente informa que su computadora se apaga inesperadamente al intentar ejec…" at bounding box center [617, 116] width 405 height 45
drag, startPoint x: 418, startPoint y: 95, endPoint x: 691, endPoint y: 86, distance: 272.5
click at [691, 86] on div "Un cliente informa que su computadora se apaga inesperadamente al intentar ejec…" at bounding box center [618, 213] width 444 height 271
click at [701, 107] on font "Un cliente informa que su computadora se apaga inesperadamente al intentar ejec…" at bounding box center [617, 116] width 405 height 45
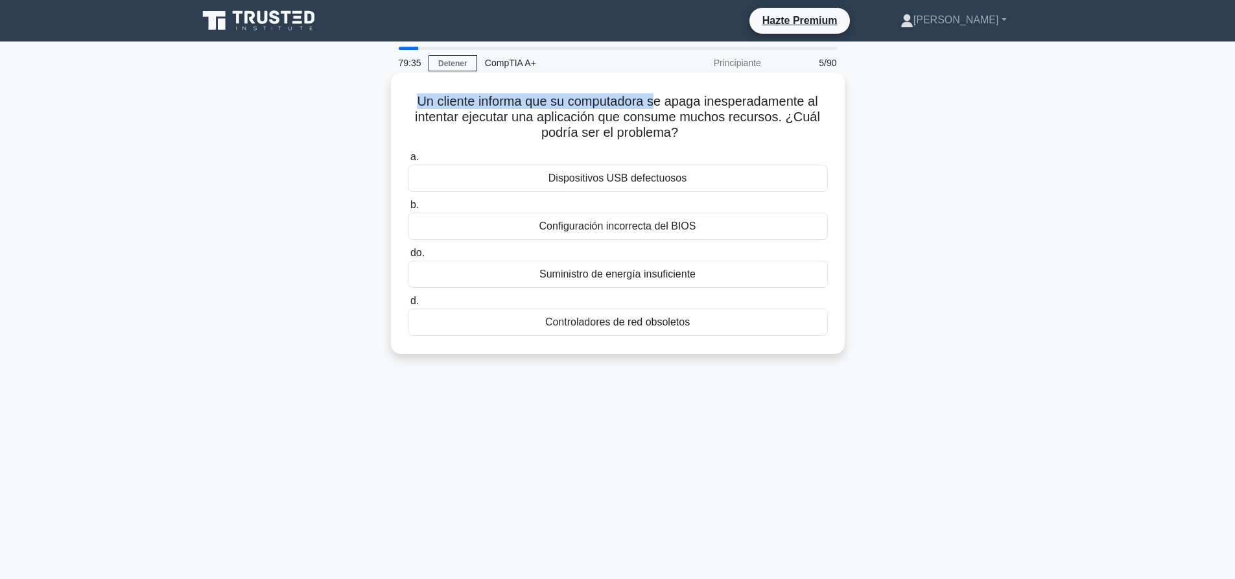
drag, startPoint x: 410, startPoint y: 95, endPoint x: 660, endPoint y: 100, distance: 249.7
click at [660, 100] on div "Un cliente informa que su computadora se apaga inesperadamente al intentar ejec…" at bounding box center [618, 213] width 444 height 271
click at [665, 102] on font "Un cliente informa que su computadora se apaga inesperadamente al intentar ejec…" at bounding box center [617, 116] width 405 height 45
click at [639, 272] on font "Suministro de energía insuficiente" at bounding box center [618, 273] width 156 height 11
click at [408, 257] on input "do. Suministro de energía insuficiente" at bounding box center [408, 253] width 0 height 8
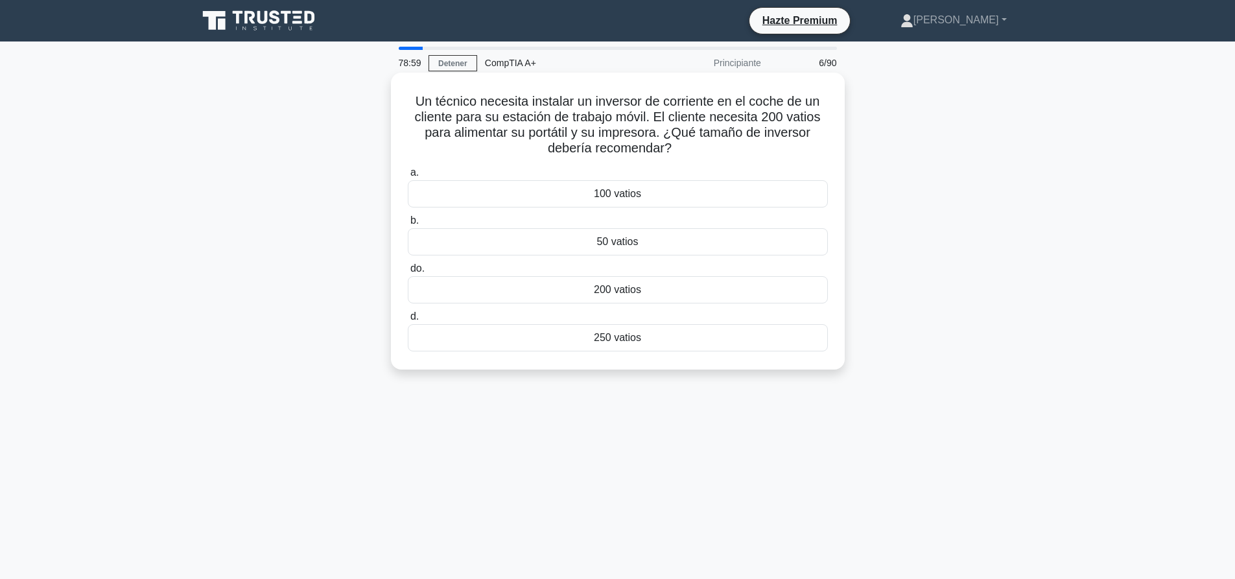
click at [601, 294] on font "200 vatios" at bounding box center [617, 289] width 47 height 11
click at [408, 273] on input "do. 200 vatios" at bounding box center [408, 269] width 0 height 8
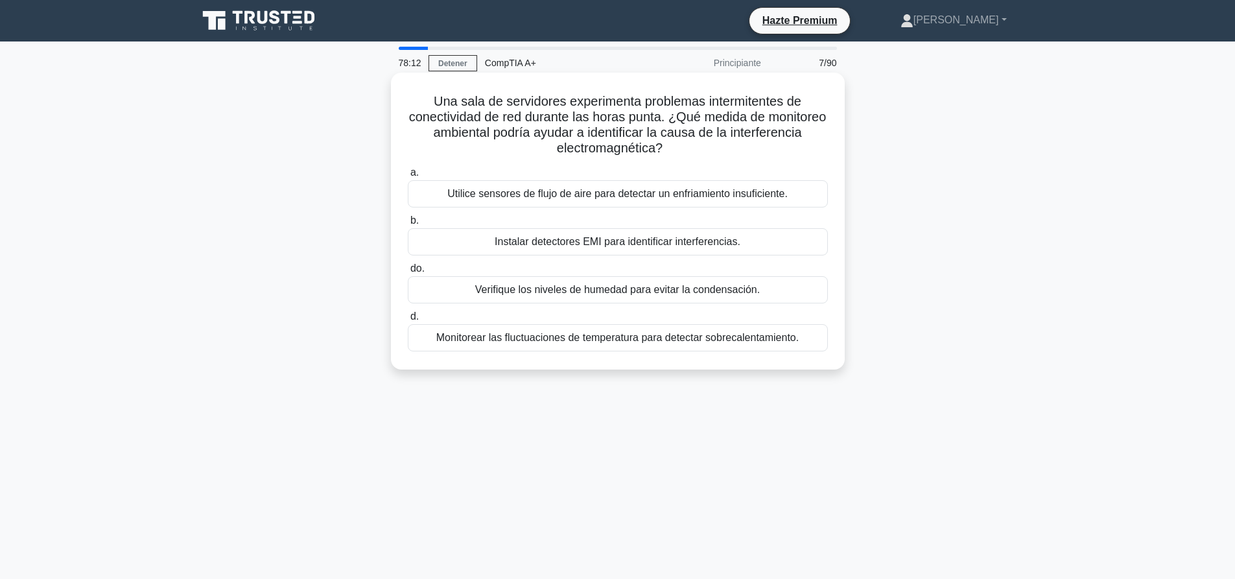
click at [630, 246] on font "Instalar detectores EMI para identificar interferencias." at bounding box center [618, 241] width 246 height 11
click at [408, 225] on input "b. Instalar detectores EMI para identificar interferencias." at bounding box center [408, 221] width 0 height 8
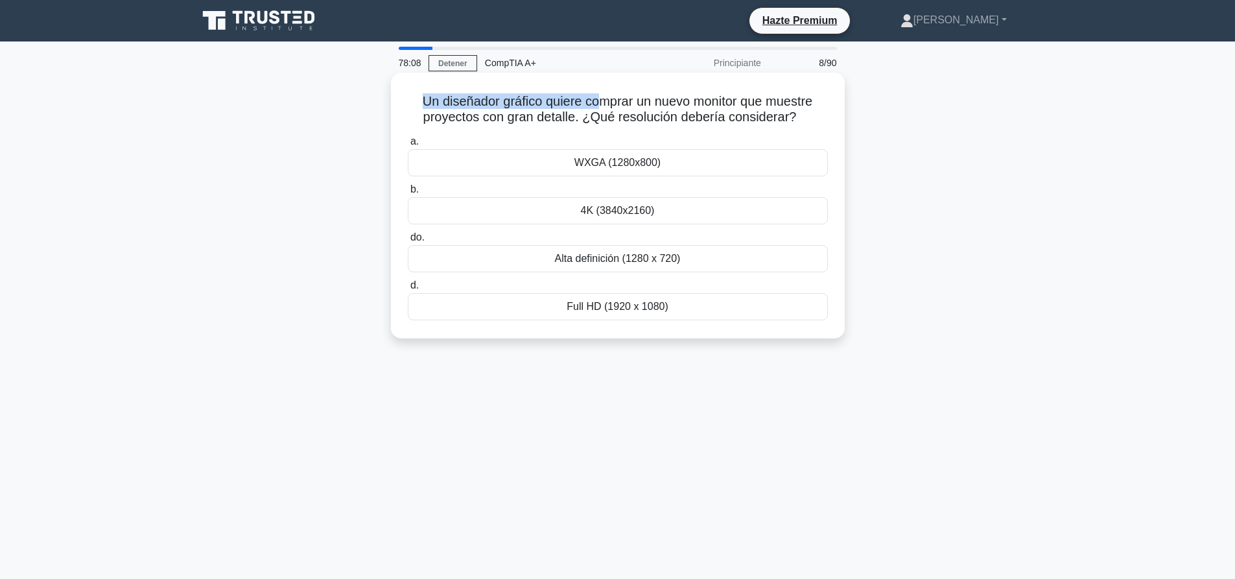
drag, startPoint x: 416, startPoint y: 104, endPoint x: 595, endPoint y: 93, distance: 179.3
click at [595, 94] on font "Un diseñador gráfico quiere comprar un nuevo monitor que muestre proyectos con …" at bounding box center [618, 109] width 390 height 30
drag, startPoint x: 401, startPoint y: 102, endPoint x: 814, endPoint y: 107, distance: 413.1
click at [814, 107] on div "Un diseñador gráfico quiere comprar un nuevo monitor que muestre proyectos con …" at bounding box center [618, 205] width 444 height 255
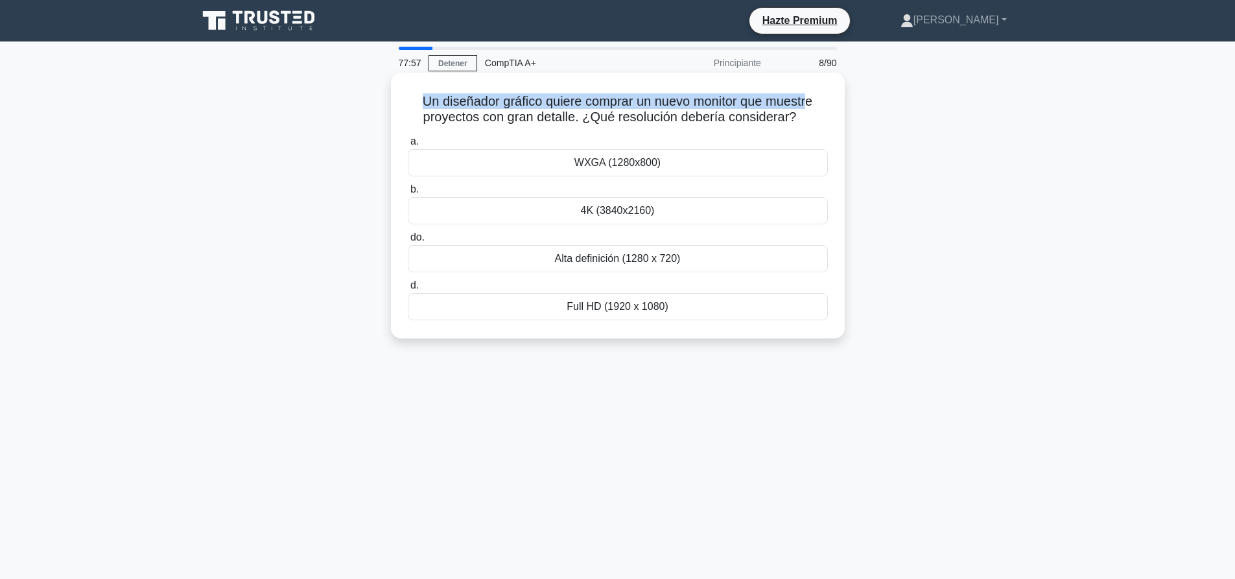
click at [813, 107] on font "Un diseñador gráfico quiere comprar un nuevo monitor que muestre proyectos con …" at bounding box center [618, 109] width 390 height 30
click at [657, 222] on div "4K (3840x2160)" at bounding box center [618, 210] width 420 height 27
click at [408, 194] on input "b. 4K (3840x2160)" at bounding box center [408, 189] width 0 height 8
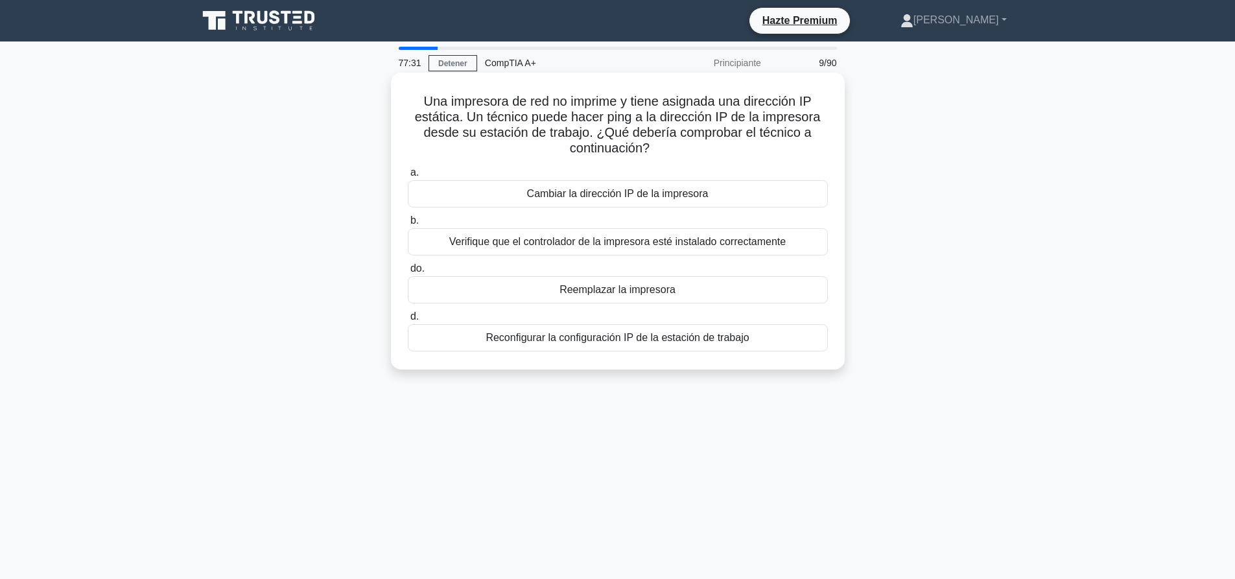
click at [578, 245] on font "Verifique que el controlador de la impresora esté instalado correctamente" at bounding box center [617, 241] width 337 height 11
click at [408, 225] on input "b. Verifique que el controlador de la impresora esté instalado correctamente" at bounding box center [408, 221] width 0 height 8
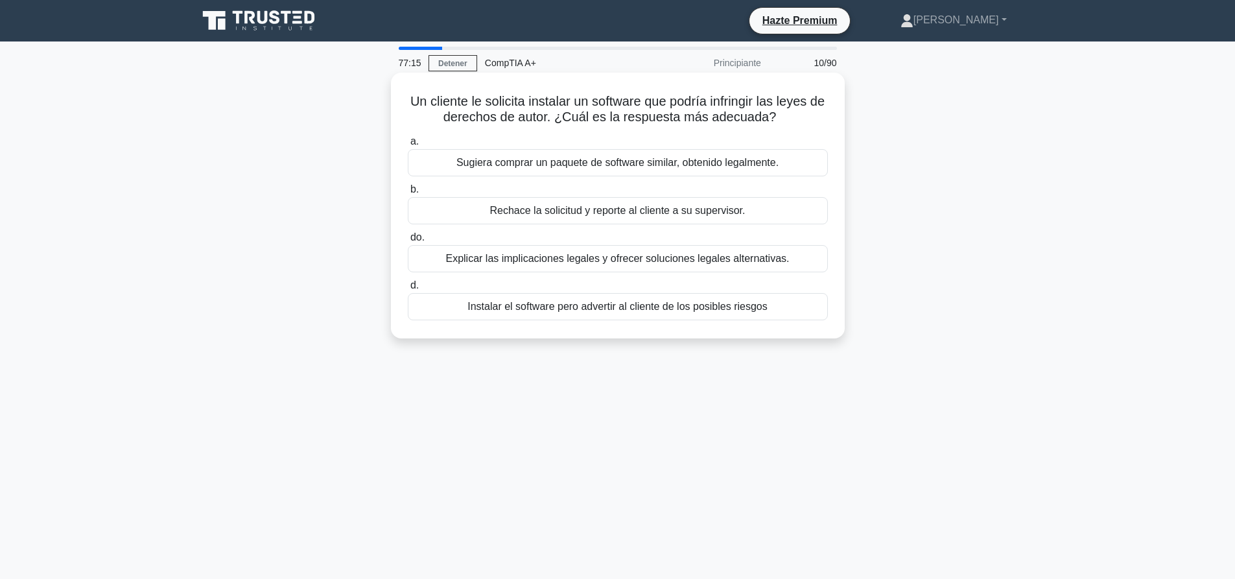
click at [632, 157] on font "Sugiera comprar un paquete de software similar, obtenido legalmente." at bounding box center [618, 162] width 322 height 11
click at [408, 146] on input "a. Sugiera comprar un paquete de software similar, obtenido legalmente." at bounding box center [408, 141] width 0 height 8
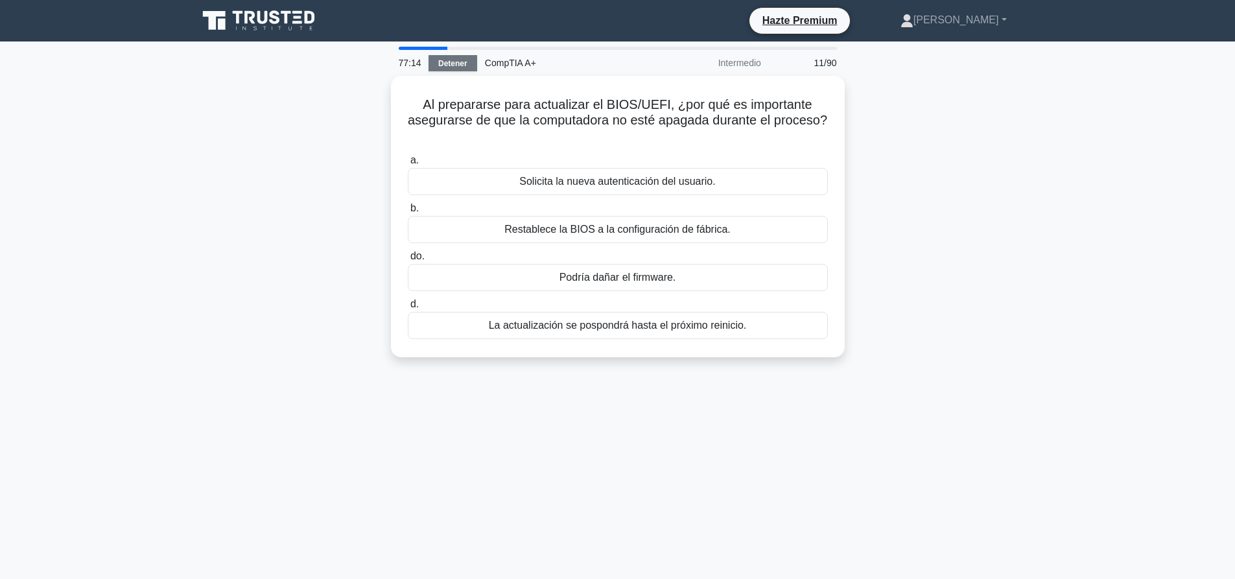
click at [442, 69] on link "Detener" at bounding box center [453, 63] width 49 height 16
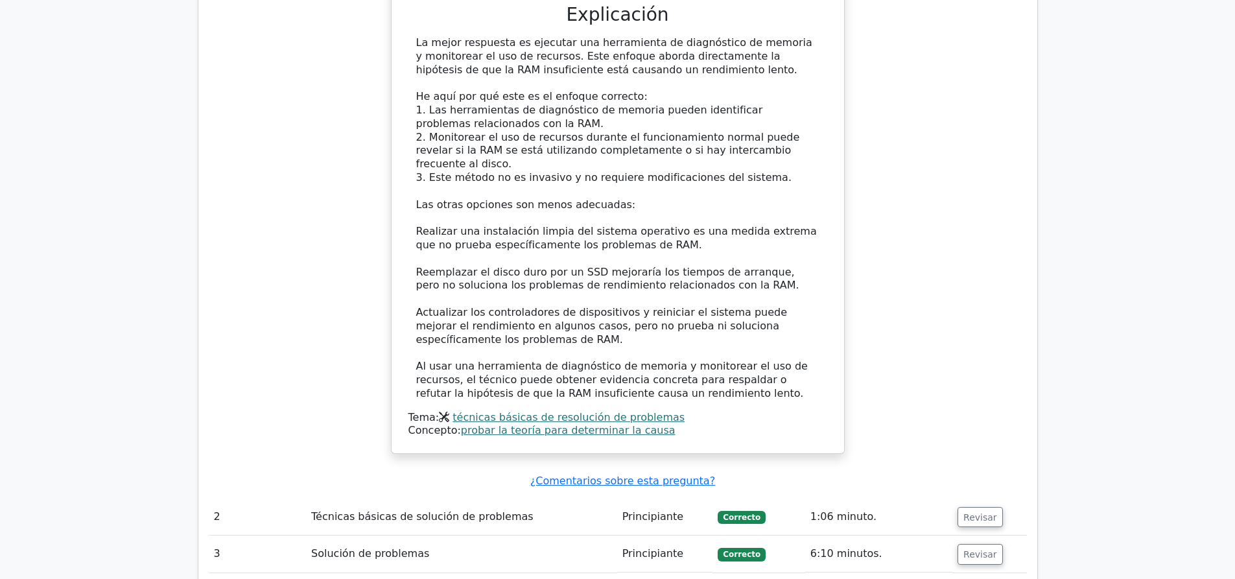
scroll to position [1621, 0]
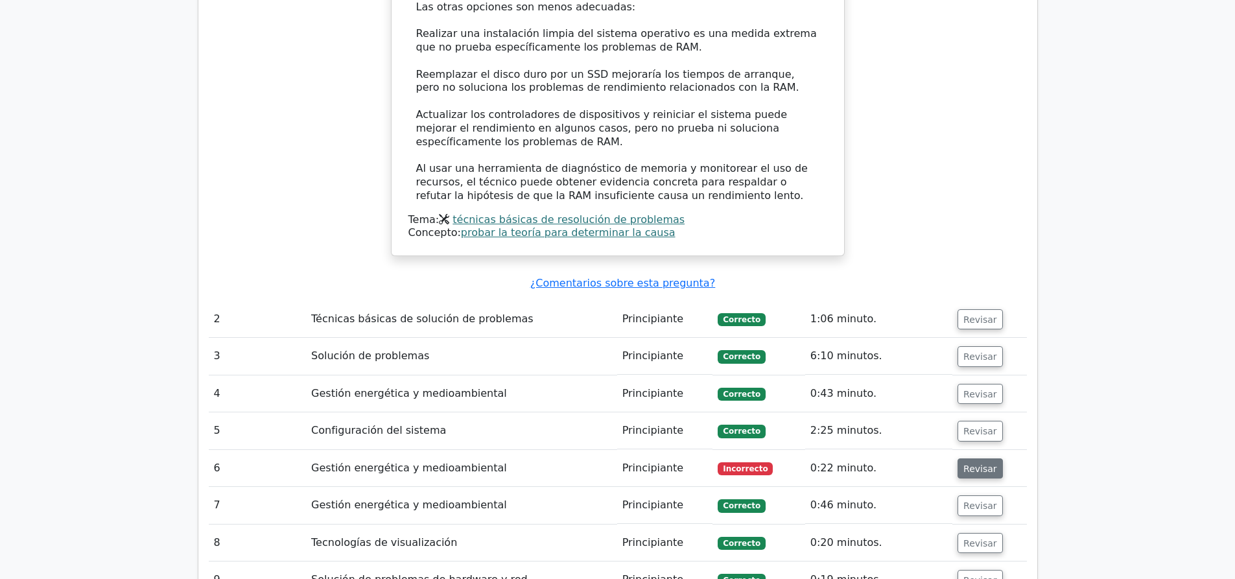
click at [979, 463] on font "Revisar" at bounding box center [981, 468] width 34 height 10
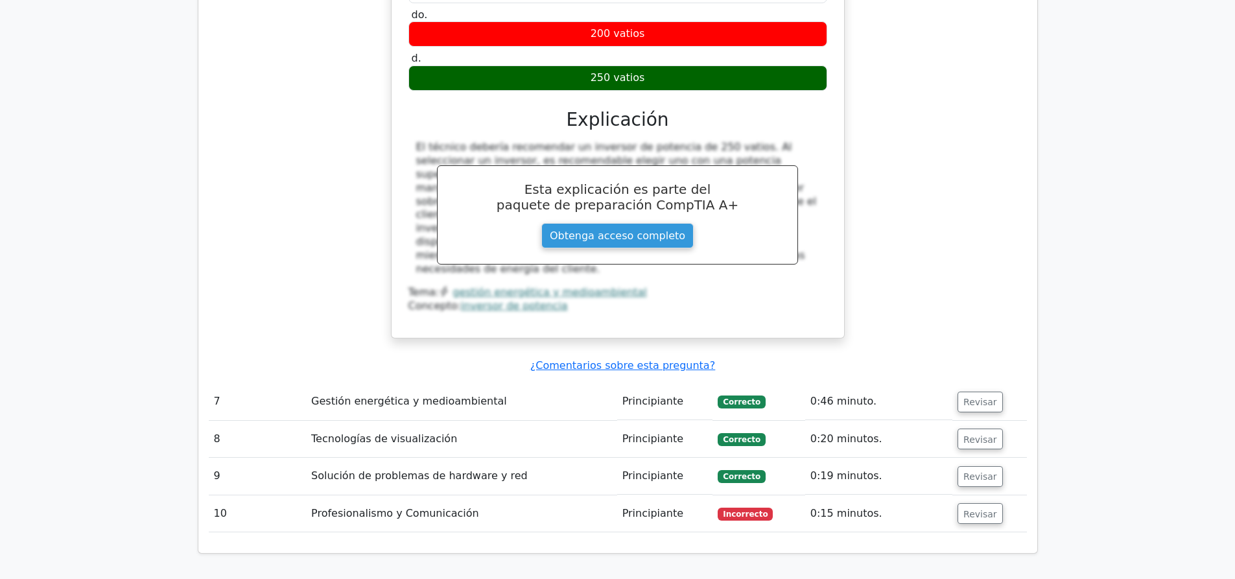
scroll to position [2334, 0]
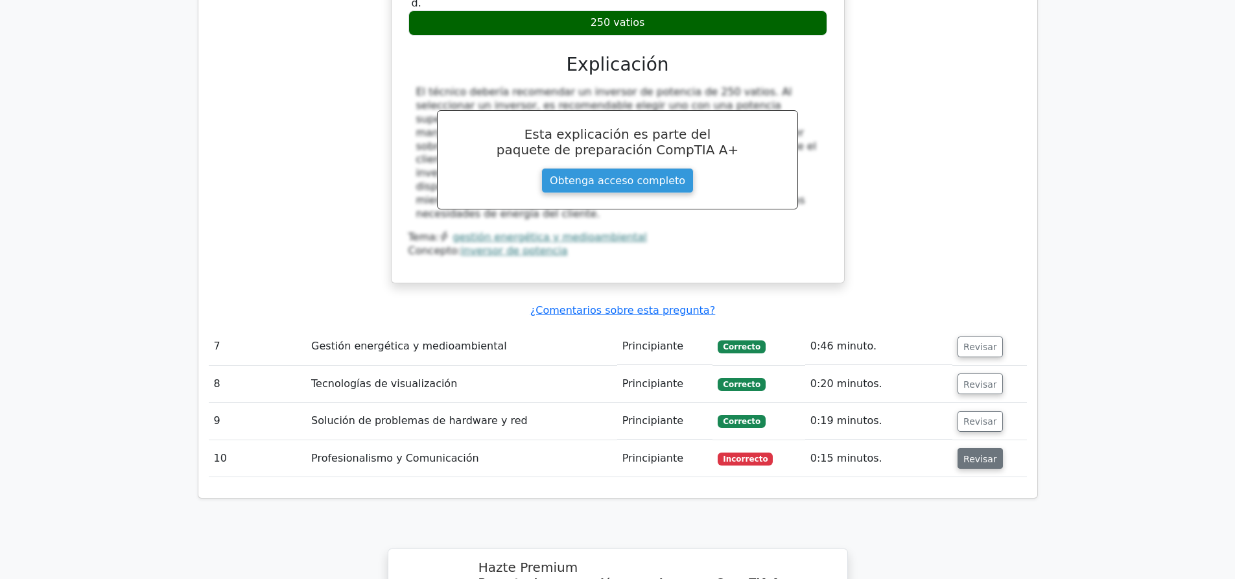
click at [976, 453] on font "Revisar" at bounding box center [981, 458] width 34 height 10
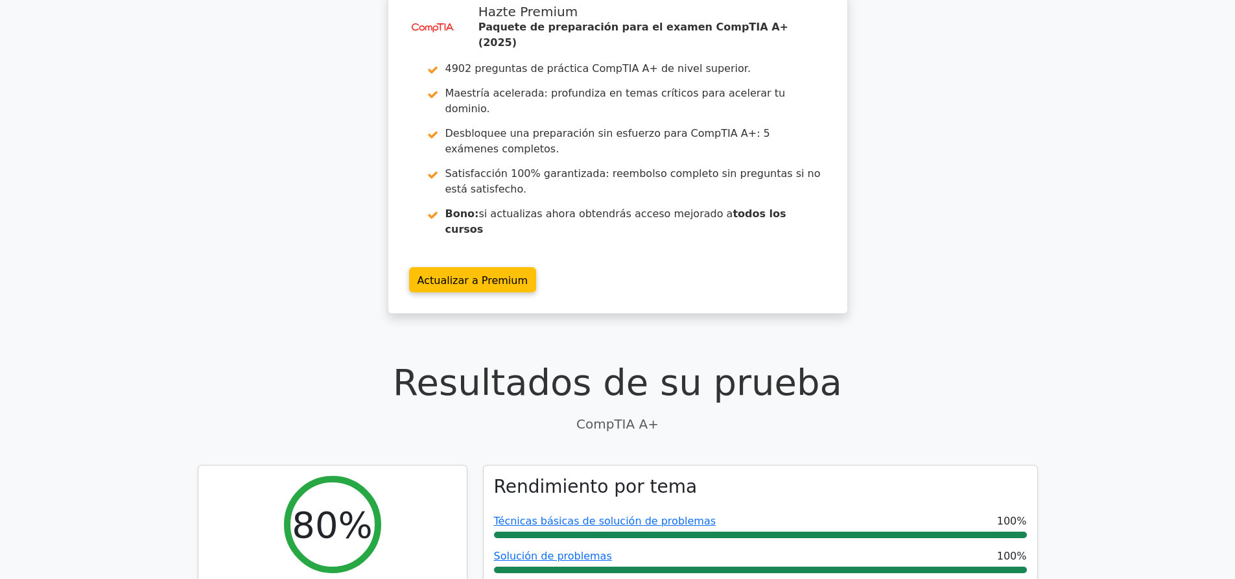
scroll to position [0, 0]
